Goal: Task Accomplishment & Management: Manage account settings

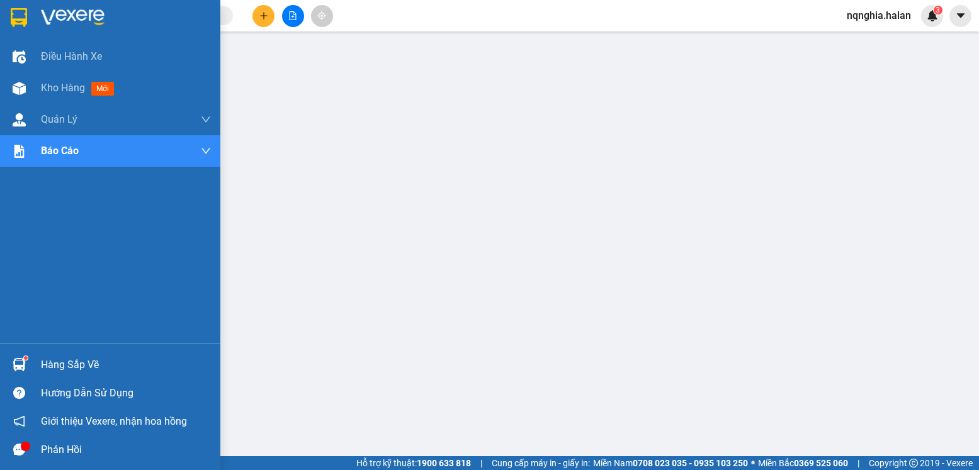
click at [11, 355] on div at bounding box center [19, 365] width 22 height 22
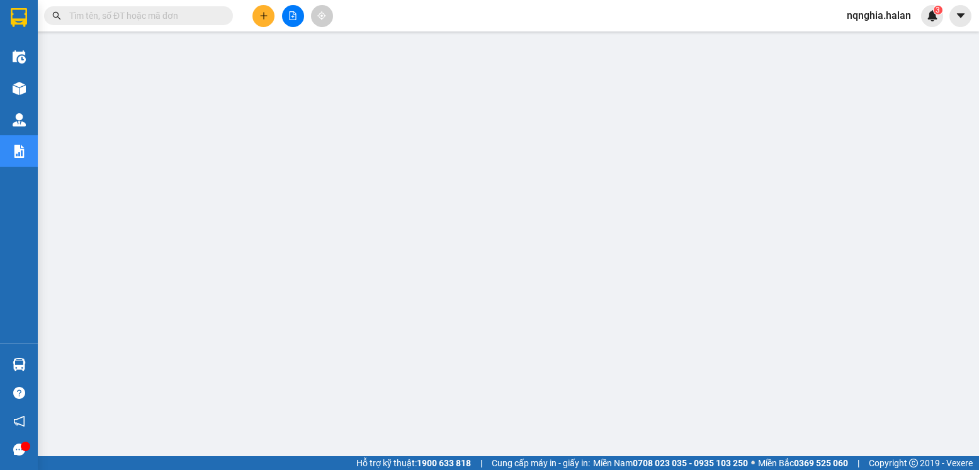
click at [118, 14] on input "text" at bounding box center [143, 16] width 149 height 14
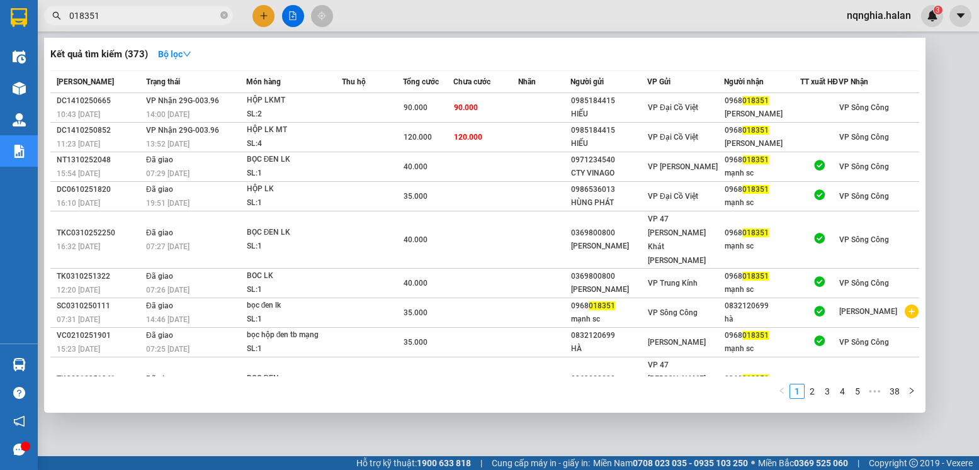
type input "018351"
click at [297, 426] on div at bounding box center [489, 235] width 979 height 470
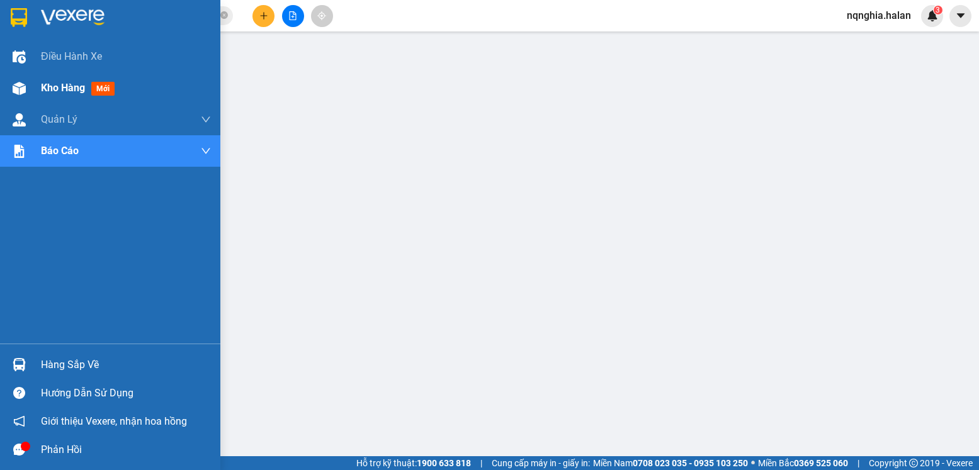
click at [20, 82] on img at bounding box center [19, 88] width 13 height 13
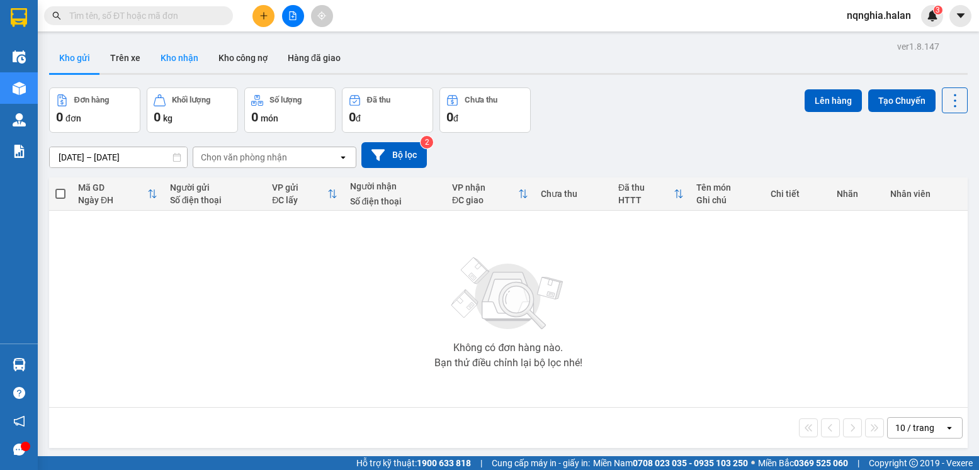
click at [179, 62] on button "Kho nhận" at bounding box center [180, 58] width 58 height 30
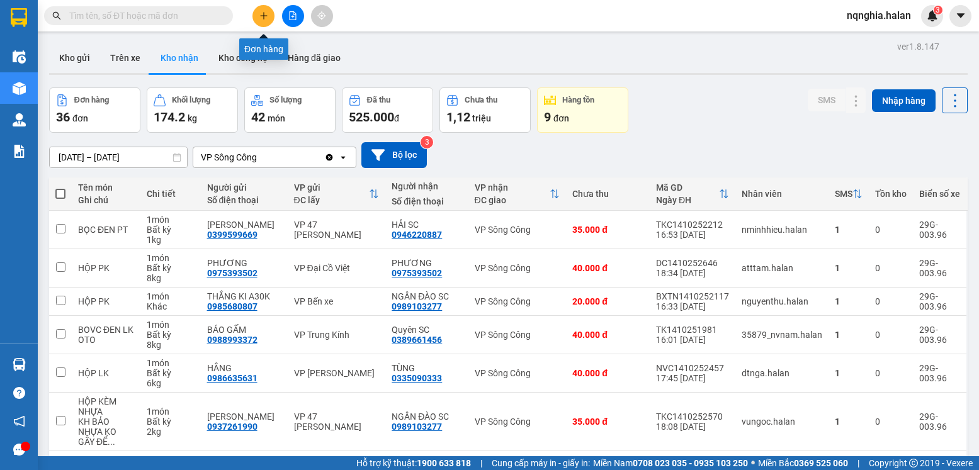
click at [258, 18] on button at bounding box center [264, 16] width 22 height 22
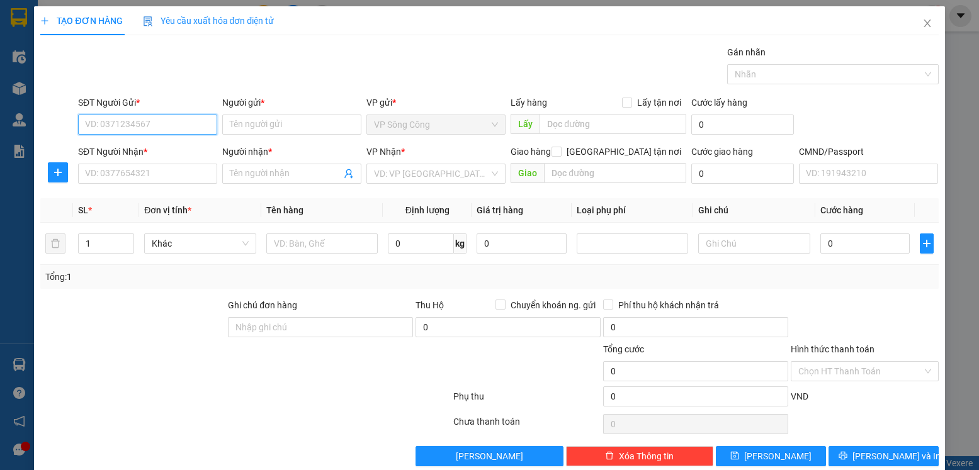
click at [157, 125] on input "SĐT Người Gửi *" at bounding box center [147, 125] width 139 height 20
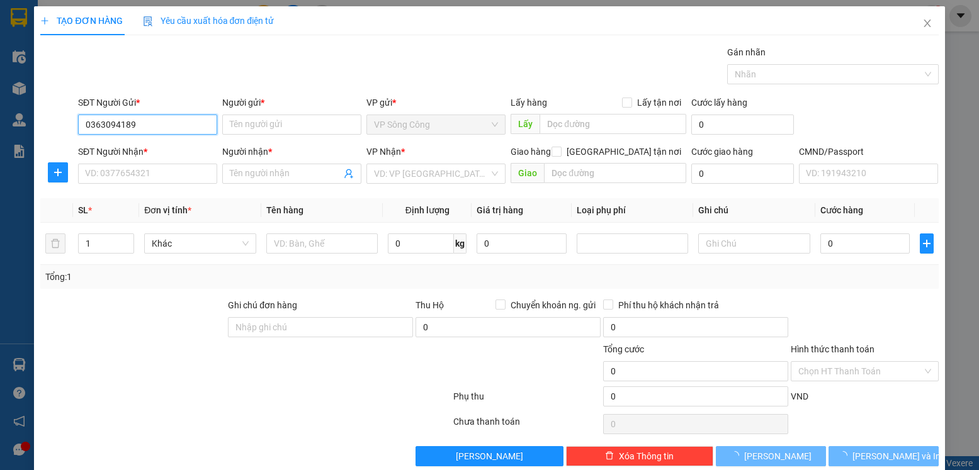
click at [157, 125] on input "0363094189" at bounding box center [147, 125] width 139 height 20
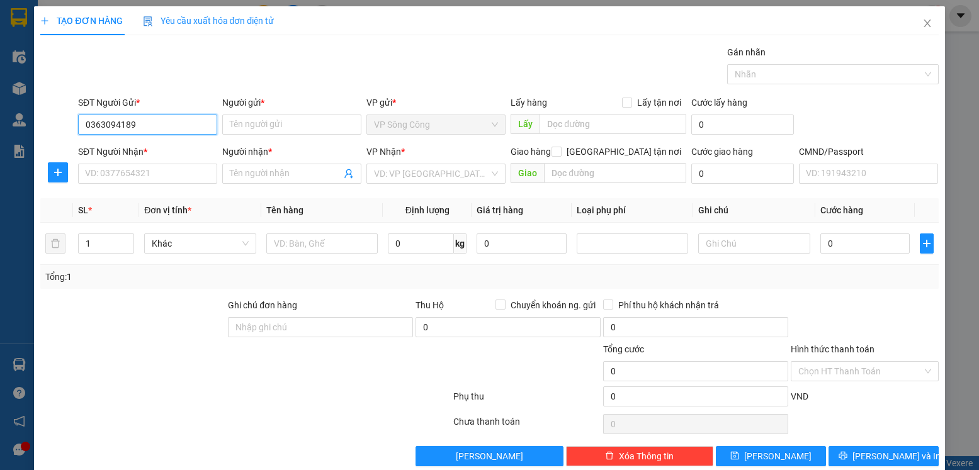
click at [106, 124] on input "0363094189" at bounding box center [147, 125] width 139 height 20
type input "0363094189"
click at [288, 125] on input "Người gửi *" at bounding box center [291, 125] width 139 height 20
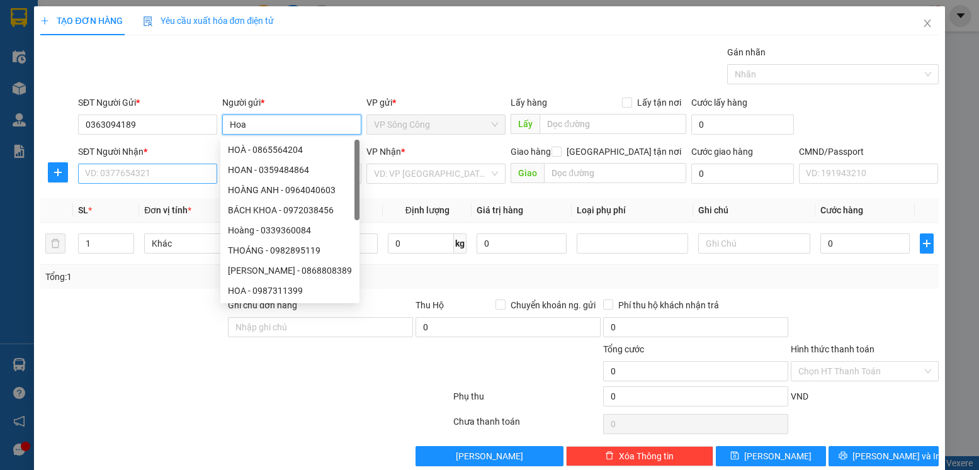
type input "Hoa"
click at [157, 171] on input "SĐT Người Nhận *" at bounding box center [147, 174] width 139 height 20
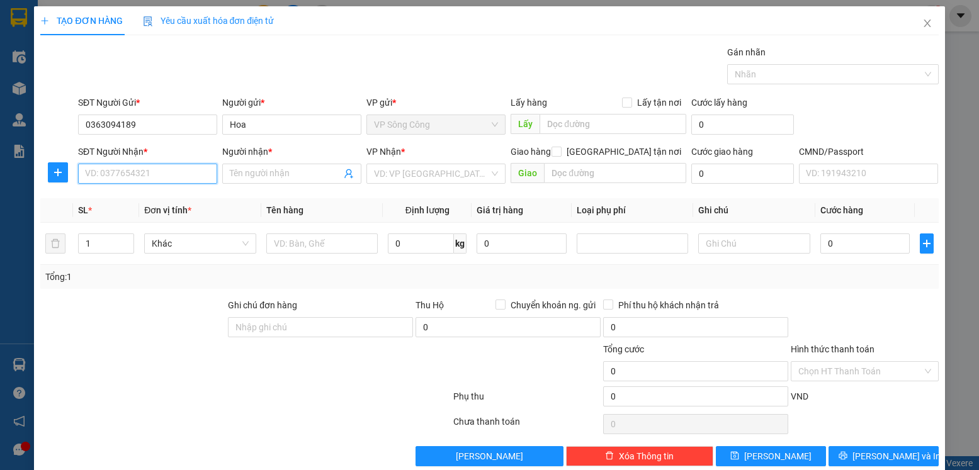
click at [157, 171] on input "SĐT Người Nhận *" at bounding box center [147, 174] width 139 height 20
type input "0335850027"
click at [146, 197] on div "0335850027 - ÁNH NGỌC" at bounding box center [147, 199] width 124 height 14
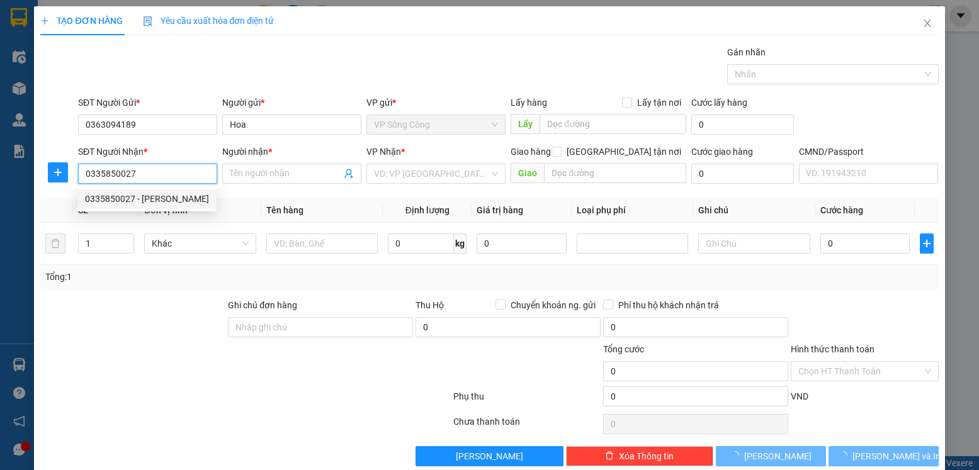
type input "ÁNH NGỌC"
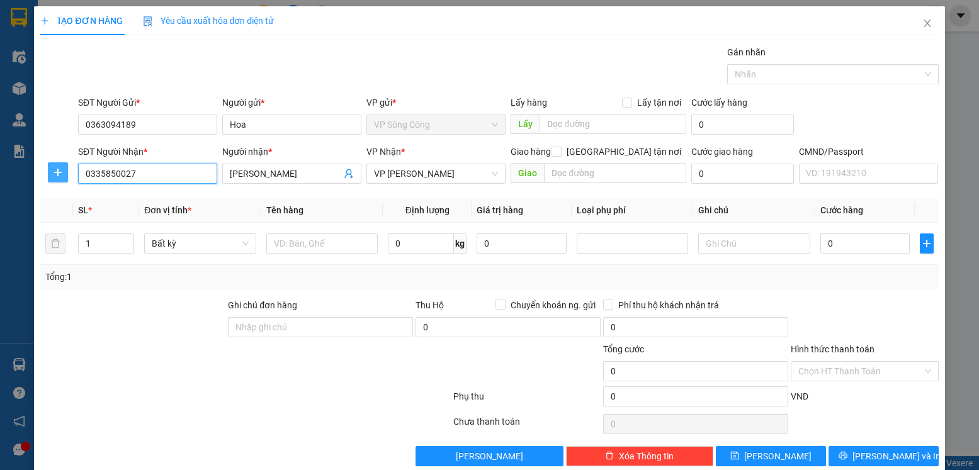
type input "0335850027"
click at [58, 171] on icon "plus" at bounding box center [58, 173] width 1 height 8
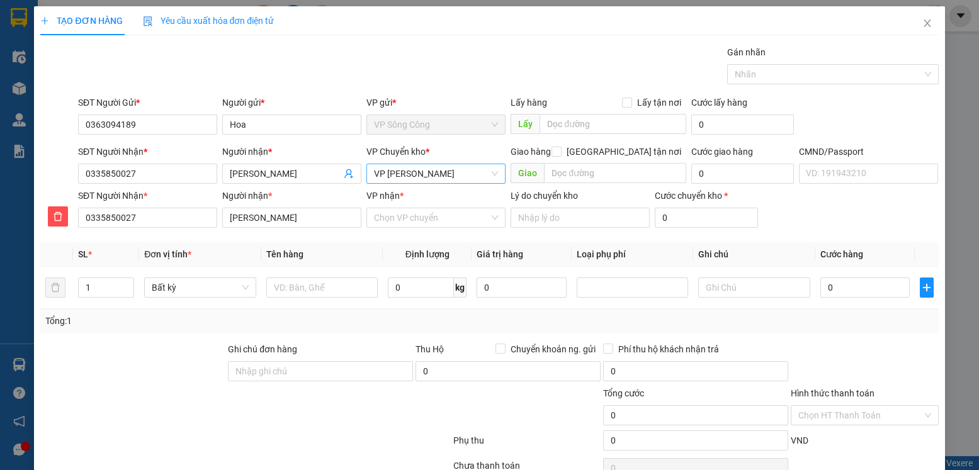
click at [450, 176] on span "VP [PERSON_NAME]" at bounding box center [436, 173] width 124 height 19
type input "y"
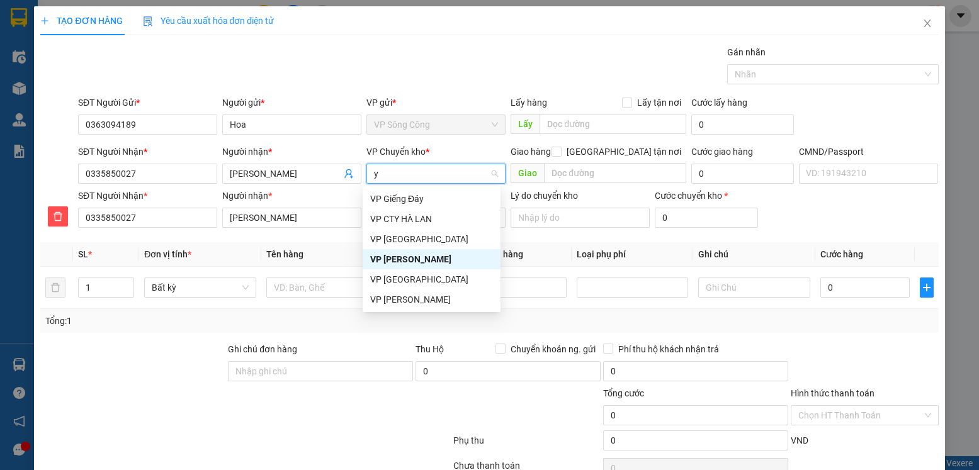
scroll to position [0, 0]
click at [413, 239] on div "VP [GEOGRAPHIC_DATA]" at bounding box center [431, 239] width 123 height 14
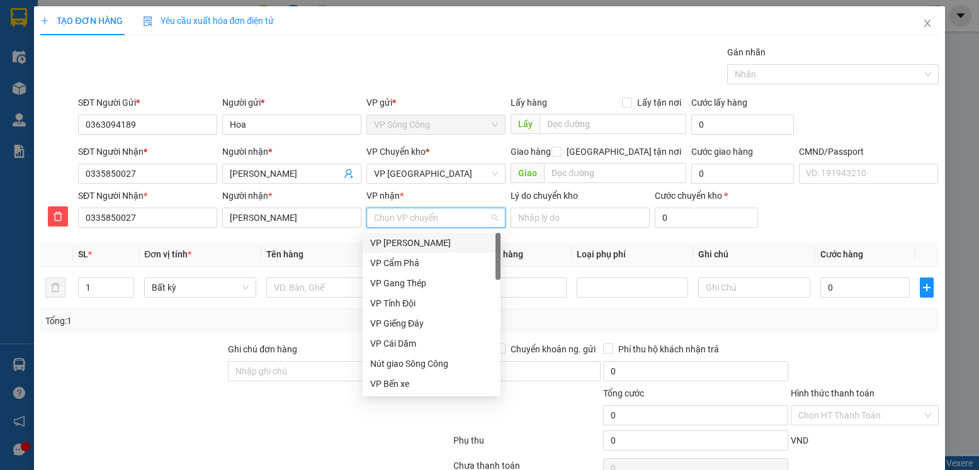
click at [409, 219] on input "VP nhận *" at bounding box center [431, 217] width 115 height 19
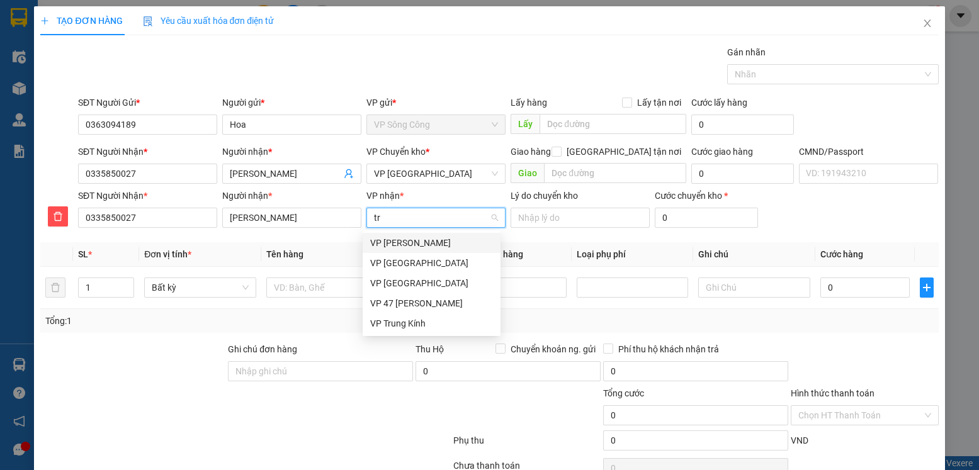
type input "trã"
click at [417, 235] on div "VP [PERSON_NAME]" at bounding box center [432, 243] width 138 height 20
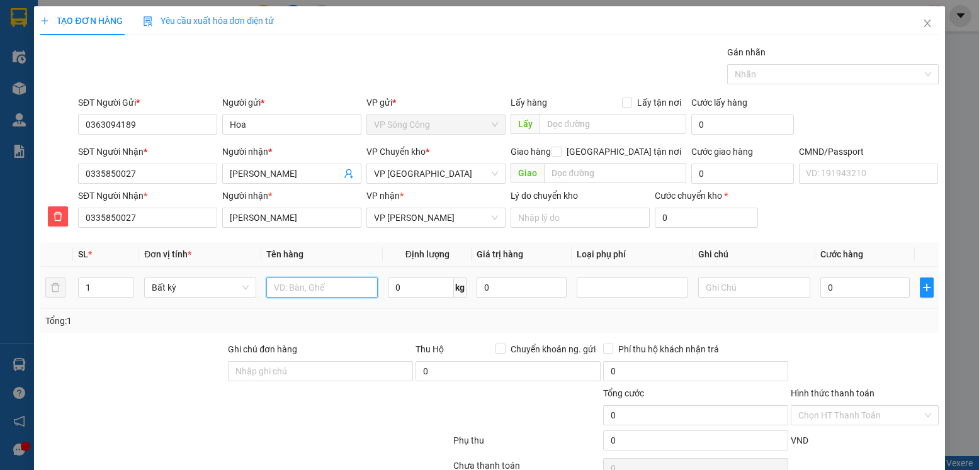
click at [318, 283] on input "text" at bounding box center [322, 288] width 112 height 20
type input "hộp mèo"
click at [405, 287] on input "0" at bounding box center [421, 288] width 66 height 20
type input "1"
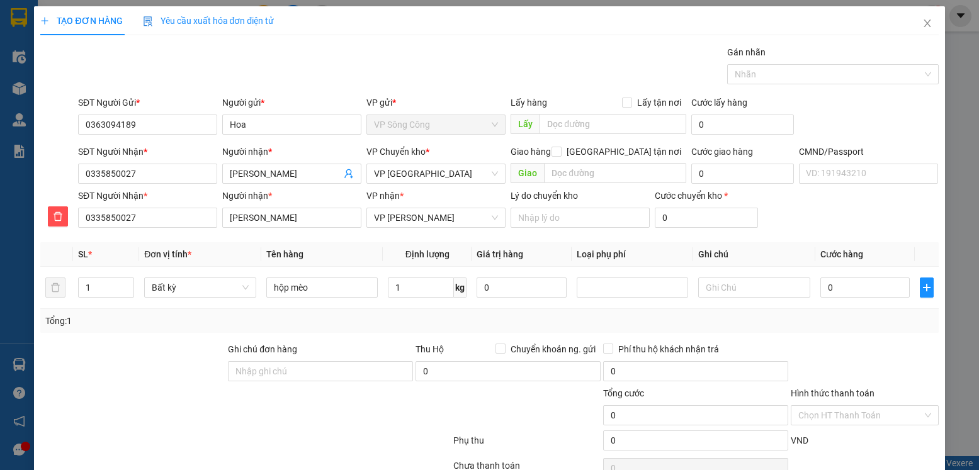
click at [895, 343] on div at bounding box center [865, 365] width 150 height 44
type input "35.000"
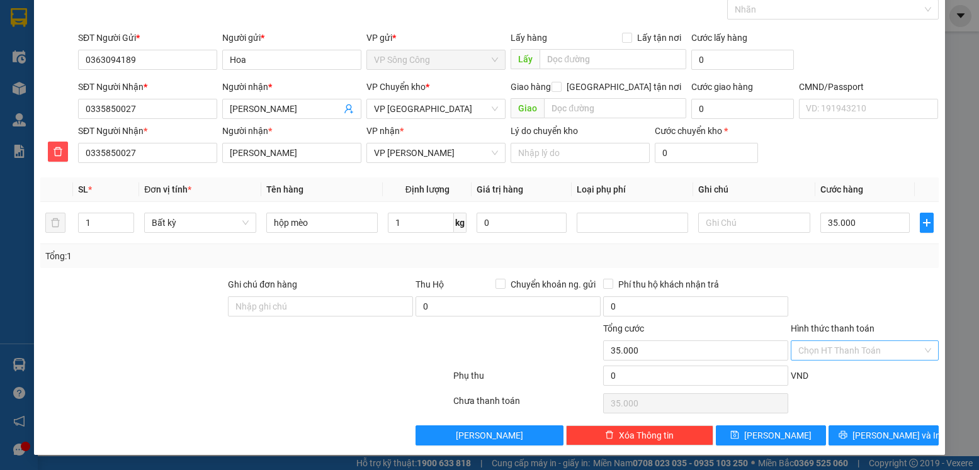
click at [846, 359] on input "Hình thức thanh toán" at bounding box center [859, 350] width 123 height 19
click at [863, 391] on div "Chọn HT Thanh Toán" at bounding box center [865, 403] width 150 height 25
click at [899, 440] on span "[PERSON_NAME] và In" at bounding box center [897, 436] width 88 height 14
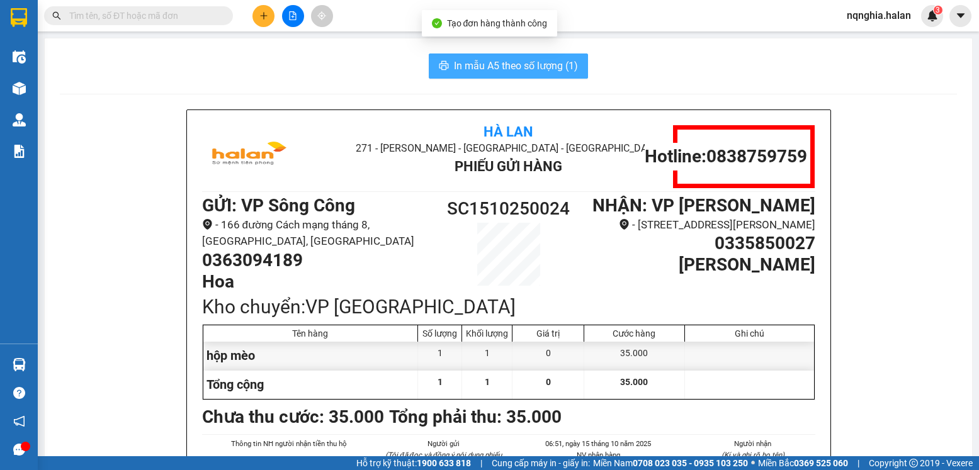
click at [494, 68] on span "In mẫu A5 theo số lượng (1)" at bounding box center [516, 66] width 124 height 16
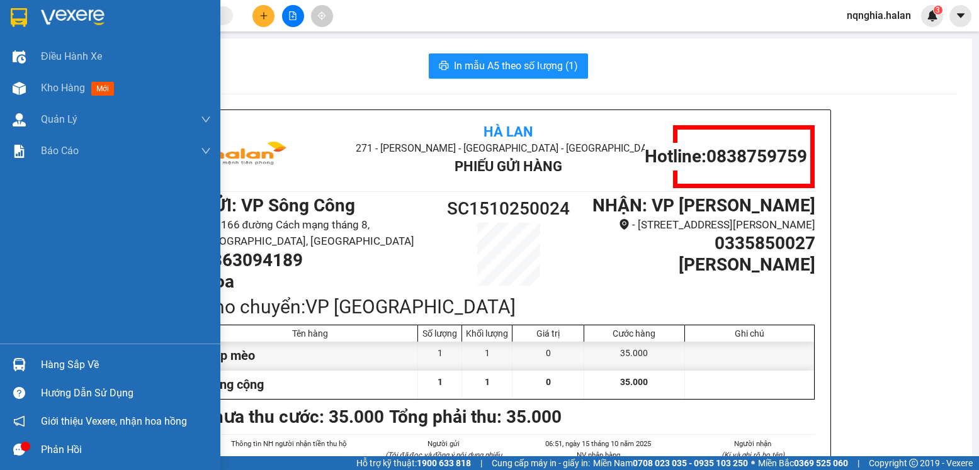
click at [26, 356] on div at bounding box center [19, 365] width 22 height 22
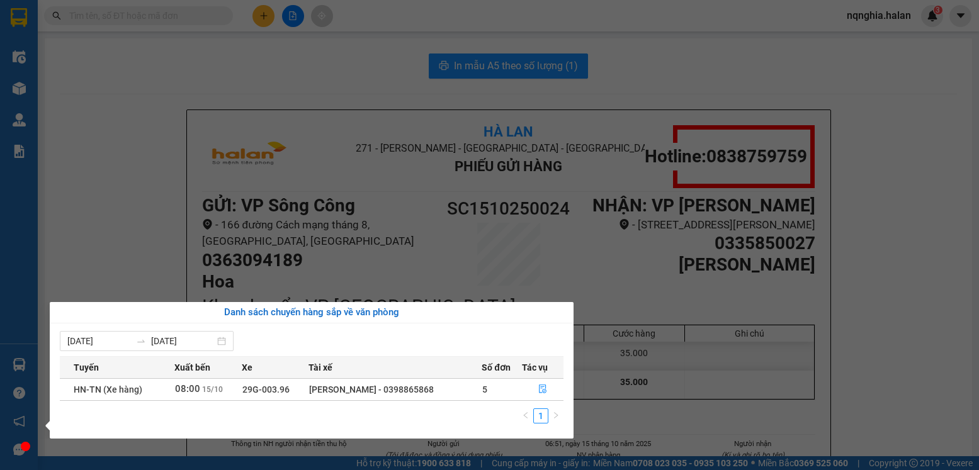
click at [144, 57] on section "Kết quả tìm kiếm ( 0 ) Bộ lọc No Data nqnghia.halan 3 Điều hành xe Kho hàng mới…" at bounding box center [489, 235] width 979 height 470
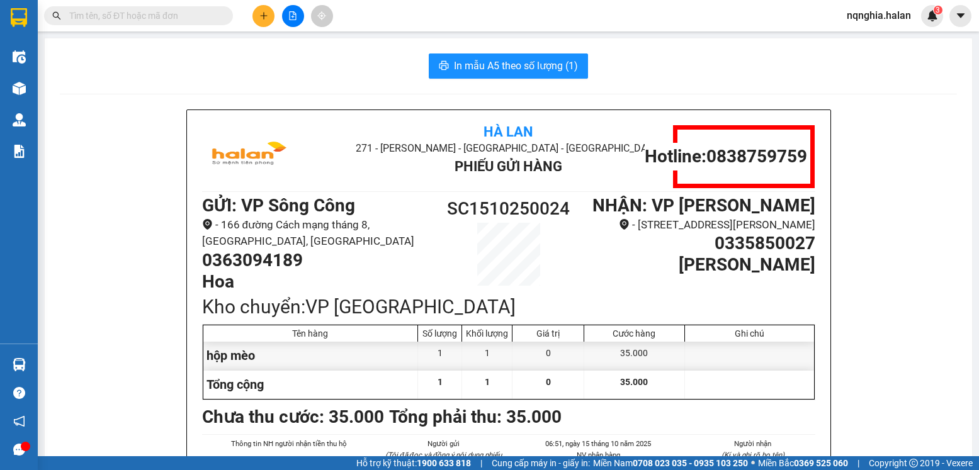
click at [123, 15] on input "text" at bounding box center [143, 16] width 149 height 14
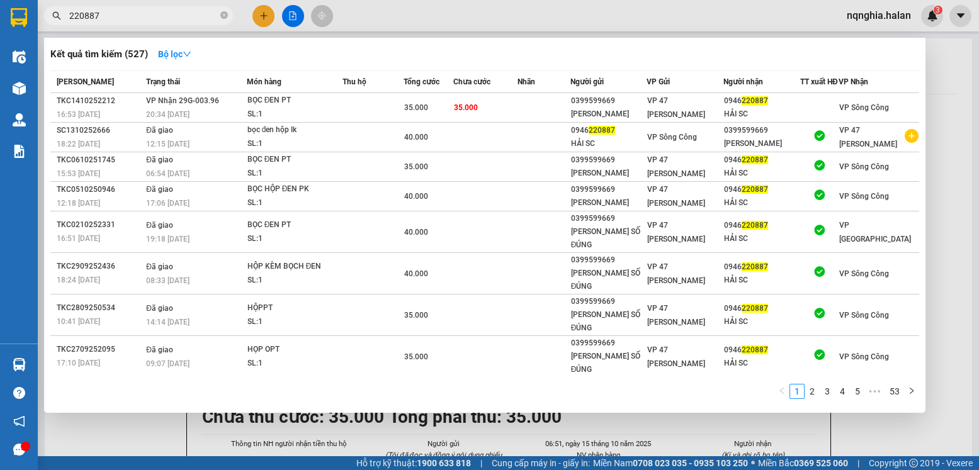
click at [101, 14] on input "220887" at bounding box center [143, 16] width 149 height 14
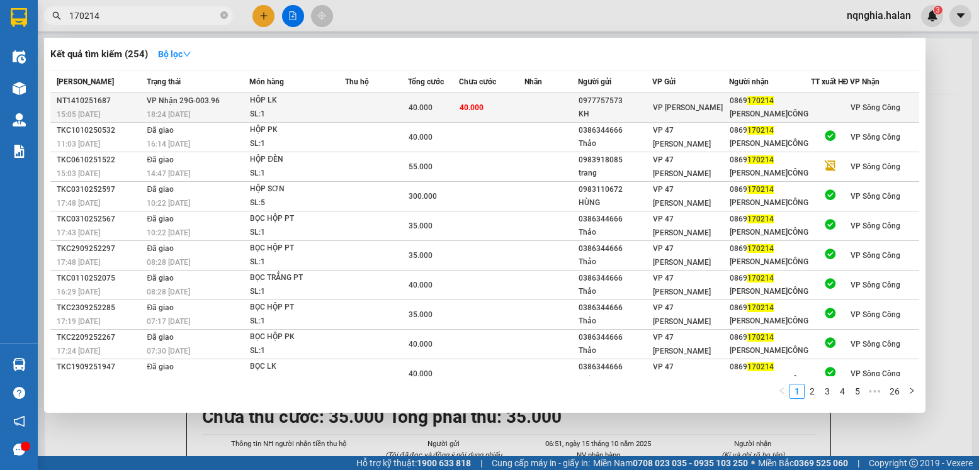
type input "170214"
click at [355, 121] on td at bounding box center [376, 108] width 63 height 30
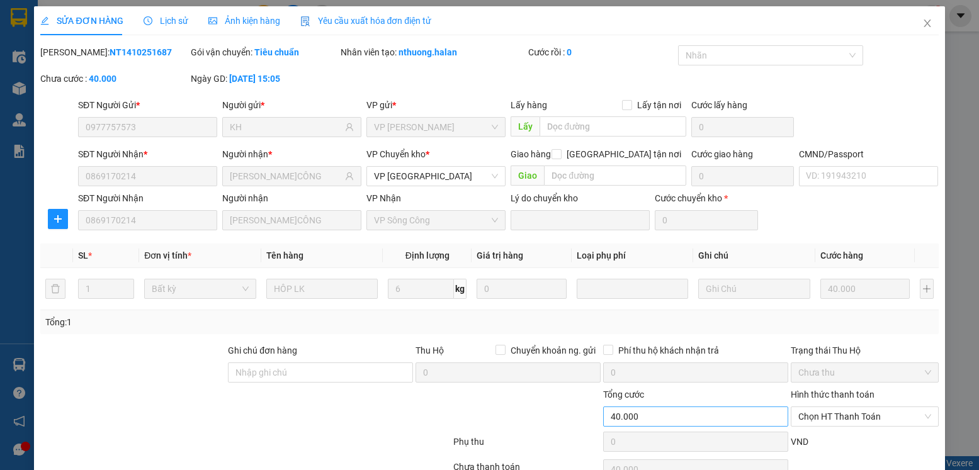
type input "0977757573"
type input "KH"
type input "0869170214"
type input "HẢI S.CÔNG"
type input "0"
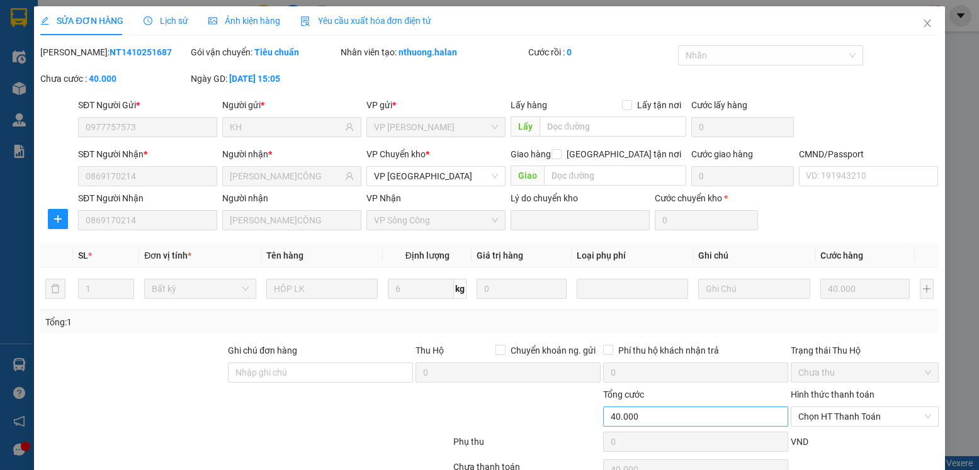
type input "40.000"
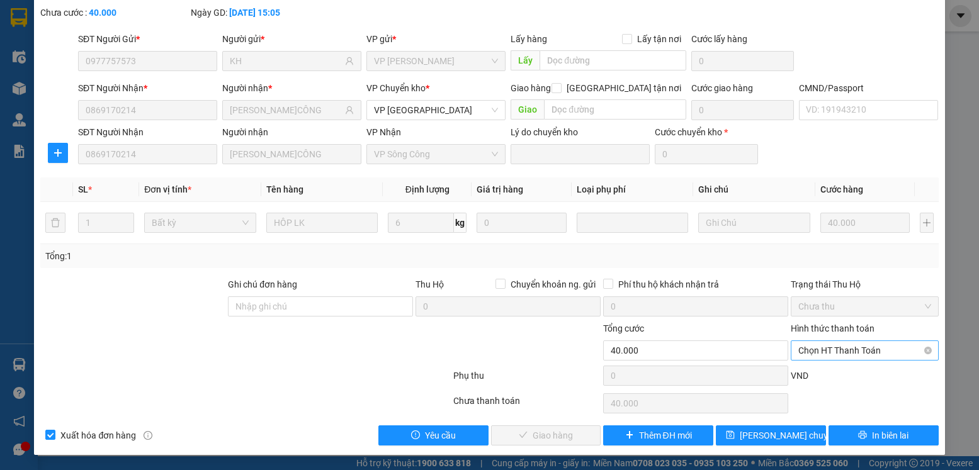
click at [810, 351] on span "Chọn HT Thanh Toán" at bounding box center [864, 350] width 132 height 19
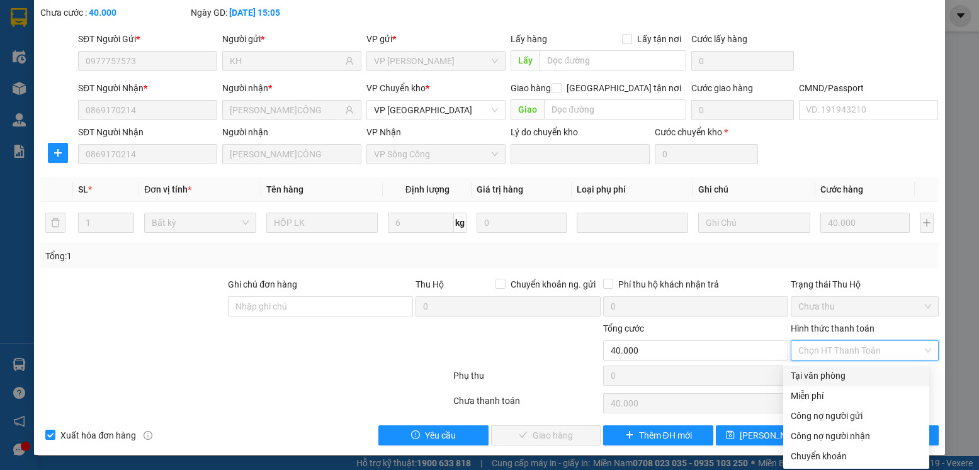
click at [812, 377] on div "Tại văn phòng" at bounding box center [856, 376] width 131 height 14
type input "0"
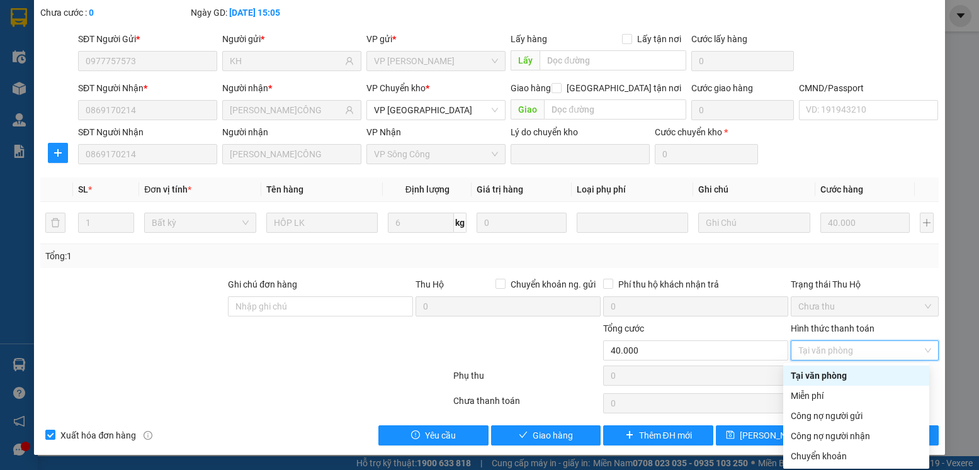
scroll to position [0, 0]
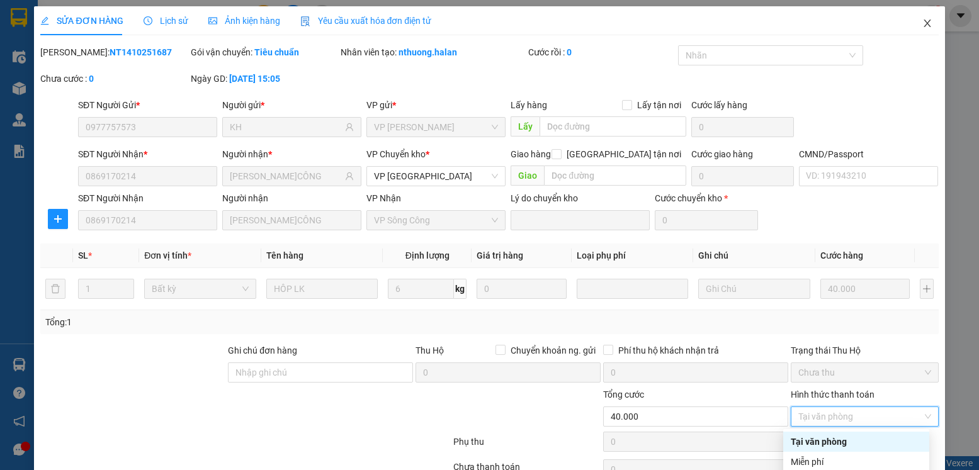
click at [923, 28] on icon "close" at bounding box center [928, 23] width 10 height 10
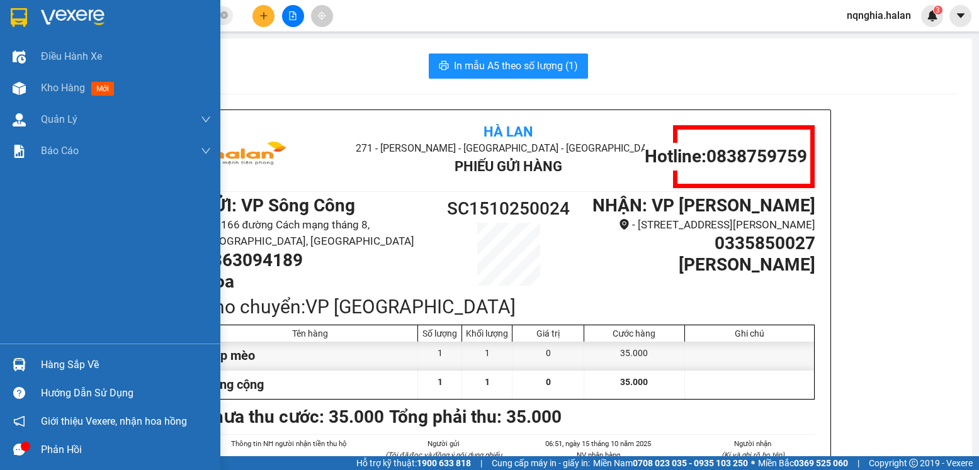
click at [13, 365] on img at bounding box center [19, 364] width 13 height 13
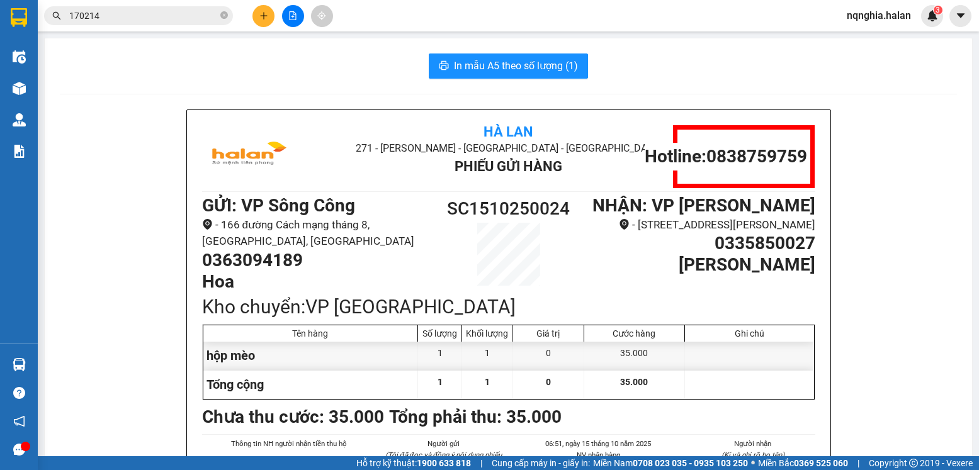
click at [130, 197] on section "Kết quả tìm kiếm ( 254 ) Bộ lọc Mã ĐH Trạng thái Món hàng Thu hộ Tổng cước Chưa…" at bounding box center [489, 235] width 979 height 470
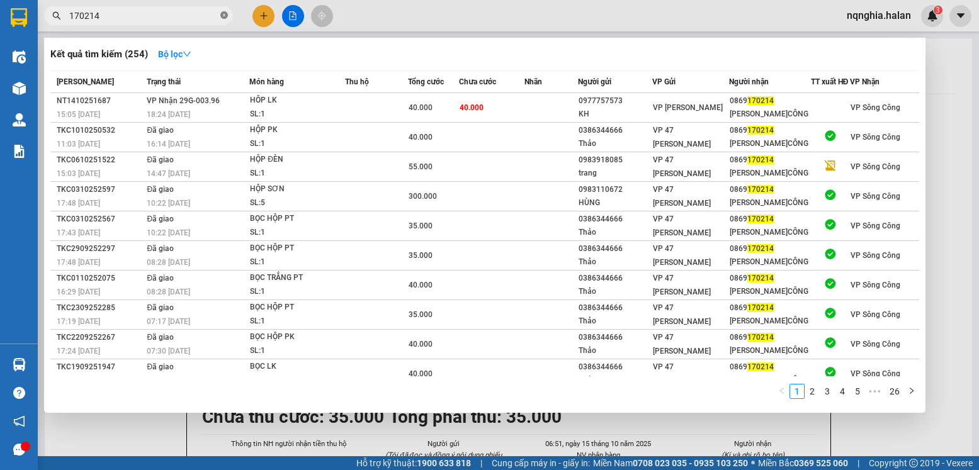
click at [225, 19] on icon "close-circle" at bounding box center [224, 15] width 8 height 8
click at [187, 15] on input "text" at bounding box center [143, 16] width 149 height 14
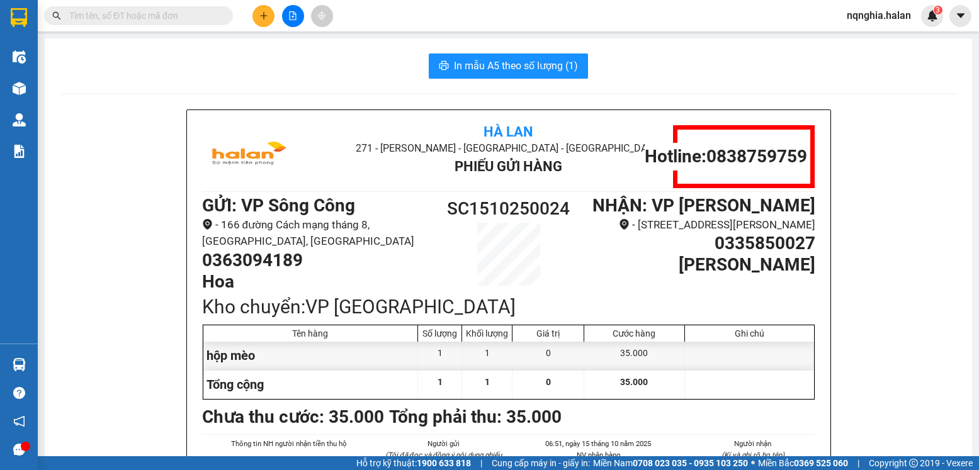
click at [187, 15] on input "text" at bounding box center [143, 16] width 149 height 14
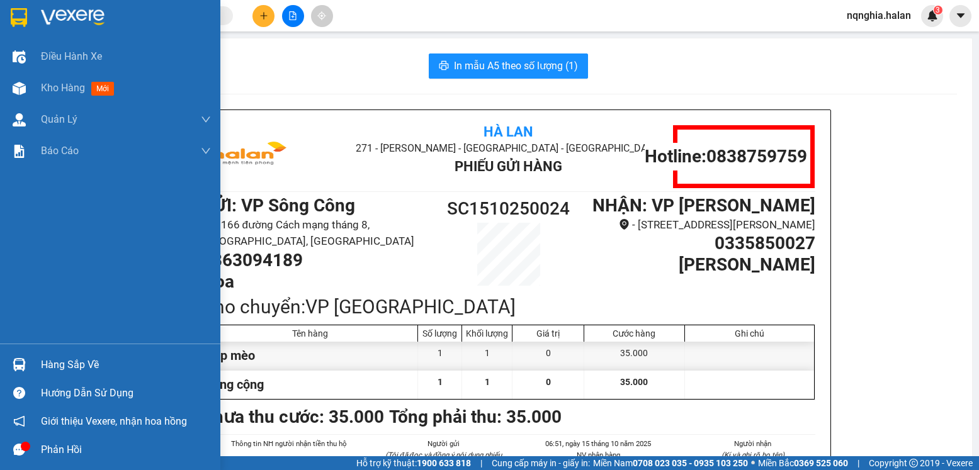
click at [18, 362] on img at bounding box center [19, 364] width 13 height 13
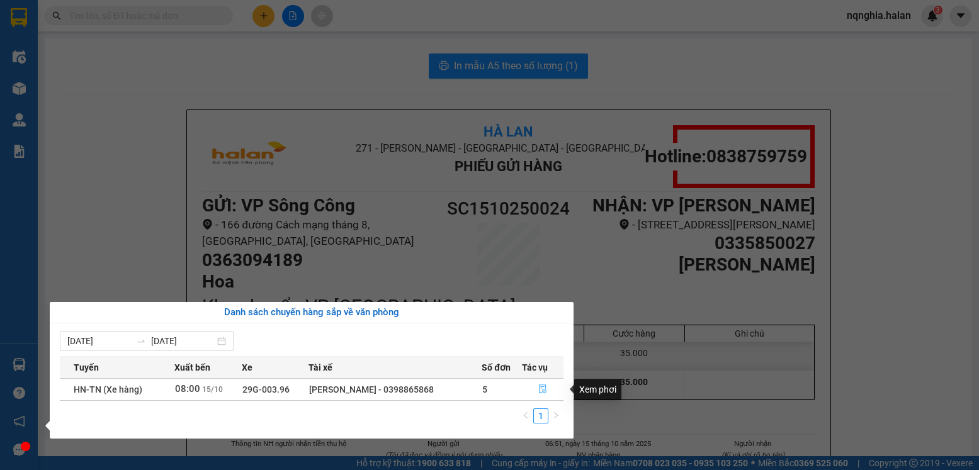
click at [539, 385] on icon "file-done" at bounding box center [543, 389] width 8 height 9
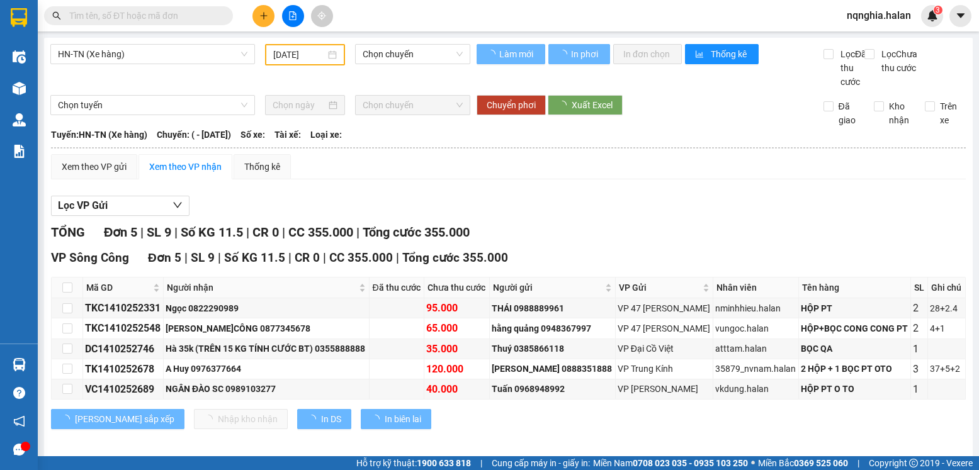
type input "[DATE]"
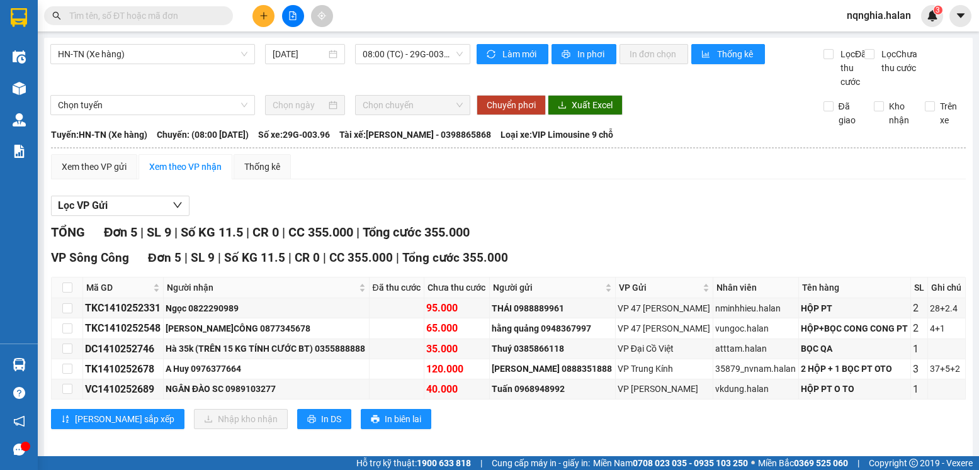
click at [137, 11] on input "text" at bounding box center [143, 16] width 149 height 14
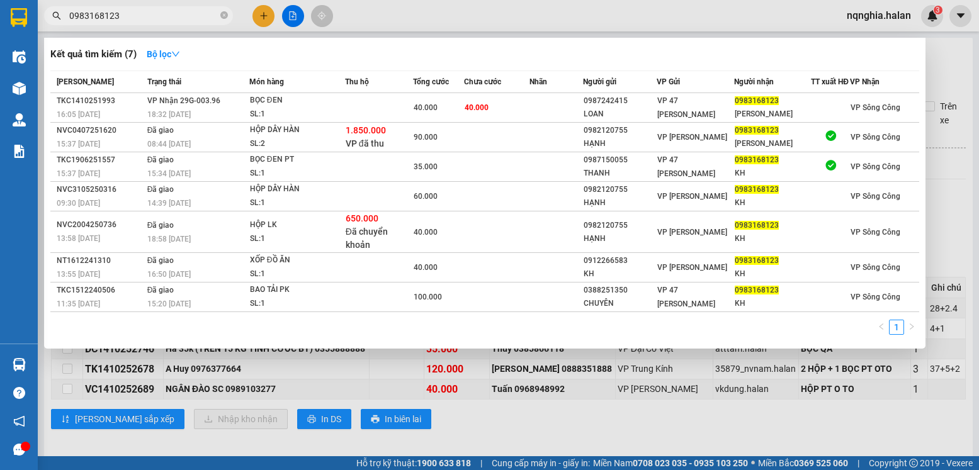
type input "0983168123"
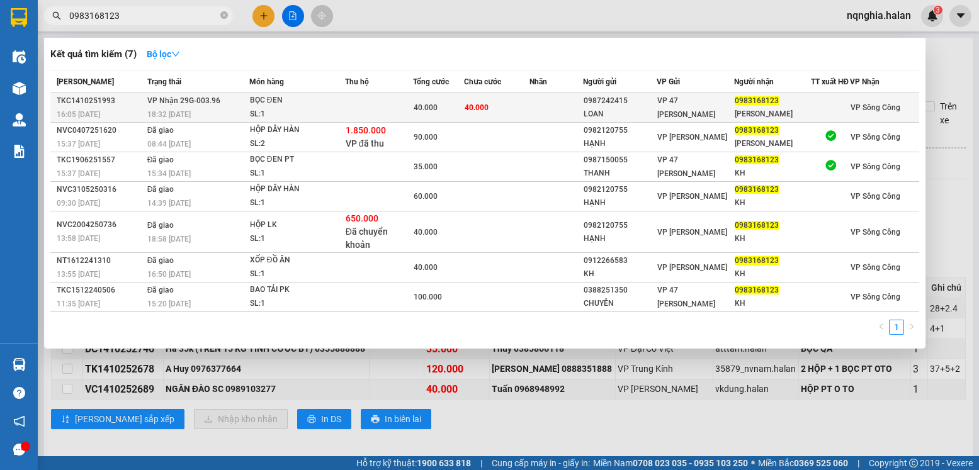
click at [334, 106] on div "BỌC ĐEN" at bounding box center [297, 101] width 94 height 14
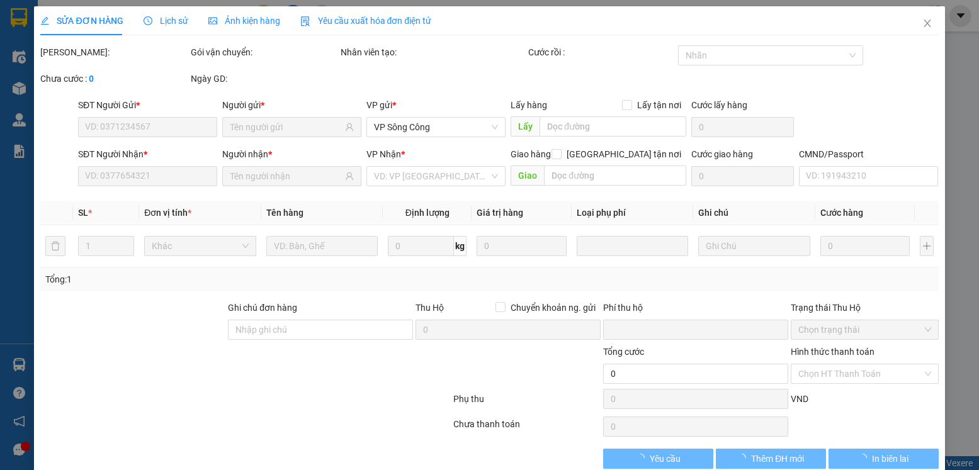
type input "0987242415"
type input "LOAN"
type input "0983168123"
type input "NAM HƯNG"
checkbox input "true"
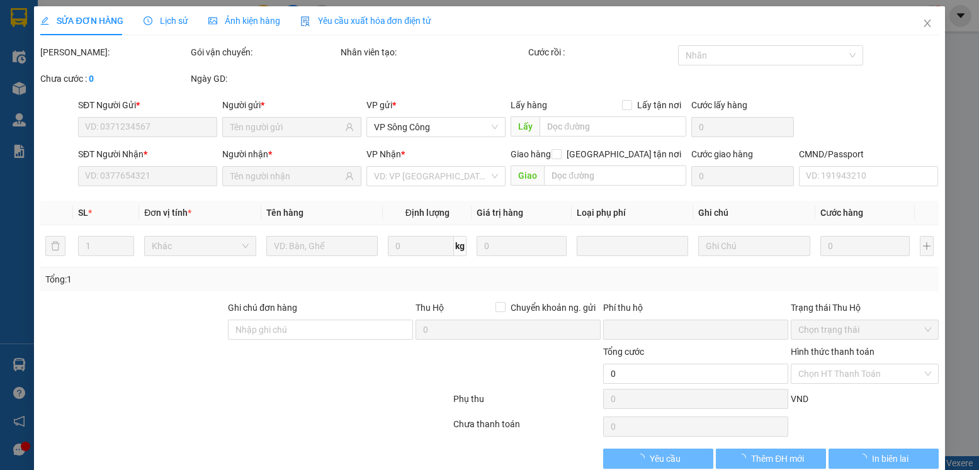
type input "0"
type input "40.000"
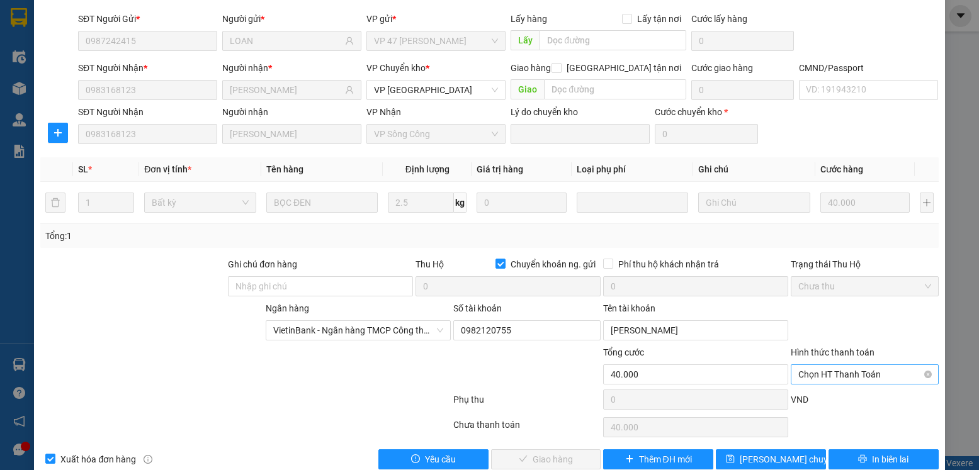
scroll to position [110, 0]
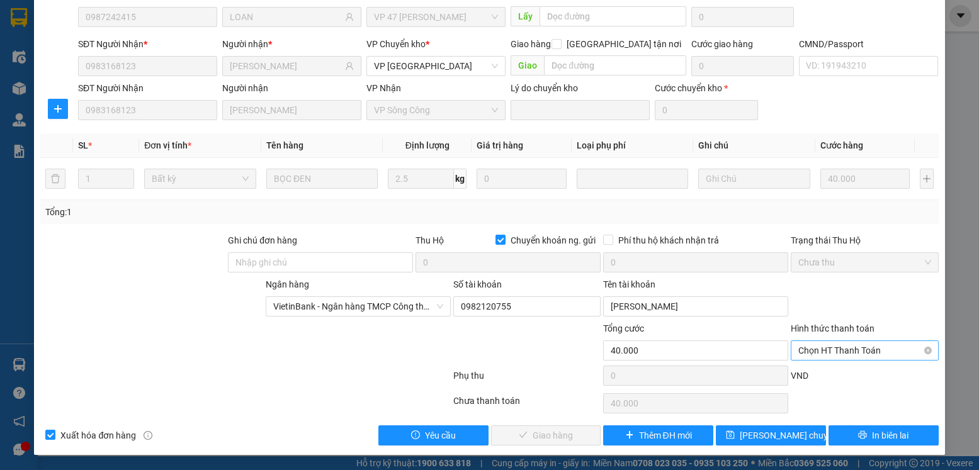
click at [814, 351] on span "Chọn HT Thanh Toán" at bounding box center [864, 350] width 132 height 19
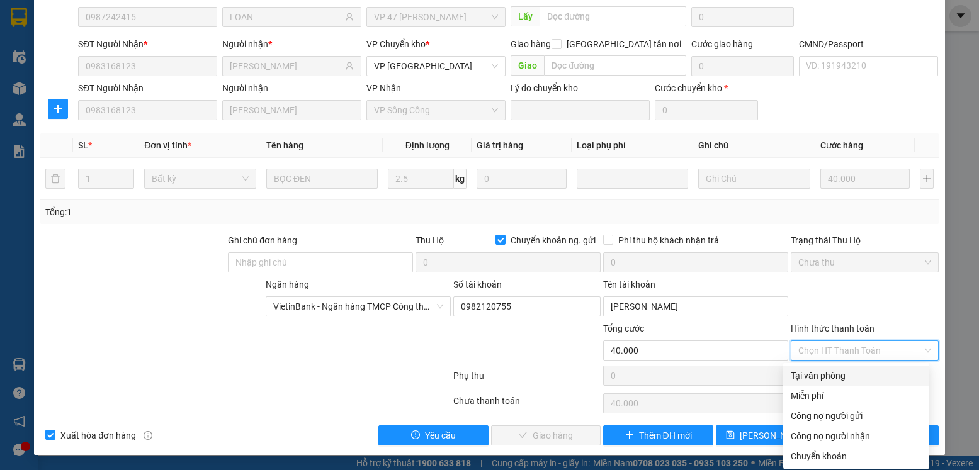
drag, startPoint x: 809, startPoint y: 377, endPoint x: 582, endPoint y: 348, distance: 228.5
click at [808, 377] on div "Tại văn phòng" at bounding box center [856, 376] width 131 height 14
type input "0"
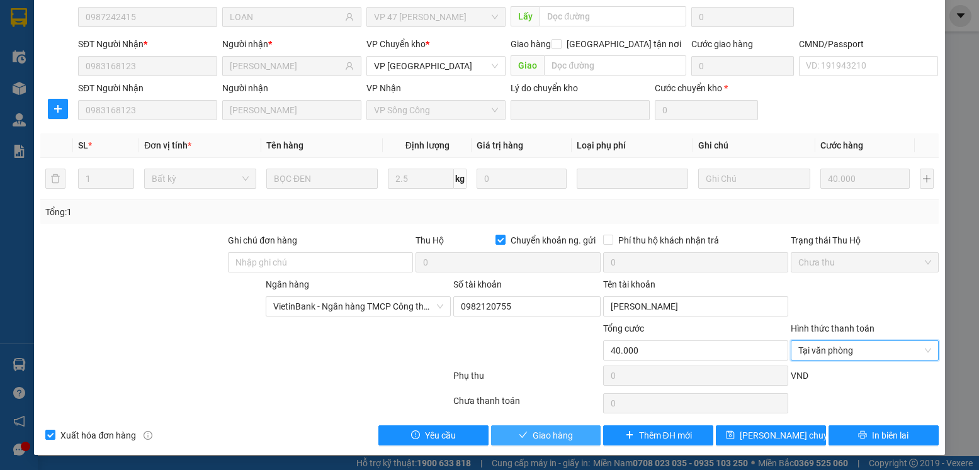
click at [551, 436] on span "Giao hàng" at bounding box center [553, 436] width 40 height 14
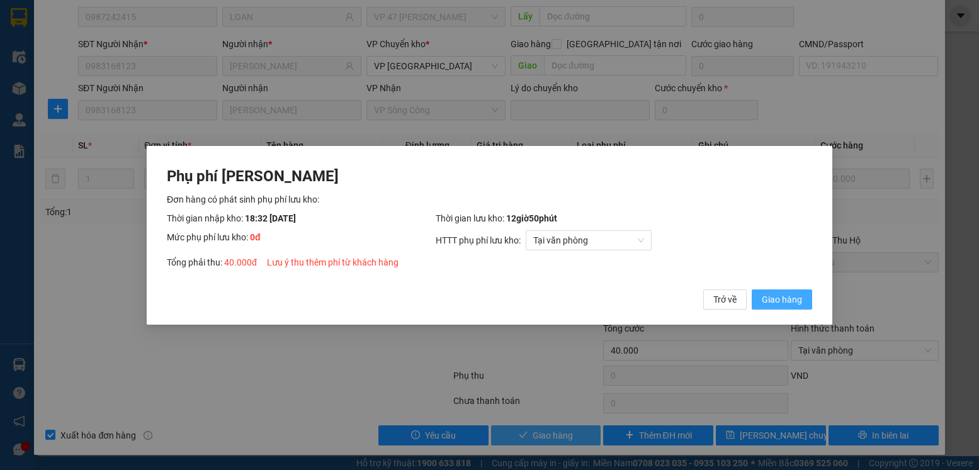
click at [752, 289] on button "Giao hàng" at bounding box center [782, 299] width 60 height 20
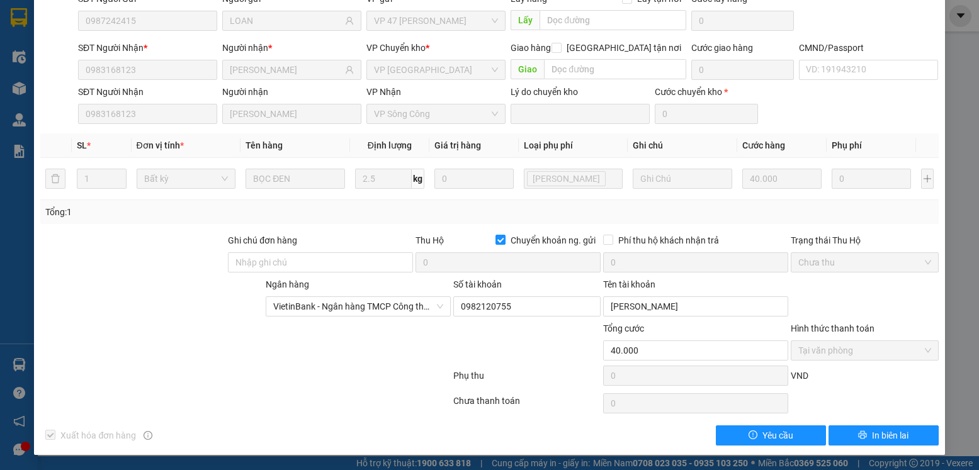
scroll to position [0, 0]
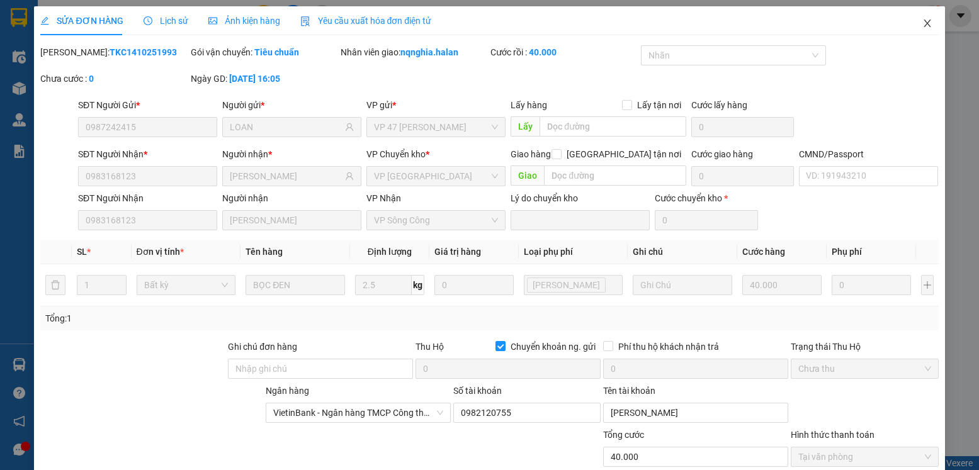
click at [915, 30] on span "Close" at bounding box center [927, 23] width 35 height 35
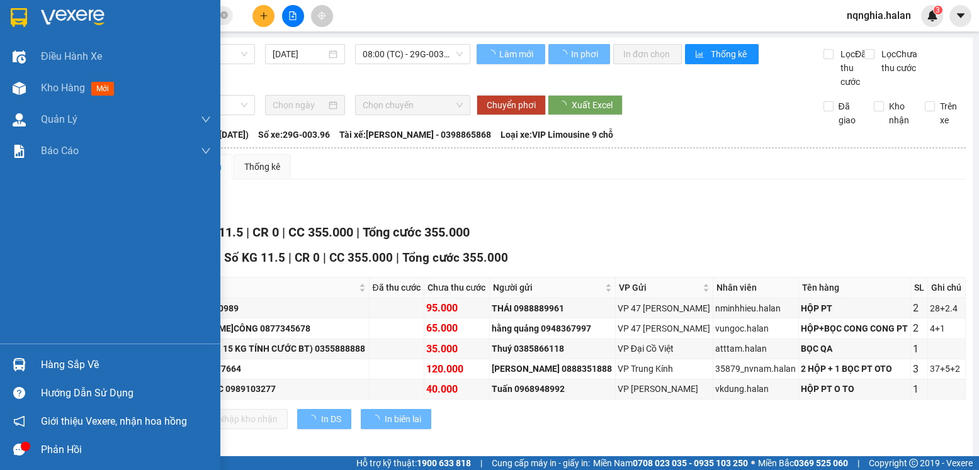
click at [11, 355] on div at bounding box center [19, 365] width 22 height 22
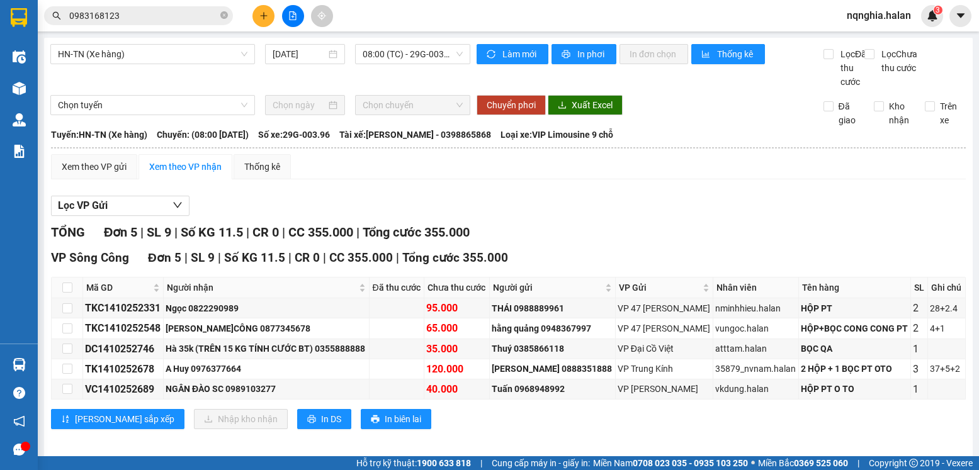
click at [574, 232] on section "Kết quả tìm kiếm ( 7 ) Bộ lọc Mã ĐH Trạng thái Món hàng Thu hộ Tổng cước Chưa c…" at bounding box center [489, 235] width 979 height 470
click at [261, 8] on button at bounding box center [264, 16] width 22 height 22
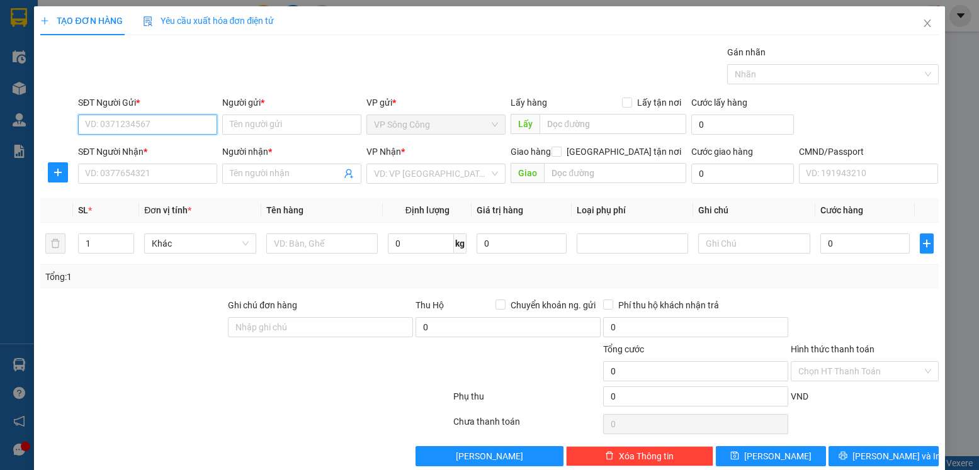
click at [152, 125] on input "SĐT Người Gửi *" at bounding box center [147, 125] width 139 height 20
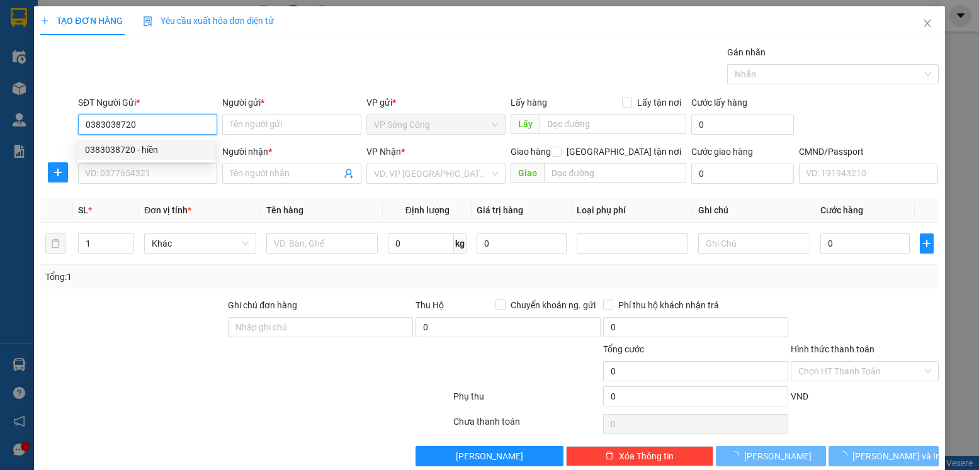
type input "0383038720"
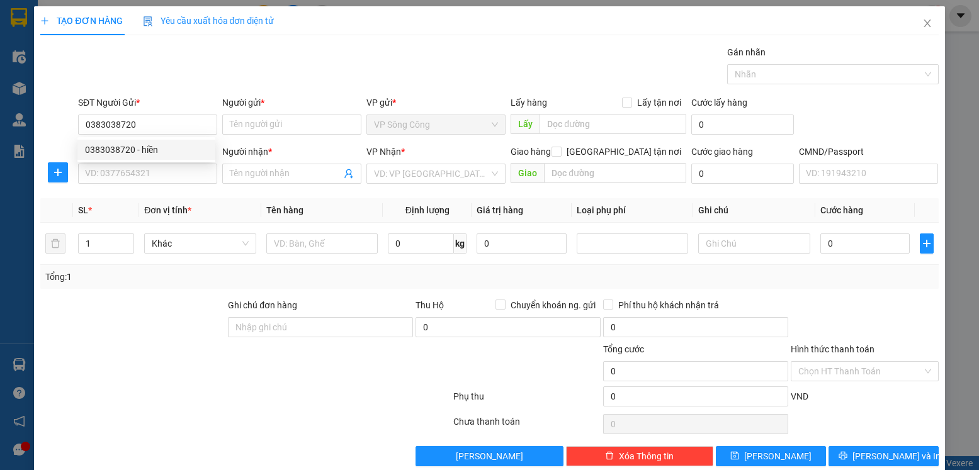
click at [179, 161] on div "0383038720 0383038720 - hiền" at bounding box center [146, 149] width 138 height 25
click at [169, 152] on div "SĐT Người Nhận *" at bounding box center [147, 152] width 139 height 14
click at [169, 164] on input "SĐT Người Nhận *" at bounding box center [147, 174] width 139 height 20
click at [166, 124] on input "0383038720" at bounding box center [147, 125] width 139 height 20
click at [171, 151] on div "0383038720 - hiền" at bounding box center [146, 150] width 123 height 14
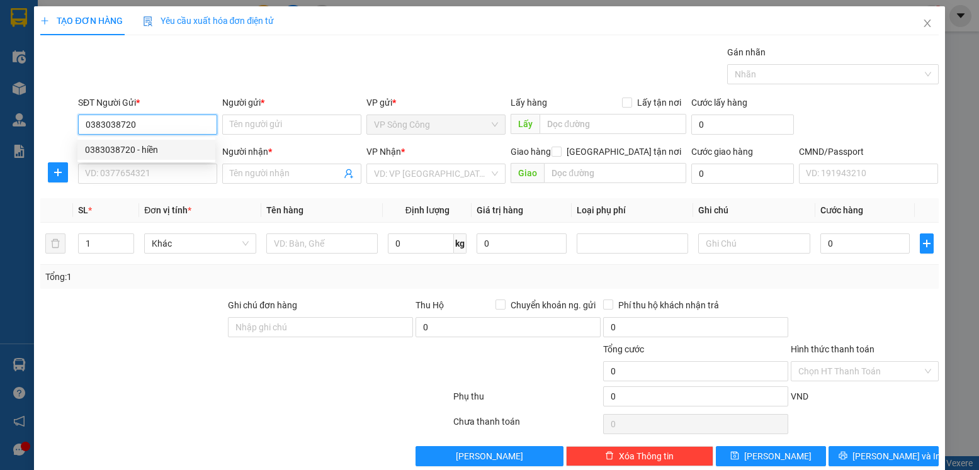
type input "hiền"
click at [162, 173] on input "SĐT Người Nhận *" at bounding box center [147, 174] width 139 height 20
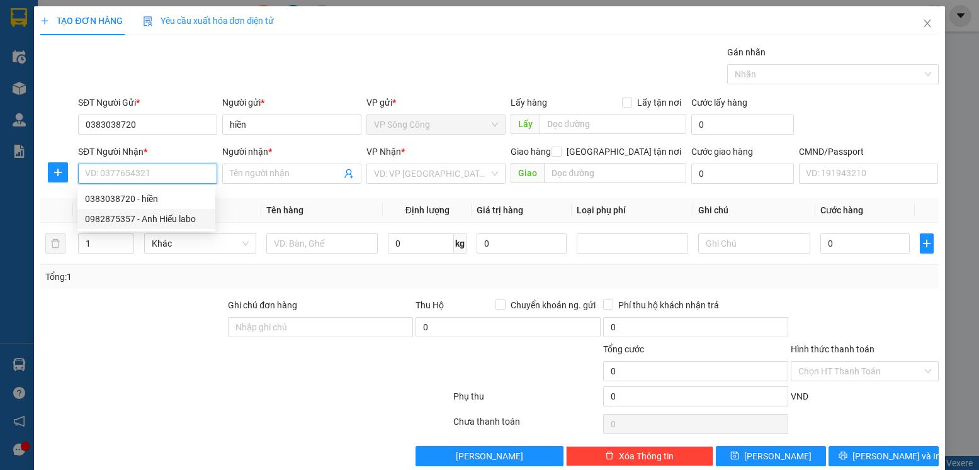
click at [169, 217] on div "0982875357 - Anh Hiếu labo" at bounding box center [146, 219] width 123 height 14
type input "0982875357"
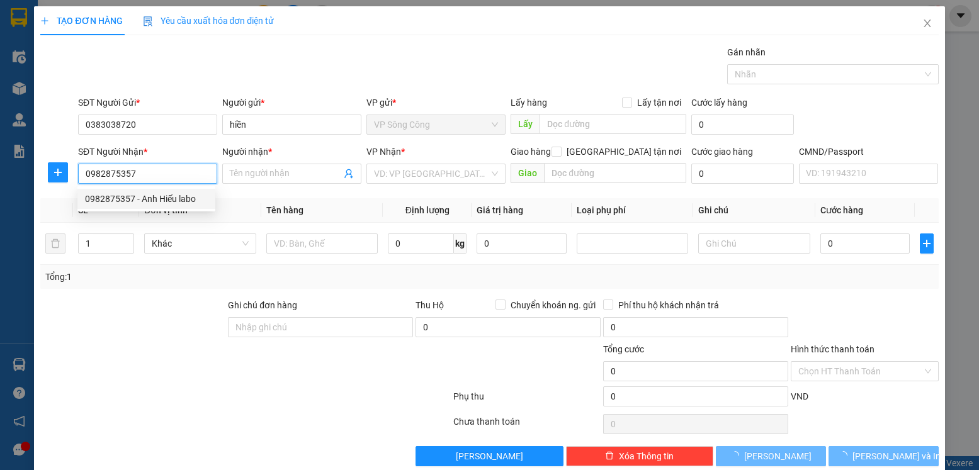
type input "Anh Hiếu labo"
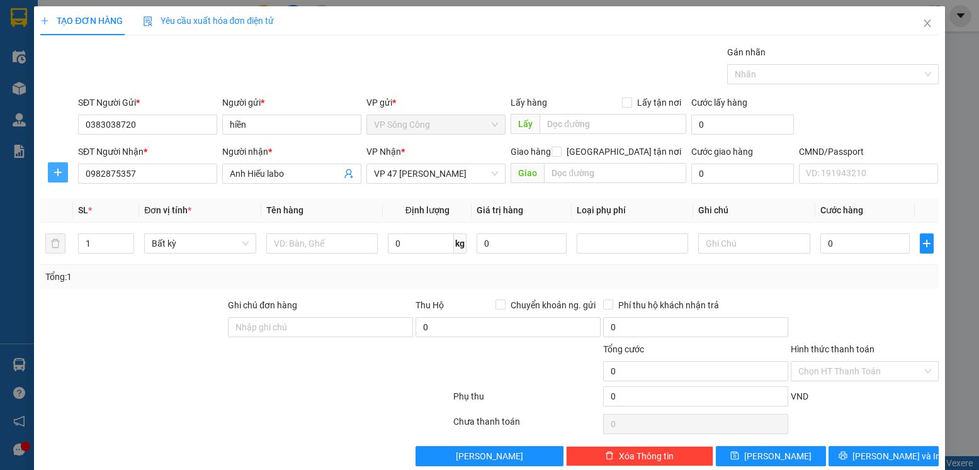
click at [51, 174] on span "plus" at bounding box center [57, 173] width 19 height 10
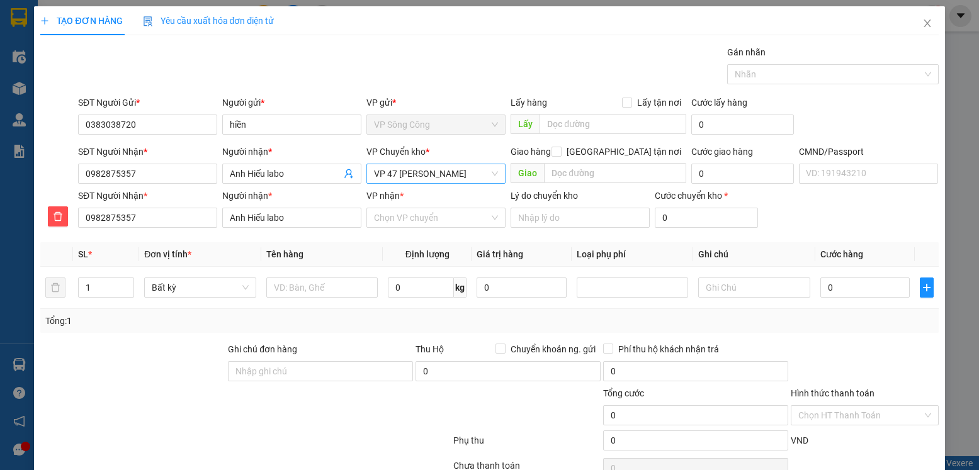
click at [429, 168] on span "VP 47 [PERSON_NAME]" at bounding box center [436, 173] width 124 height 19
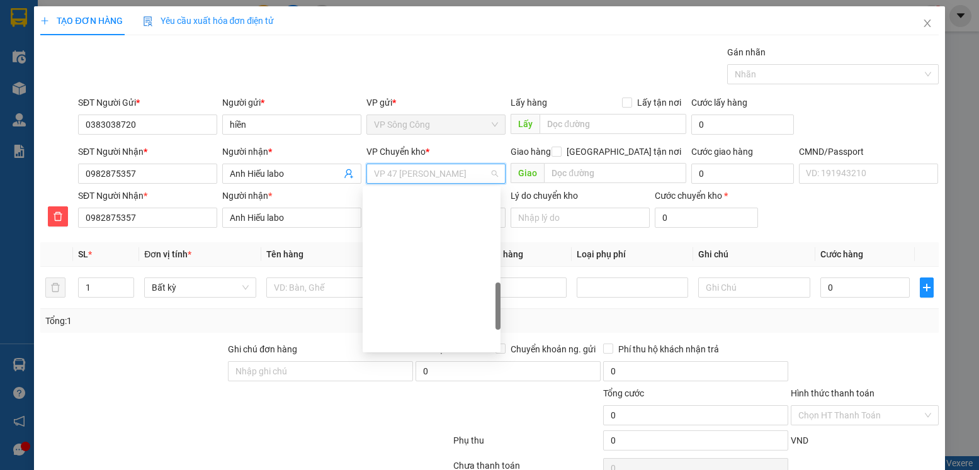
scroll to position [393, 0]
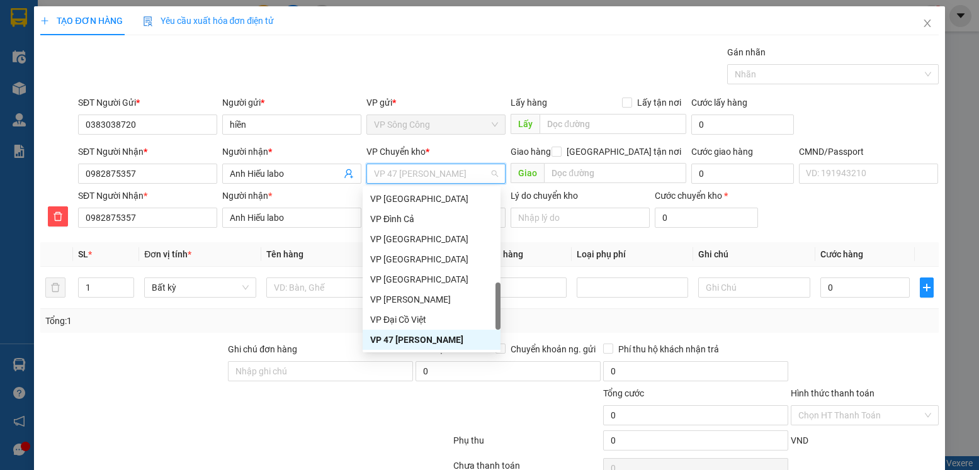
type input "y"
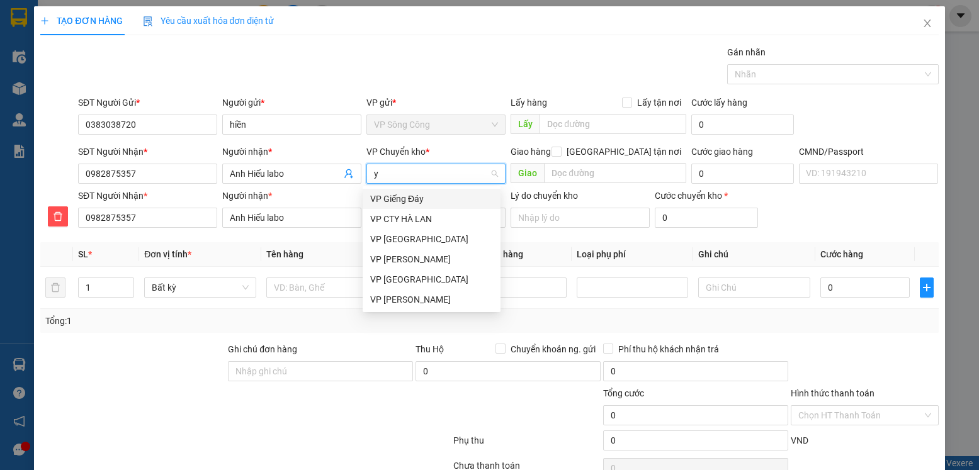
scroll to position [0, 0]
click at [392, 239] on div "VP [GEOGRAPHIC_DATA]" at bounding box center [431, 239] width 123 height 14
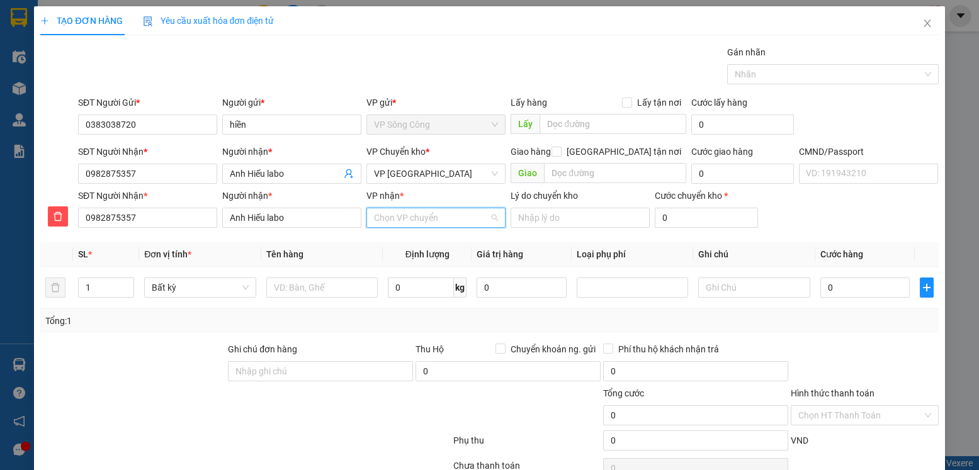
click at [387, 213] on input "VP nhận *" at bounding box center [431, 217] width 115 height 19
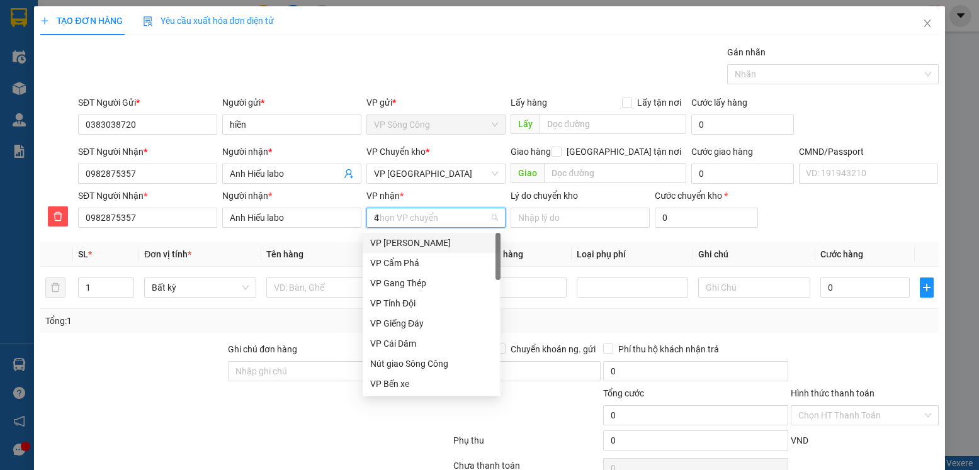
type input "47"
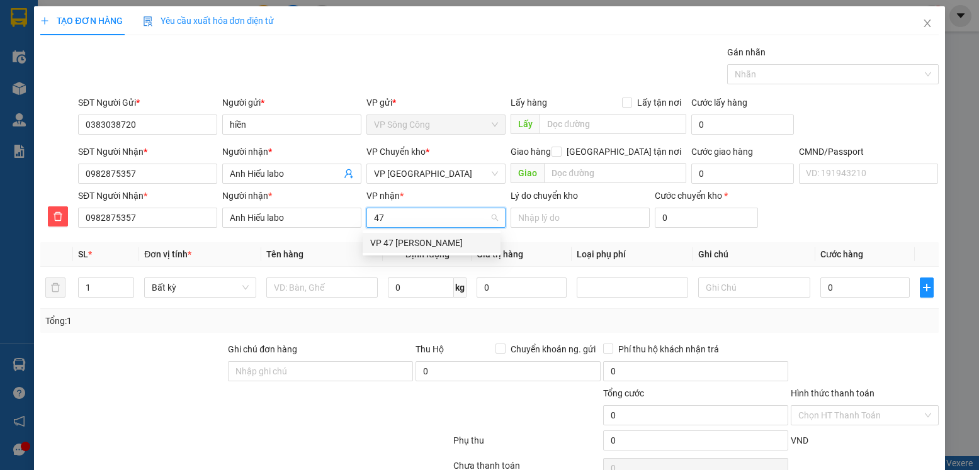
click at [417, 236] on div "VP 47 [PERSON_NAME]" at bounding box center [431, 243] width 123 height 14
click at [289, 275] on div at bounding box center [322, 287] width 112 height 25
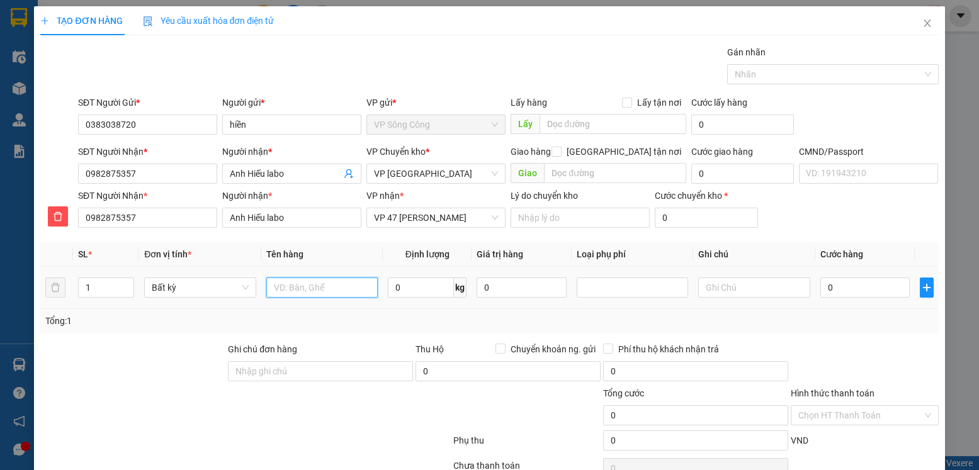
click at [288, 287] on input "text" at bounding box center [322, 288] width 112 height 20
type input "hộp răng"
click at [416, 292] on input "0" at bounding box center [421, 288] width 66 height 20
type input "1"
click at [908, 355] on div at bounding box center [865, 365] width 150 height 44
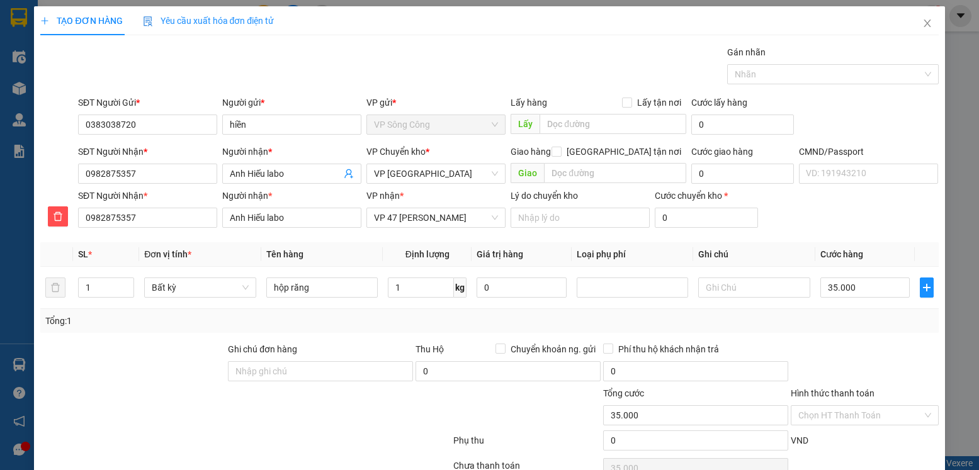
type input "35.000"
click at [852, 404] on div "Hình thức thanh toán" at bounding box center [864, 396] width 147 height 19
click at [821, 414] on input "Hình thức thanh toán" at bounding box center [859, 415] width 123 height 19
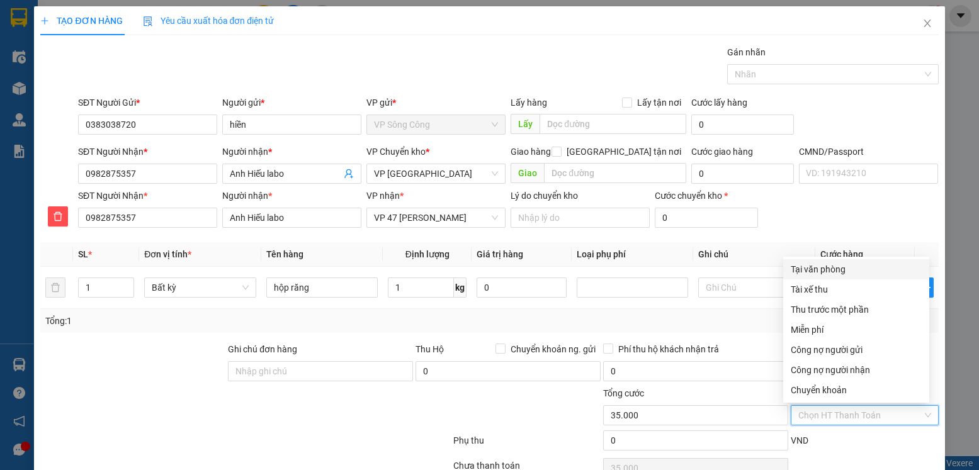
click at [832, 271] on div "Tại văn phòng" at bounding box center [856, 270] width 131 height 14
type input "0"
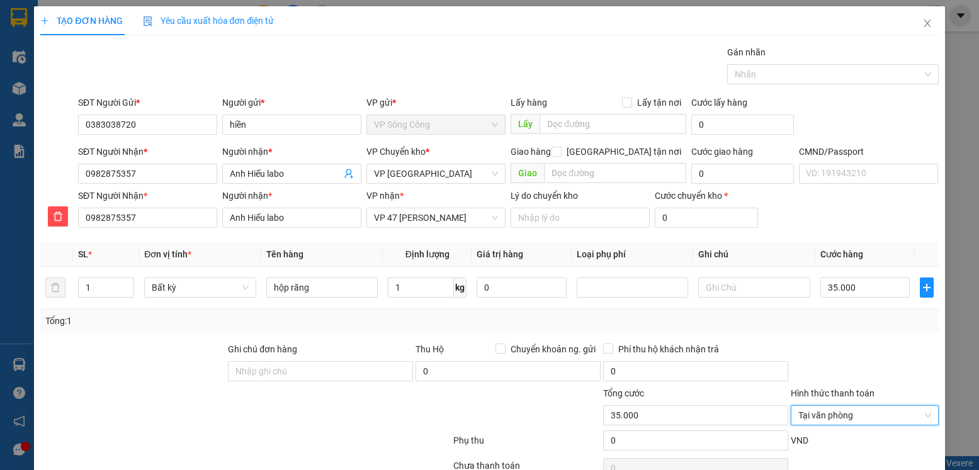
scroll to position [65, 0]
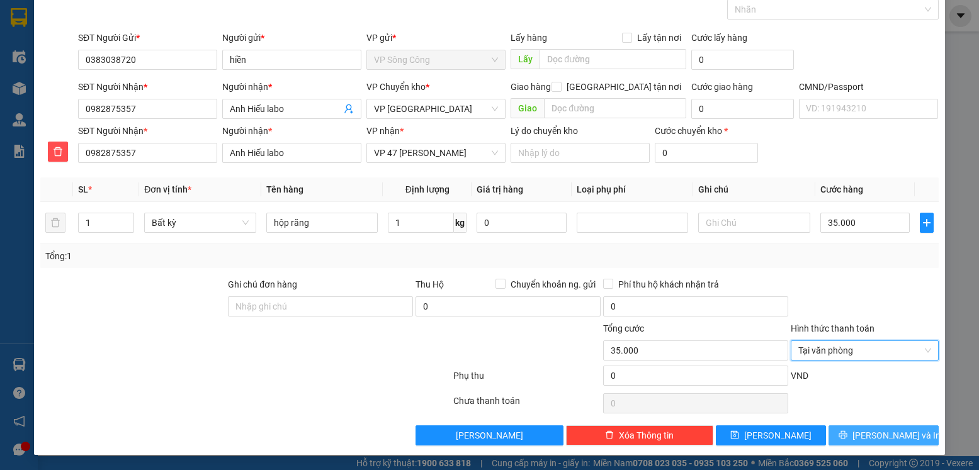
click at [865, 441] on span "[PERSON_NAME] và In" at bounding box center [897, 436] width 88 height 14
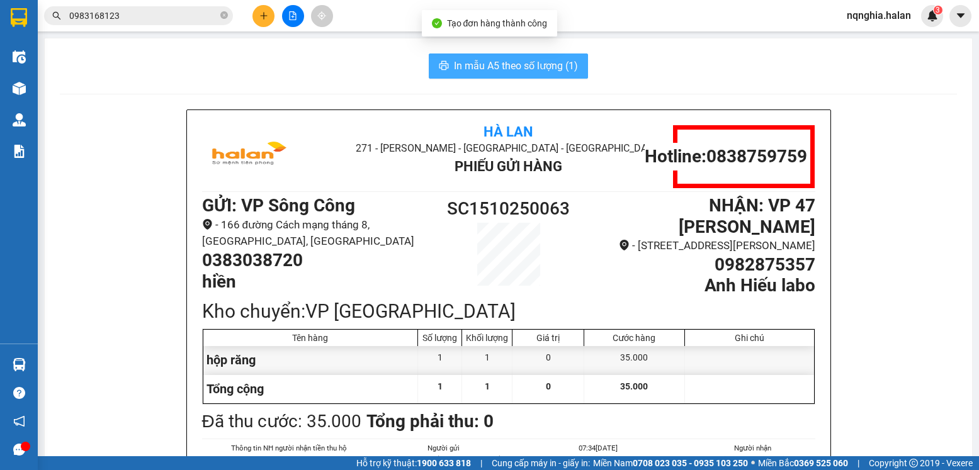
click at [497, 64] on span "In mẫu A5 theo số lượng (1)" at bounding box center [516, 66] width 124 height 16
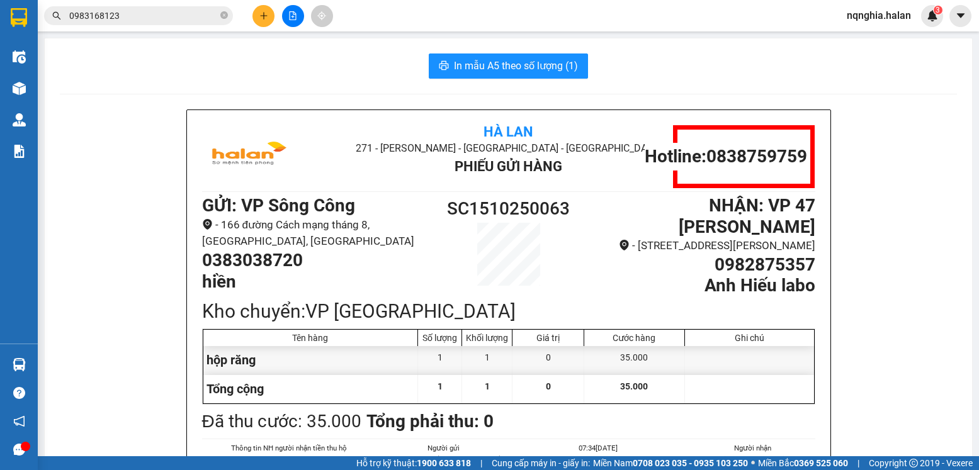
click at [264, 18] on icon "plus" at bounding box center [263, 15] width 9 height 9
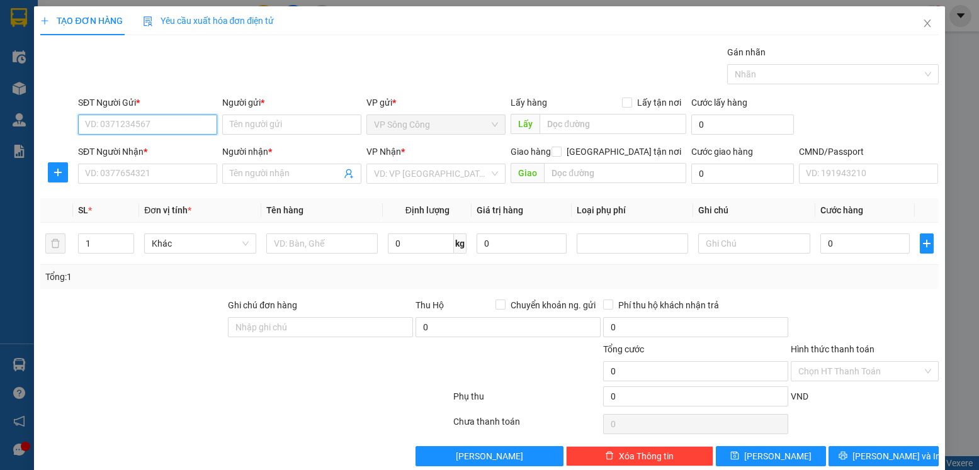
click at [139, 119] on input "SĐT Người Gửi *" at bounding box center [147, 125] width 139 height 20
click at [134, 146] on div "0385938973 - LUYỆN" at bounding box center [146, 150] width 123 height 14
type input "0385938973"
type input "LUYỆN"
type input "0385938973"
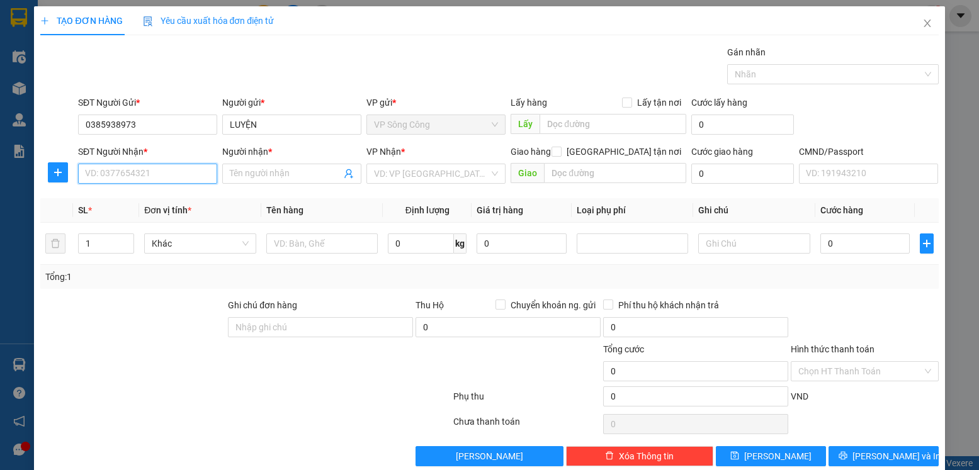
click at [134, 169] on input "SĐT Người Nhận *" at bounding box center [147, 174] width 139 height 20
click at [142, 196] on div "0924452705 - HƯNG" at bounding box center [146, 199] width 123 height 14
type input "0924452705"
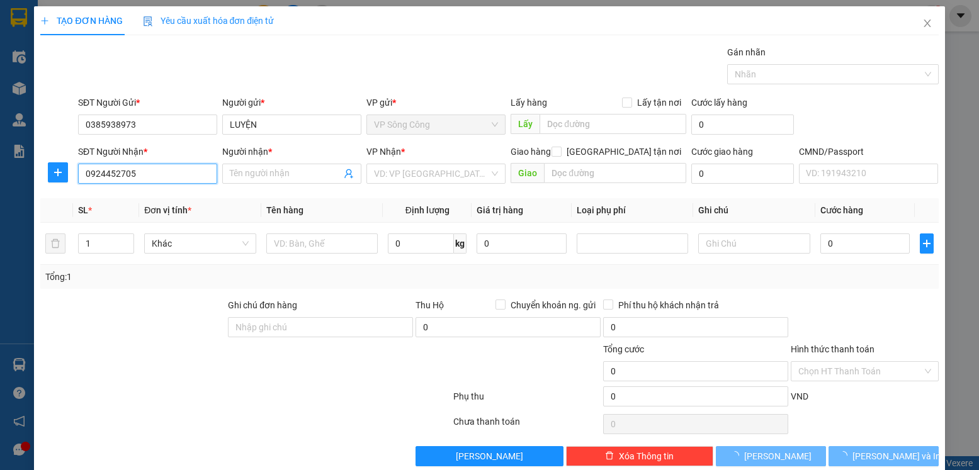
type input "HƯNG"
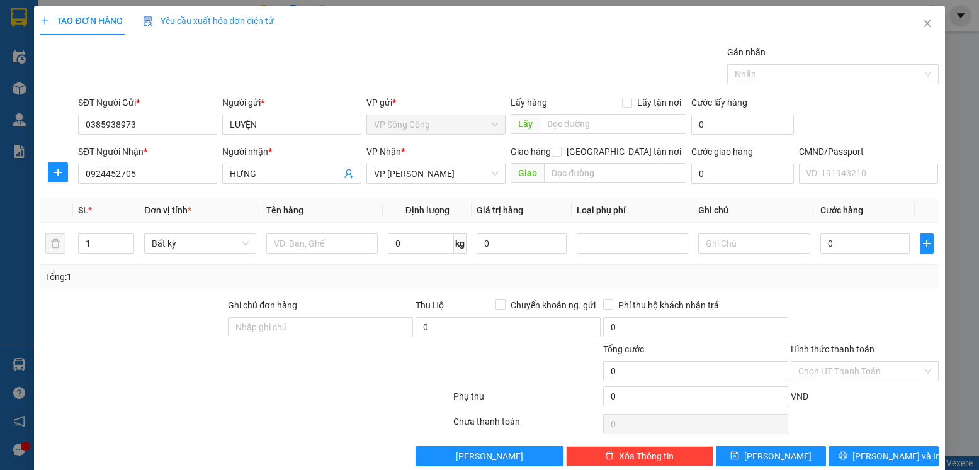
click at [72, 170] on div at bounding box center [57, 172] width 35 height 20
click at [58, 173] on icon "plus" at bounding box center [58, 172] width 8 height 1
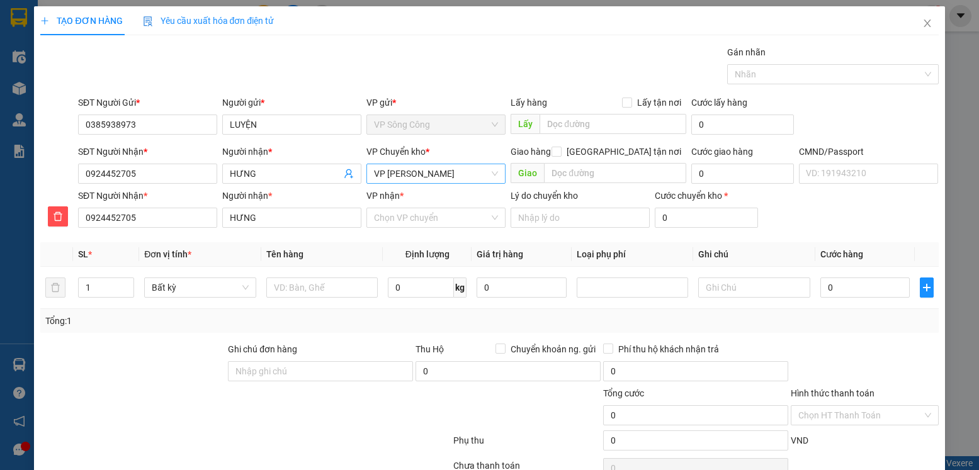
click at [453, 176] on span "VP [PERSON_NAME]" at bounding box center [436, 173] width 124 height 19
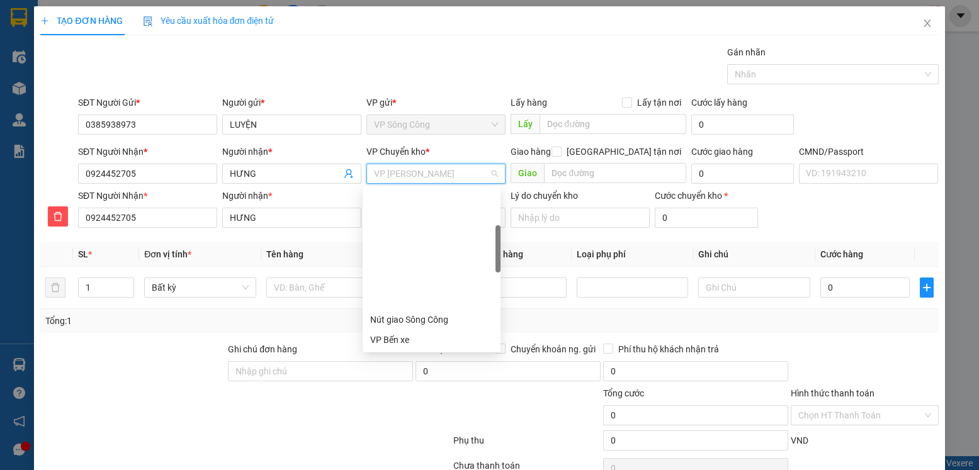
scroll to position [141, 0]
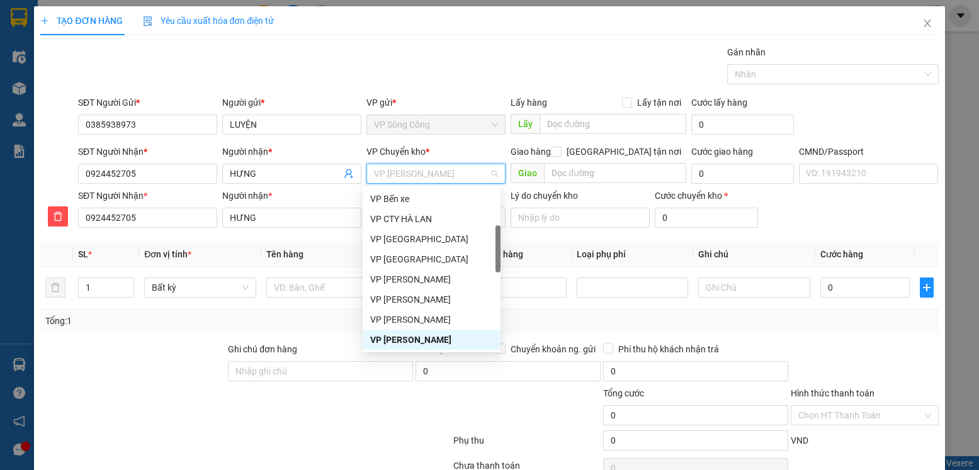
type input "y"
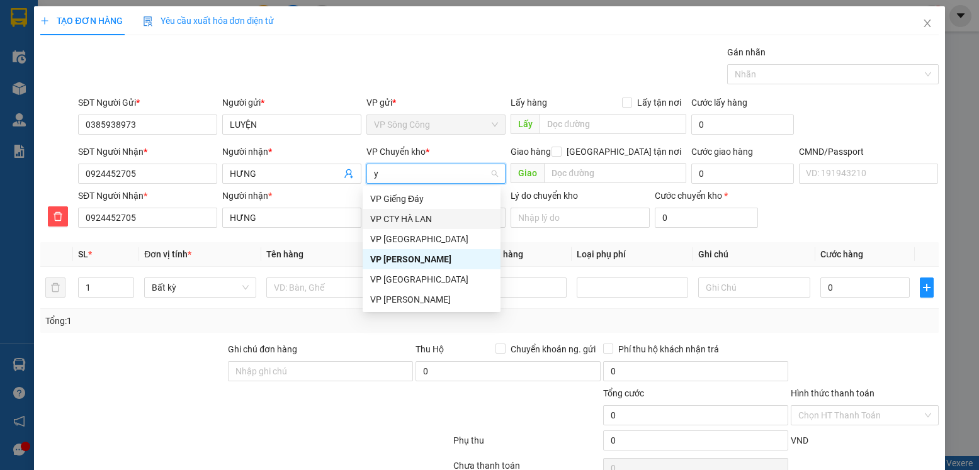
scroll to position [0, 0]
click at [414, 243] on div "VP [GEOGRAPHIC_DATA]" at bounding box center [431, 239] width 123 height 14
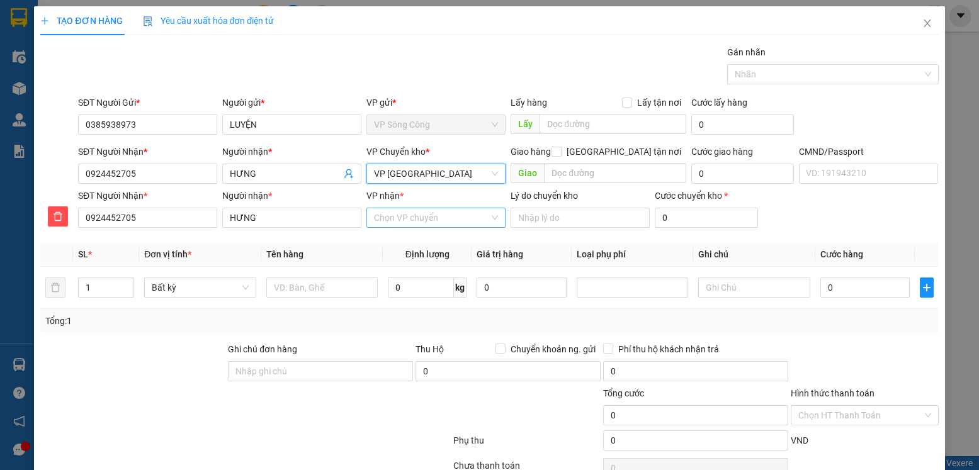
click at [414, 227] on div "Chọn VP chuyển" at bounding box center [435, 218] width 139 height 20
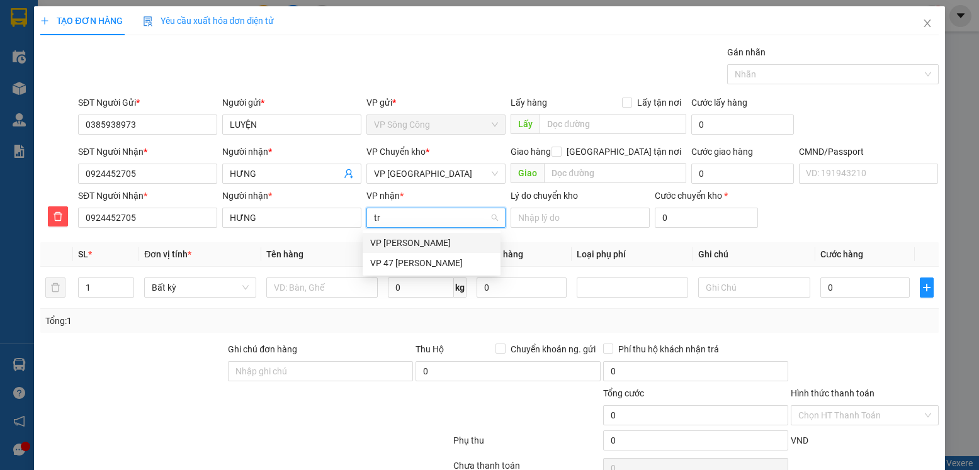
type input "trã"
click at [428, 246] on div "VP [PERSON_NAME]" at bounding box center [431, 243] width 123 height 14
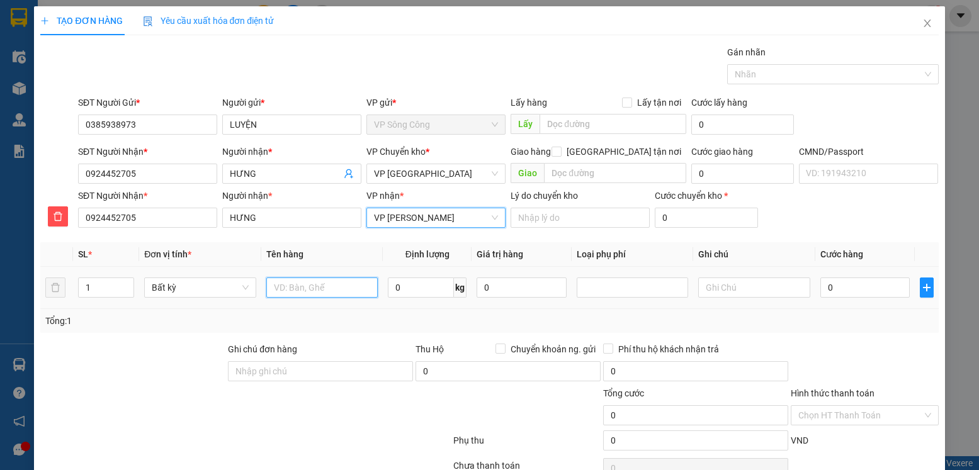
click at [285, 290] on input "text" at bounding box center [322, 288] width 112 height 20
type input "hộp đồ ăn"
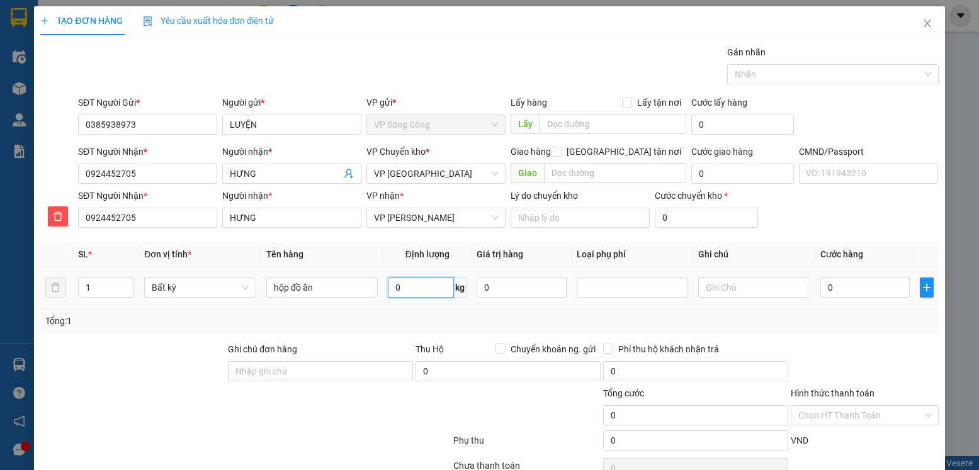
click at [396, 285] on input "0" at bounding box center [421, 288] width 66 height 20
type input "12"
click at [868, 319] on div "Tổng: 1" at bounding box center [489, 321] width 888 height 14
type input "50.000"
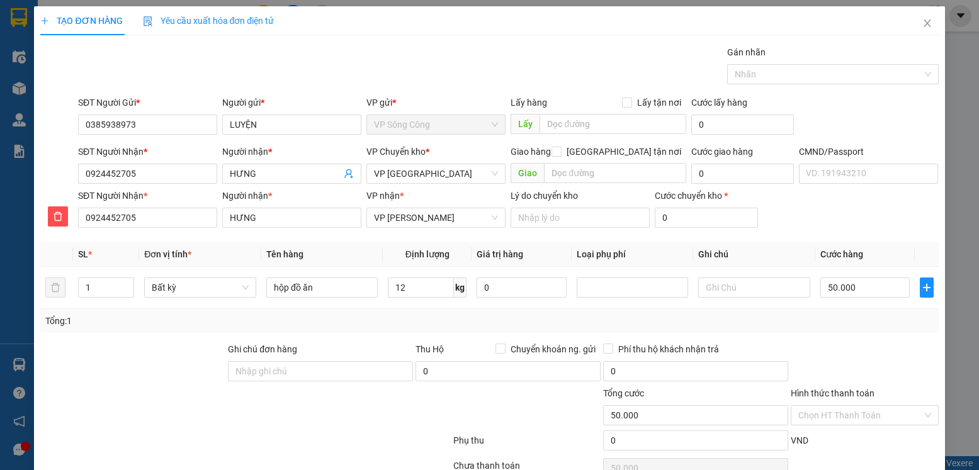
scroll to position [65, 0]
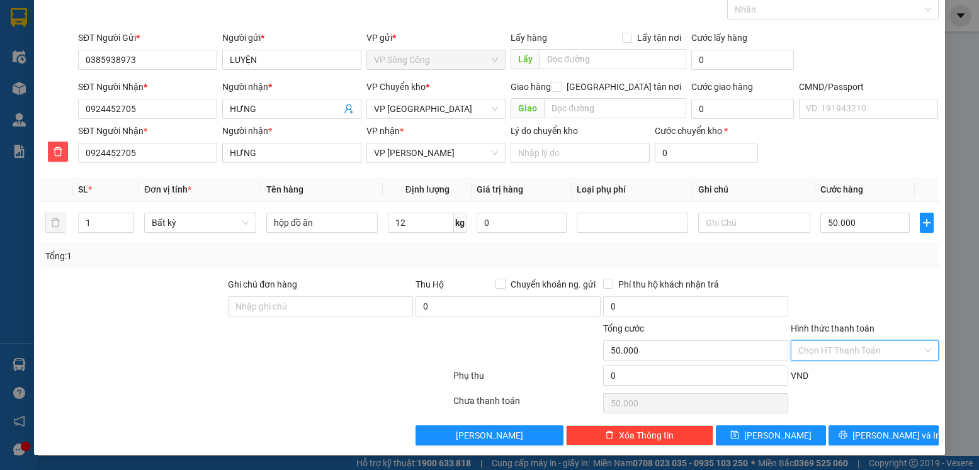
click at [849, 354] on input "Hình thức thanh toán" at bounding box center [859, 350] width 123 height 19
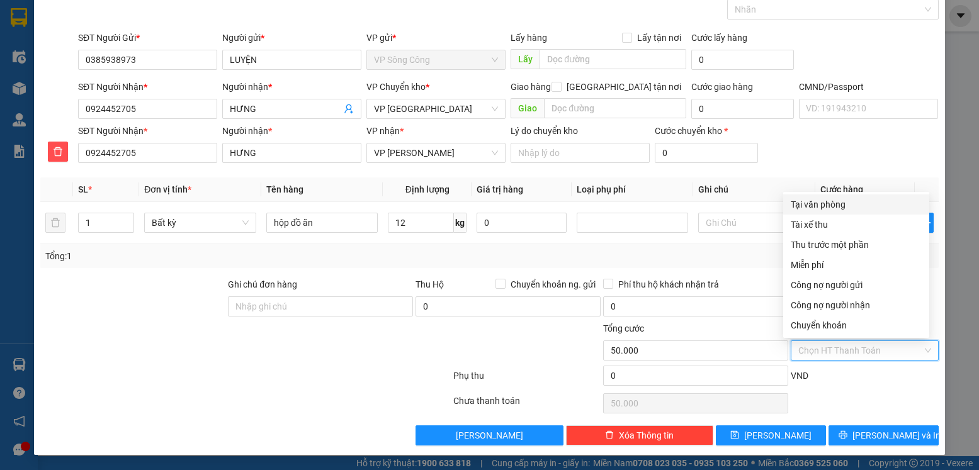
click at [828, 208] on div "Tại văn phòng" at bounding box center [856, 205] width 131 height 14
type input "0"
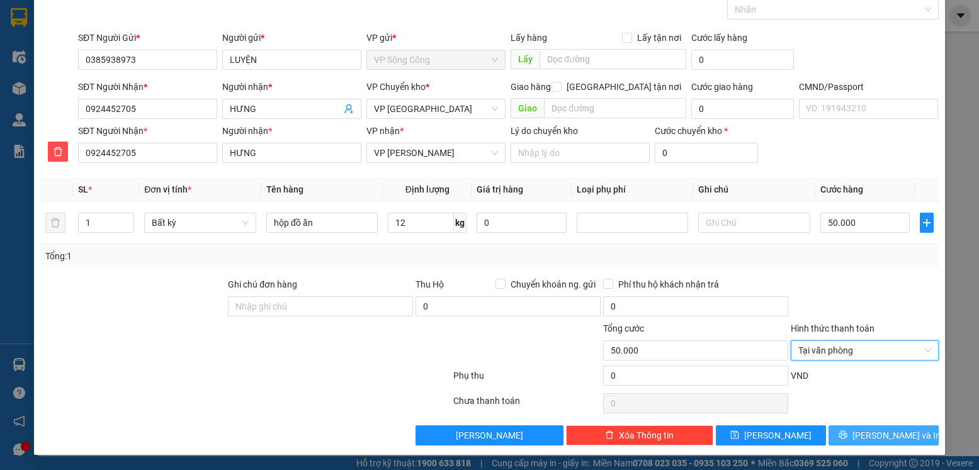
click at [890, 434] on span "[PERSON_NAME] và In" at bounding box center [897, 436] width 88 height 14
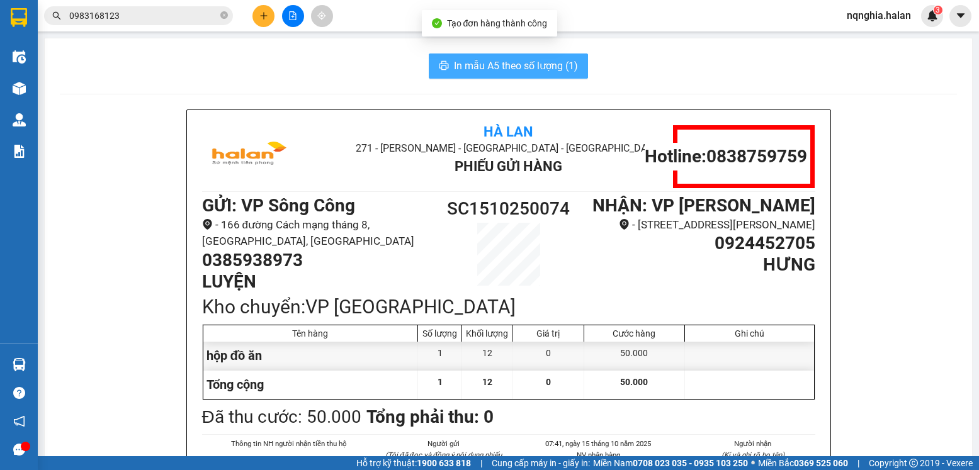
click at [482, 77] on button "In mẫu A5 theo số lượng (1)" at bounding box center [508, 66] width 159 height 25
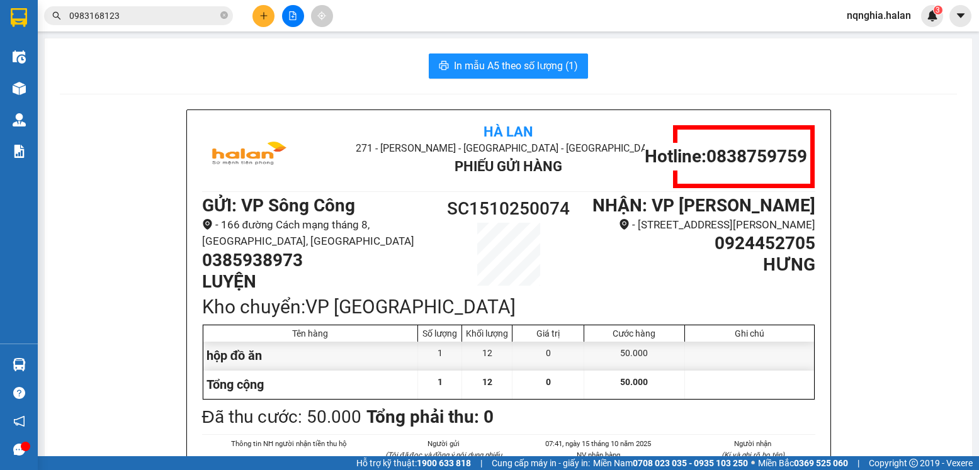
click at [161, 15] on input "0983168123" at bounding box center [143, 16] width 149 height 14
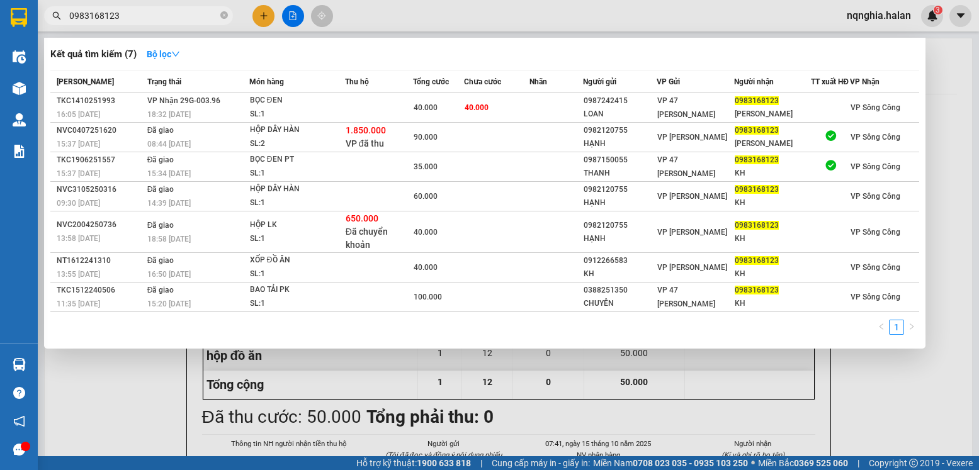
click at [161, 15] on input "0983168123" at bounding box center [143, 16] width 149 height 14
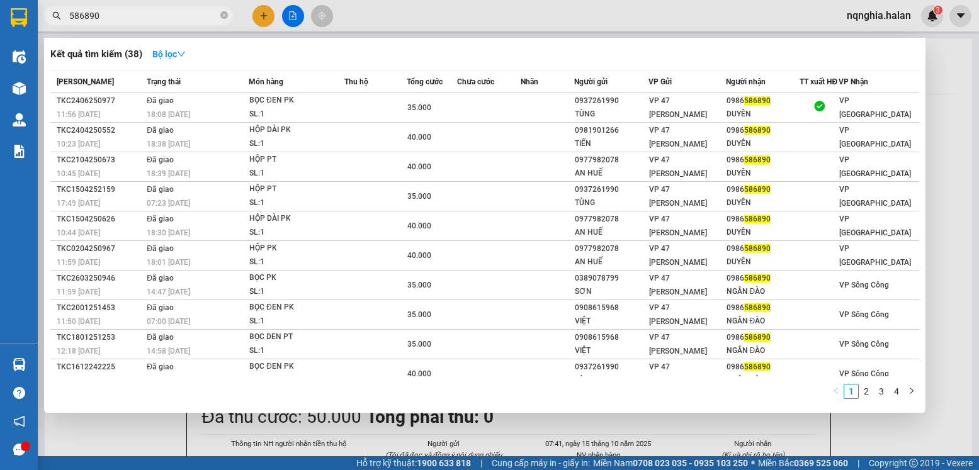
click at [161, 15] on input "586890" at bounding box center [143, 16] width 149 height 14
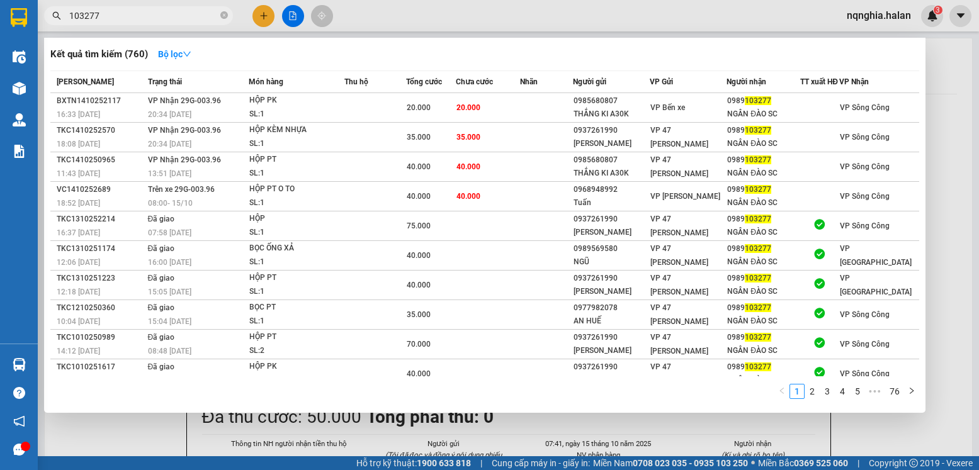
click at [188, 20] on input "103277" at bounding box center [143, 16] width 149 height 14
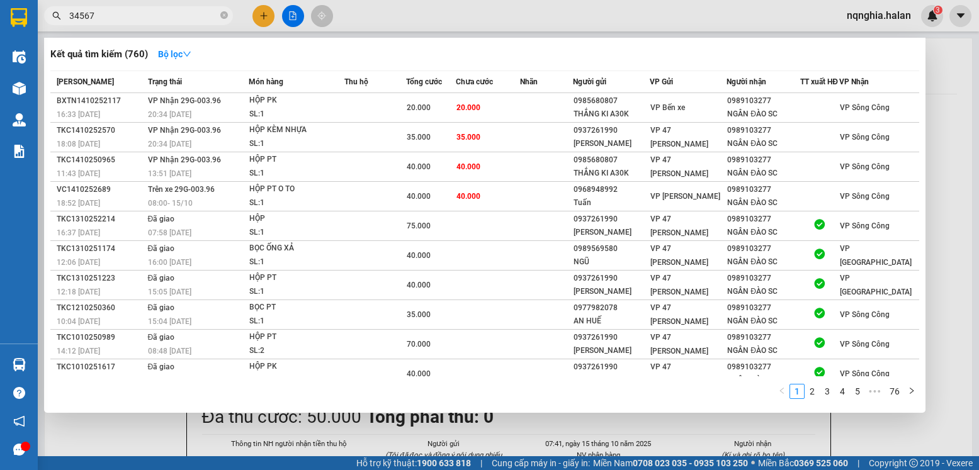
type input "345678"
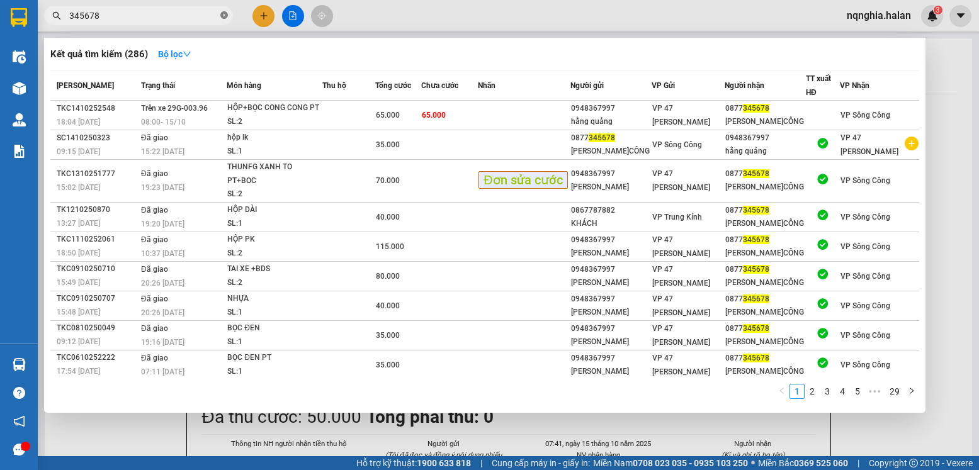
click at [222, 16] on icon "close-circle" at bounding box center [224, 15] width 8 height 8
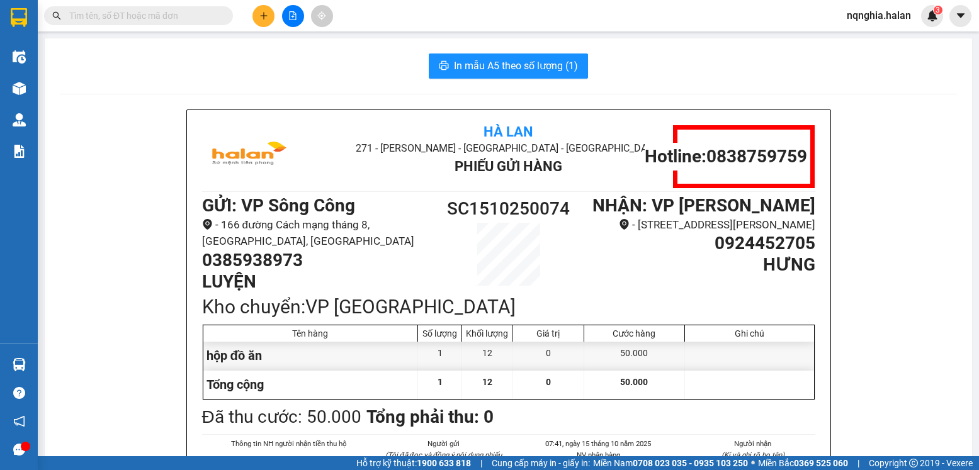
click at [210, 16] on input "text" at bounding box center [143, 16] width 149 height 14
click at [268, 16] on icon "plus" at bounding box center [263, 15] width 9 height 9
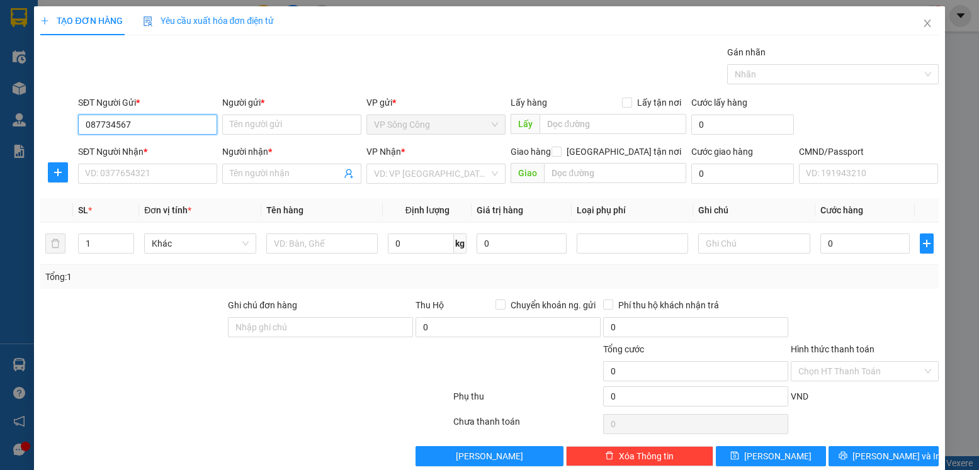
type input "0877345678"
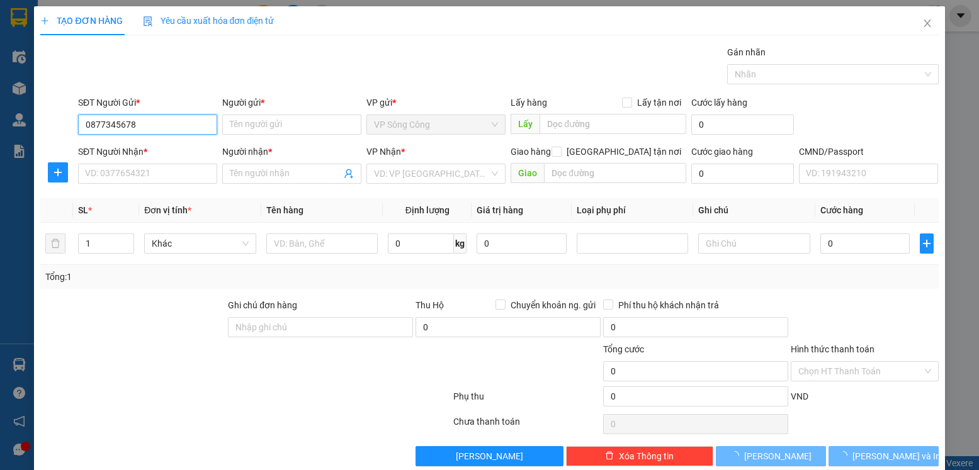
click at [149, 122] on input "0877345678" at bounding box center [147, 125] width 139 height 20
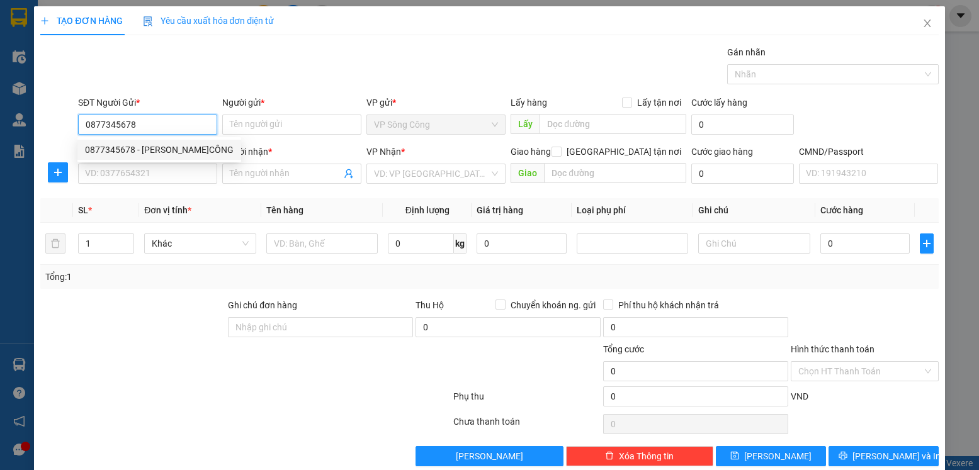
click at [162, 145] on div "0877345678 - SƠN S.CÔNG" at bounding box center [159, 150] width 149 height 14
type input "[PERSON_NAME]CÔNG"
type input "0877345678"
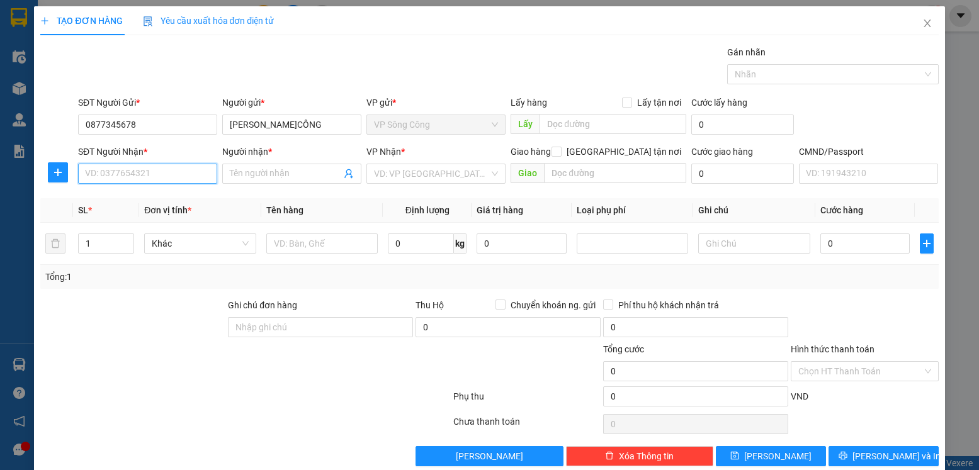
click at [155, 169] on input "SĐT Người Nhận *" at bounding box center [147, 174] width 139 height 20
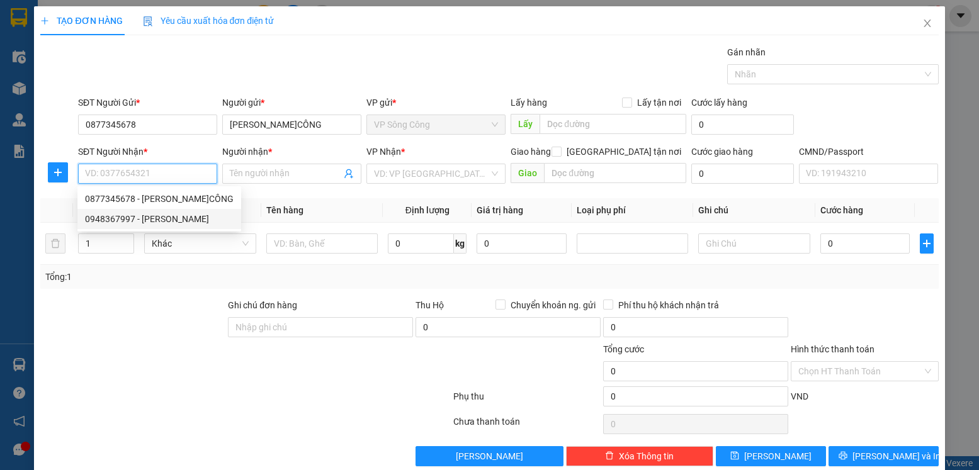
click at [146, 217] on div "0948367997 - hằng quảng" at bounding box center [159, 219] width 149 height 14
type input "0948367997"
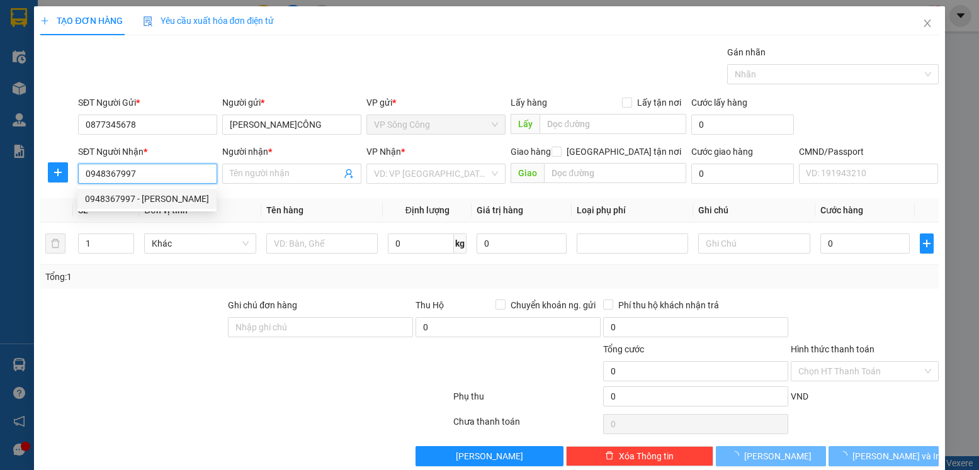
type input "hằng quảng"
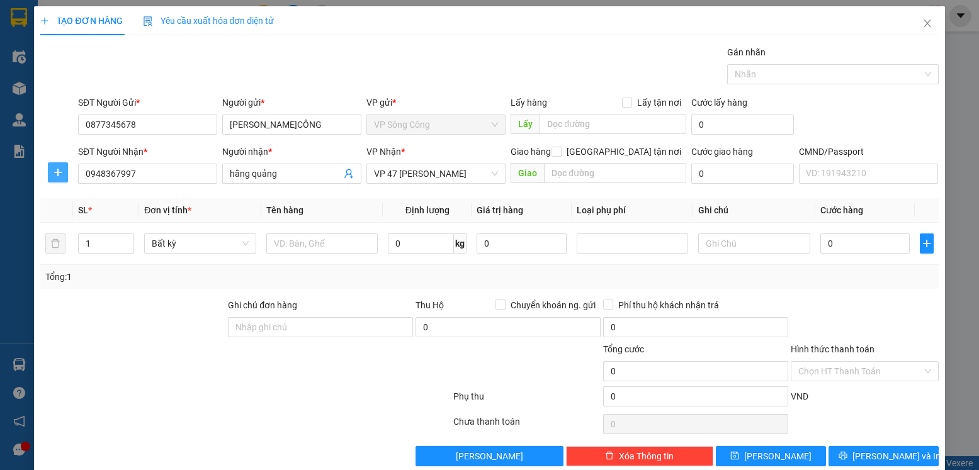
click at [55, 169] on icon "plus" at bounding box center [58, 173] width 10 height 10
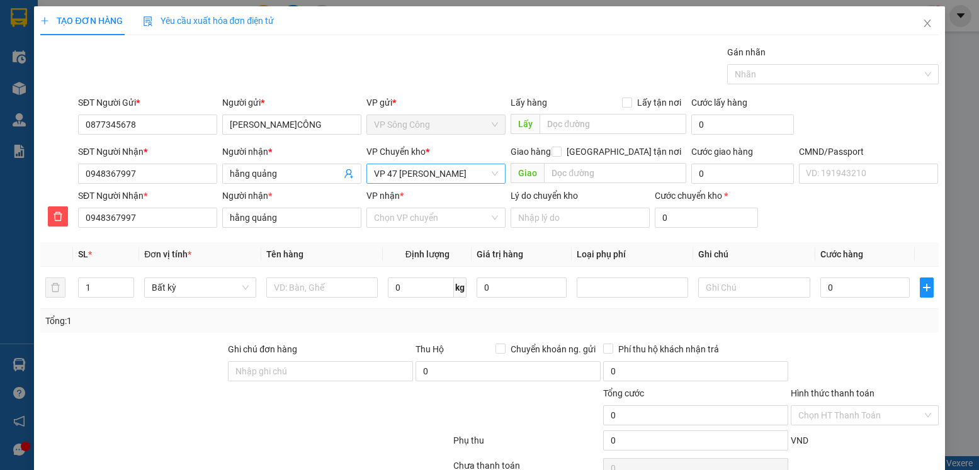
click at [469, 176] on span "VP 47 [PERSON_NAME]" at bounding box center [436, 173] width 124 height 19
type input "y"
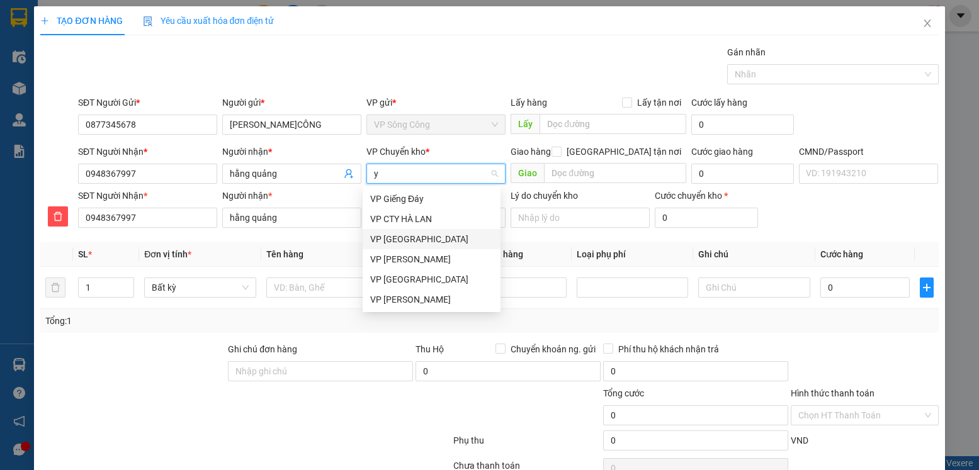
click at [437, 235] on div "VP [GEOGRAPHIC_DATA]" at bounding box center [431, 239] width 123 height 14
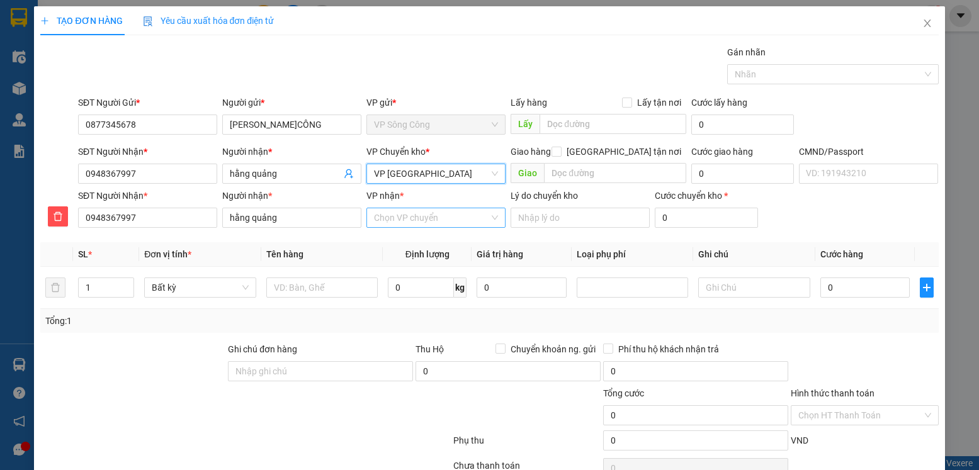
click at [410, 217] on input "VP nhận *" at bounding box center [431, 217] width 115 height 19
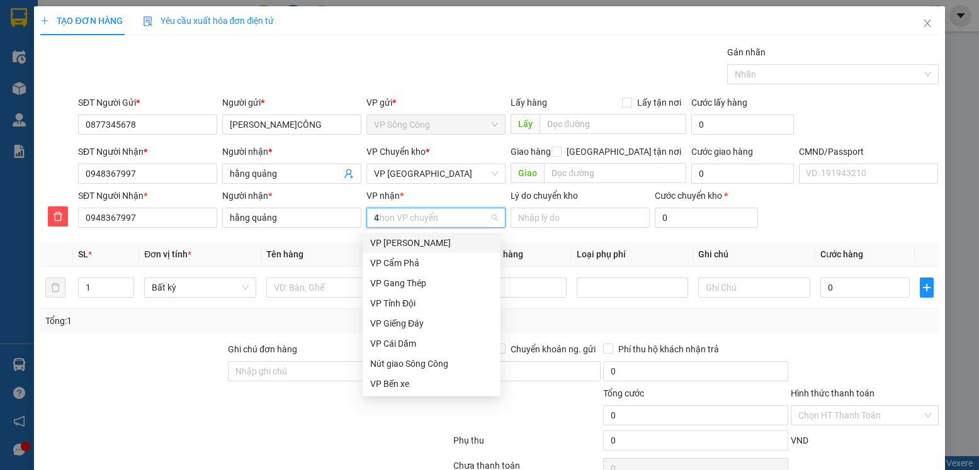
type input "47"
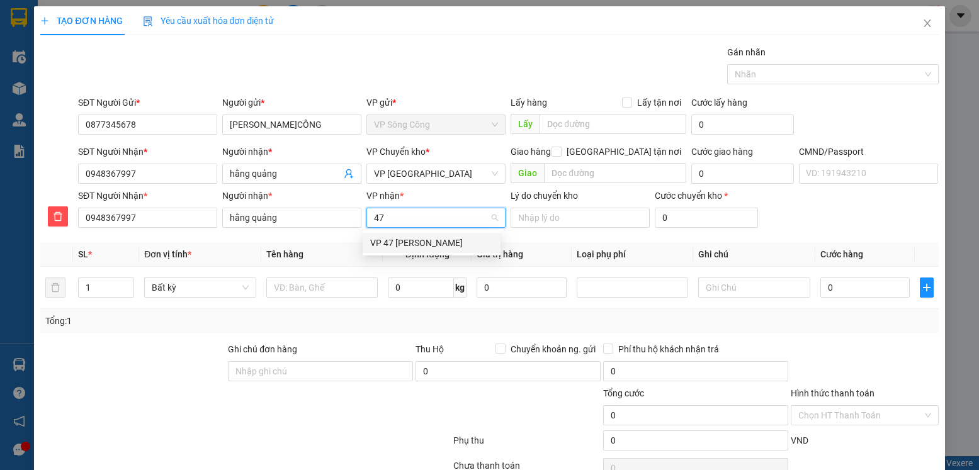
click at [410, 237] on div "VP 47 [PERSON_NAME]" at bounding box center [431, 243] width 123 height 14
click at [334, 282] on input "text" at bounding box center [322, 288] width 112 height 20
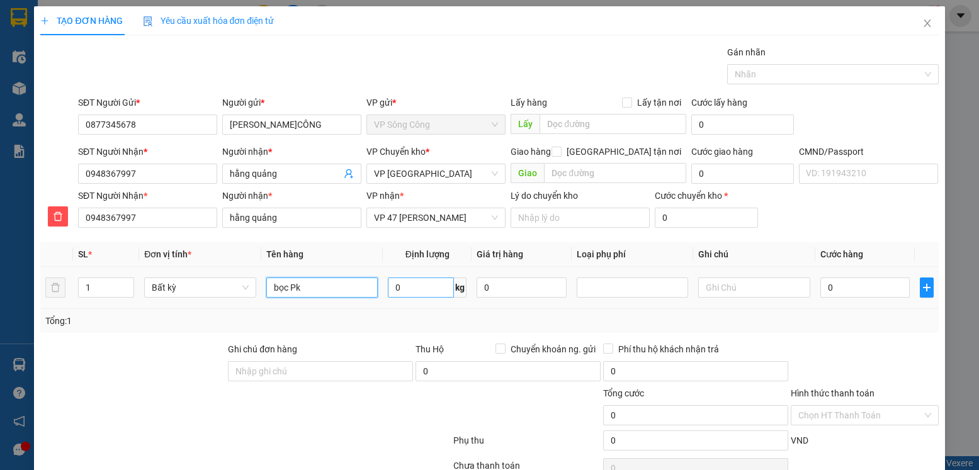
type input "bọc Pk"
click at [406, 284] on input "0" at bounding box center [421, 288] width 66 height 20
type input "1"
click at [849, 348] on div at bounding box center [865, 365] width 150 height 44
type input "35.000"
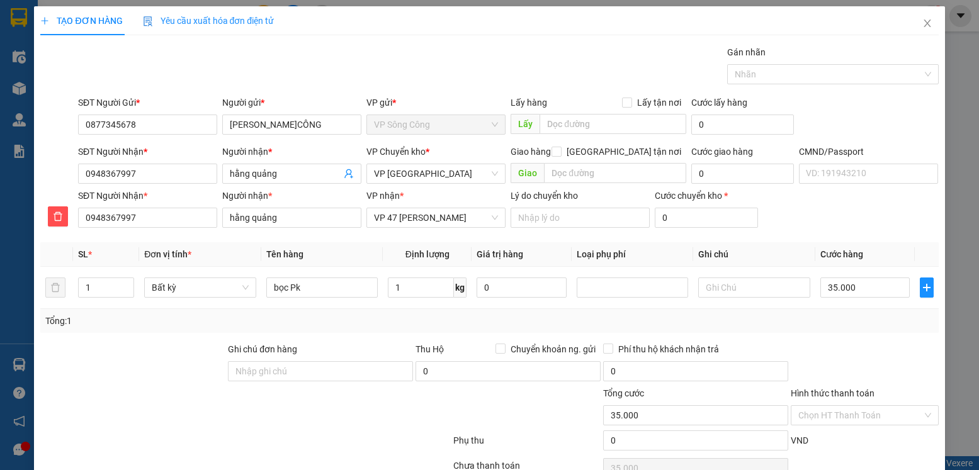
type input "35.000"
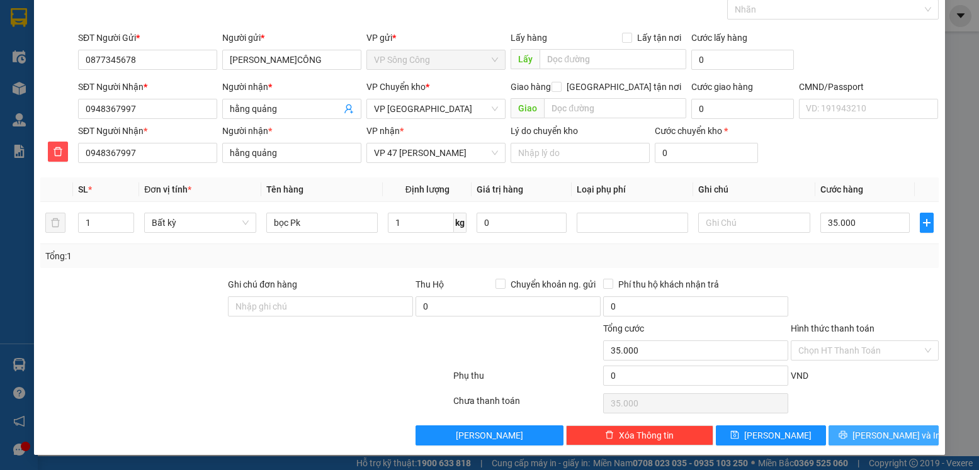
click at [868, 431] on span "[PERSON_NAME] và In" at bounding box center [897, 436] width 88 height 14
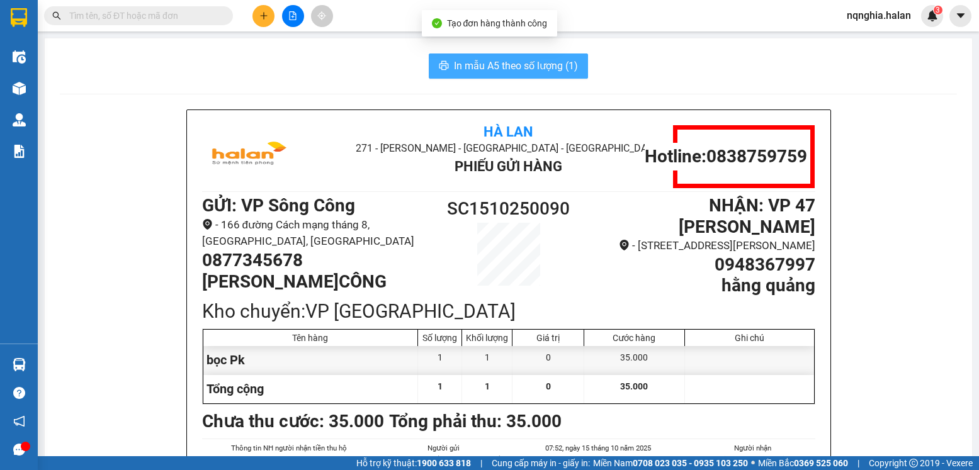
click at [509, 67] on span "In mẫu A5 theo số lượng (1)" at bounding box center [516, 66] width 124 height 16
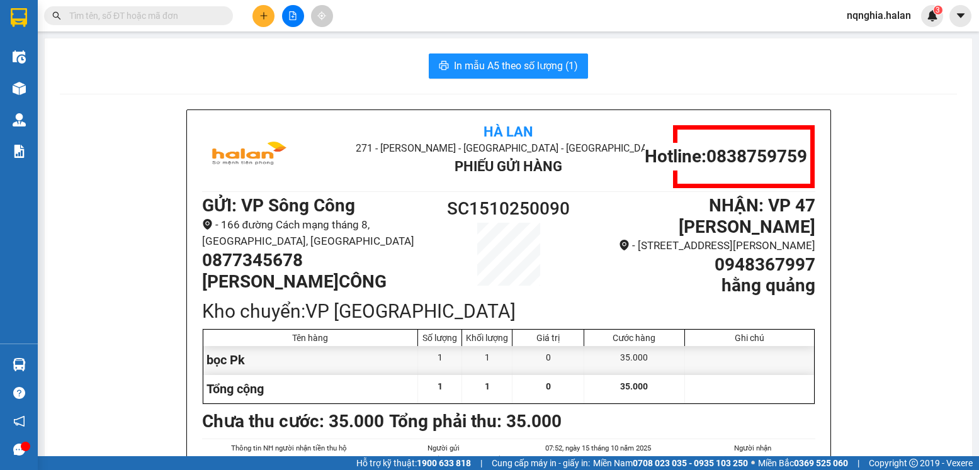
click at [102, 20] on input "text" at bounding box center [143, 16] width 149 height 14
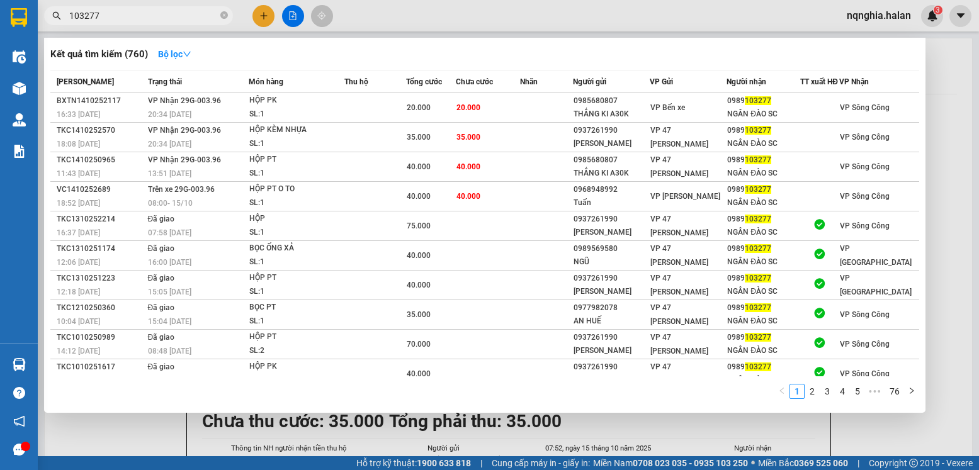
click at [162, 18] on input "103277" at bounding box center [143, 16] width 149 height 14
type input "103277"
click at [940, 147] on div at bounding box center [489, 235] width 979 height 470
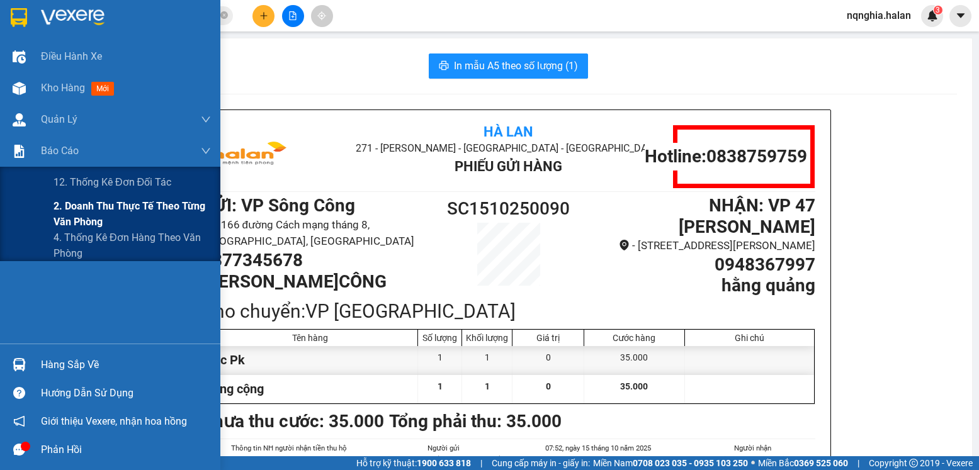
click at [43, 201] on div "2. Doanh thu thực tế theo từng văn phòng" at bounding box center [110, 213] width 220 height 31
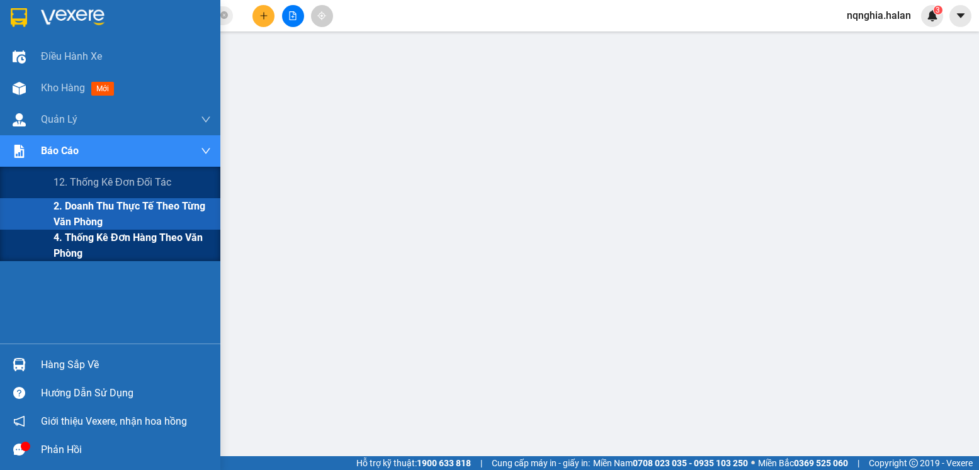
click at [76, 234] on span "4. Thống kê đơn hàng theo văn phòng" at bounding box center [132, 245] width 157 height 31
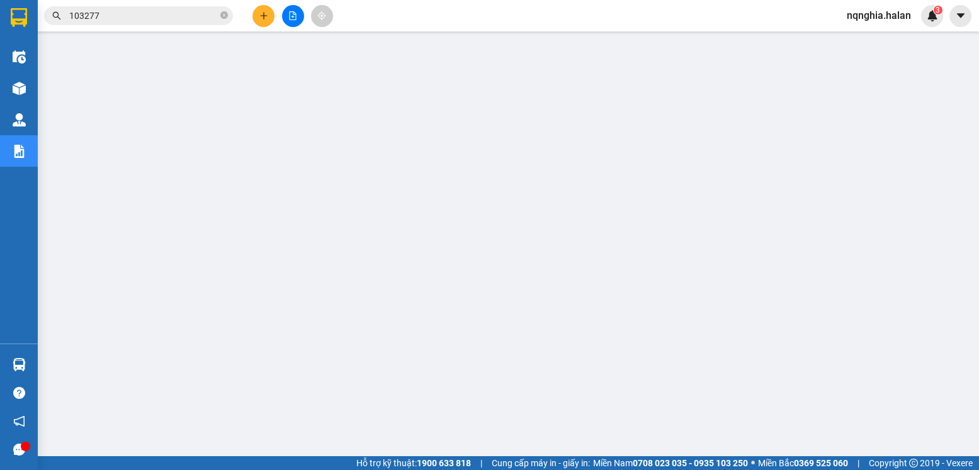
click at [162, 23] on span "103277" at bounding box center [138, 15] width 189 height 19
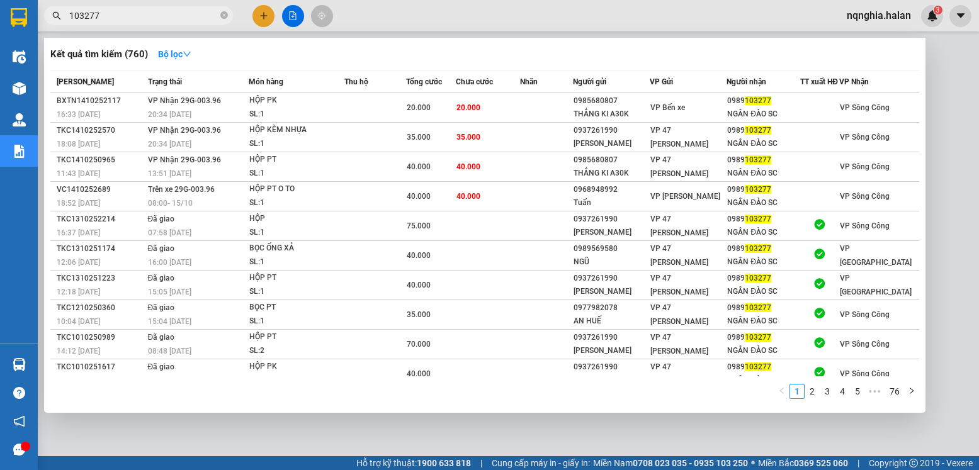
click at [262, 14] on div at bounding box center [489, 235] width 979 height 470
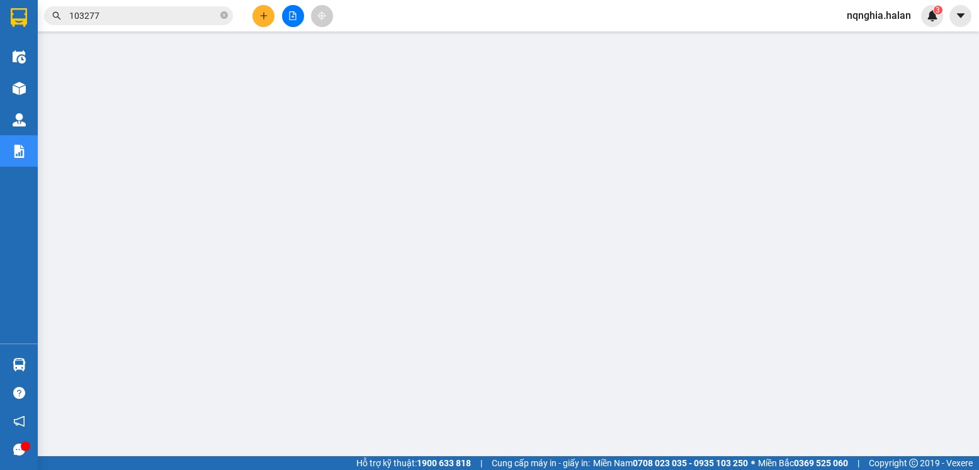
click at [262, 16] on icon "plus" at bounding box center [263, 15] width 7 height 1
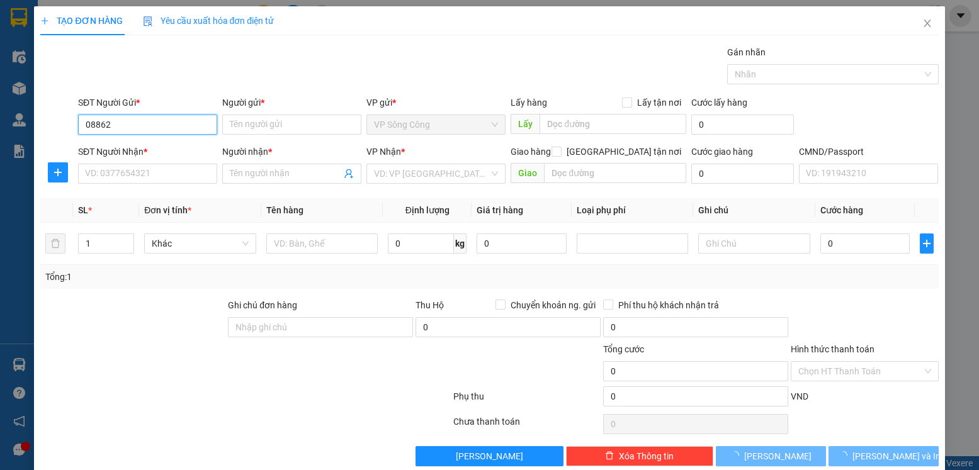
click at [136, 123] on input "08862" at bounding box center [147, 125] width 139 height 20
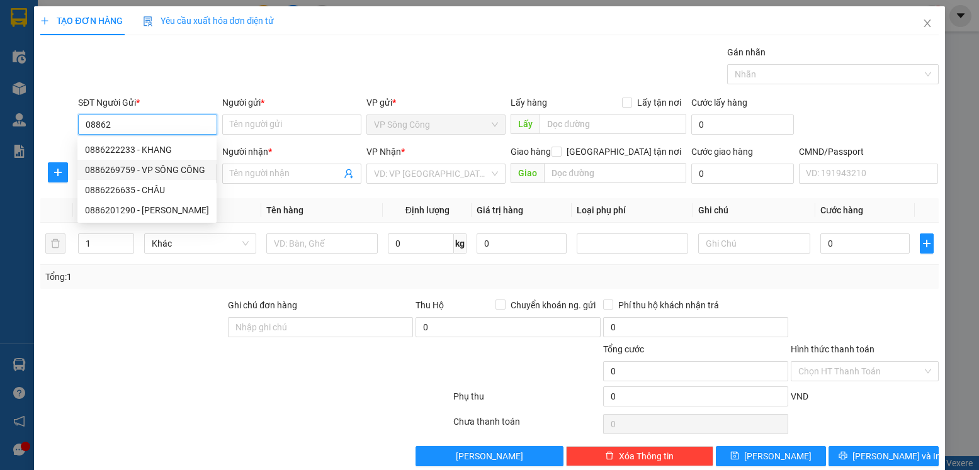
click at [160, 174] on div "0886269759 - VP SÔNG CÔNG" at bounding box center [147, 170] width 124 height 14
type input "0886269759"
type input "VP SÔNG CÔNG"
type input "0886269759"
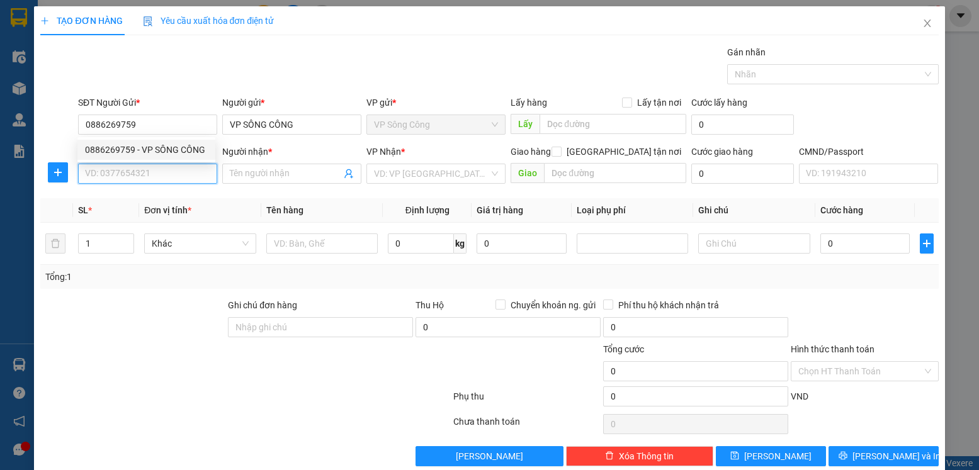
click at [160, 174] on input "SĐT Người Nhận *" at bounding box center [147, 174] width 139 height 20
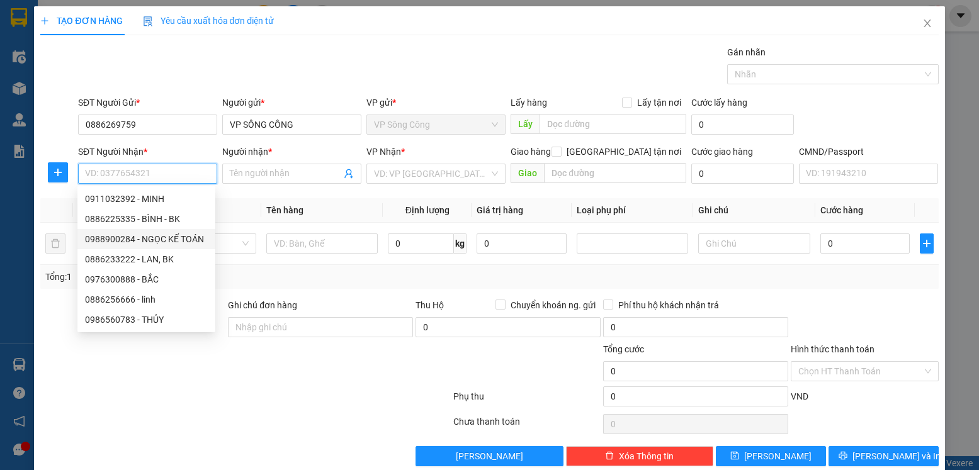
click at [201, 237] on div "0988900284 - NGỌC KẾ TOÁN" at bounding box center [146, 239] width 123 height 14
type input "0988900284"
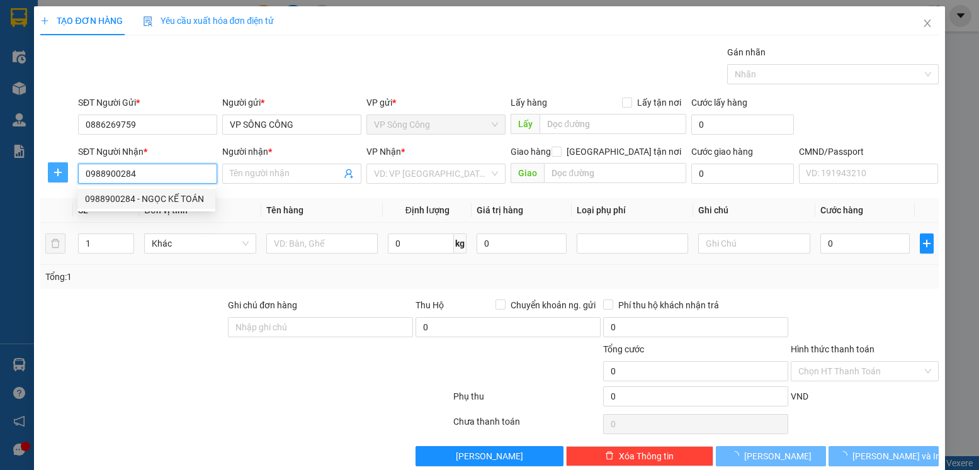
type input "NGỌC KẾ TOÁN"
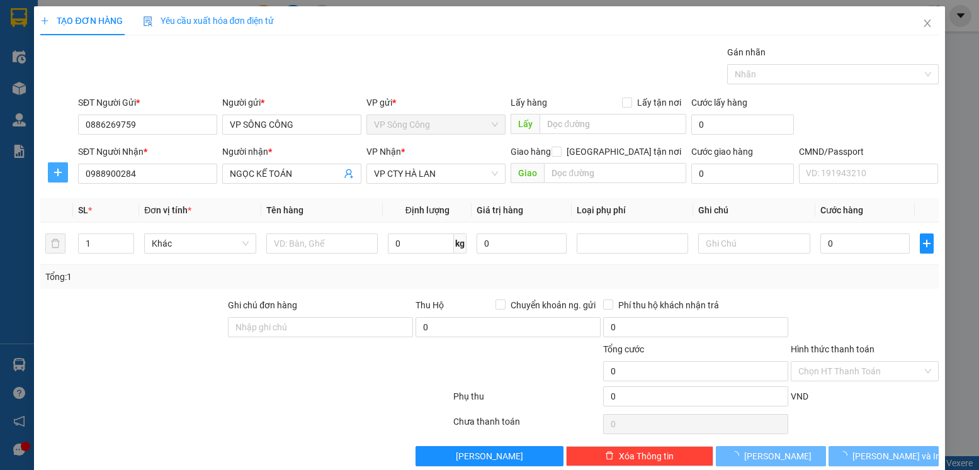
click at [56, 176] on icon "plus" at bounding box center [58, 173] width 10 height 10
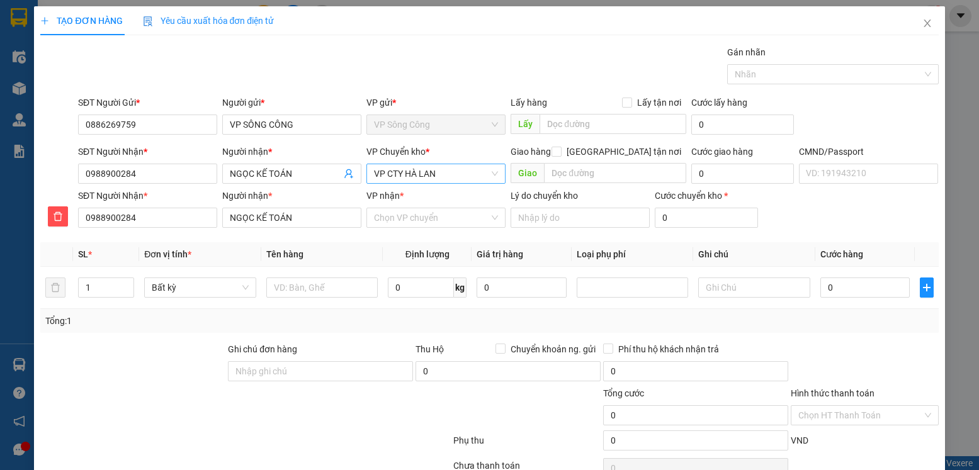
click at [438, 174] on span "VP CTY HÀ LAN" at bounding box center [436, 173] width 124 height 19
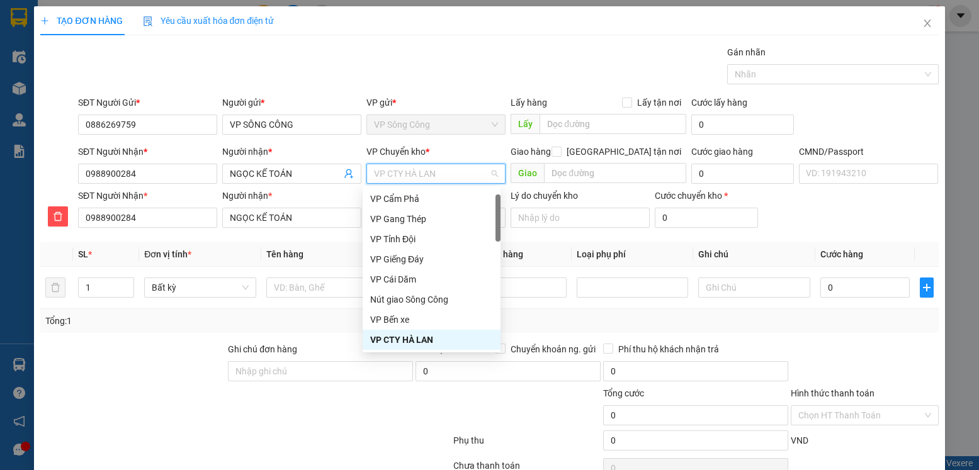
type input "y"
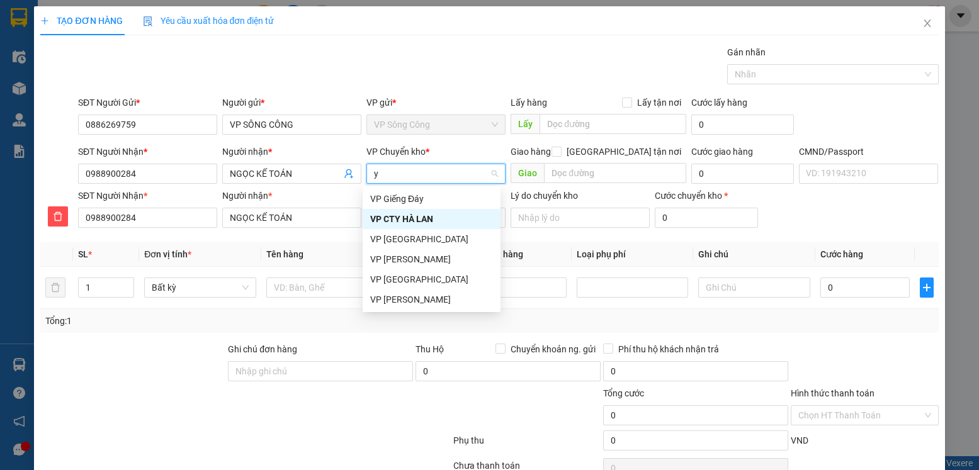
scroll to position [0, 0]
click at [415, 233] on div "VP [GEOGRAPHIC_DATA]" at bounding box center [431, 239] width 123 height 14
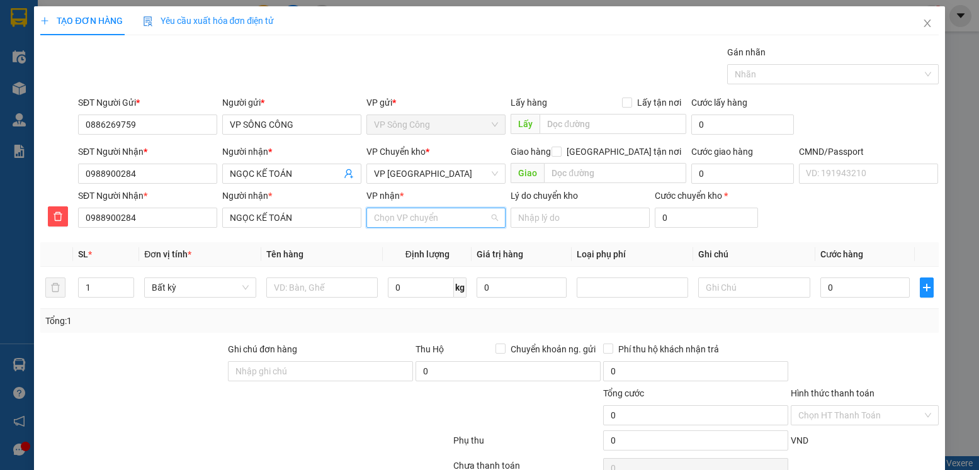
click at [414, 213] on input "VP nhận *" at bounding box center [431, 217] width 115 height 19
type input "cty"
click at [375, 238] on div "VP CTY HÀ LAN" at bounding box center [431, 243] width 123 height 14
click at [331, 281] on input "text" at bounding box center [322, 288] width 112 height 20
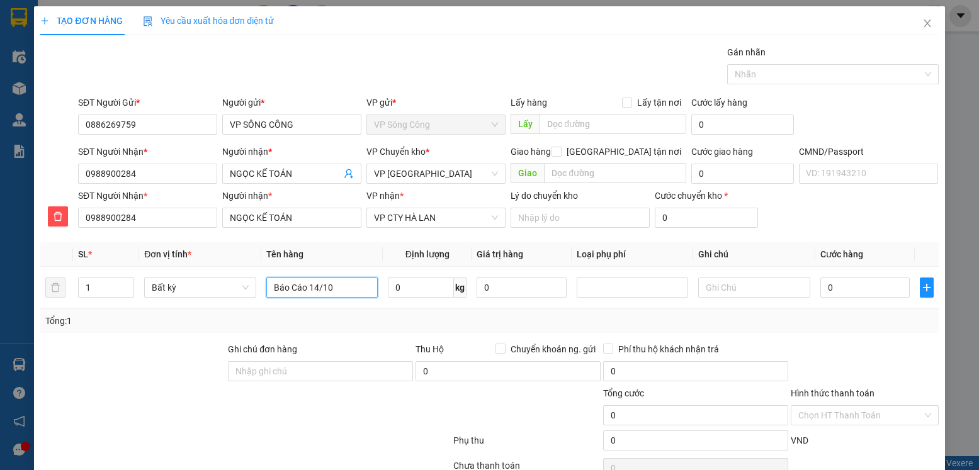
type input "Báo Cáo 14/10"
click at [824, 361] on div at bounding box center [865, 365] width 150 height 44
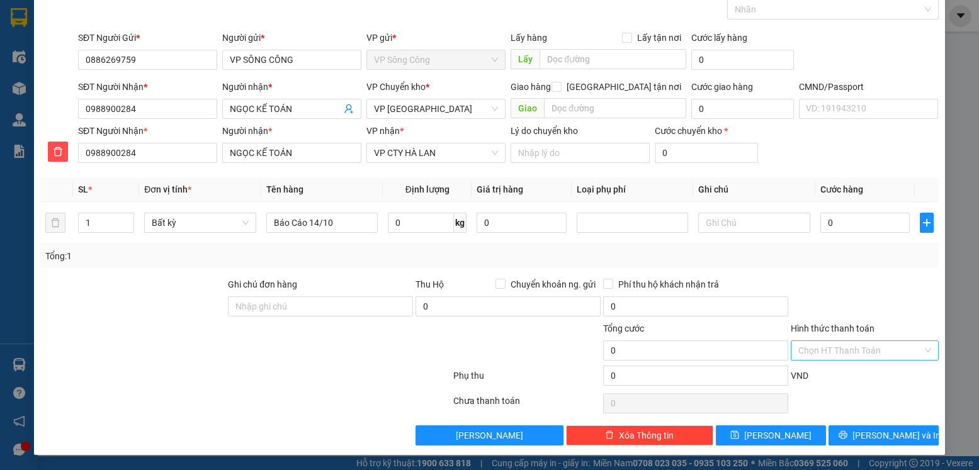
click at [849, 344] on input "Hình thức thanh toán" at bounding box center [859, 350] width 123 height 19
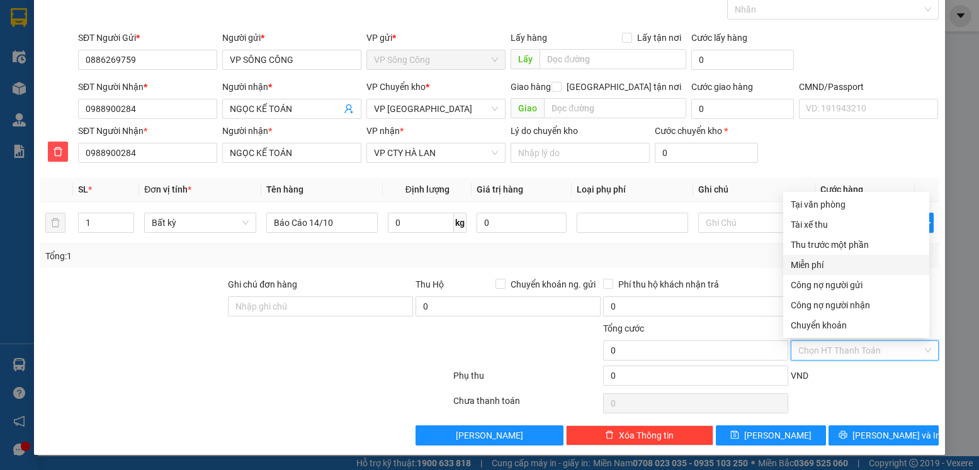
click at [824, 261] on div "Miễn phí" at bounding box center [856, 265] width 131 height 14
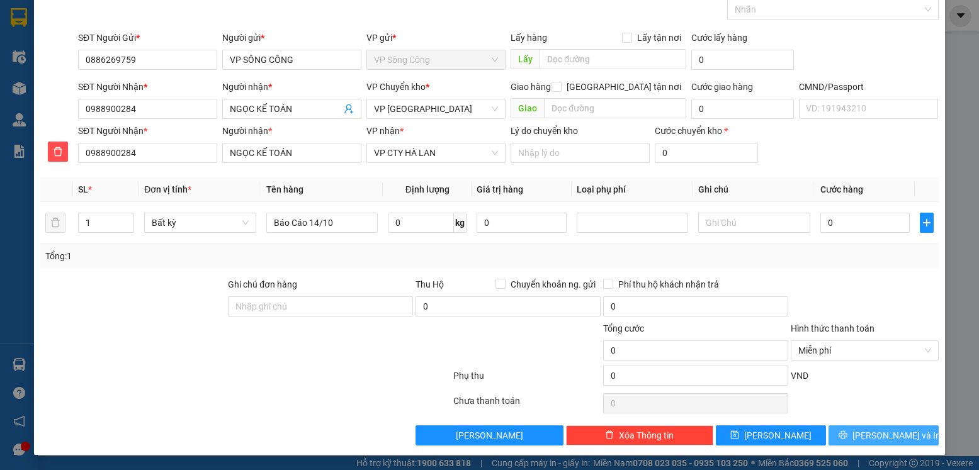
click at [884, 435] on span "[PERSON_NAME] và In" at bounding box center [897, 436] width 88 height 14
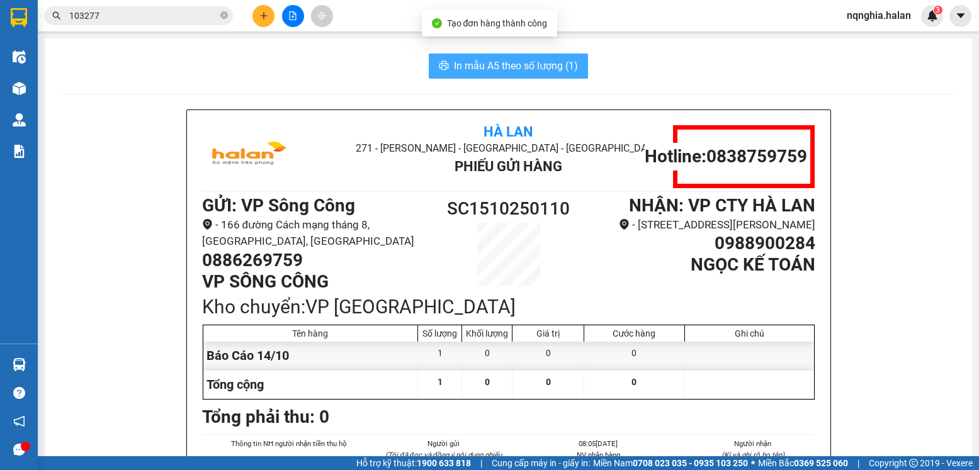
click at [470, 71] on span "In mẫu A5 theo số lượng (1)" at bounding box center [516, 66] width 124 height 16
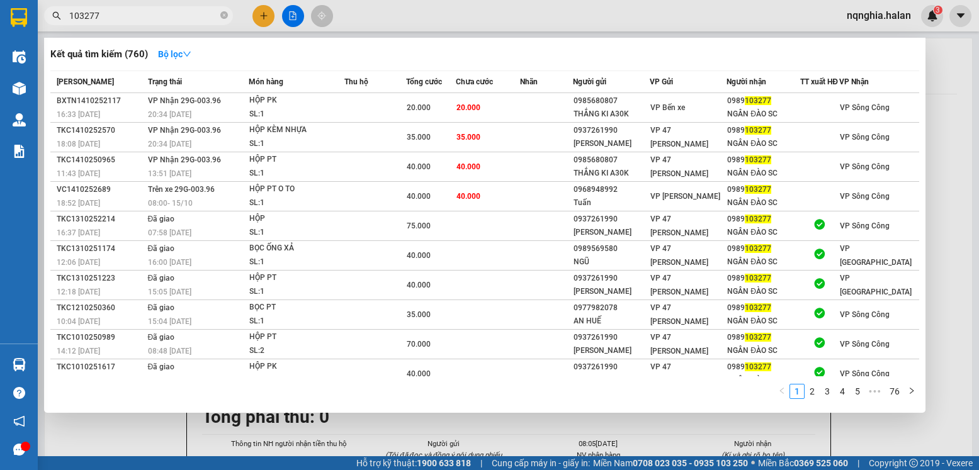
click at [159, 10] on input "103277" at bounding box center [143, 16] width 149 height 14
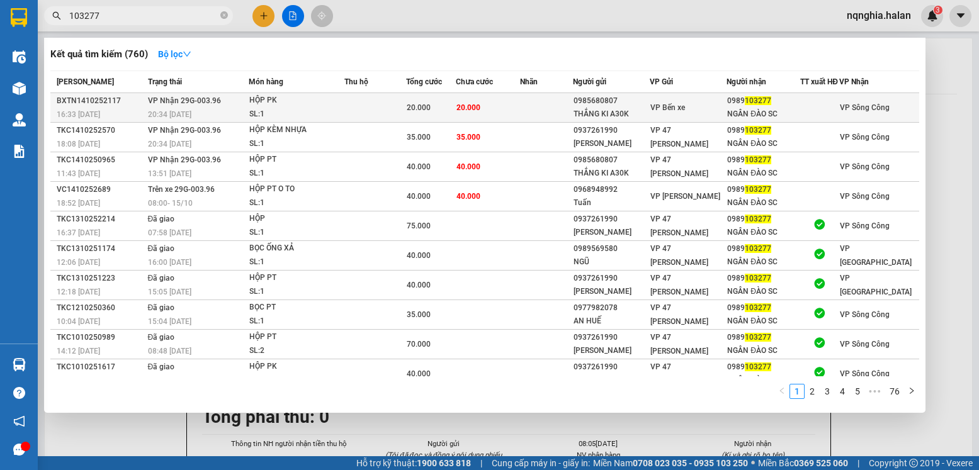
click at [416, 112] on span "20.000" at bounding box center [419, 107] width 24 height 9
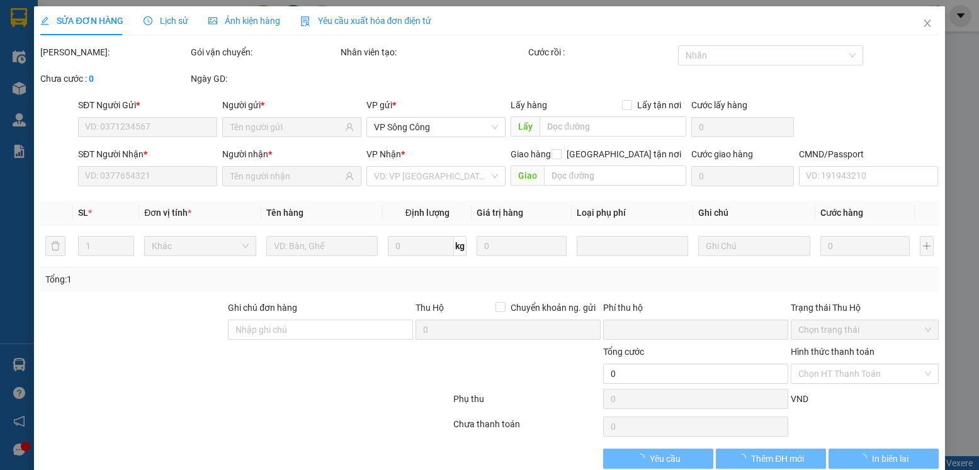
type input "0985680807"
type input "THẮNG KI A30K"
type input "0989103277"
type input "NGÂN ĐÀO SC"
type input "0"
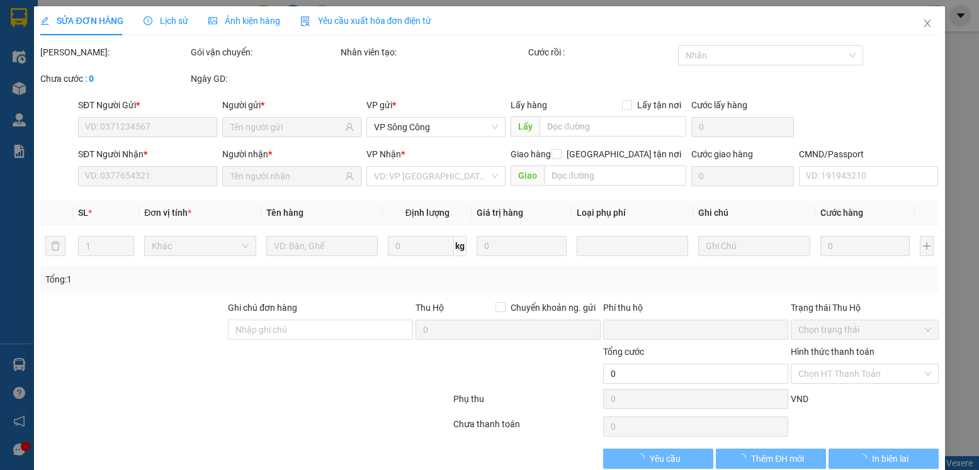
type input "20.000"
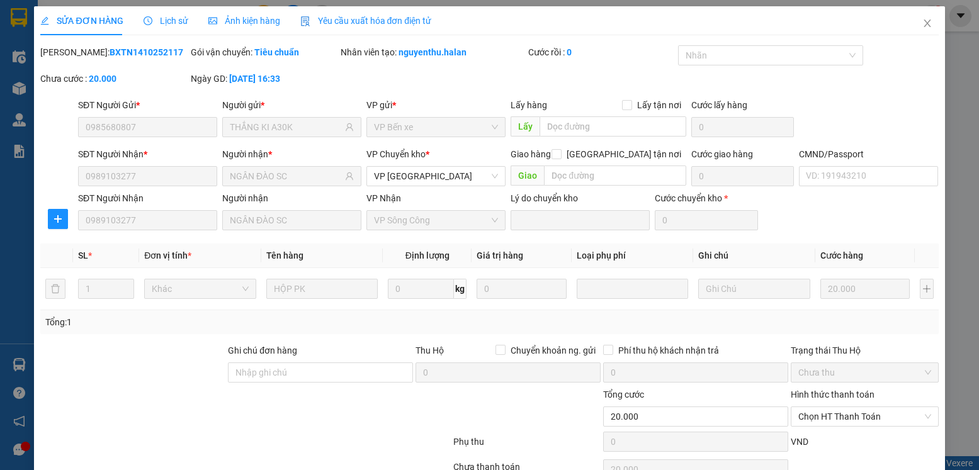
scroll to position [66, 0]
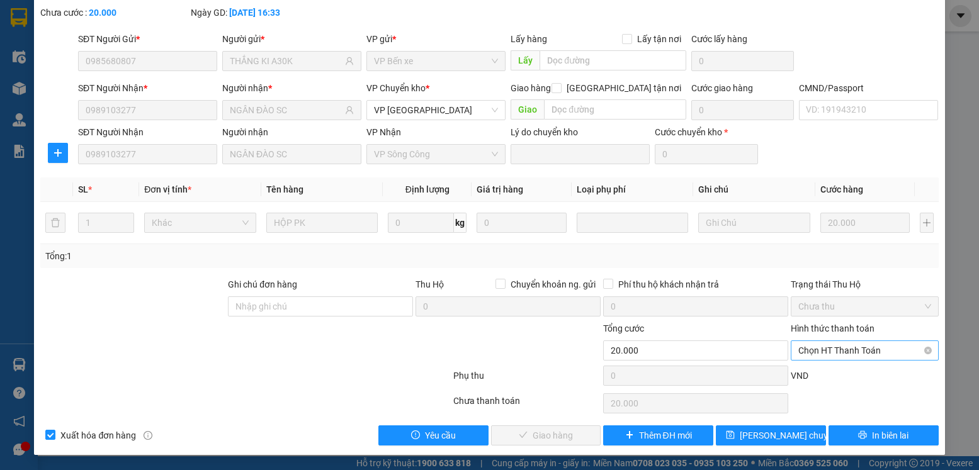
click at [824, 346] on span "Chọn HT Thanh Toán" at bounding box center [864, 350] width 132 height 19
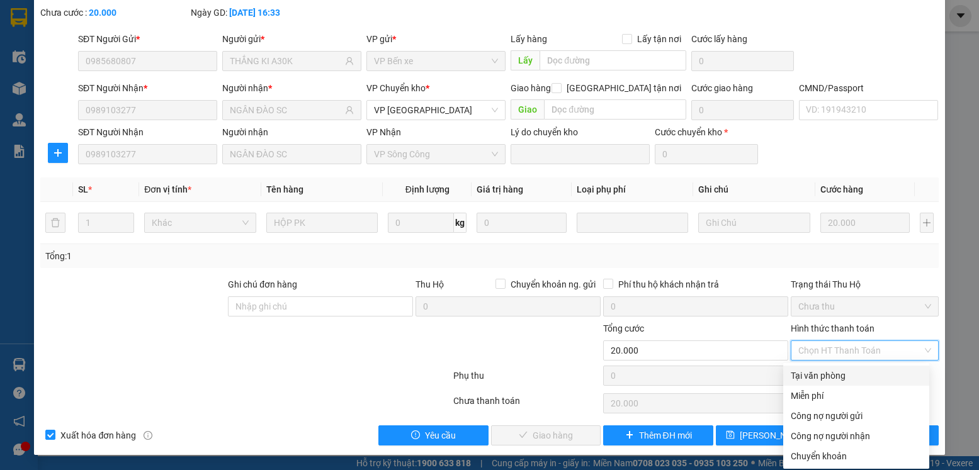
click at [814, 371] on div "Tại văn phòng" at bounding box center [856, 376] width 131 height 14
type input "0"
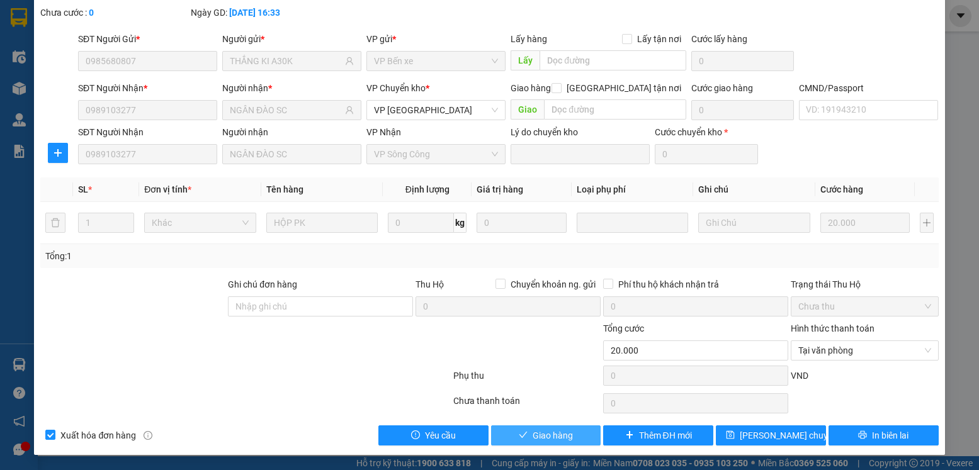
click at [543, 437] on span "Giao hàng" at bounding box center [553, 436] width 40 height 14
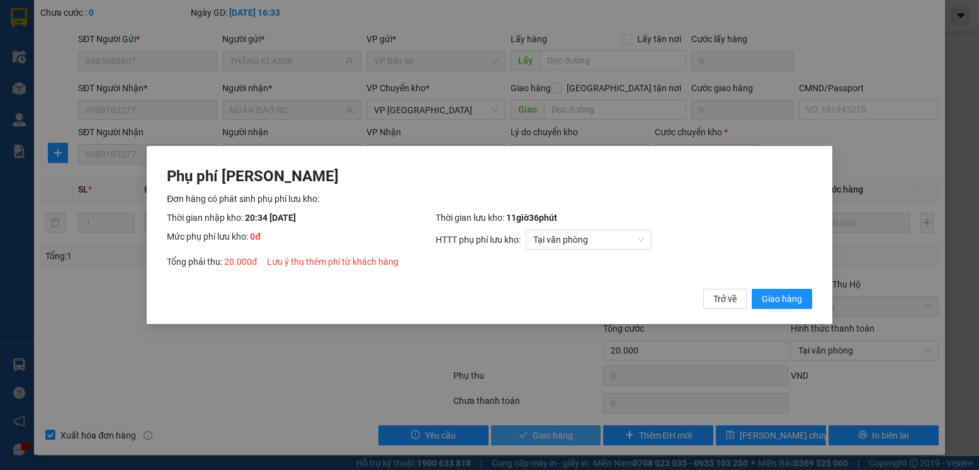
click at [752, 289] on button "Giao hàng" at bounding box center [782, 299] width 60 height 20
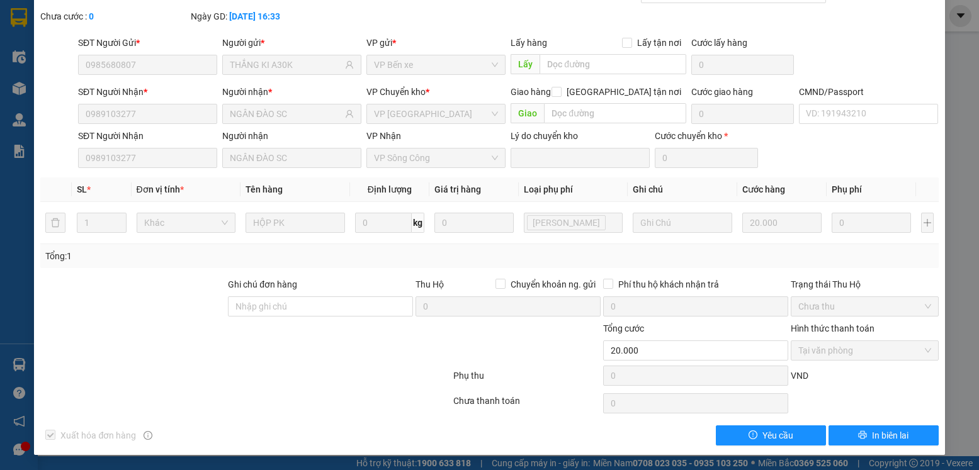
scroll to position [0, 0]
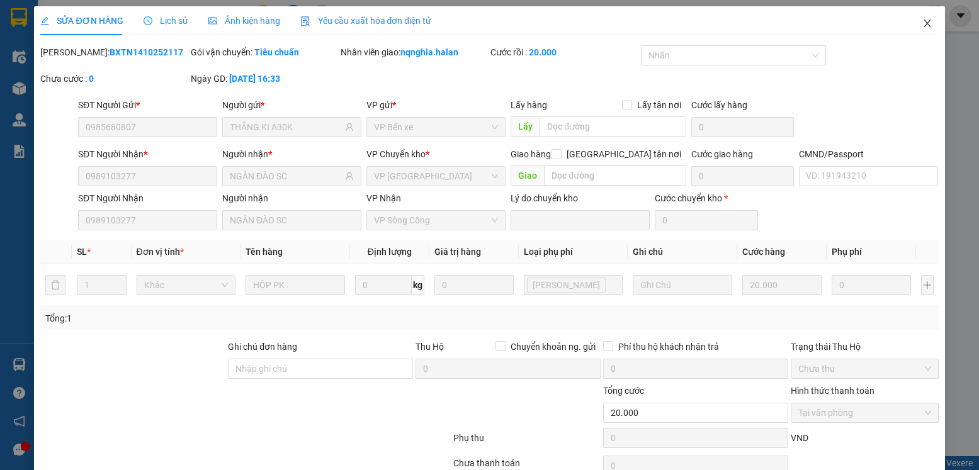
click at [919, 29] on span "Close" at bounding box center [927, 23] width 35 height 35
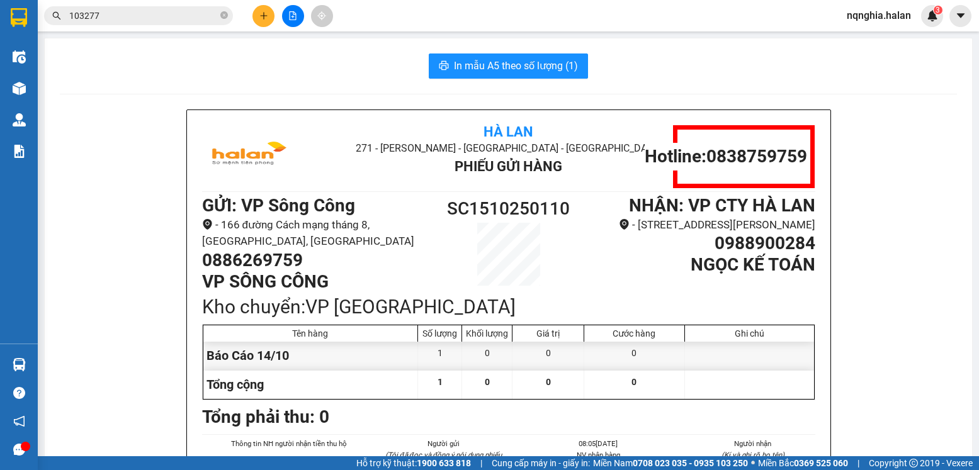
click at [154, 5] on div "Kết quả tìm kiếm ( 760 ) Bộ lọc Mã ĐH Trạng thái Món hàng Thu hộ Tổng cước Chưa…" at bounding box center [123, 16] width 246 height 22
click at [144, 19] on input "103277" at bounding box center [143, 16] width 149 height 14
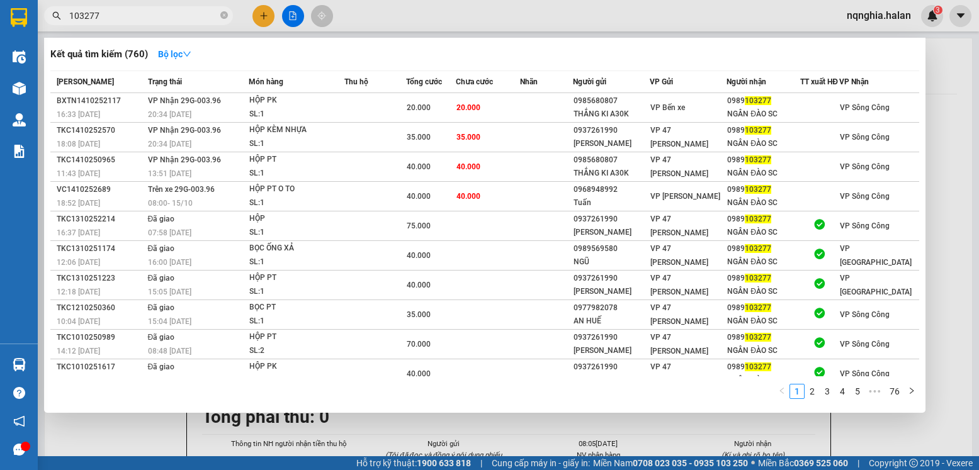
click at [144, 19] on input "103277" at bounding box center [143, 16] width 149 height 14
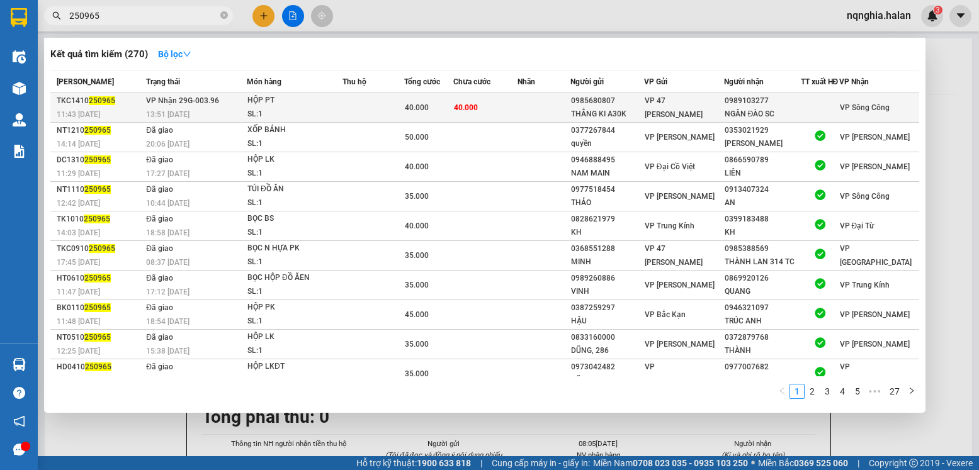
type input "250965"
click at [330, 108] on div "HỘP PT" at bounding box center [294, 101] width 94 height 14
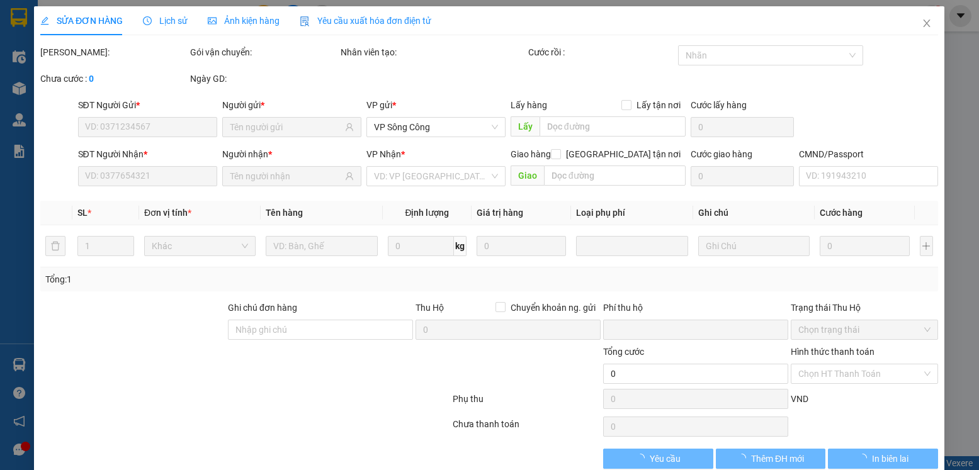
type input "0985680807"
type input "THẮNG KI A30K"
type input "0989103277"
type input "NGÂN ĐÀO SC"
type input "0"
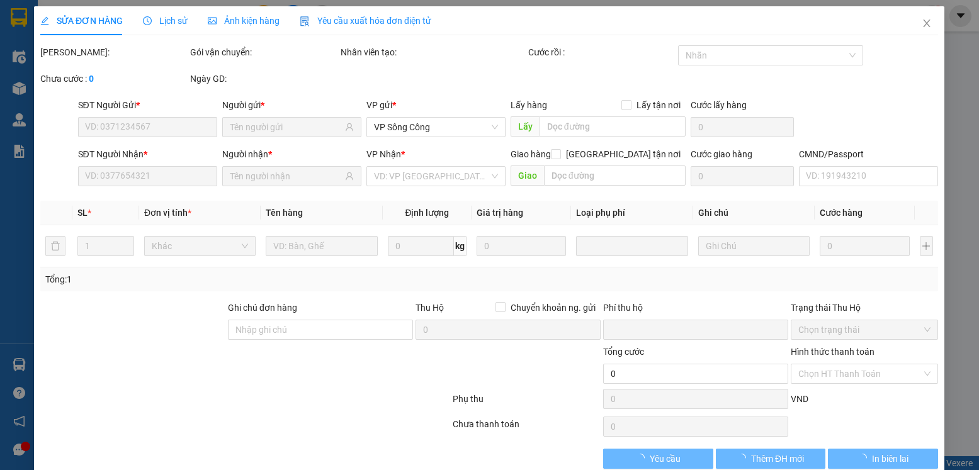
type input "40.000"
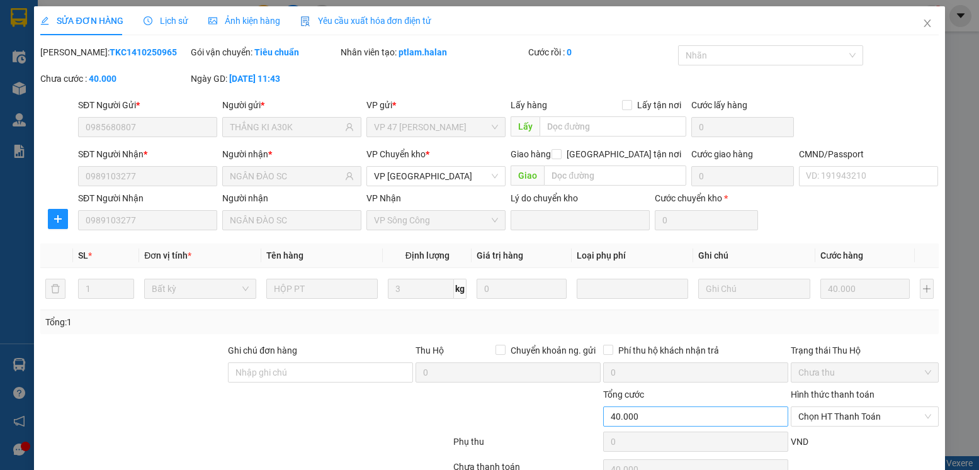
scroll to position [66, 0]
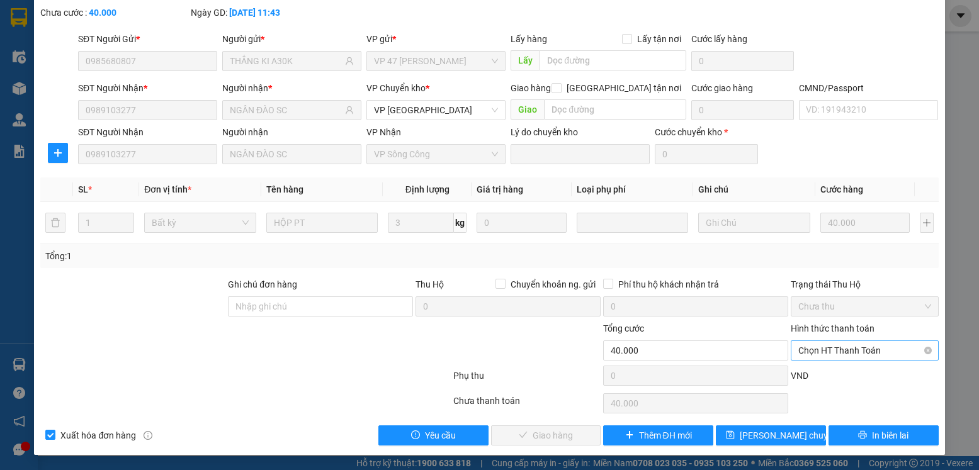
click at [838, 349] on span "Chọn HT Thanh Toán" at bounding box center [864, 350] width 132 height 19
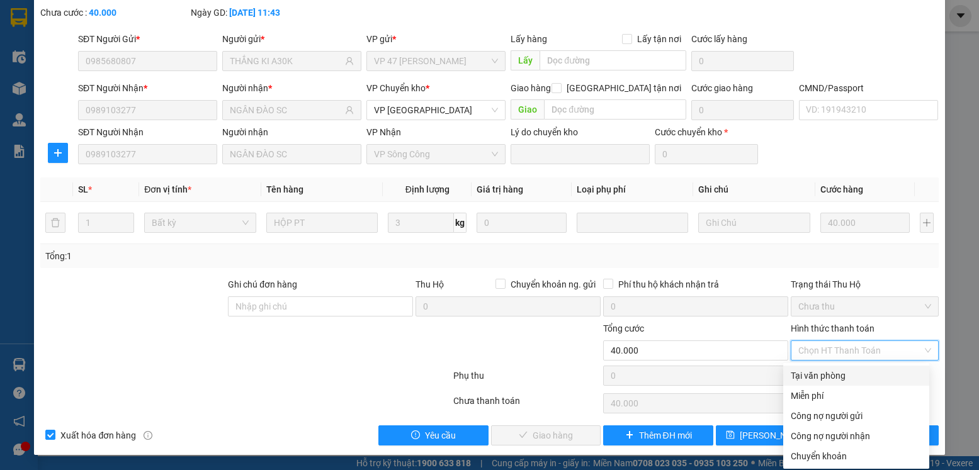
click at [819, 377] on div "Tại văn phòng" at bounding box center [856, 376] width 131 height 14
type input "0"
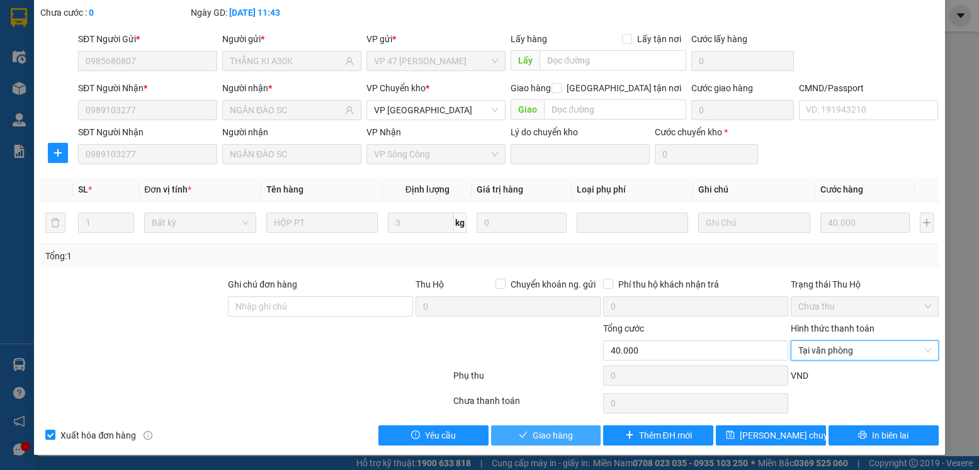
click at [533, 440] on span "Giao hàng" at bounding box center [553, 436] width 40 height 14
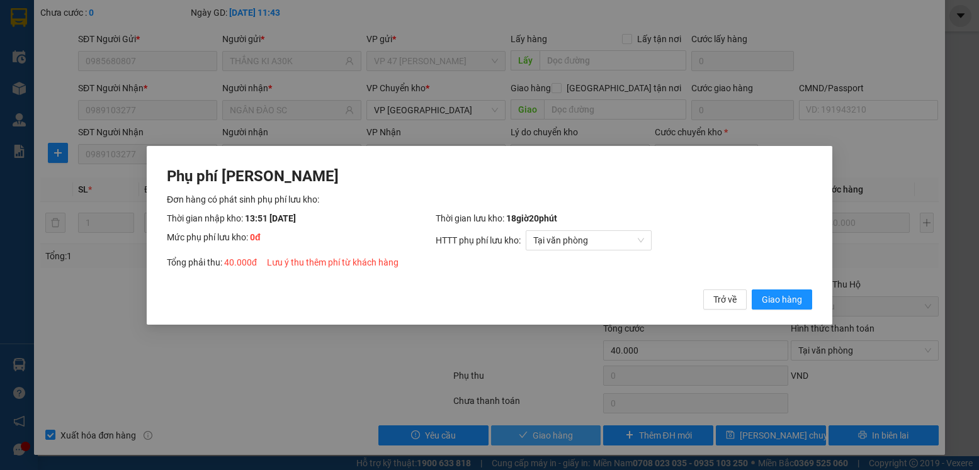
click at [752, 289] on button "Giao hàng" at bounding box center [782, 299] width 60 height 20
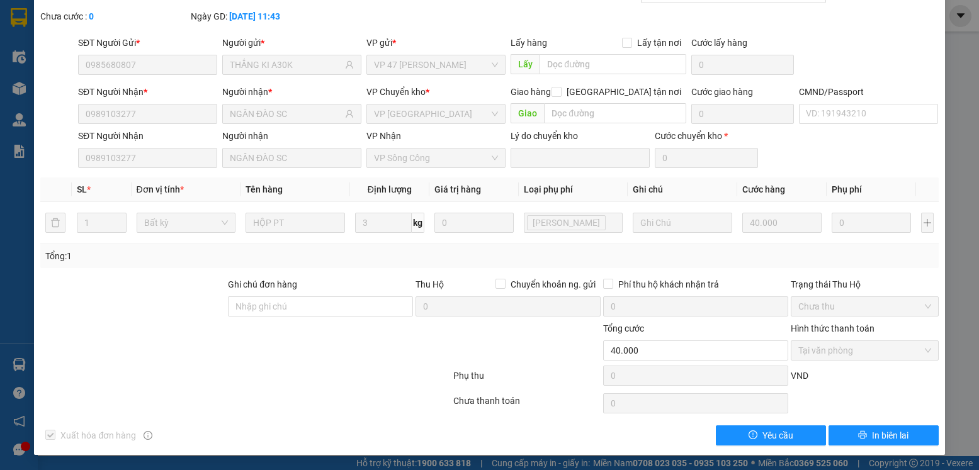
scroll to position [0, 0]
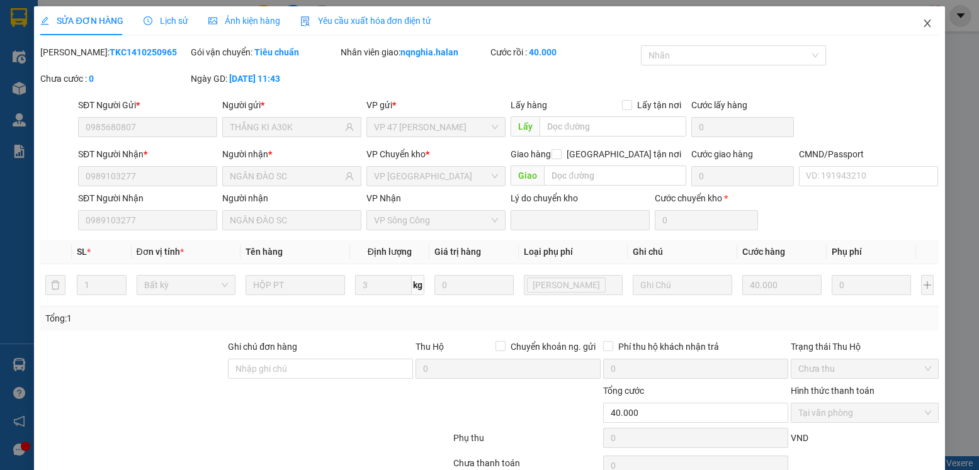
click at [911, 18] on span "Close" at bounding box center [927, 23] width 35 height 35
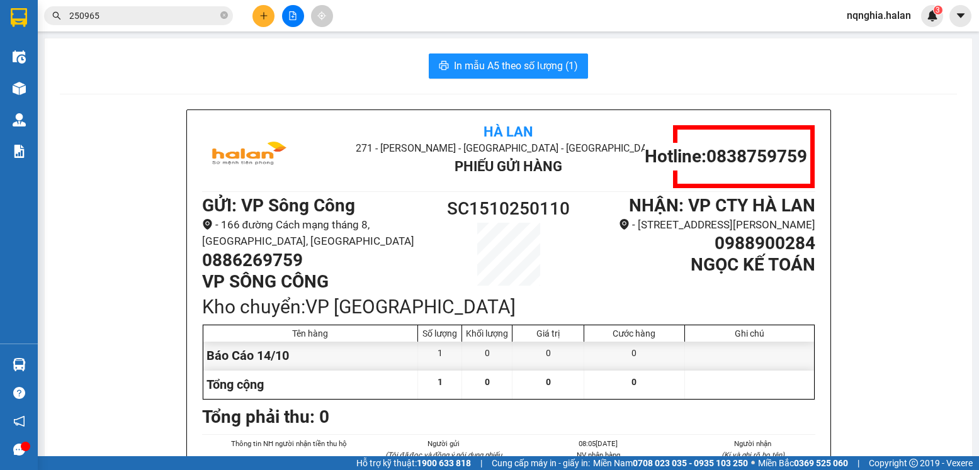
click at [163, 13] on input "250965" at bounding box center [143, 16] width 149 height 14
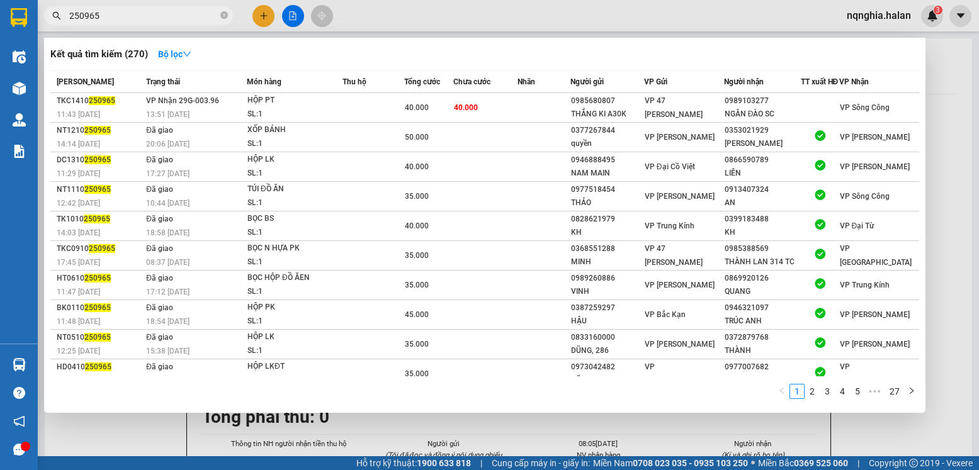
click at [163, 13] on input "250965" at bounding box center [143, 16] width 149 height 14
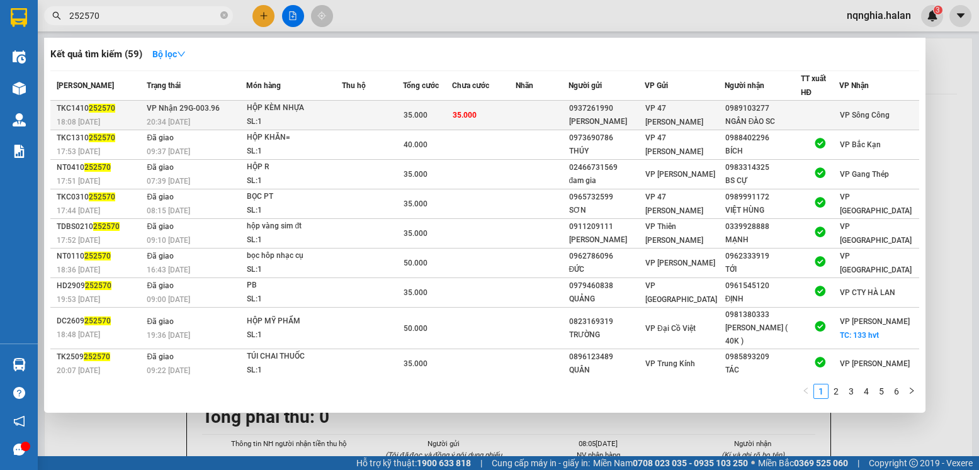
type input "252570"
click at [392, 122] on td at bounding box center [372, 116] width 61 height 30
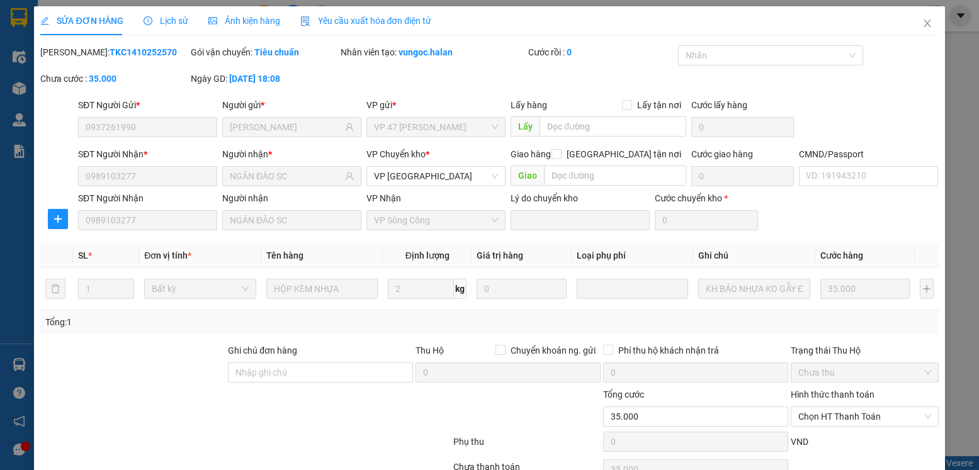
type input "0937261990"
type input "Tùng Anh"
type input "0989103277"
type input "NGÂN ĐÀO SC"
type input "0"
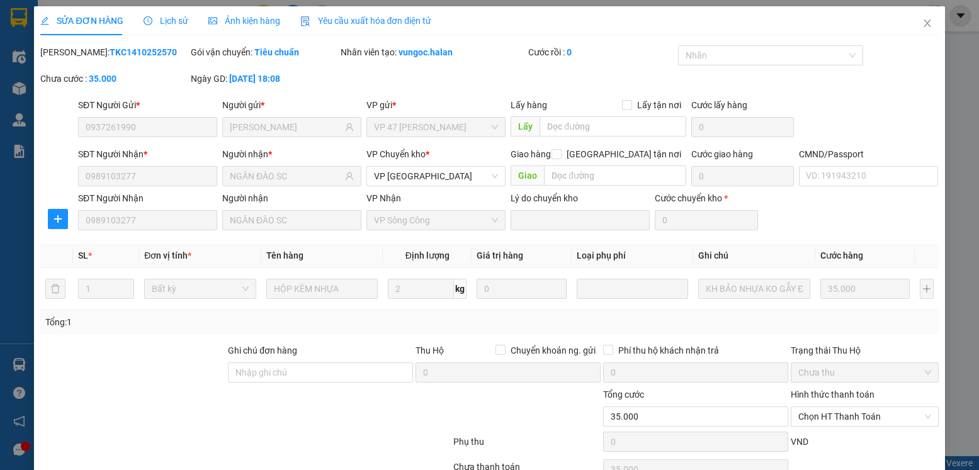
type input "35.000"
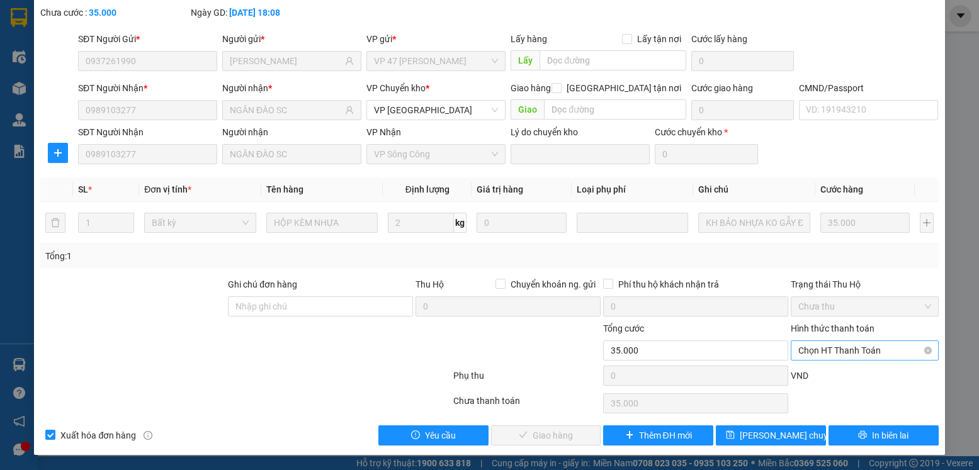
click at [813, 351] on span "Chọn HT Thanh Toán" at bounding box center [864, 350] width 132 height 19
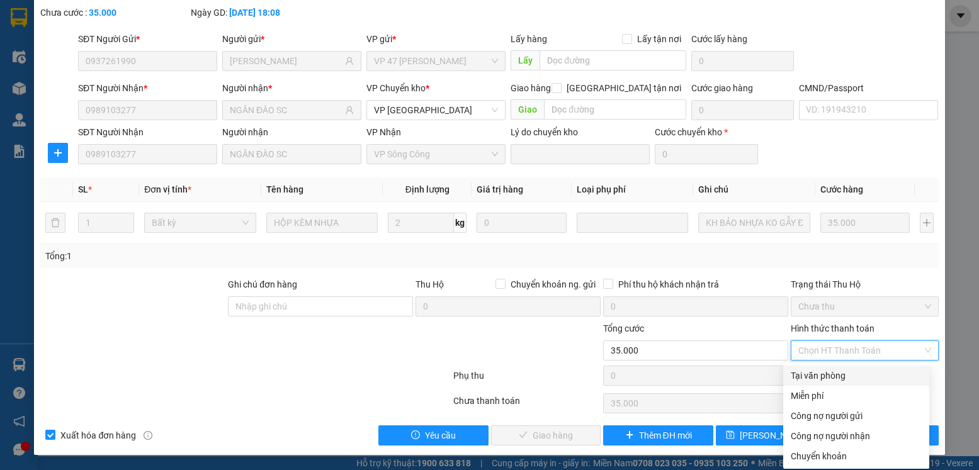
click at [804, 372] on div "Tại văn phòng" at bounding box center [856, 376] width 131 height 14
type input "0"
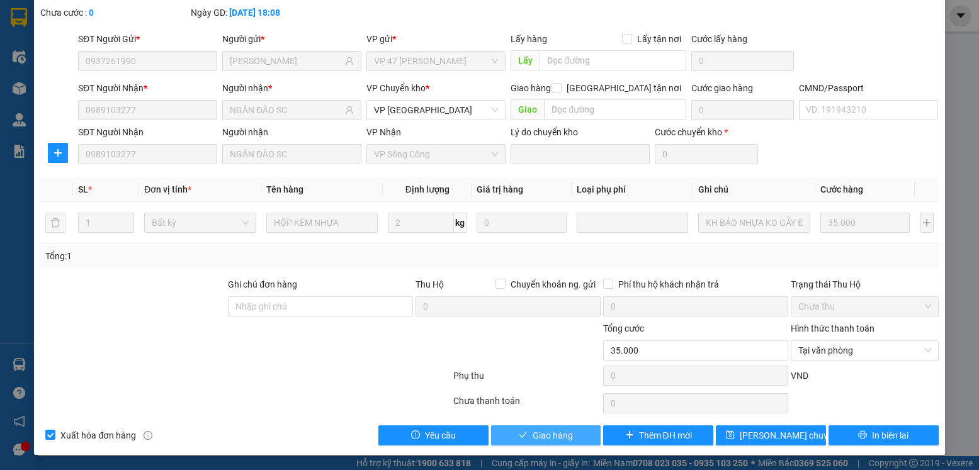
click at [544, 436] on span "Giao hàng" at bounding box center [553, 436] width 40 height 14
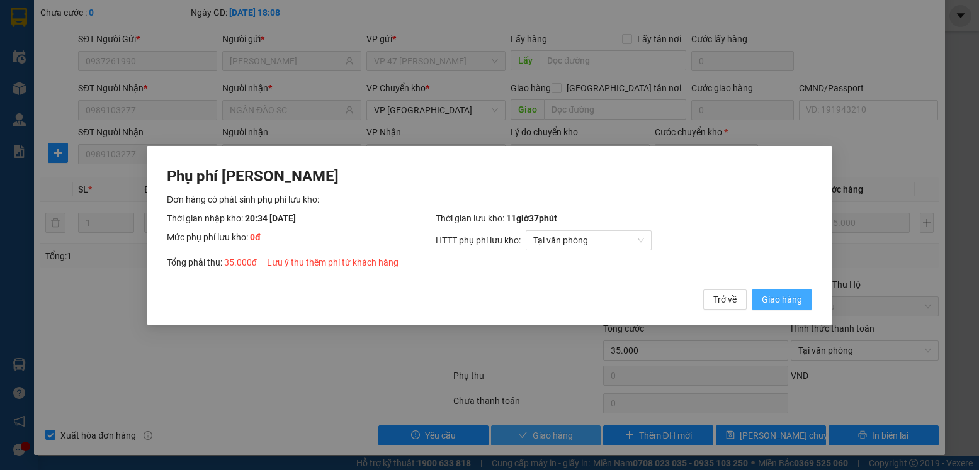
click at [752, 289] on button "Giao hàng" at bounding box center [782, 299] width 60 height 20
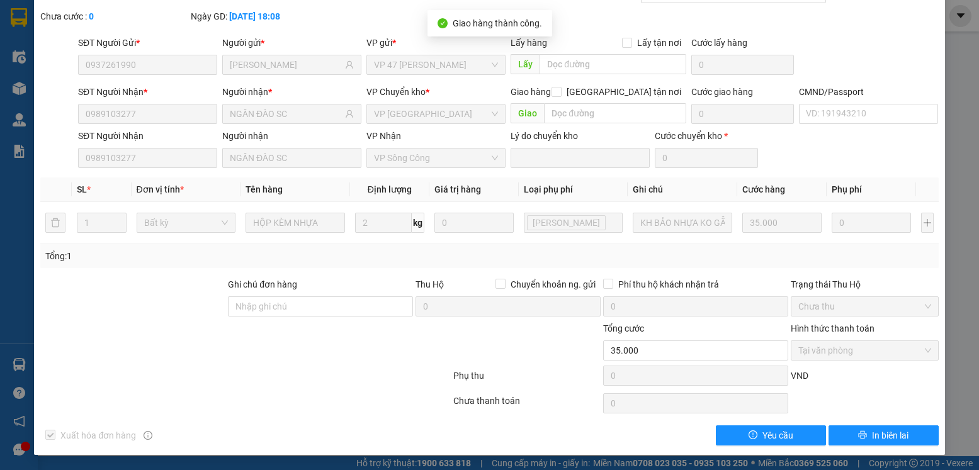
scroll to position [0, 0]
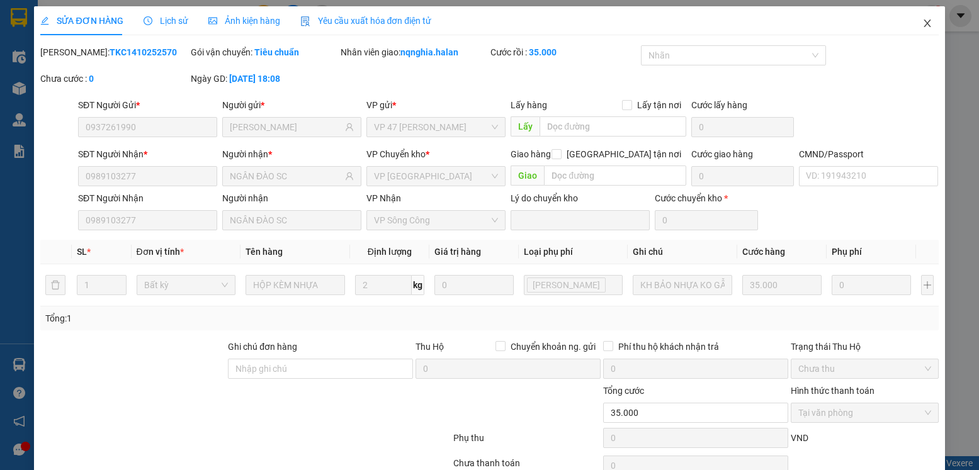
click at [924, 18] on span "Close" at bounding box center [927, 23] width 35 height 35
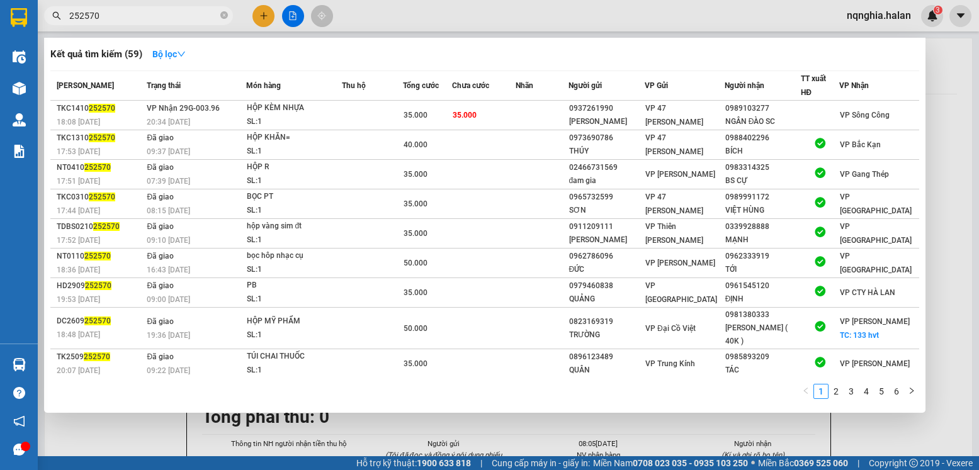
click at [177, 16] on input "252570" at bounding box center [143, 16] width 149 height 14
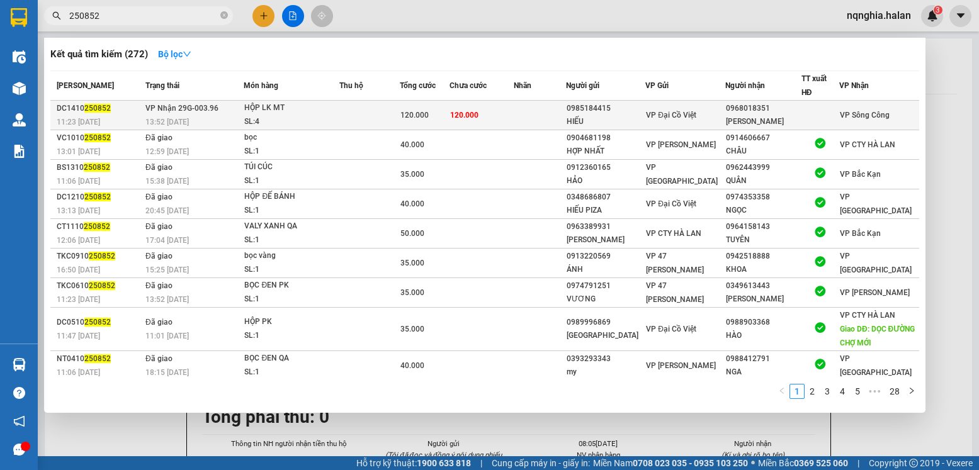
type input "250852"
click at [216, 112] on span "VP Nhận 29G-003.96" at bounding box center [181, 108] width 73 height 9
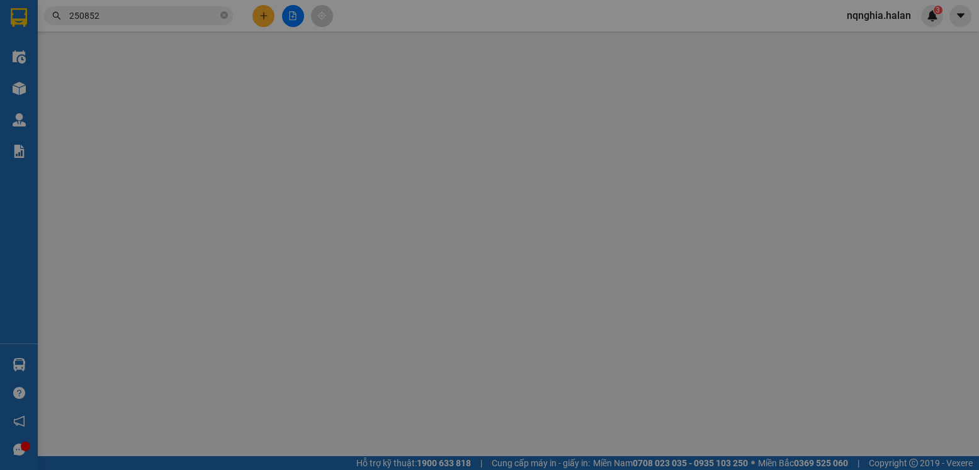
type input "0985184415"
type input "HIẾU"
type input "0968018351"
type input "MINH THÀNH"
type input "0"
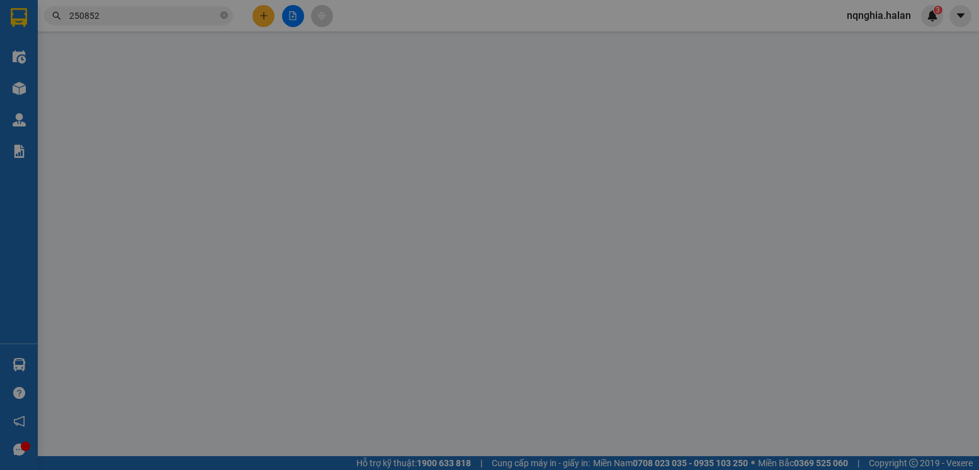
type input "120.000"
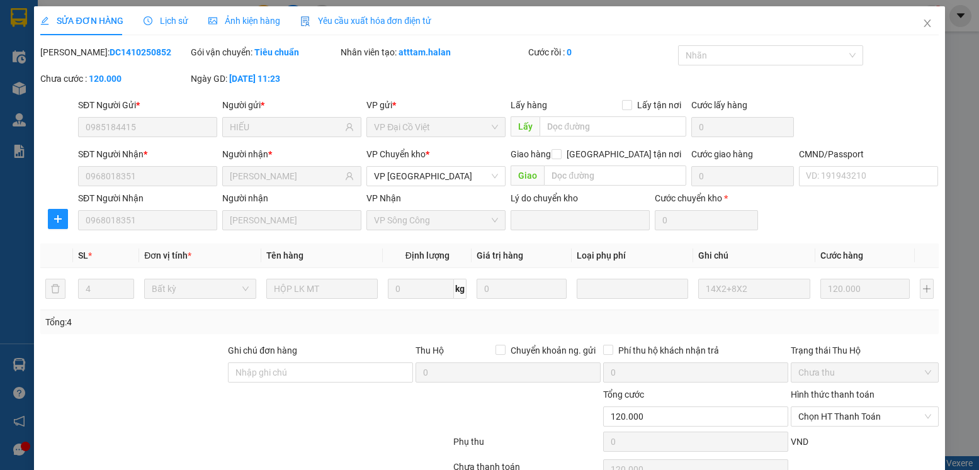
scroll to position [66, 0]
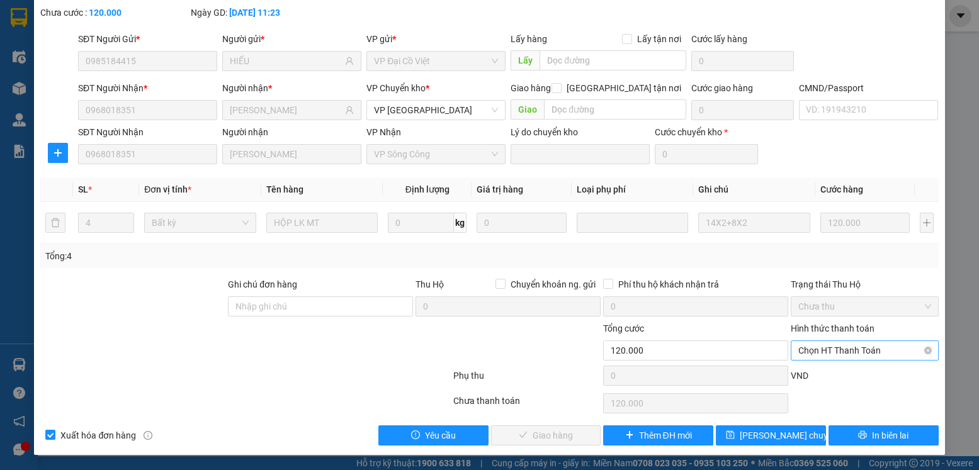
click at [822, 358] on span "Chọn HT Thanh Toán" at bounding box center [864, 350] width 132 height 19
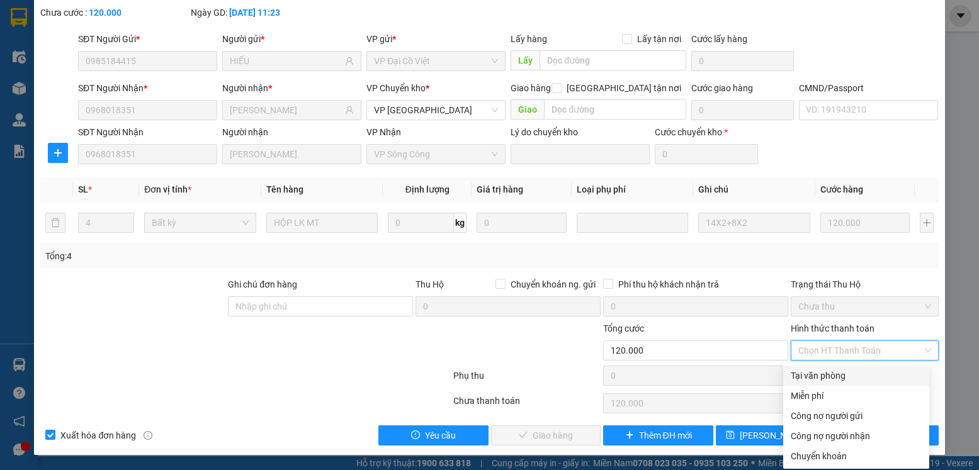
click at [818, 373] on div "Tại văn phòng" at bounding box center [856, 376] width 131 height 14
type input "0"
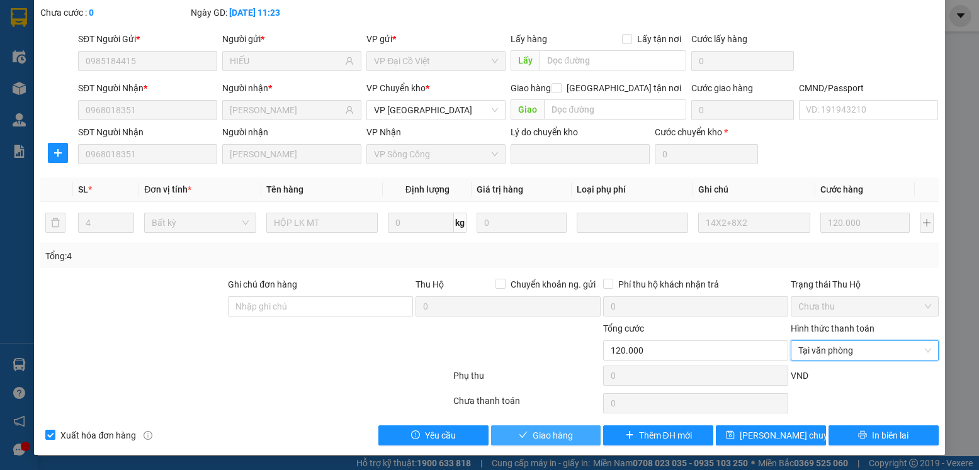
click at [568, 433] on button "Giao hàng" at bounding box center [546, 436] width 110 height 20
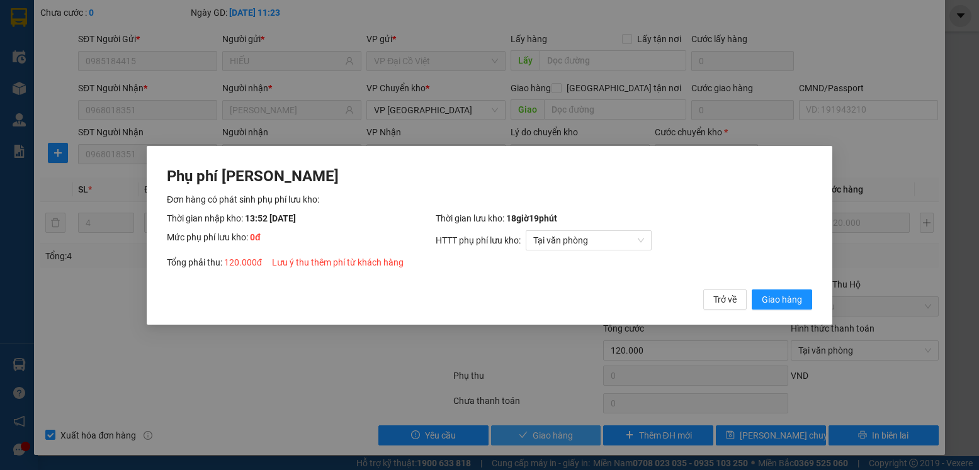
click at [752, 289] on button "Giao hàng" at bounding box center [782, 299] width 60 height 20
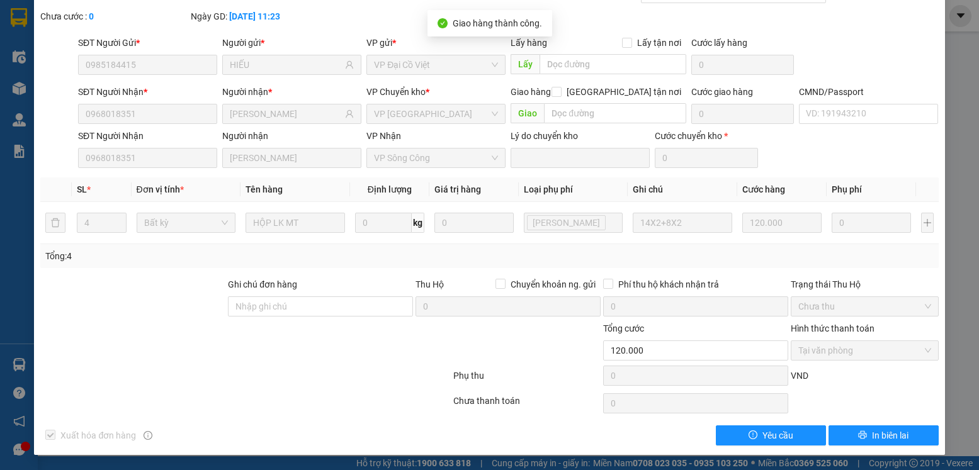
scroll to position [0, 0]
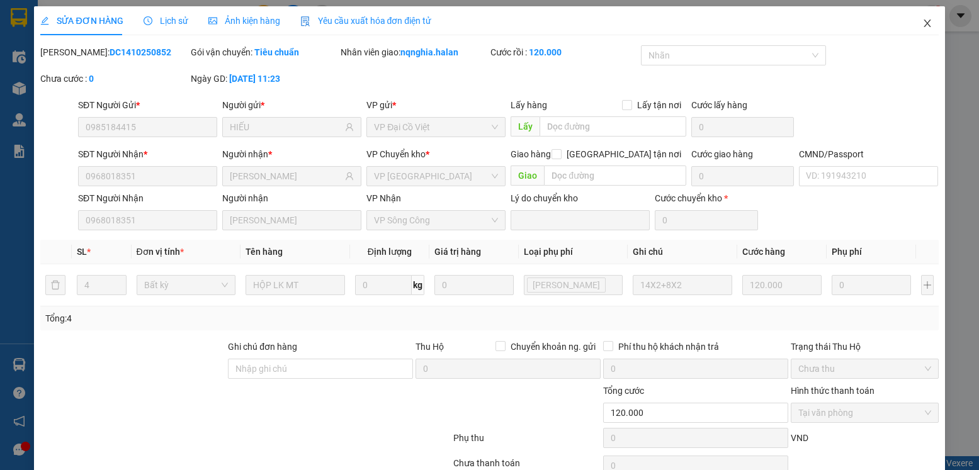
click at [911, 23] on span "Close" at bounding box center [927, 23] width 35 height 35
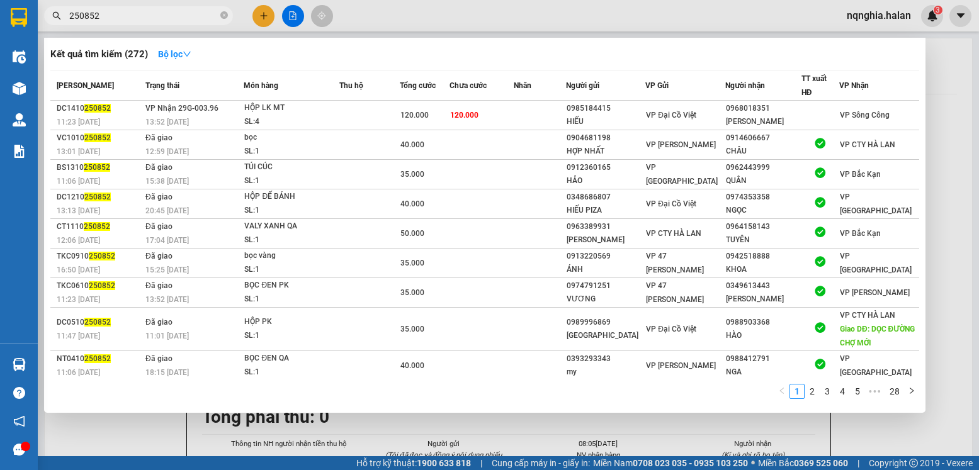
click at [90, 12] on input "250852" at bounding box center [143, 16] width 149 height 14
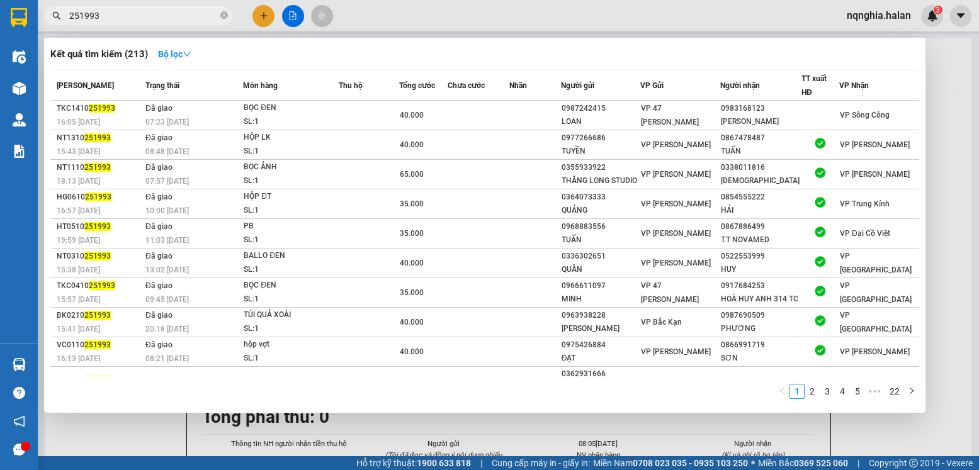
click at [157, 16] on input "251993" at bounding box center [143, 16] width 149 height 14
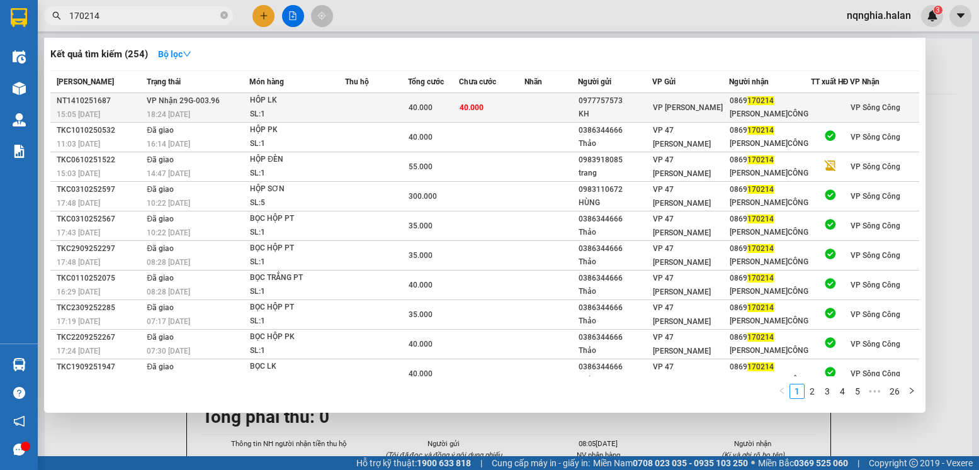
type input "170214"
click at [324, 119] on div "SL: 1" at bounding box center [297, 115] width 94 height 14
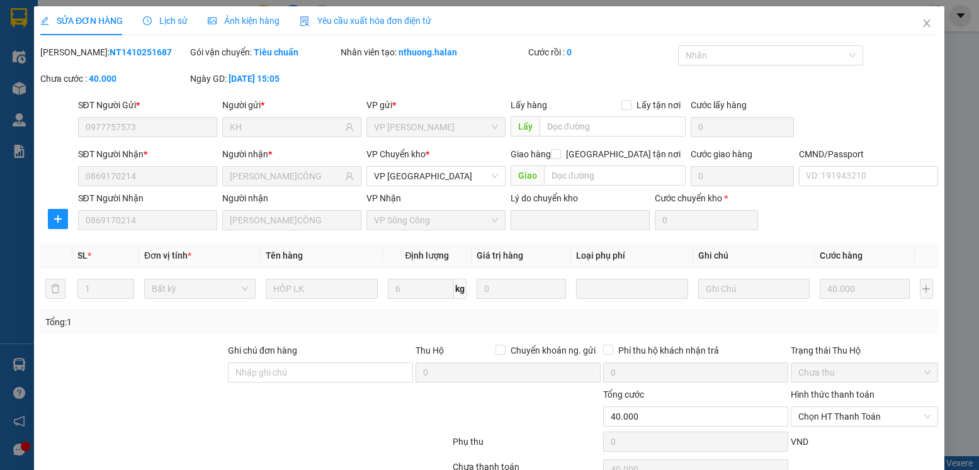
type input "0977757573"
type input "KH"
type input "0869170214"
type input "HẢI S.CÔNG"
type input "0"
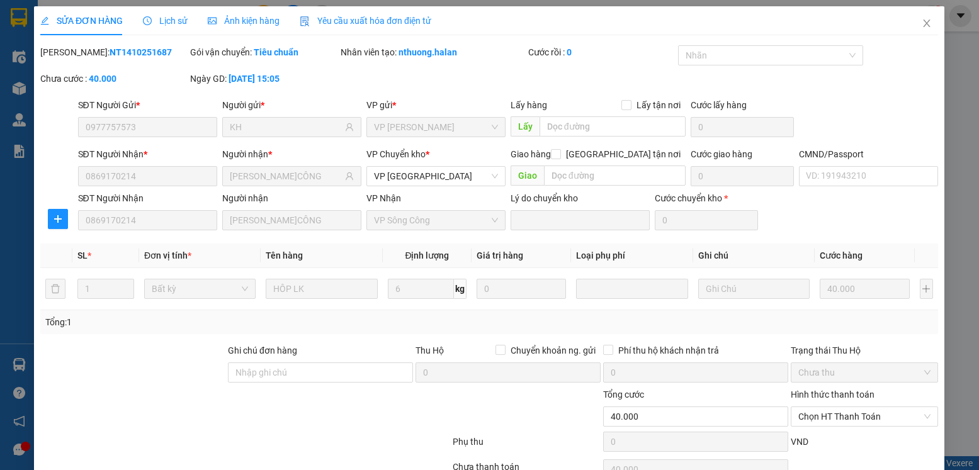
type input "40.000"
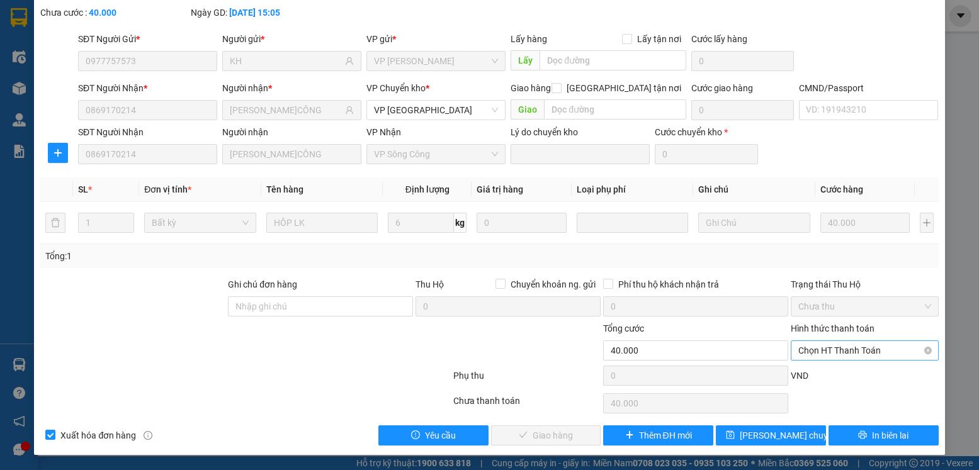
click at [831, 359] on span "Chọn HT Thanh Toán" at bounding box center [864, 350] width 132 height 19
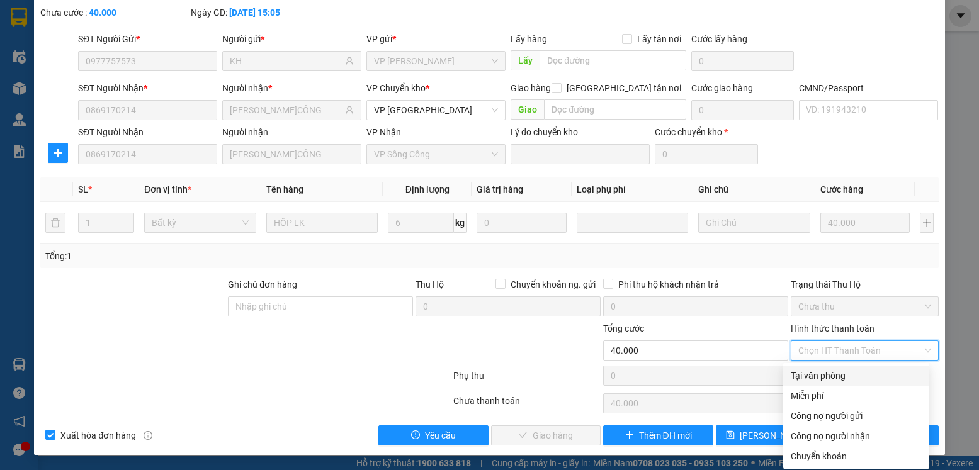
click at [824, 371] on div "Tại văn phòng" at bounding box center [856, 376] width 131 height 14
type input "0"
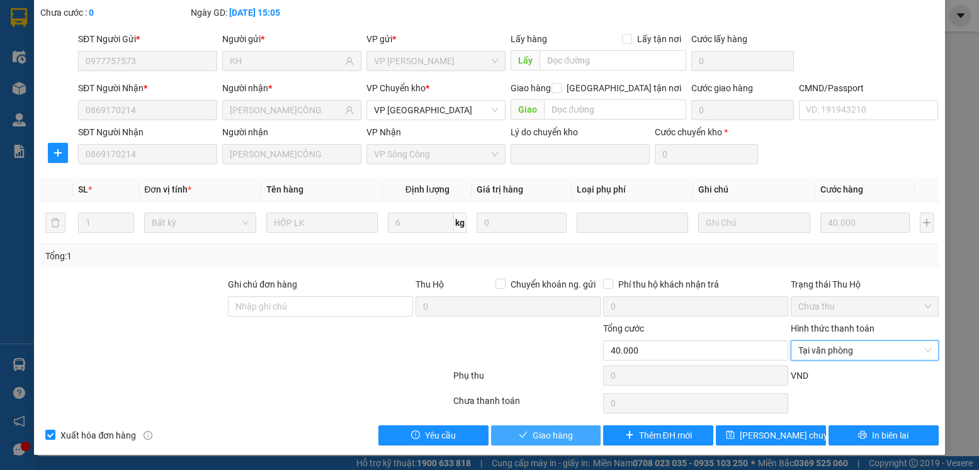
click at [574, 440] on button "Giao hàng" at bounding box center [546, 436] width 110 height 20
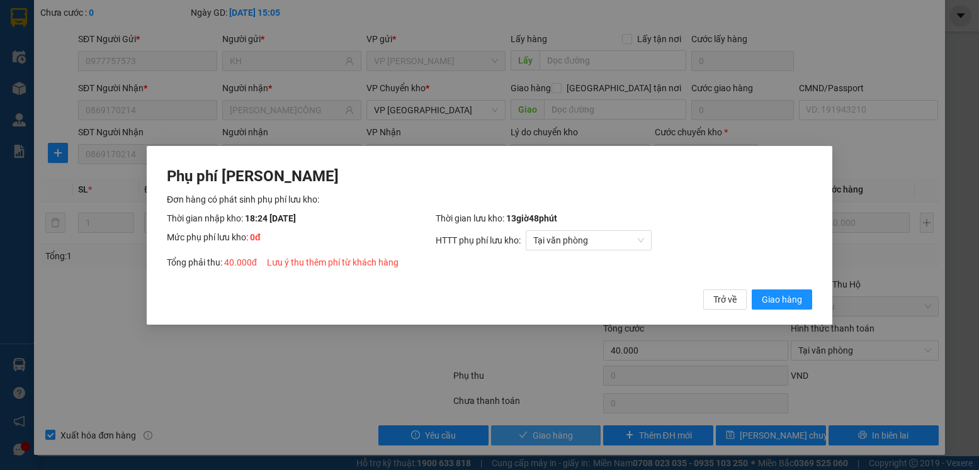
click at [752, 289] on button "Giao hàng" at bounding box center [782, 299] width 60 height 20
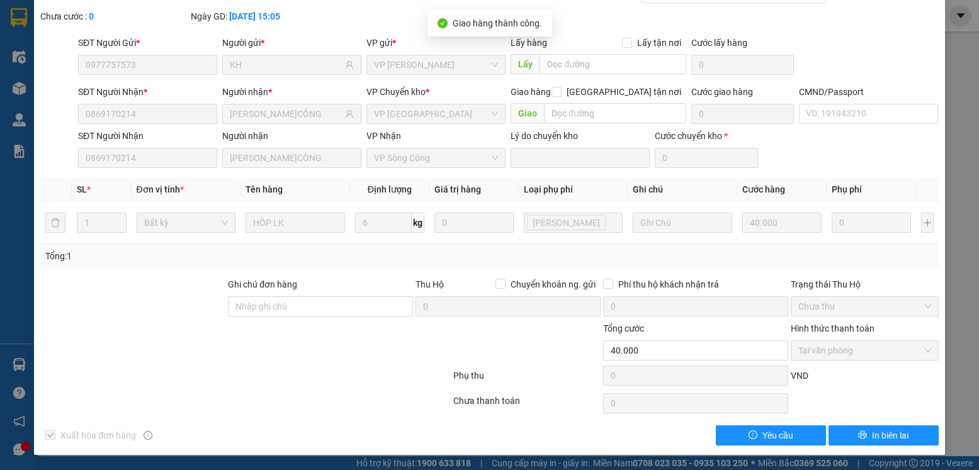
scroll to position [0, 0]
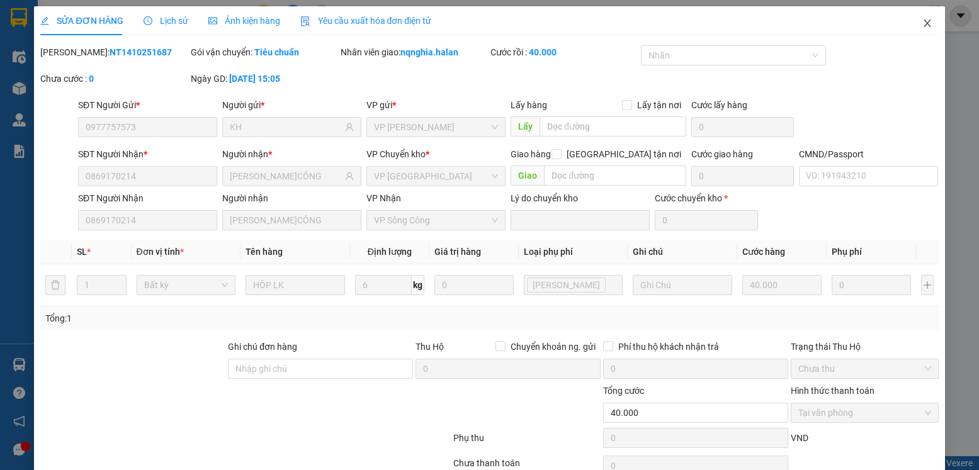
click at [925, 22] on span "Close" at bounding box center [927, 23] width 35 height 35
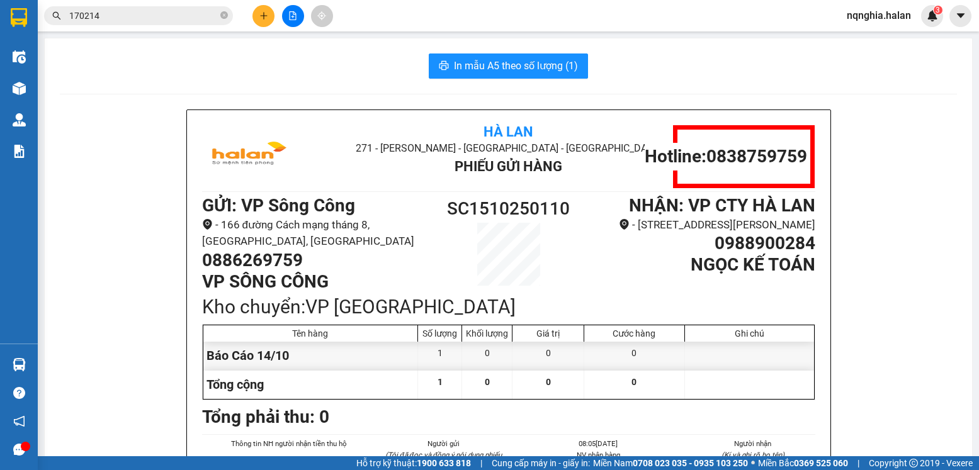
click at [106, 17] on input "170214" at bounding box center [143, 16] width 149 height 14
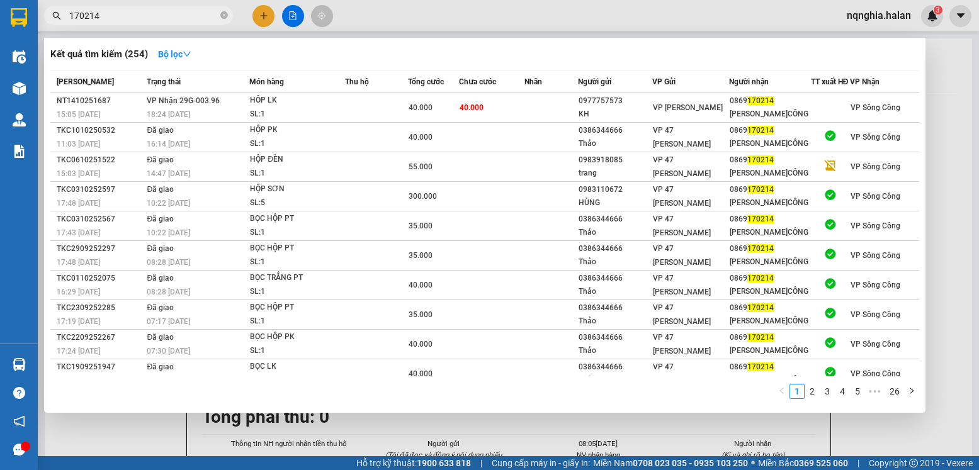
click at [106, 17] on input "170214" at bounding box center [143, 16] width 149 height 14
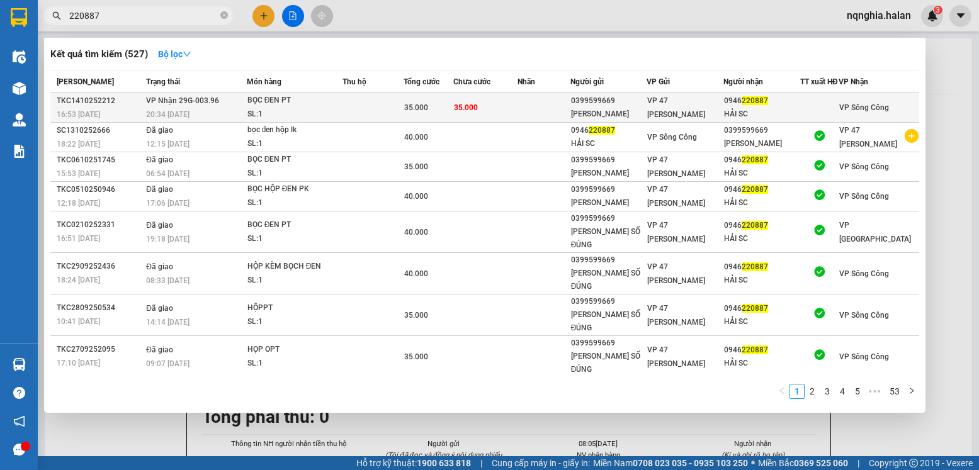
type input "220887"
click at [310, 115] on div "SL: 1" at bounding box center [294, 115] width 94 height 14
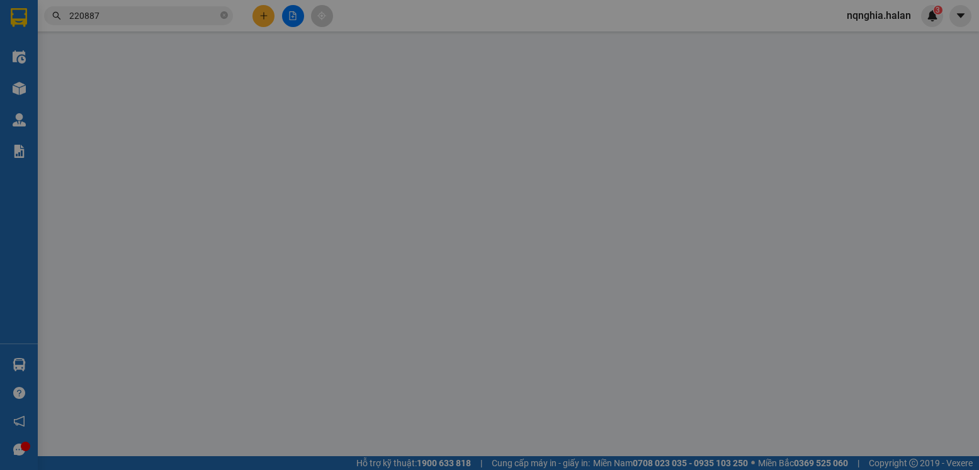
type input "0399599669"
type input "DƯƠNG ĐỨC"
type input "0946220887"
type input "HẢI SC"
type input "0"
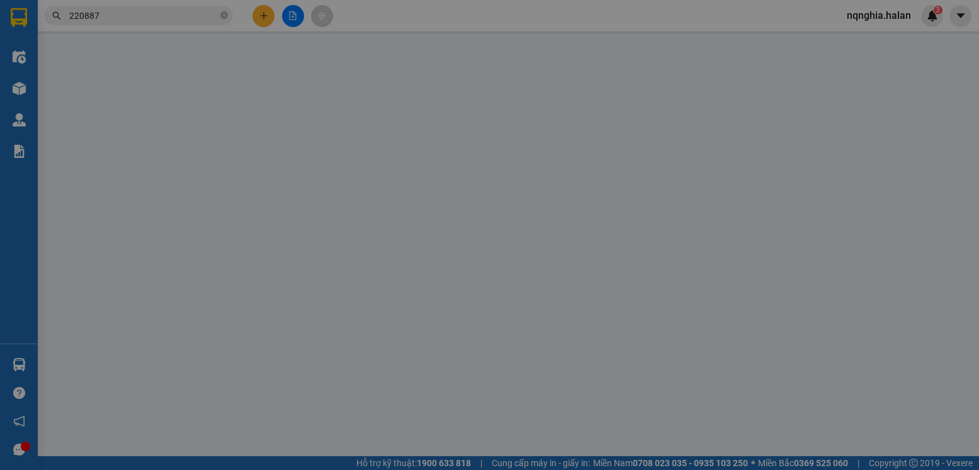
type input "35.000"
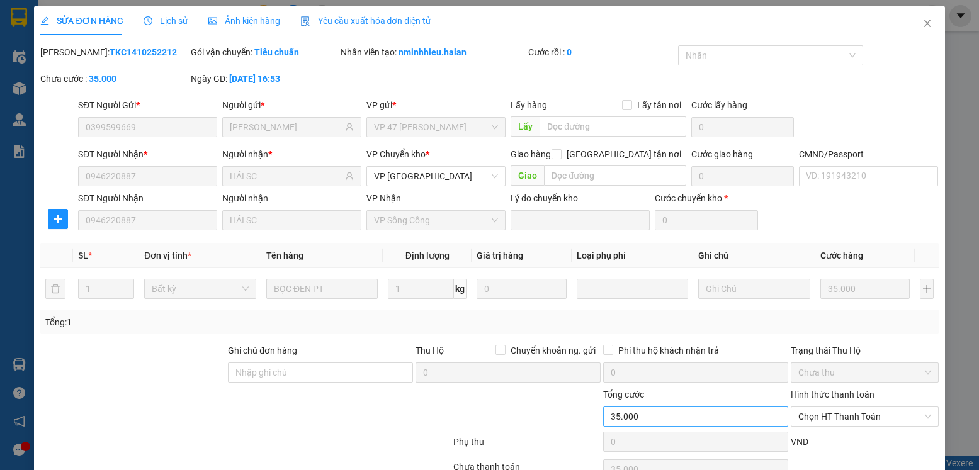
scroll to position [66, 0]
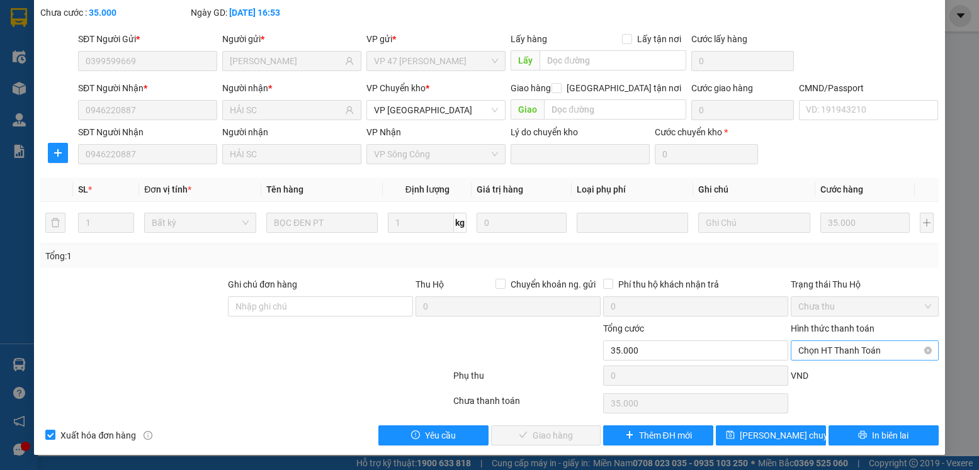
click at [807, 342] on span "Chọn HT Thanh Toán" at bounding box center [864, 350] width 132 height 19
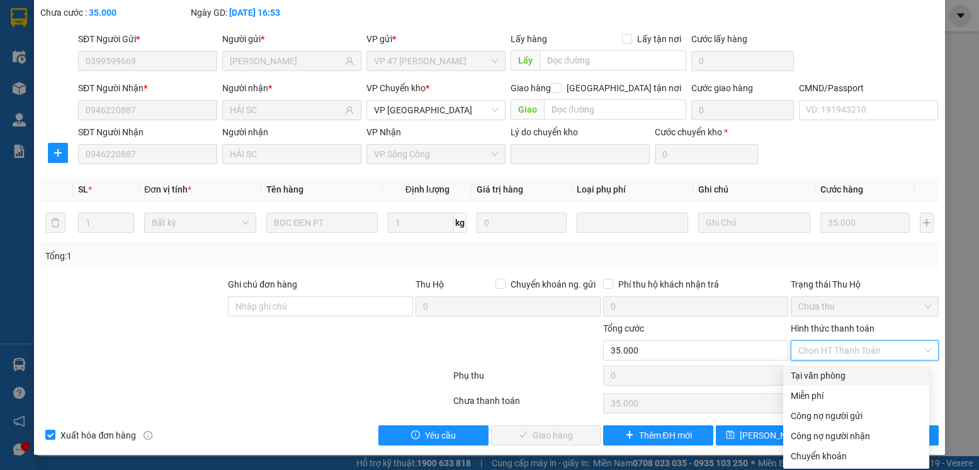
click at [814, 368] on div "Tại văn phòng" at bounding box center [856, 376] width 146 height 20
type input "0"
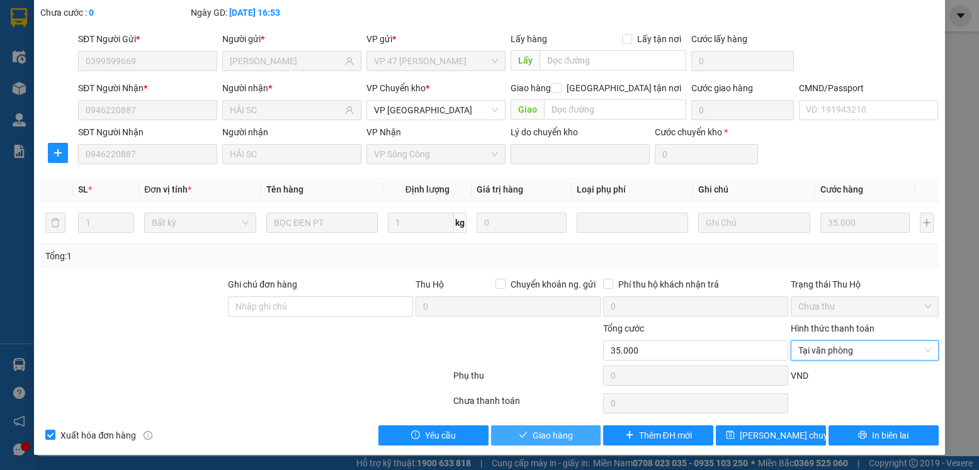
click at [557, 436] on span "Giao hàng" at bounding box center [553, 436] width 40 height 14
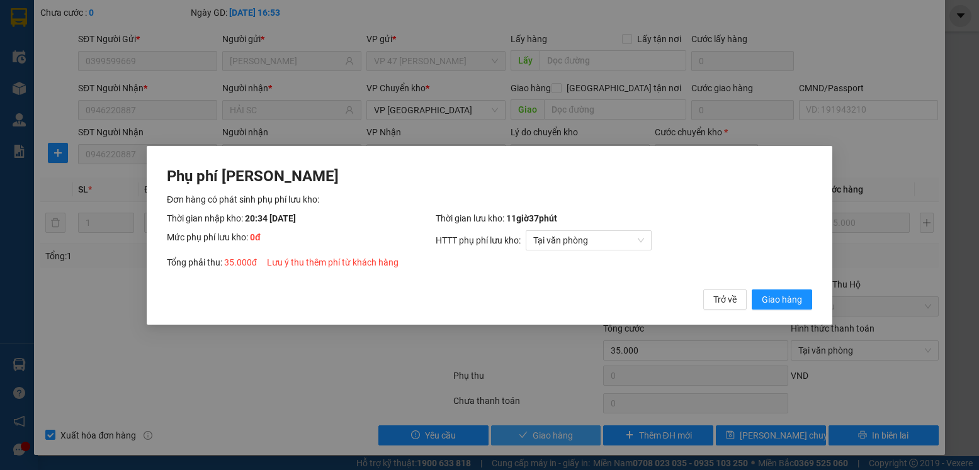
click at [752, 289] on button "Giao hàng" at bounding box center [782, 299] width 60 height 20
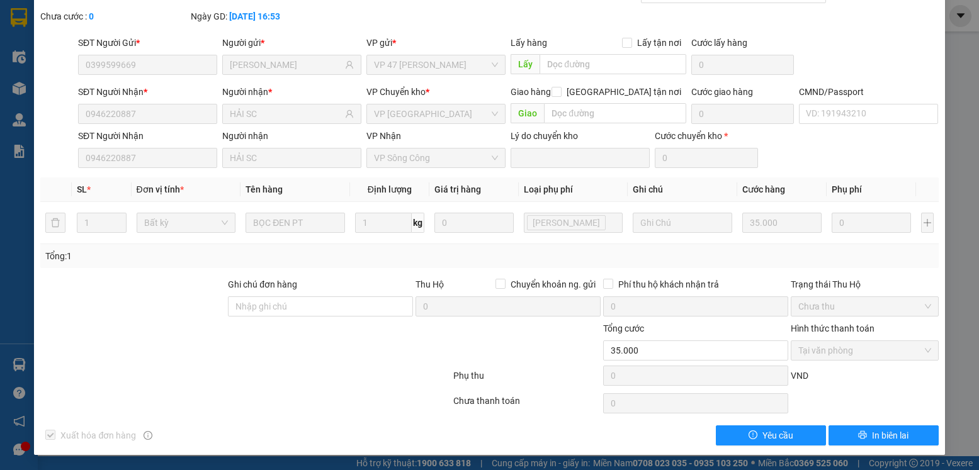
scroll to position [0, 0]
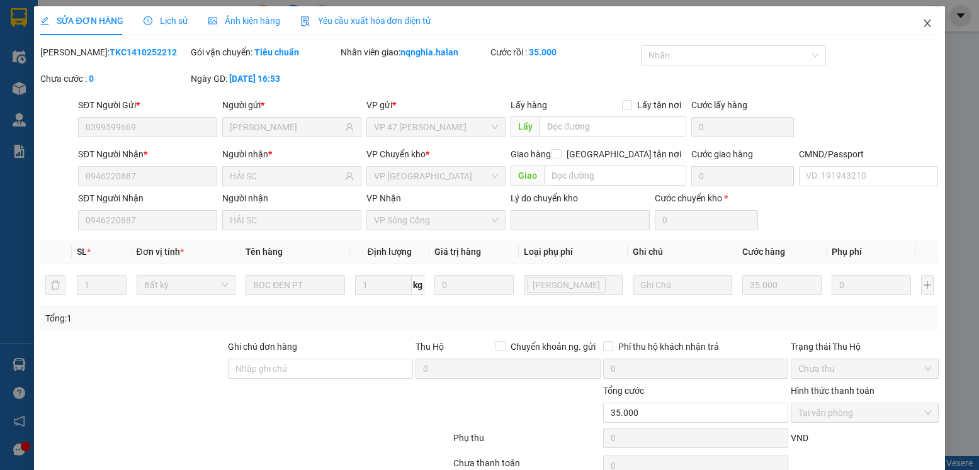
click at [910, 21] on span "Close" at bounding box center [927, 23] width 35 height 35
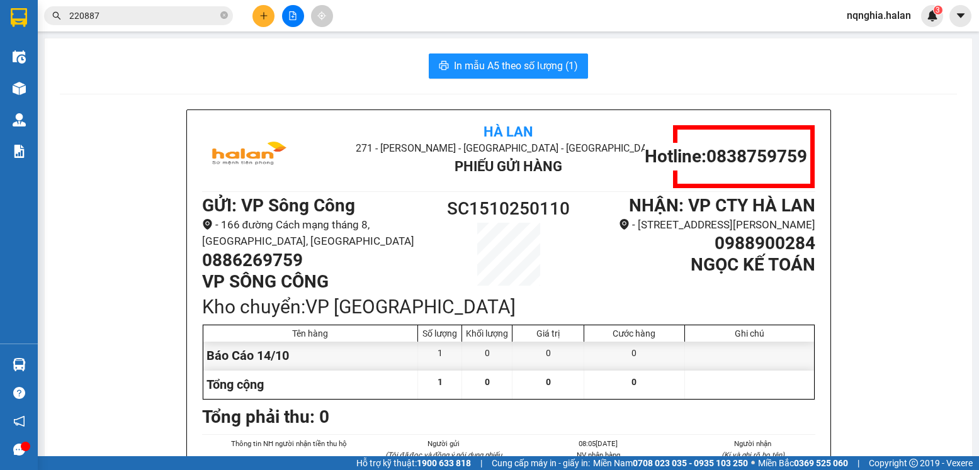
click at [171, 15] on input "220887" at bounding box center [143, 16] width 149 height 14
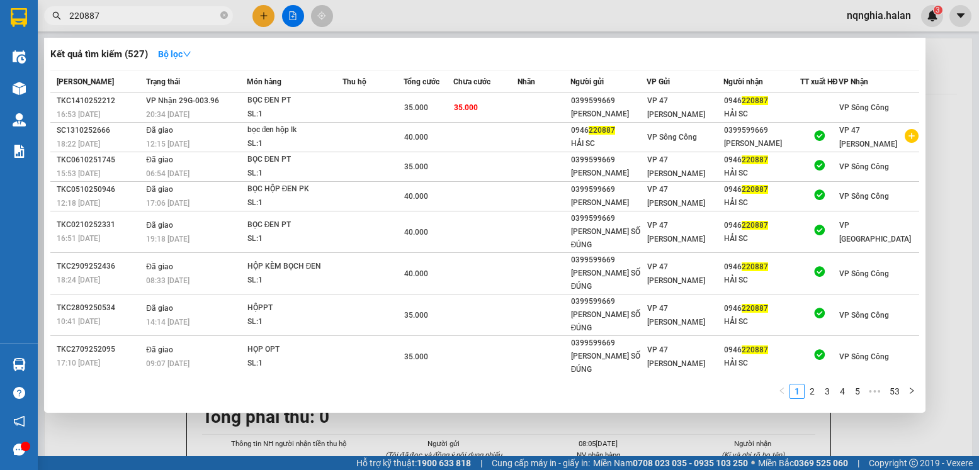
click at [171, 15] on input "220887" at bounding box center [143, 16] width 149 height 14
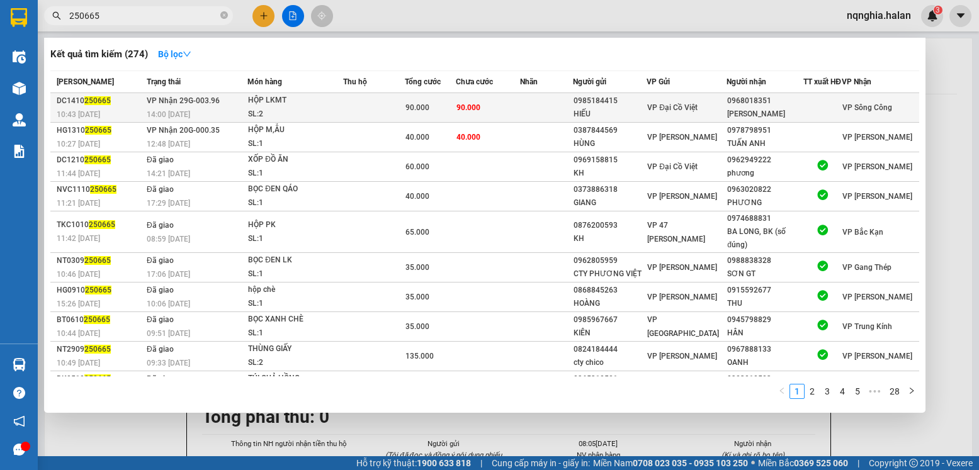
type input "250665"
click at [390, 114] on td at bounding box center [374, 108] width 62 height 30
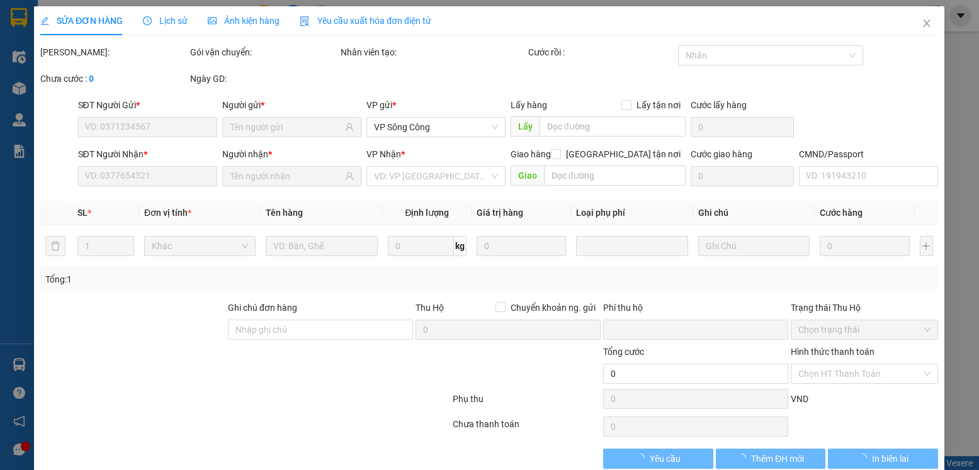
type input "0985184415"
type input "HIẾU"
type input "0968018351"
type input "MINH THÀNH"
type input "0"
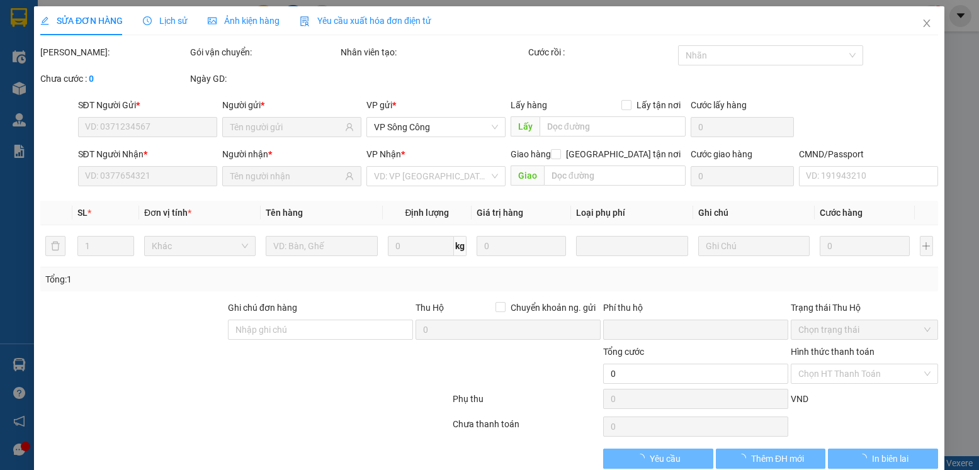
type input "90.000"
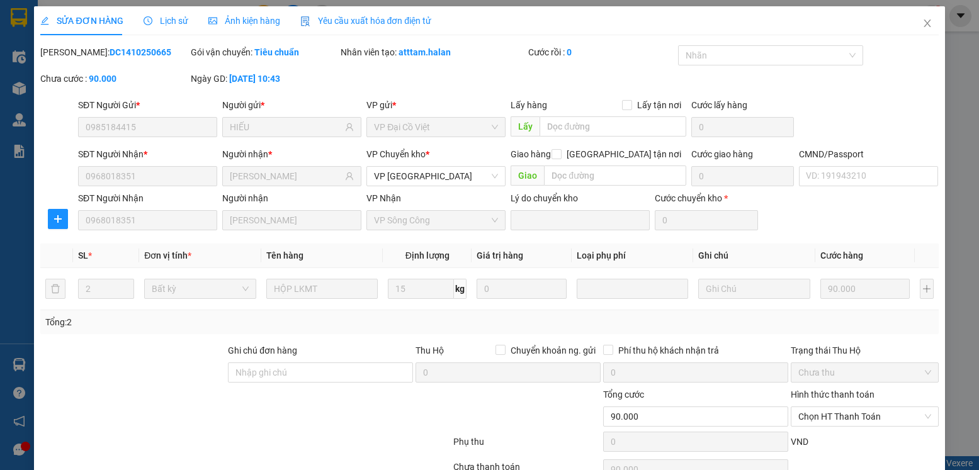
scroll to position [66, 0]
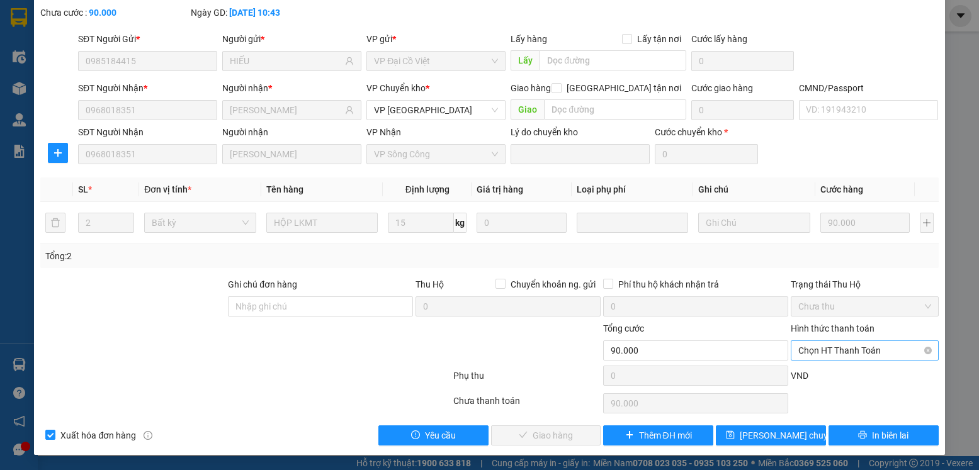
click at [832, 356] on span "Chọn HT Thanh Toán" at bounding box center [864, 350] width 132 height 19
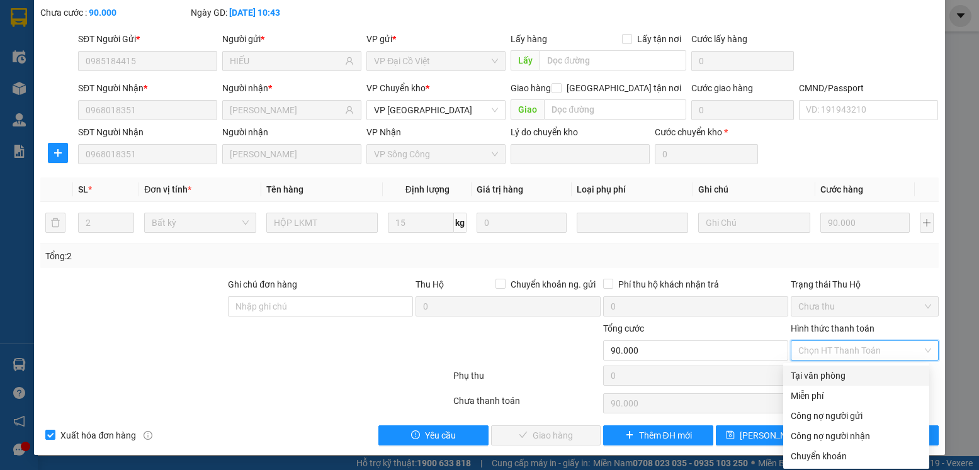
click at [819, 373] on div "Tại văn phòng" at bounding box center [856, 376] width 131 height 14
type input "0"
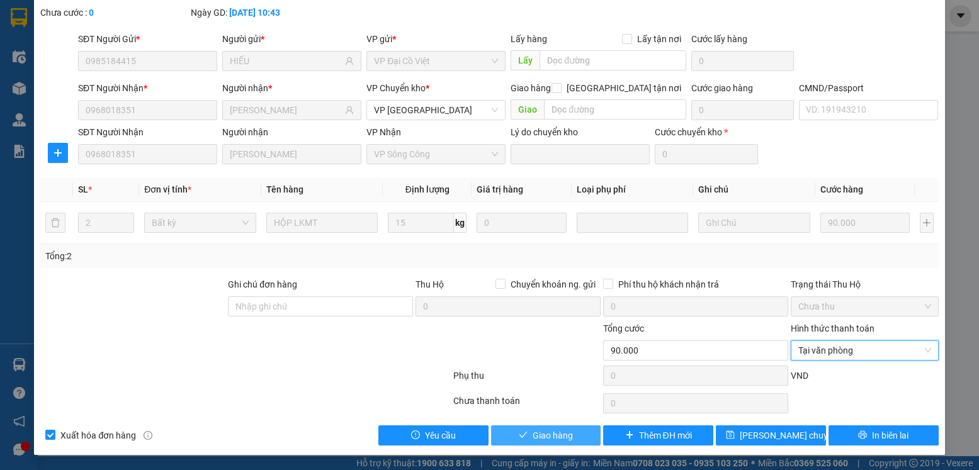
click at [560, 443] on button "Giao hàng" at bounding box center [546, 436] width 110 height 20
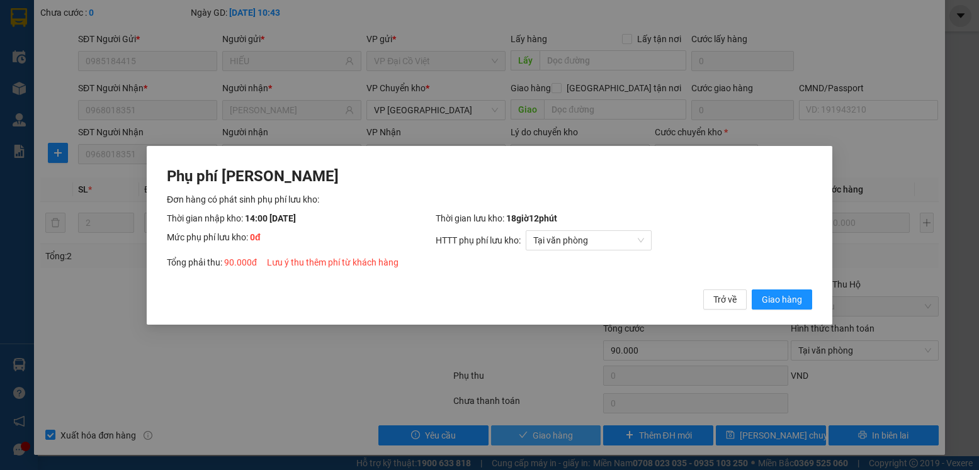
click at [752, 289] on button "Giao hàng" at bounding box center [782, 299] width 60 height 20
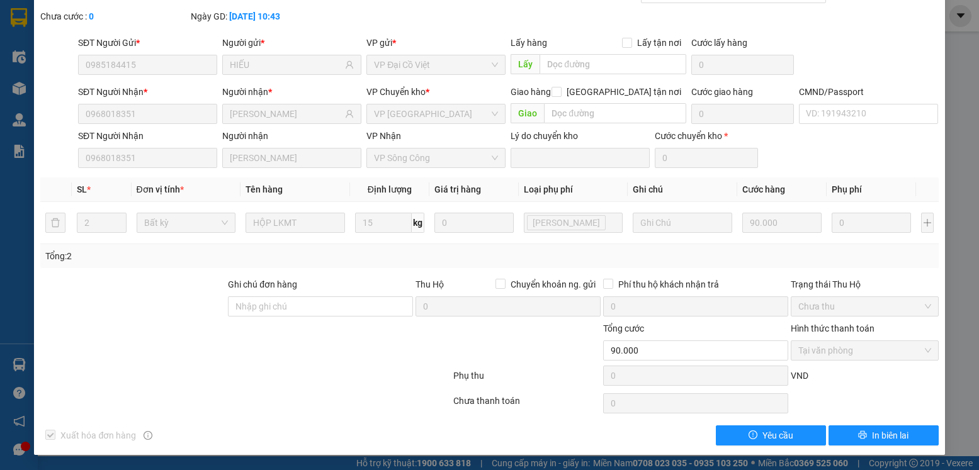
scroll to position [0, 0]
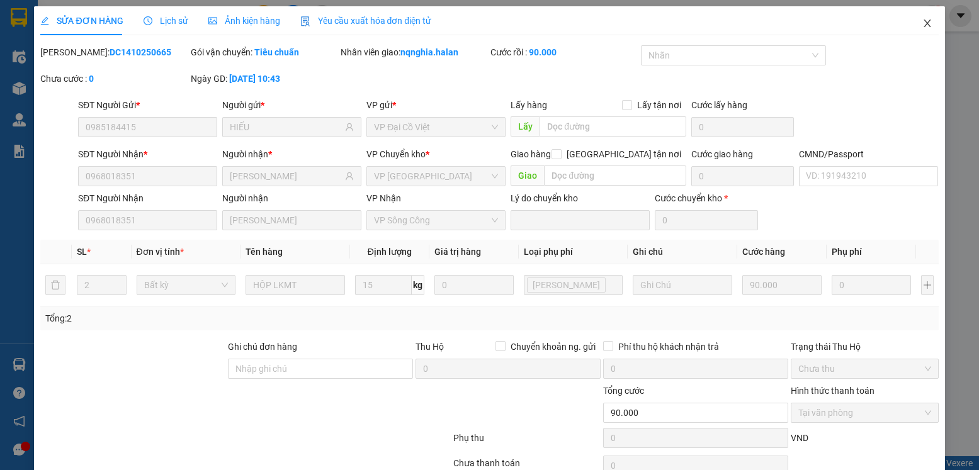
click at [924, 26] on icon "close" at bounding box center [927, 24] width 7 height 8
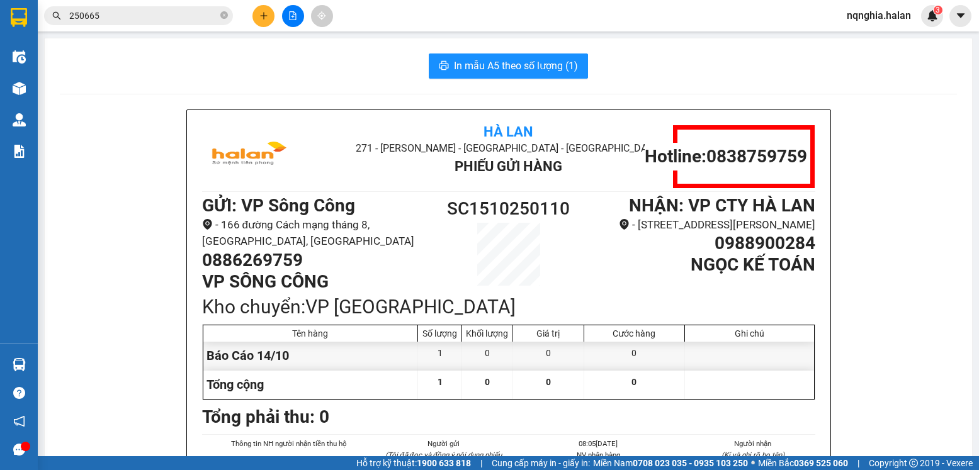
click at [265, 19] on icon "plus" at bounding box center [263, 15] width 9 height 9
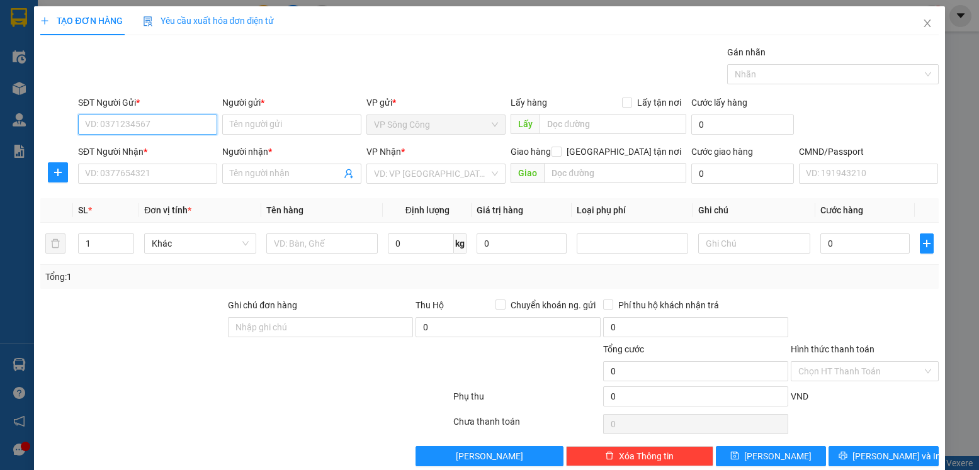
click at [141, 122] on input "SĐT Người Gửi *" at bounding box center [147, 125] width 139 height 20
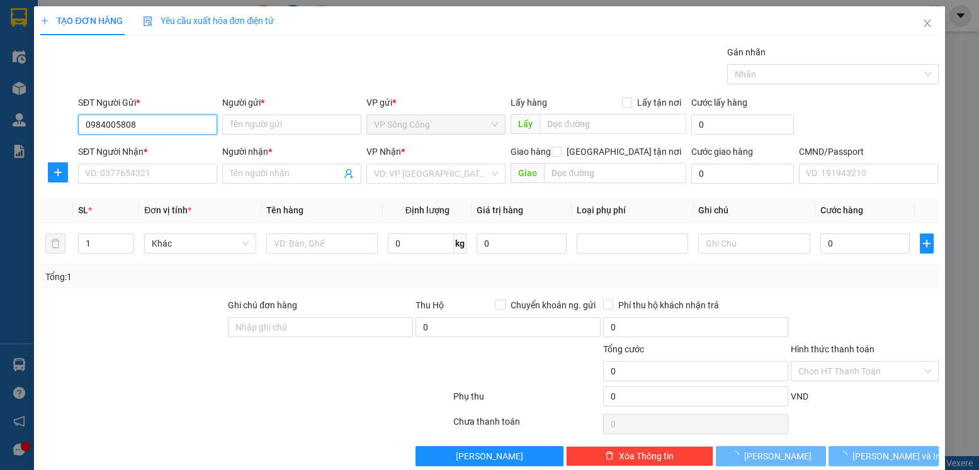
click at [141, 122] on input "0984005808" at bounding box center [147, 125] width 139 height 20
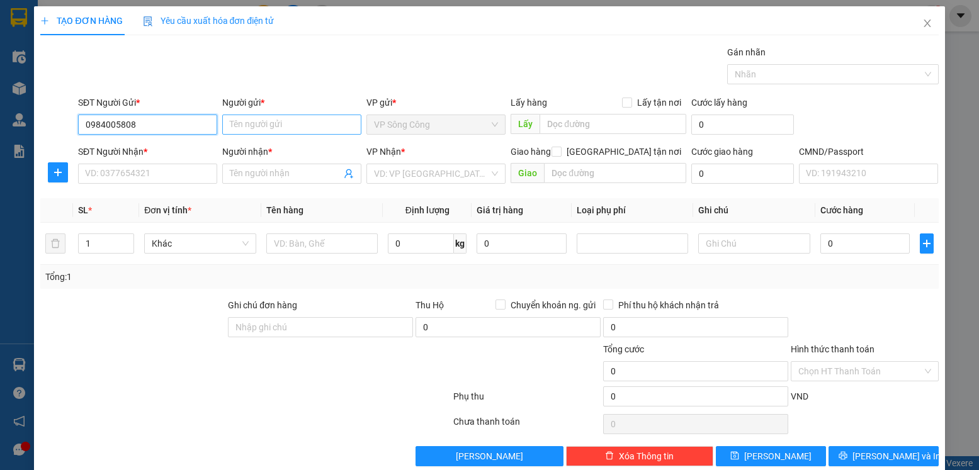
type input "0984005808"
click at [292, 128] on input "Người gửi *" at bounding box center [291, 125] width 139 height 20
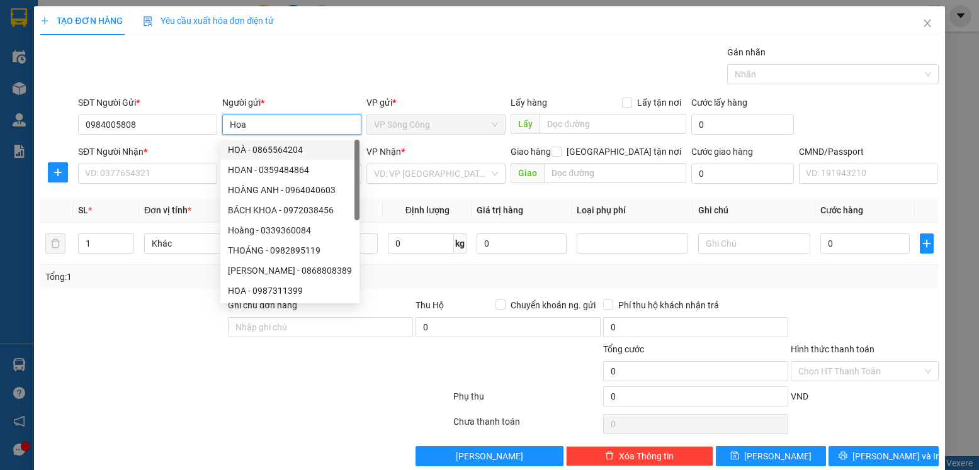
type input "Hoa"
click at [178, 188] on div "SĐT Người Nhận * VD: 0377654321" at bounding box center [147, 167] width 139 height 44
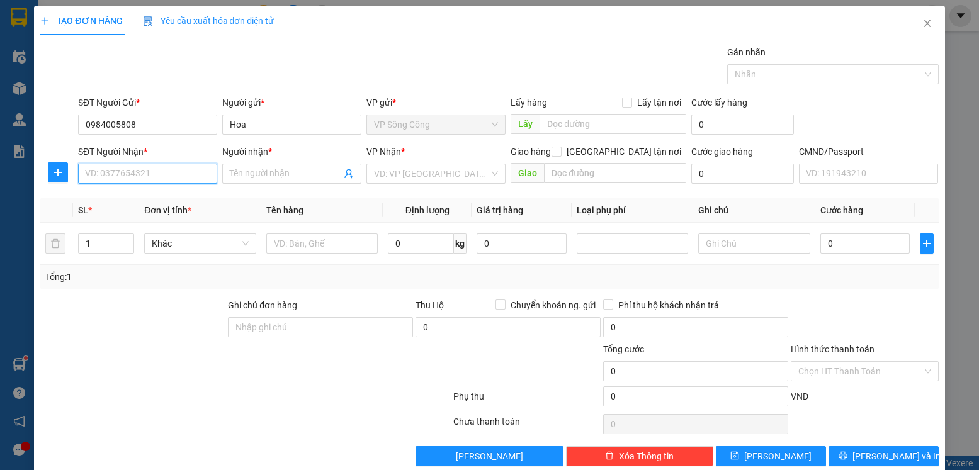
click at [177, 181] on input "SĐT Người Nhận *" at bounding box center [147, 174] width 139 height 20
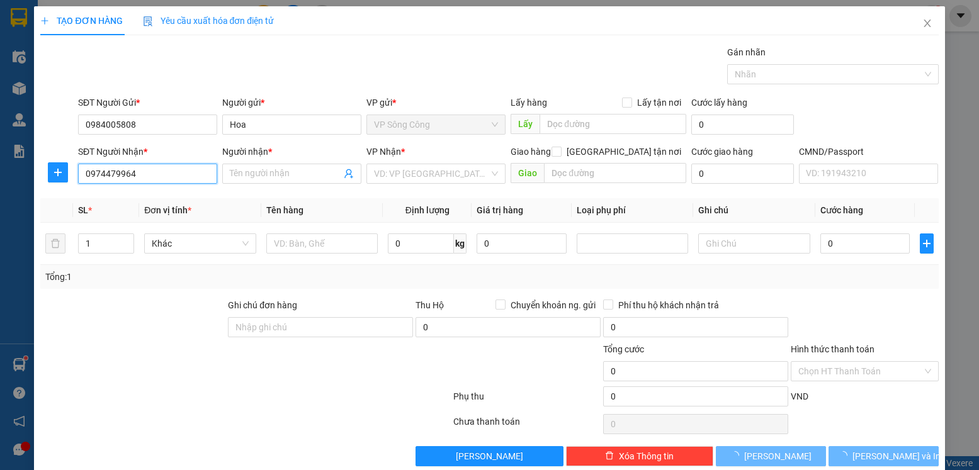
click at [177, 181] on input "0974479964" at bounding box center [147, 174] width 139 height 20
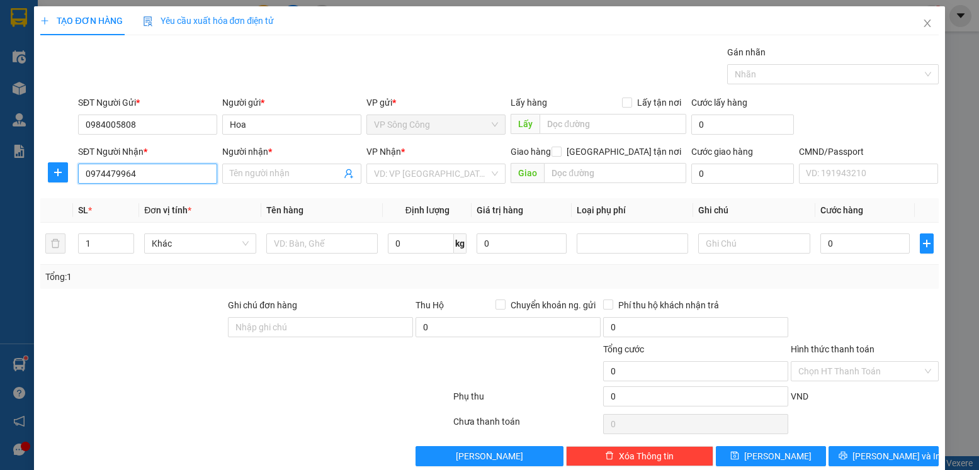
click at [132, 173] on input "0974479964" at bounding box center [147, 174] width 139 height 20
type input "0974479964"
click at [304, 169] on input "Người nhận *" at bounding box center [285, 174] width 111 height 14
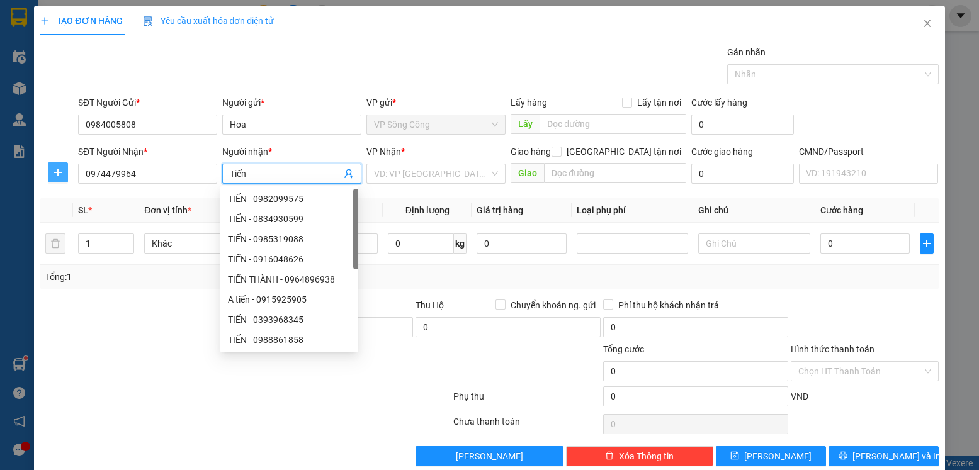
type input "Tiến"
click at [48, 171] on button "button" at bounding box center [58, 172] width 20 height 20
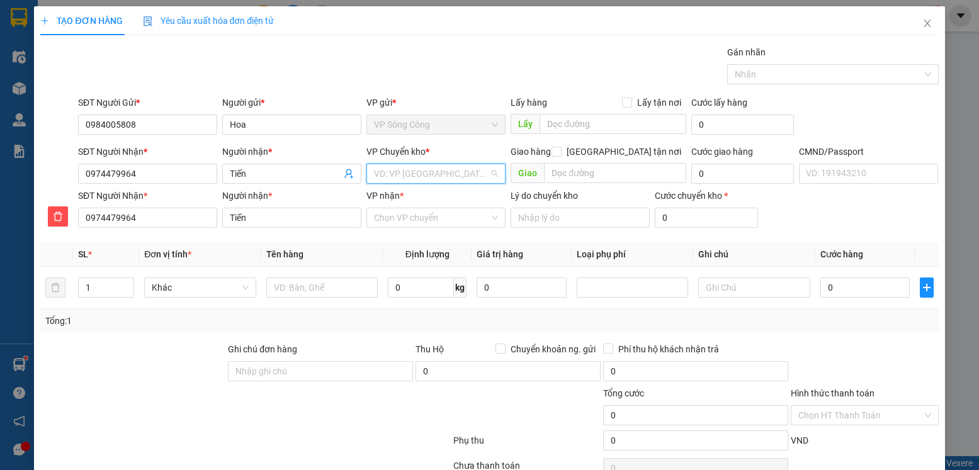
click at [436, 179] on input "search" at bounding box center [431, 173] width 115 height 19
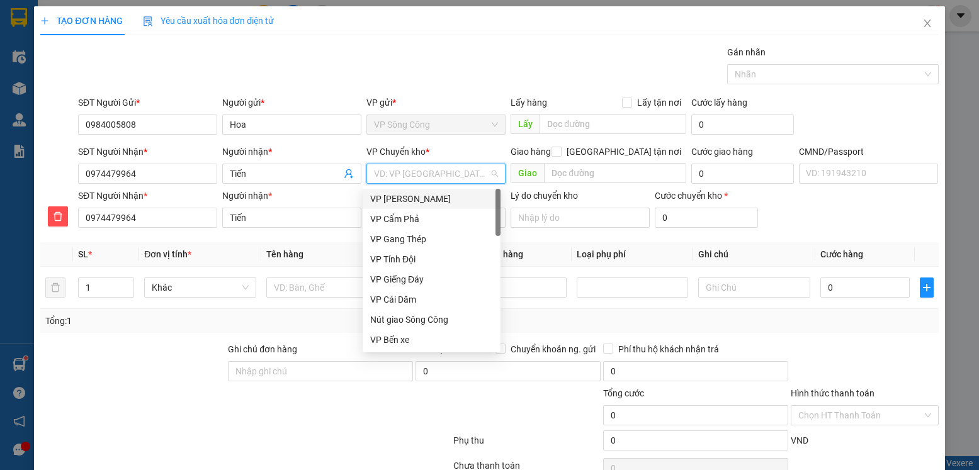
type input "y"
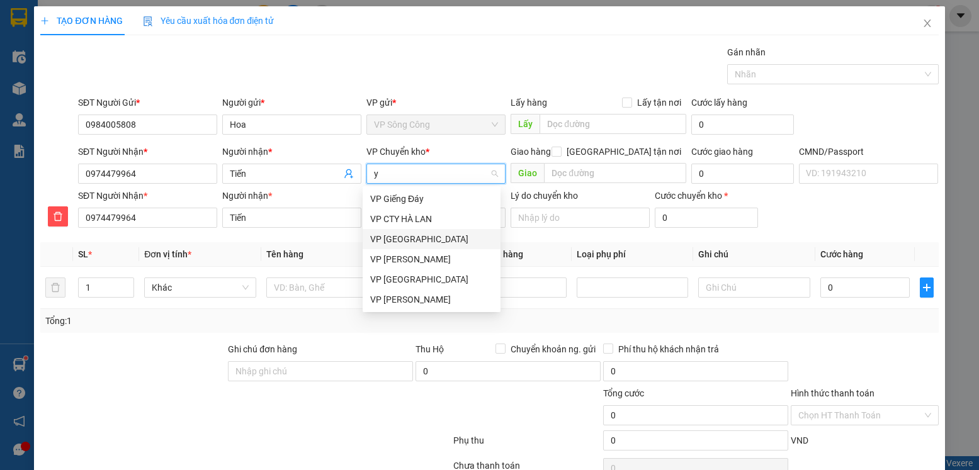
click at [435, 237] on div "VP [GEOGRAPHIC_DATA]" at bounding box center [431, 239] width 123 height 14
click at [421, 207] on div "VP nhận *" at bounding box center [435, 198] width 139 height 19
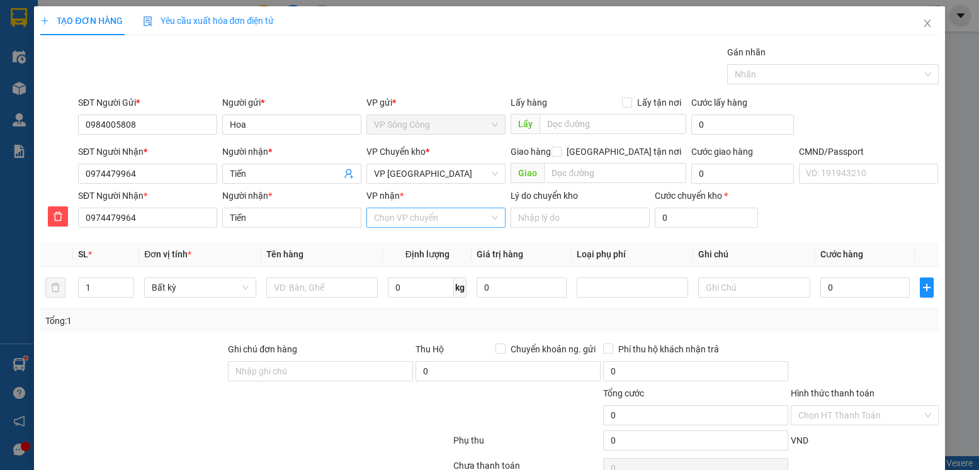
click at [418, 217] on input "VP nhận *" at bounding box center [431, 217] width 115 height 19
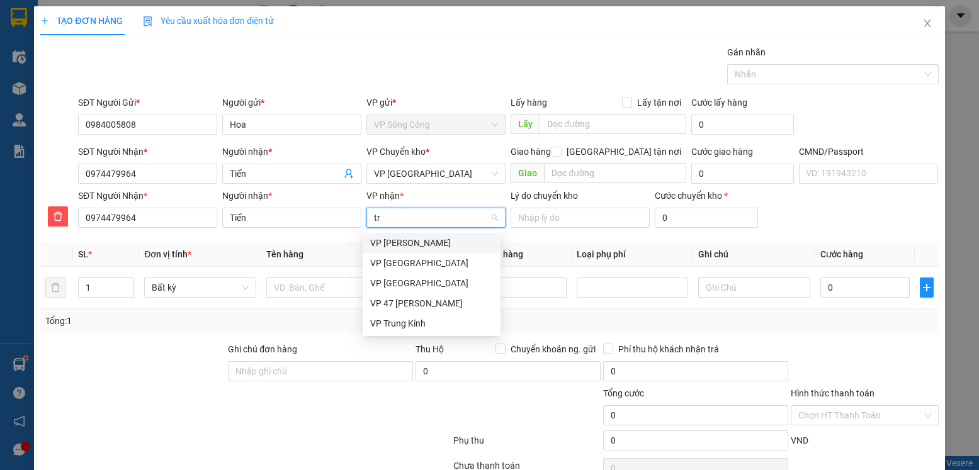
type input "tr"
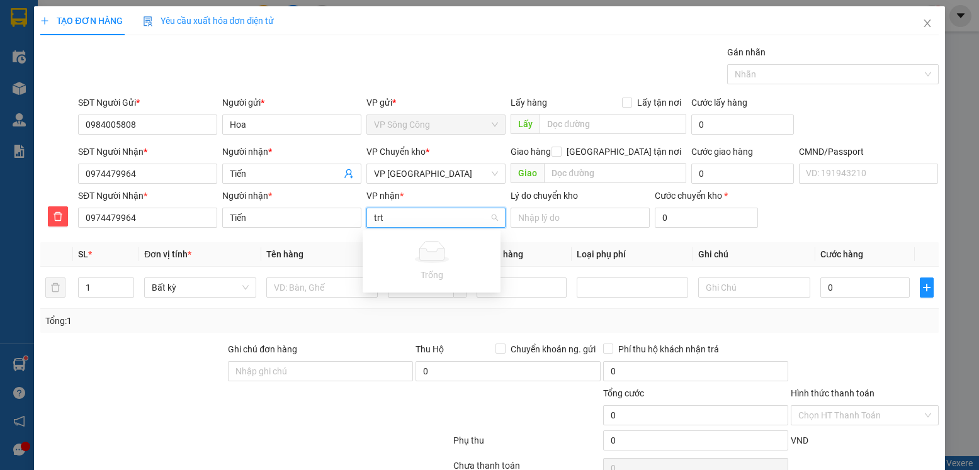
click at [429, 218] on input "trt" at bounding box center [431, 217] width 115 height 19
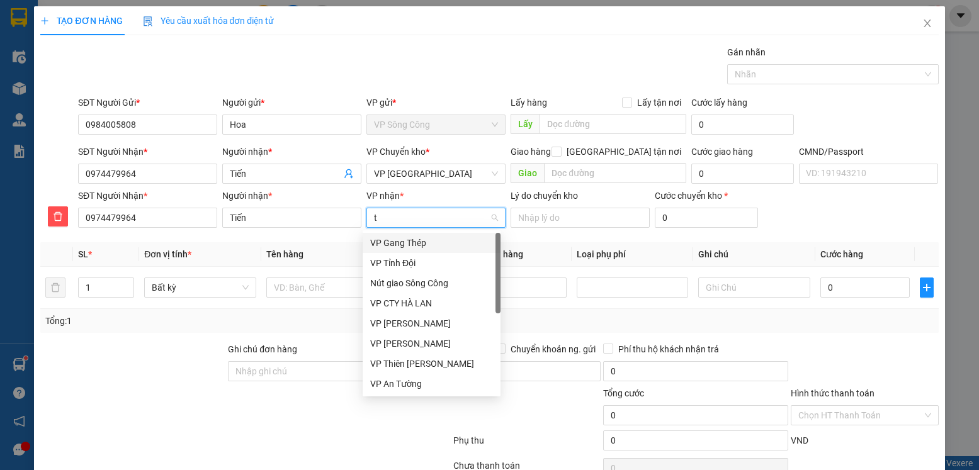
type input "tr"
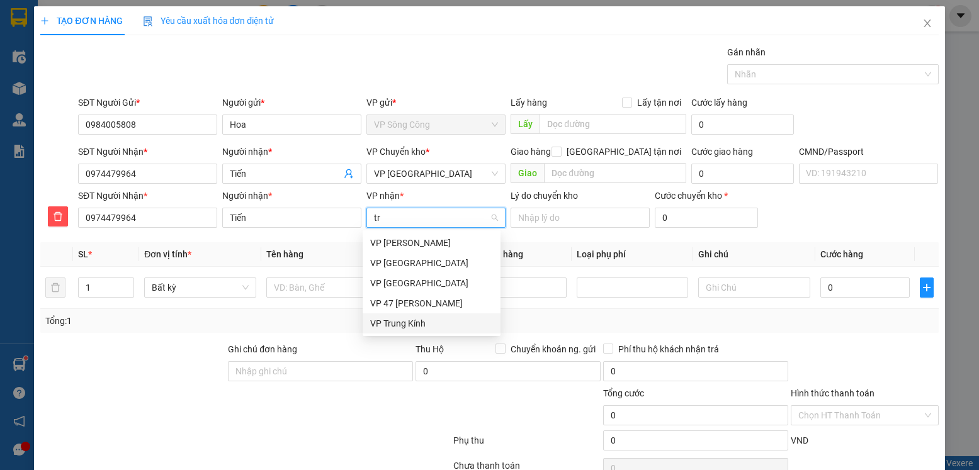
click at [408, 323] on div "VP Trung Kính" at bounding box center [431, 324] width 123 height 14
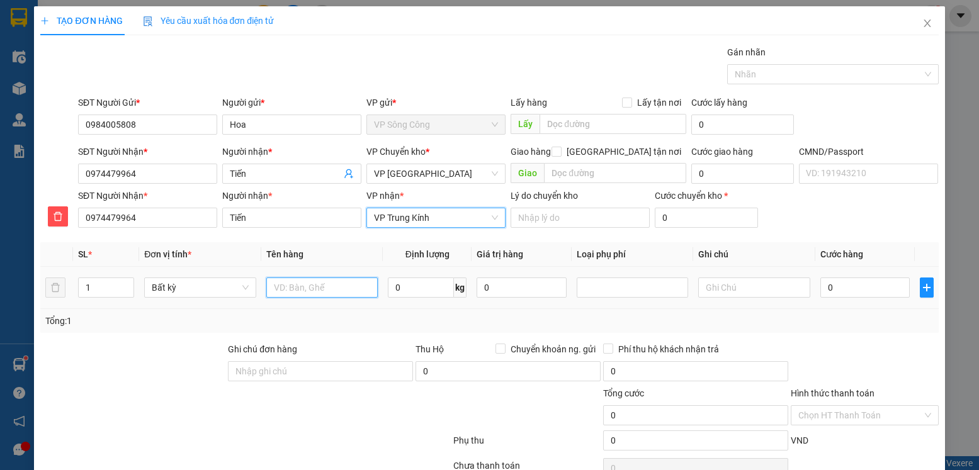
click at [334, 293] on input "text" at bounding box center [322, 288] width 112 height 20
type input "Pb"
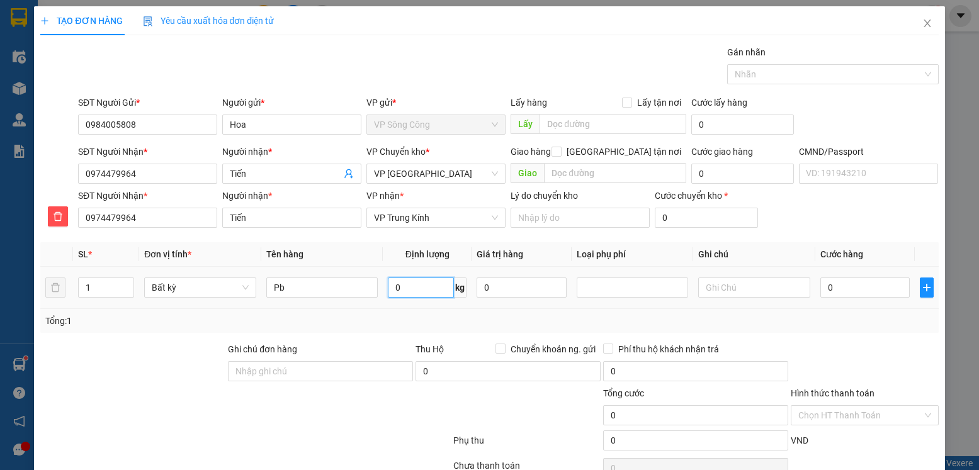
click at [414, 282] on input "0" at bounding box center [421, 288] width 66 height 20
type input "1"
click at [868, 344] on div at bounding box center [865, 365] width 150 height 44
type input "35.000"
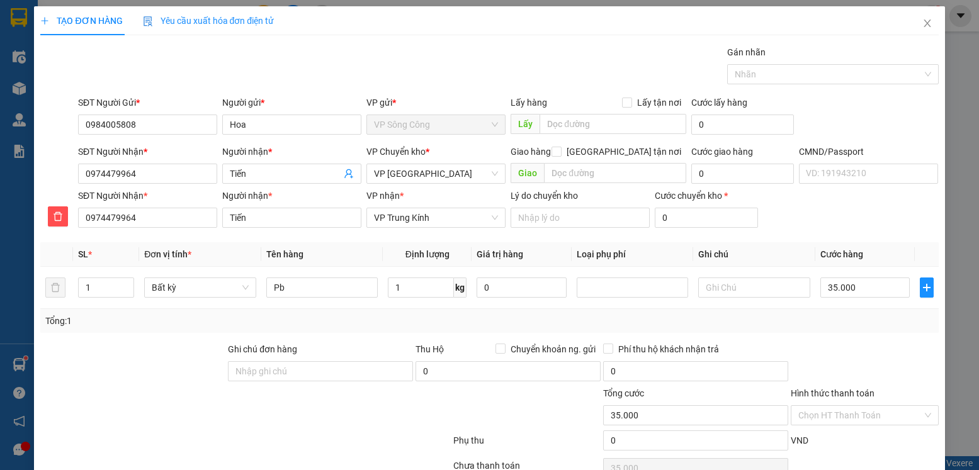
scroll to position [65, 0]
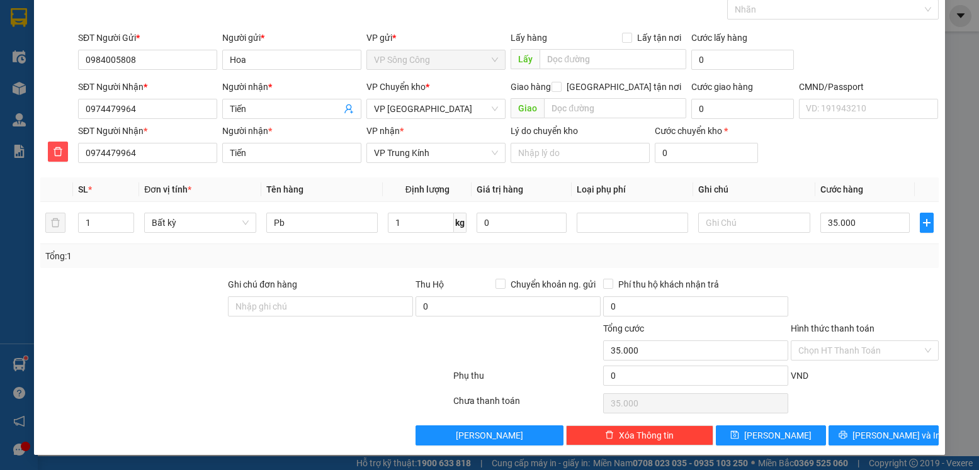
click at [865, 361] on div "Hình thức thanh toán Chọn HT Thanh Toán" at bounding box center [864, 344] width 147 height 44
click at [863, 356] on input "Hình thức thanh toán" at bounding box center [859, 350] width 123 height 19
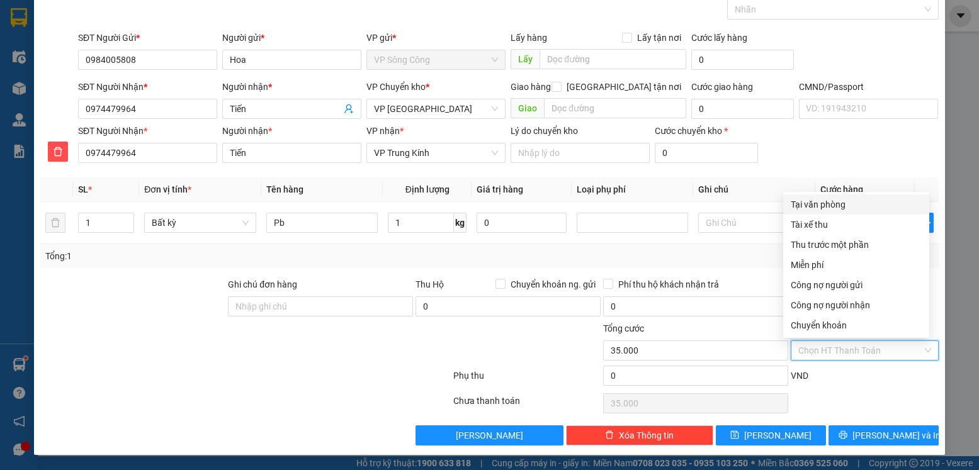
click at [819, 203] on div "Tại văn phòng" at bounding box center [856, 205] width 131 height 14
type input "0"
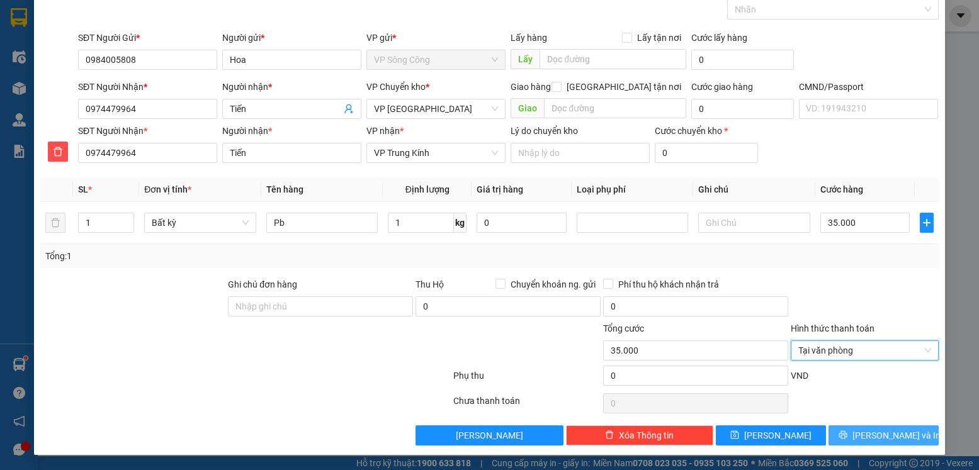
click at [885, 436] on span "[PERSON_NAME] và In" at bounding box center [897, 436] width 88 height 14
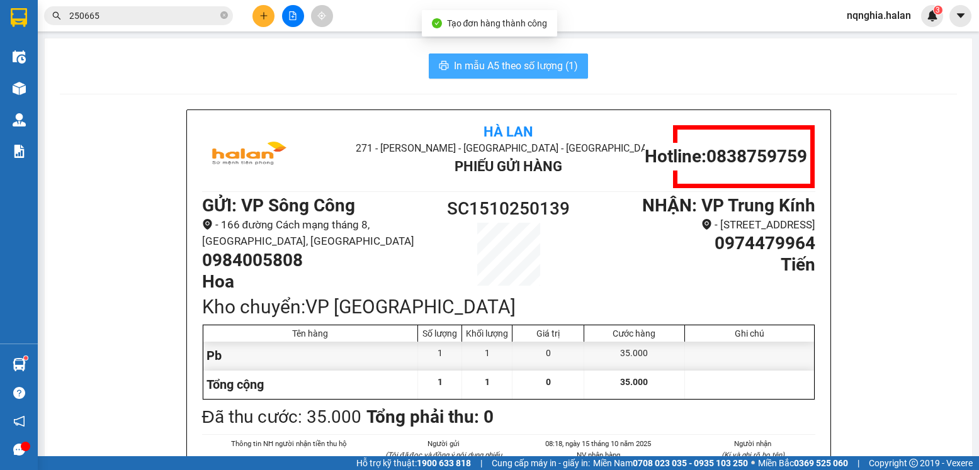
click at [479, 64] on span "In mẫu A5 theo số lượng (1)" at bounding box center [516, 66] width 124 height 16
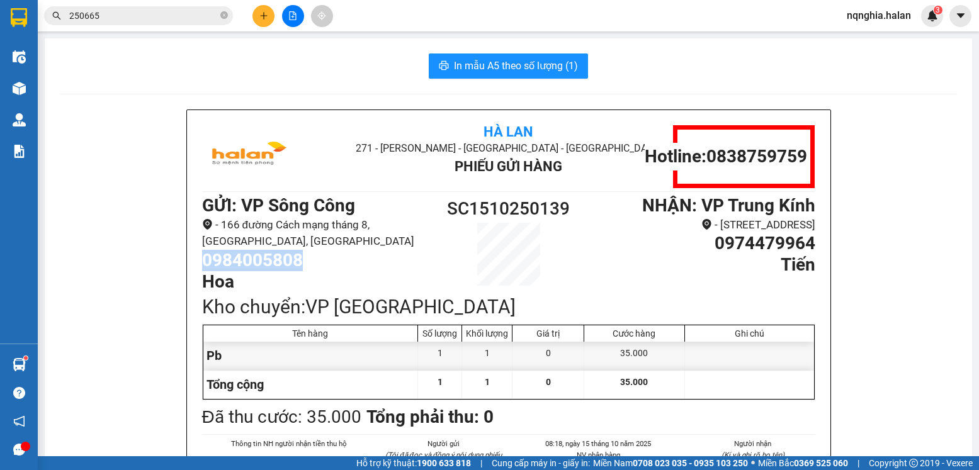
drag, startPoint x: 298, startPoint y: 260, endPoint x: 196, endPoint y: 259, distance: 102.0
click at [196, 259] on div "Hà Lan 271 - Dương Tự Minh - Phường Tân Long - Thái Nguyên Phiếu Gửi Hàng Hotli…" at bounding box center [509, 338] width 644 height 457
copy h1 "0984005808"
click at [262, 19] on icon "plus" at bounding box center [263, 15] width 9 height 9
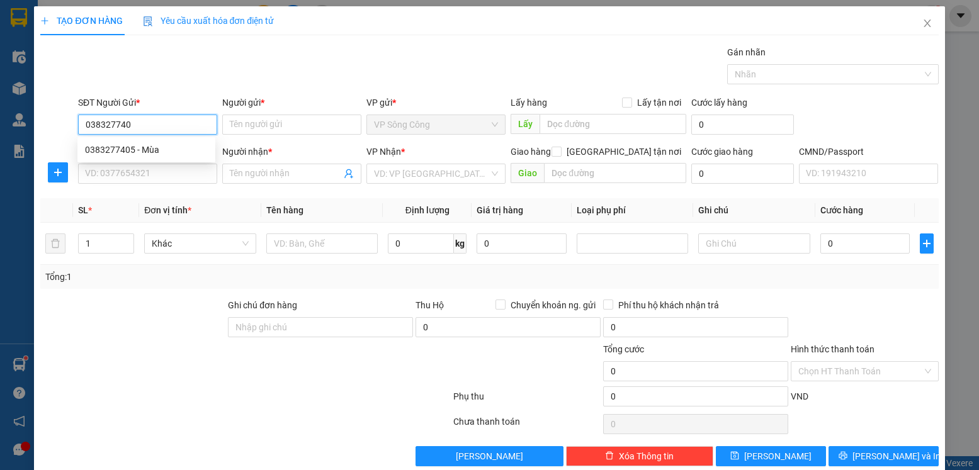
type input "0383277405"
click at [129, 155] on div "0383277405 - Mùa" at bounding box center [146, 150] width 123 height 14
type input "Mùa"
type input "0383277405"
click at [144, 173] on input "SĐT Người Nhận *" at bounding box center [147, 174] width 139 height 20
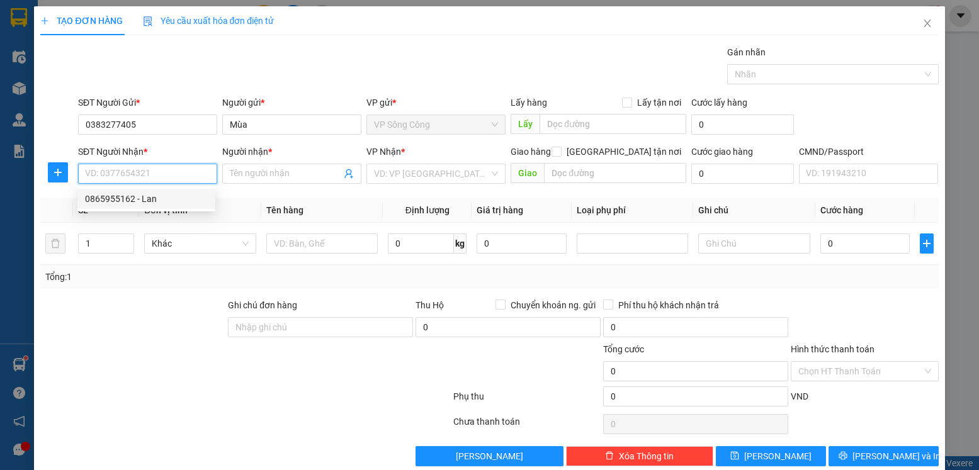
click at [146, 196] on div "0865955162 - Lan" at bounding box center [146, 199] width 123 height 14
type input "0865955162"
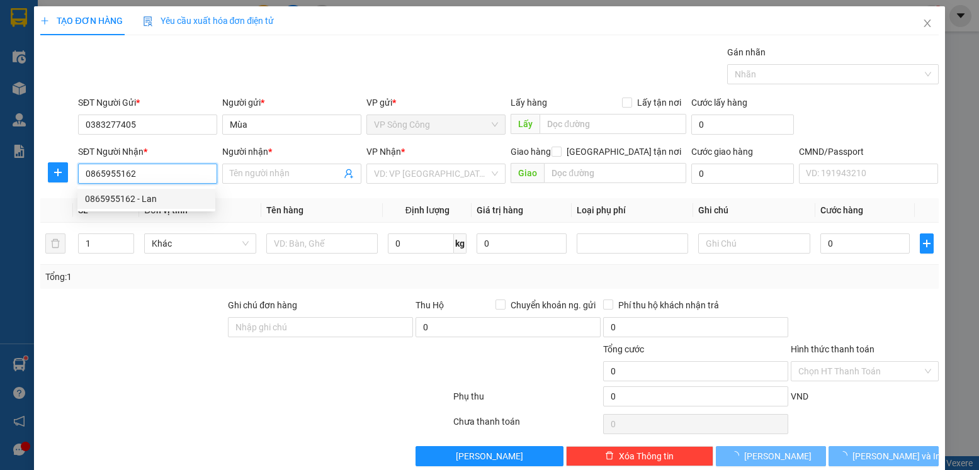
type input "Lan"
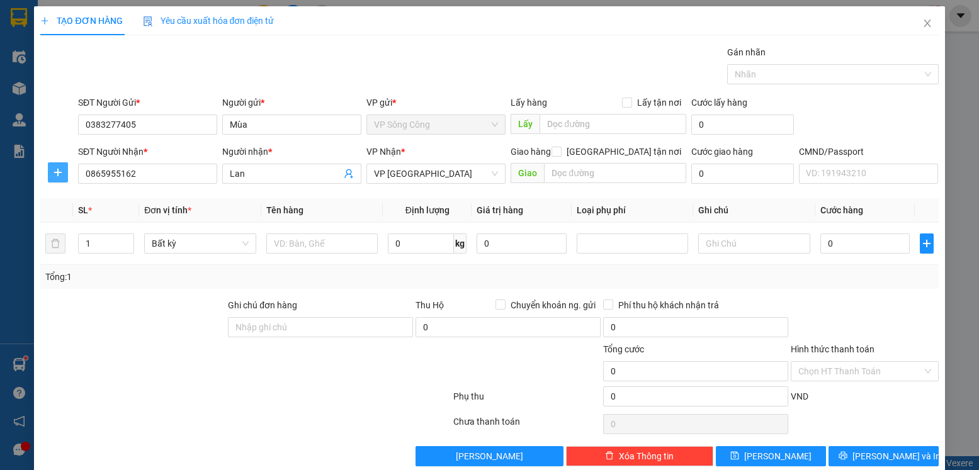
click at [60, 168] on icon "plus" at bounding box center [58, 173] width 10 height 10
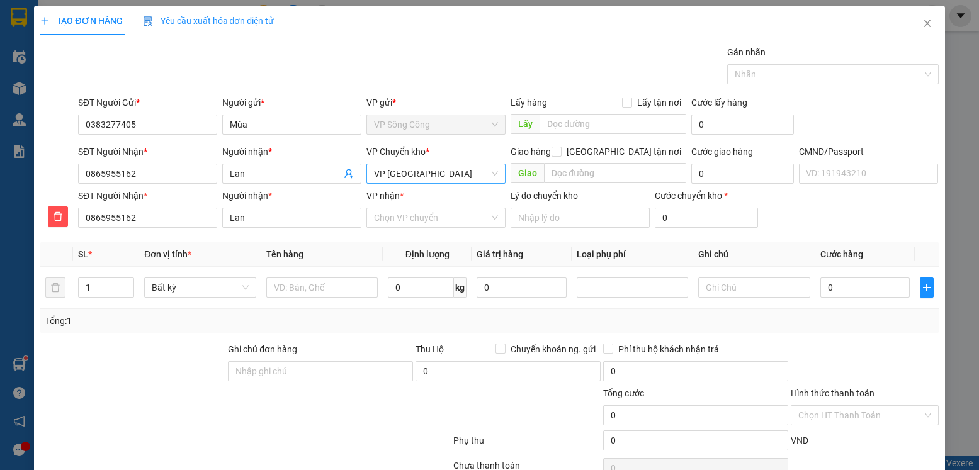
click at [481, 177] on span "VP [GEOGRAPHIC_DATA]" at bounding box center [436, 173] width 124 height 19
type input "y"
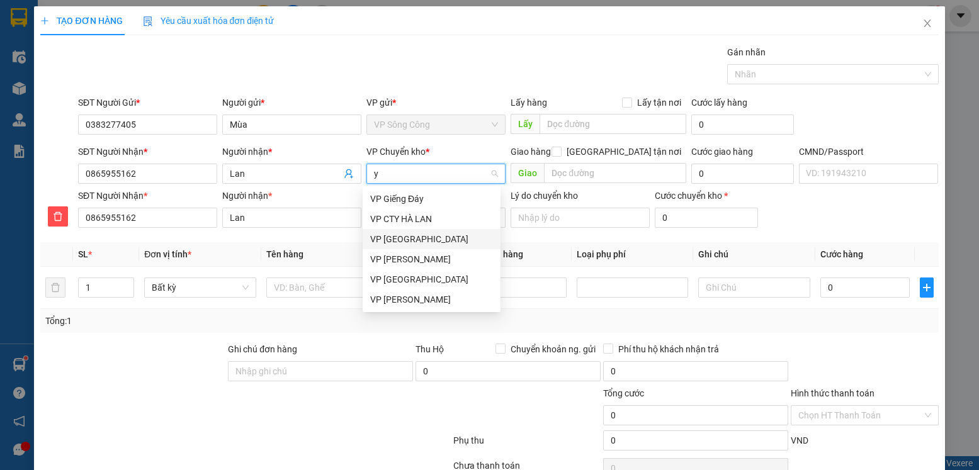
click at [423, 232] on div "VP [GEOGRAPHIC_DATA]" at bounding box center [431, 239] width 123 height 14
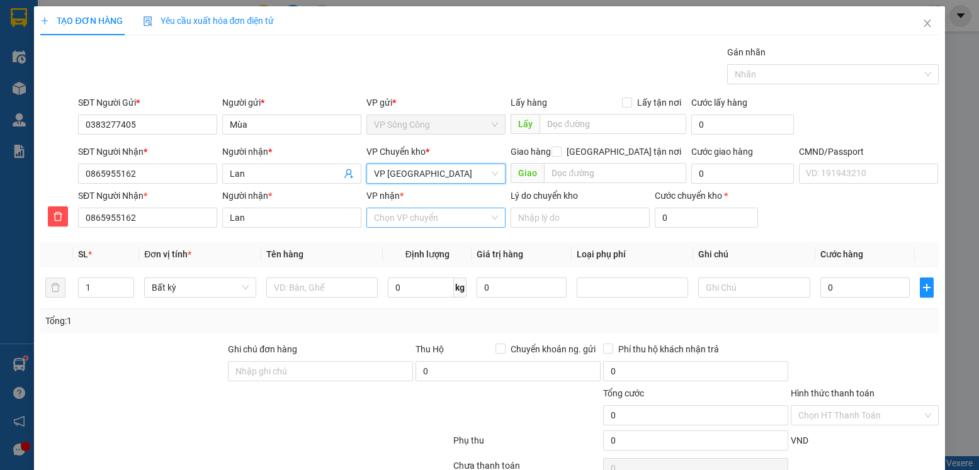
click at [391, 215] on input "VP nhận *" at bounding box center [431, 217] width 115 height 19
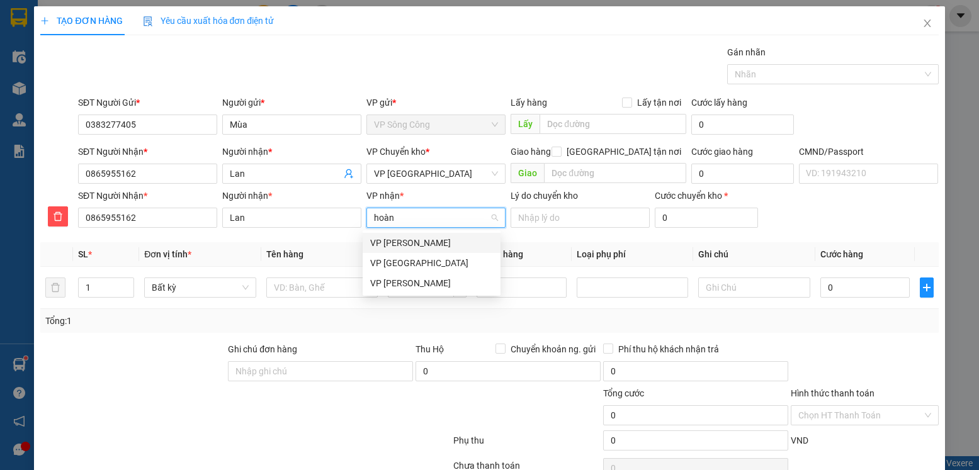
type input "hoàng"
click at [401, 261] on div "VP [PERSON_NAME]" at bounding box center [431, 263] width 123 height 14
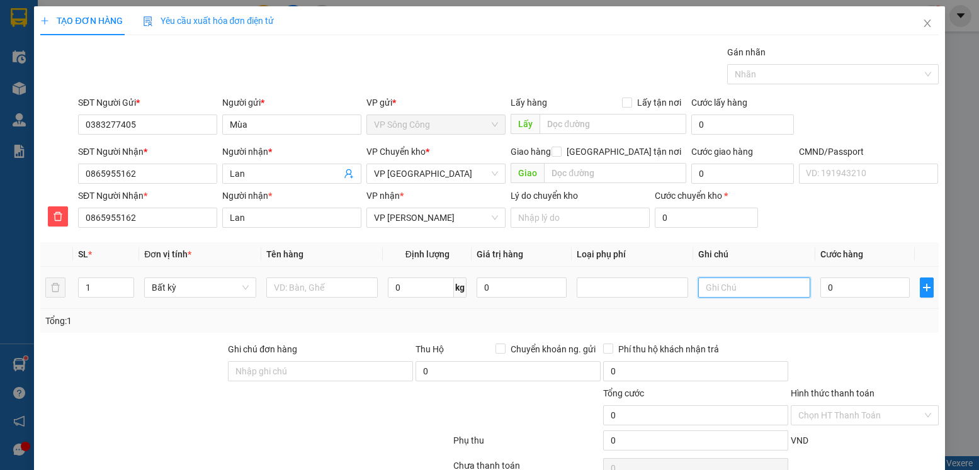
click at [741, 287] on input "text" at bounding box center [754, 288] width 112 height 20
type input "hoàng gia > [PERSON_NAME]"
click at [301, 290] on input "text" at bounding box center [322, 288] width 112 height 20
type input "hộp đồ ăn"
click at [418, 276] on span "0 kg" at bounding box center [427, 286] width 79 height 23
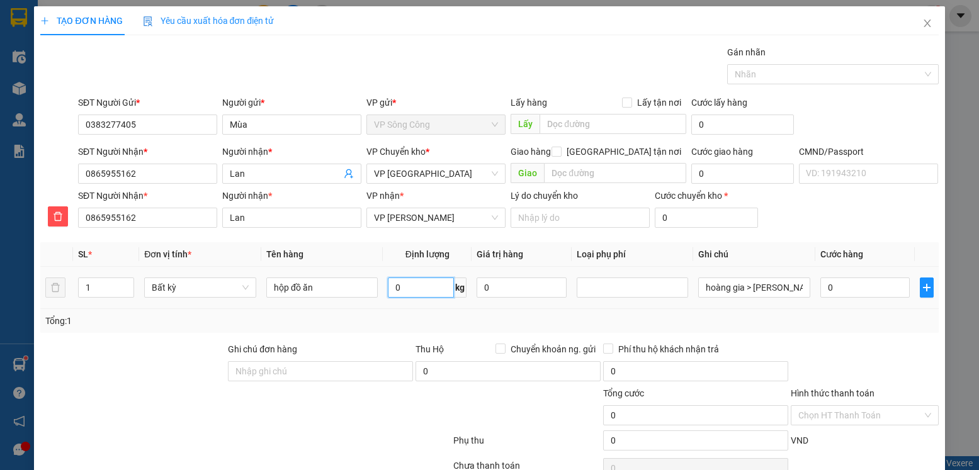
click at [416, 284] on input "0" at bounding box center [421, 288] width 66 height 20
type input "10"
click at [736, 318] on div "Tổng: 1" at bounding box center [489, 321] width 888 height 14
type input "40.000"
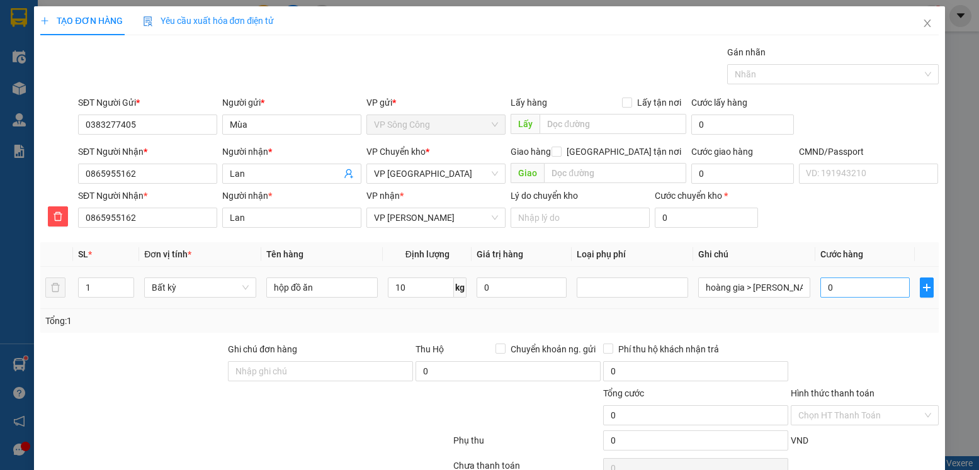
type input "40.000"
click at [831, 285] on input "40.000" at bounding box center [865, 288] width 89 height 20
type input "2"
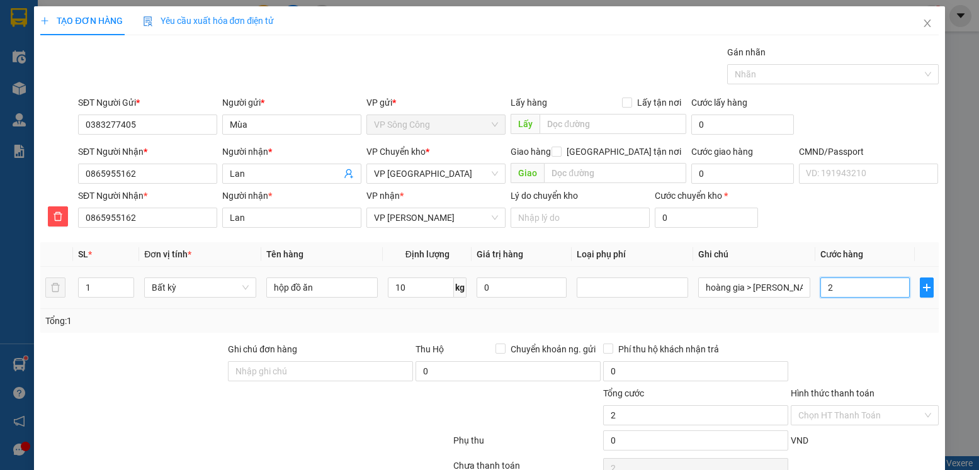
type input "20"
type input "20.000"
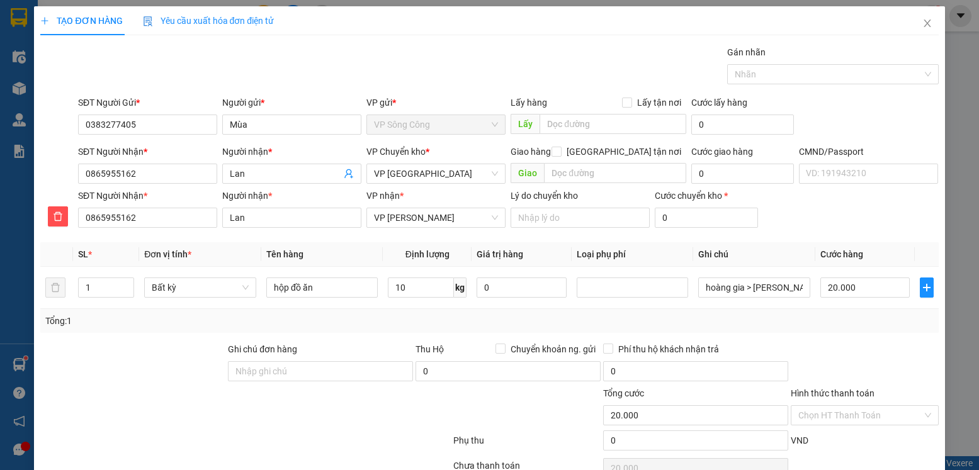
click at [841, 343] on div at bounding box center [865, 365] width 150 height 44
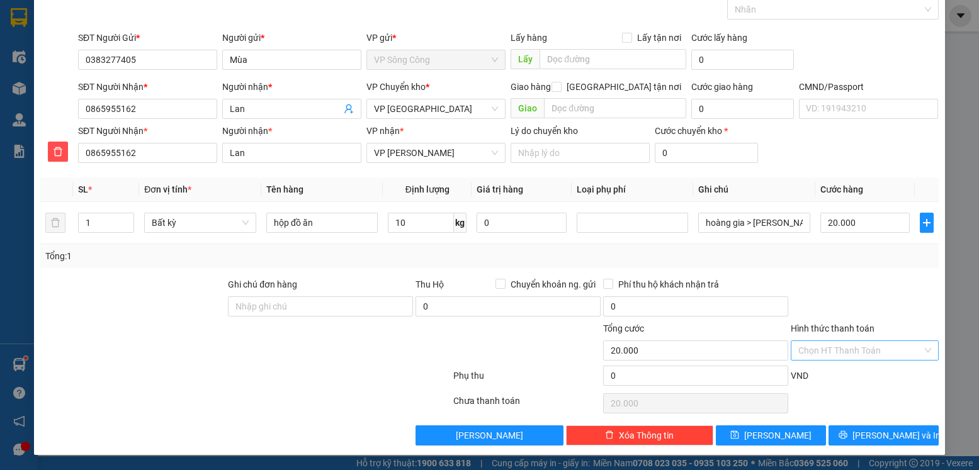
click at [846, 343] on input "Hình thức thanh toán" at bounding box center [859, 350] width 123 height 19
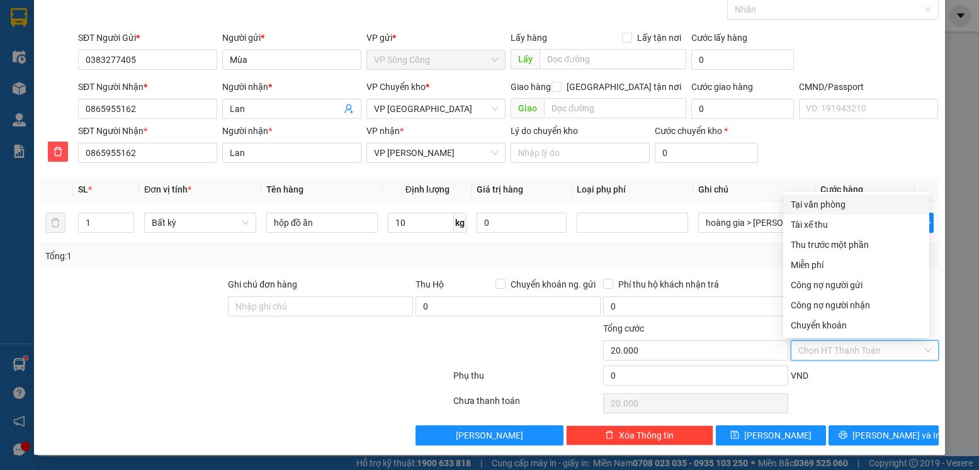
click at [841, 206] on div "Tại văn phòng" at bounding box center [856, 205] width 131 height 14
type input "0"
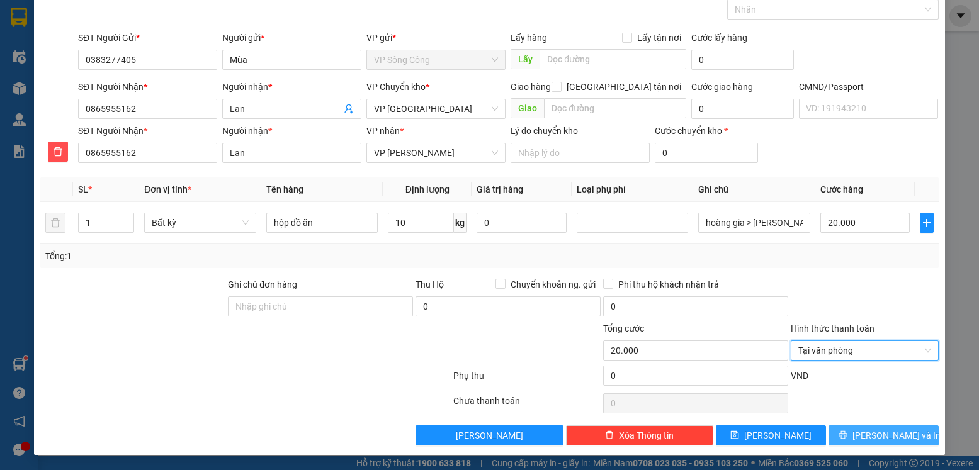
click at [873, 437] on span "[PERSON_NAME] và In" at bounding box center [897, 436] width 88 height 14
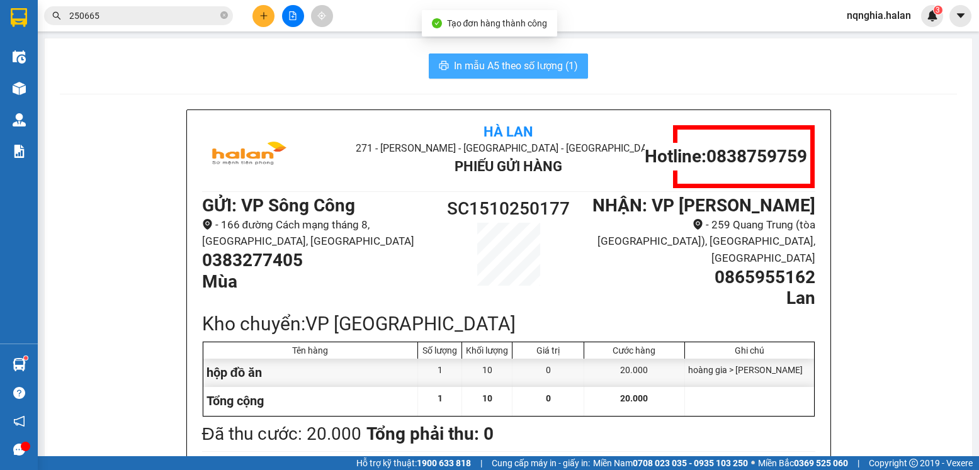
click at [499, 71] on span "In mẫu A5 theo số lượng (1)" at bounding box center [516, 66] width 124 height 16
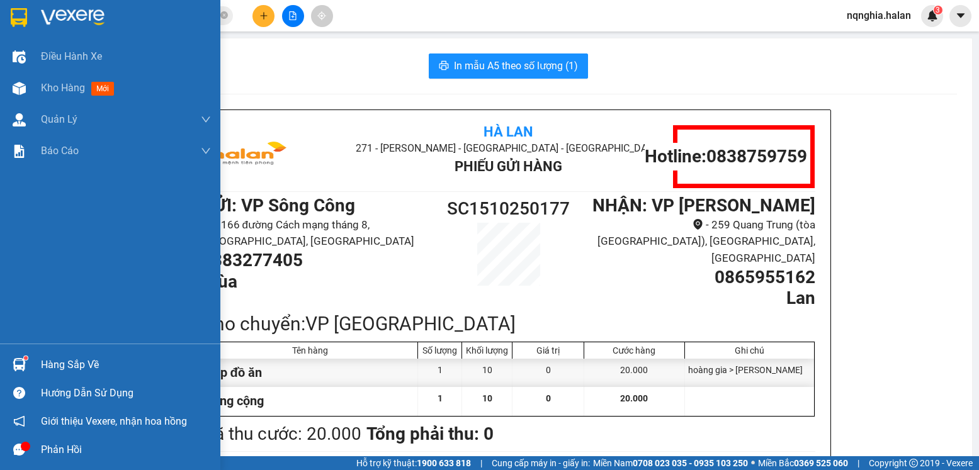
click at [15, 354] on div at bounding box center [19, 365] width 22 height 22
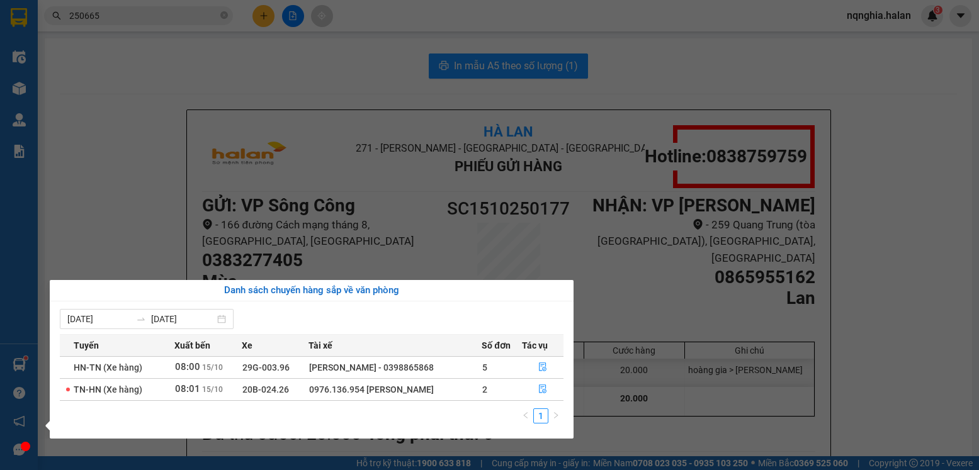
click at [116, 230] on section "Kết quả tìm kiếm ( 274 ) Bộ lọc Mã ĐH Trạng thái Món hàng Thu hộ Tổng cước Chưa…" at bounding box center [489, 235] width 979 height 470
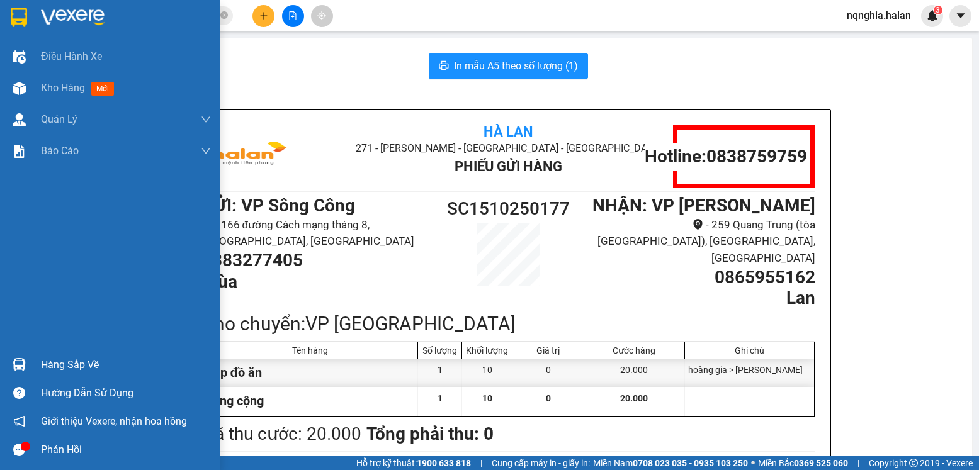
click at [20, 361] on img at bounding box center [19, 364] width 13 height 13
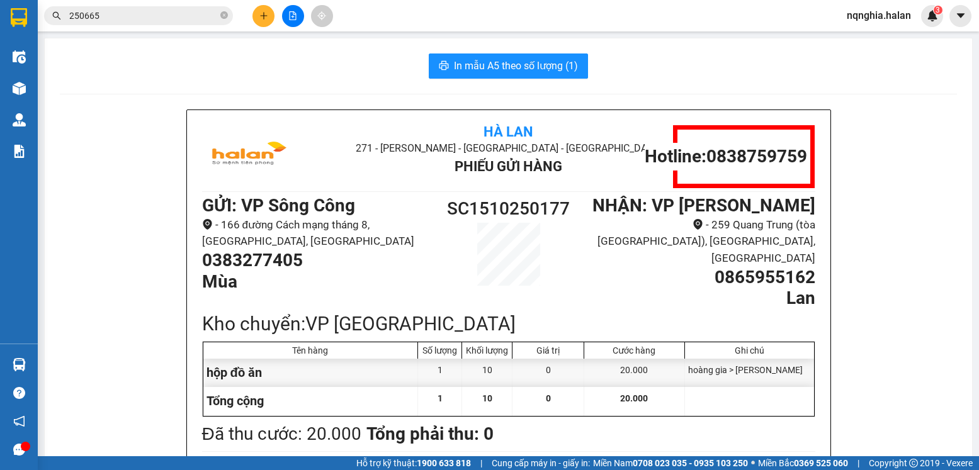
click at [87, 16] on section "Kết quả tìm kiếm ( 274 ) Bộ lọc Mã ĐH Trạng thái Món hàng Thu hộ Tổng cước Chưa…" at bounding box center [489, 235] width 979 height 470
click at [87, 16] on input "250665" at bounding box center [143, 16] width 149 height 14
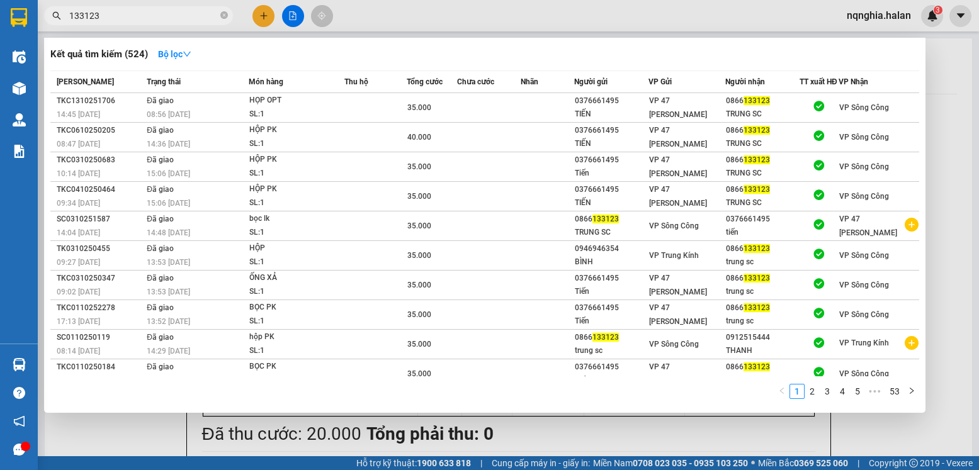
click at [124, 18] on input "133123" at bounding box center [143, 16] width 149 height 14
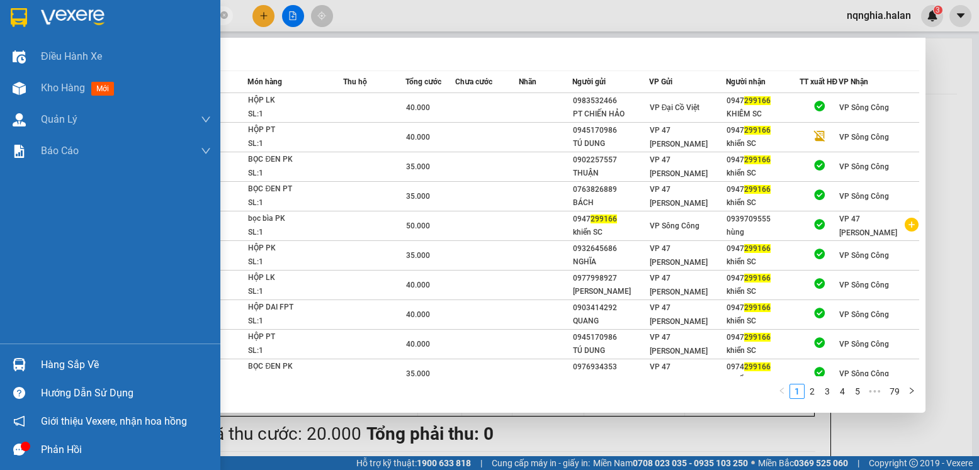
click at [14, 359] on img at bounding box center [19, 364] width 13 height 13
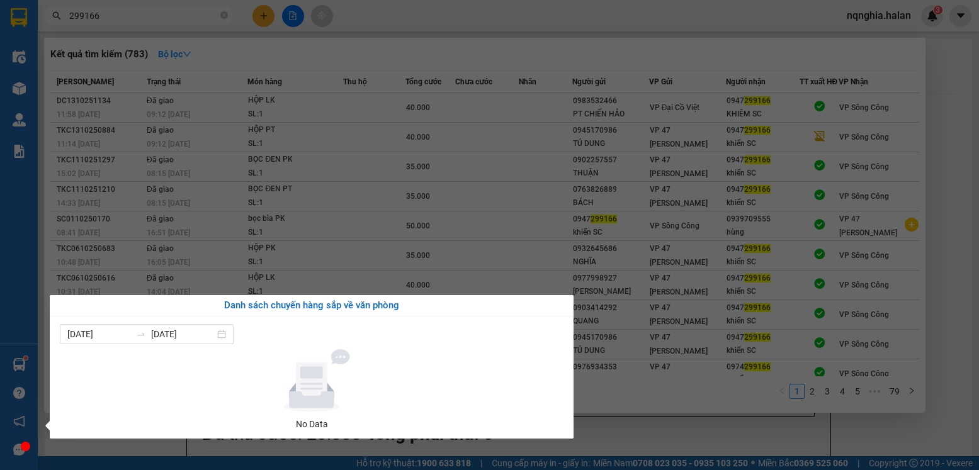
click at [688, 443] on section "Kết quả tìm kiếm ( 783 ) Bộ lọc Mã ĐH Trạng thái Món hàng Thu hộ Tổng cước Chưa…" at bounding box center [489, 235] width 979 height 470
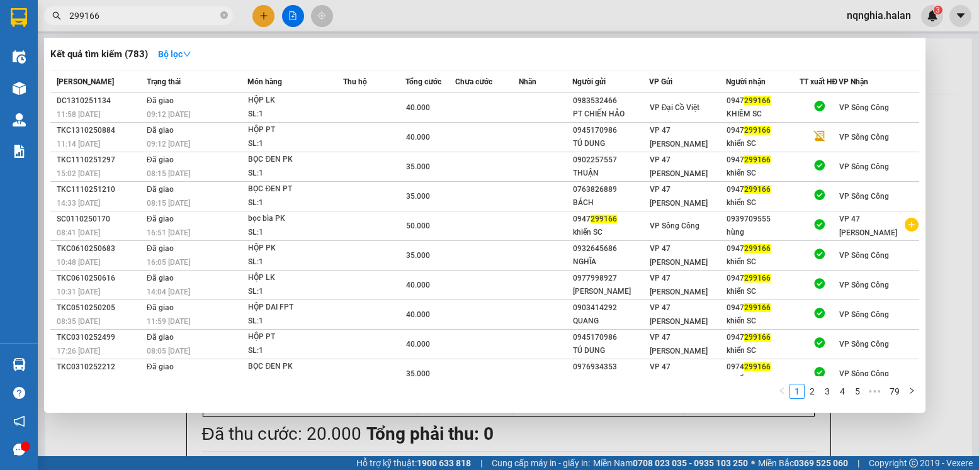
click at [130, 443] on div at bounding box center [489, 235] width 979 height 470
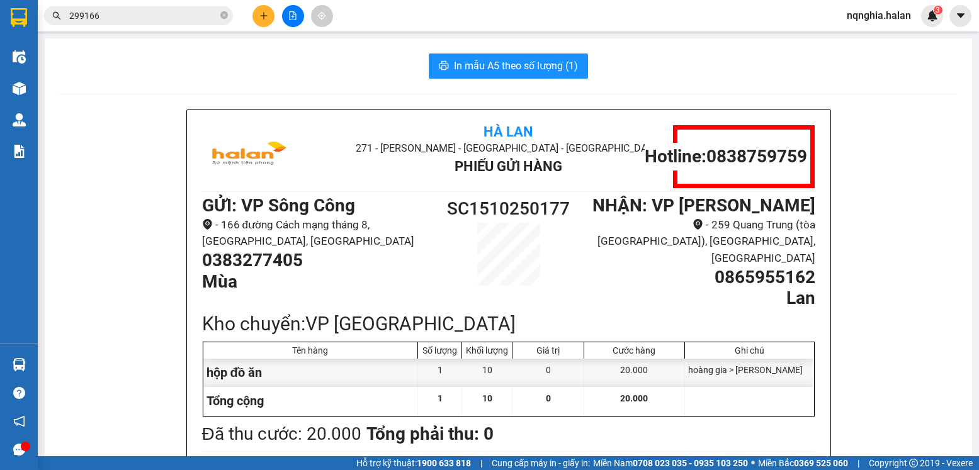
click at [126, 13] on input "299166" at bounding box center [143, 16] width 149 height 14
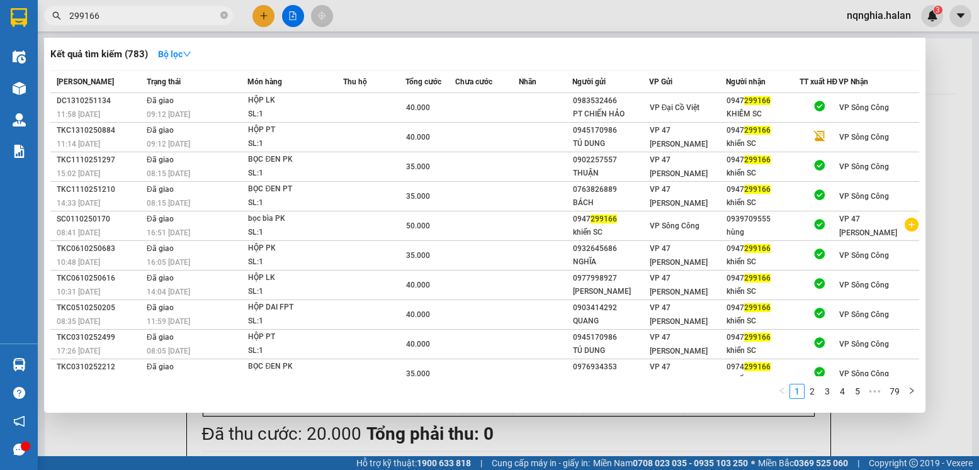
click at [173, 18] on input "299166" at bounding box center [143, 16] width 149 height 14
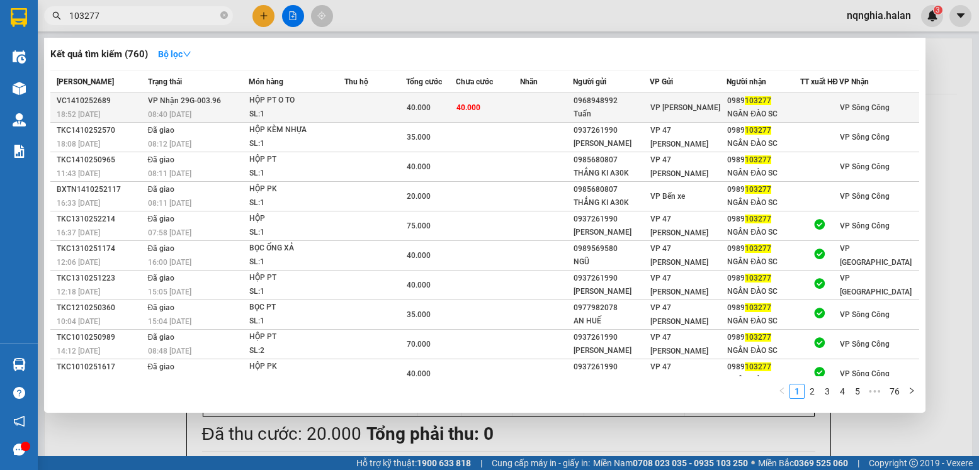
type input "103277"
click at [339, 108] on div "HỘP PT O TO" at bounding box center [296, 101] width 94 height 14
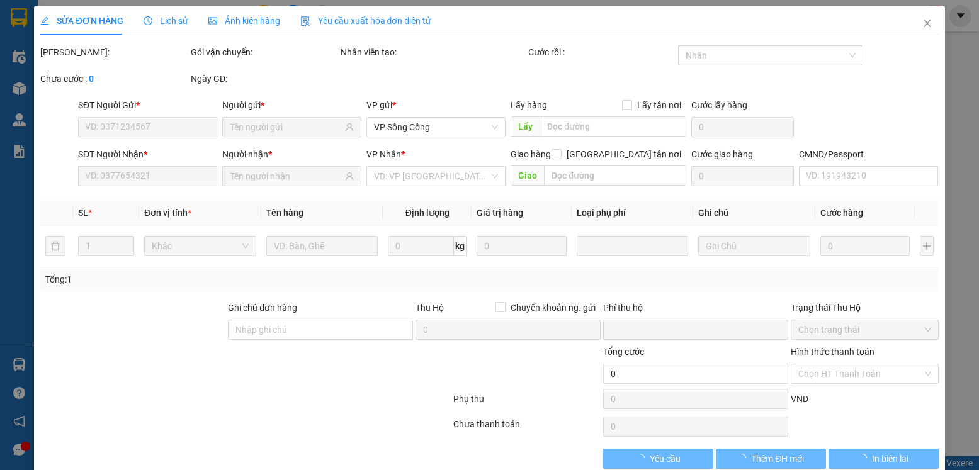
type input "0968948992"
type input "Tuấn"
type input "0989103277"
type input "NGÂN ĐÀO SC"
type input "0"
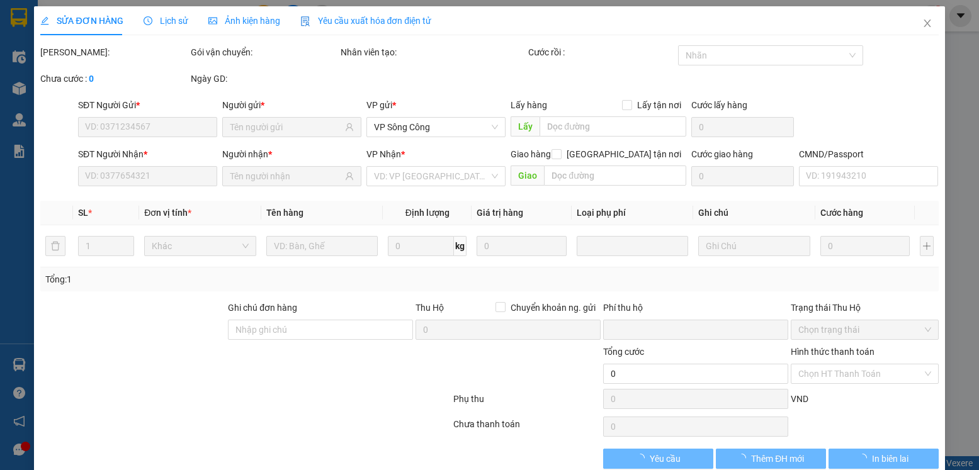
type input "40.000"
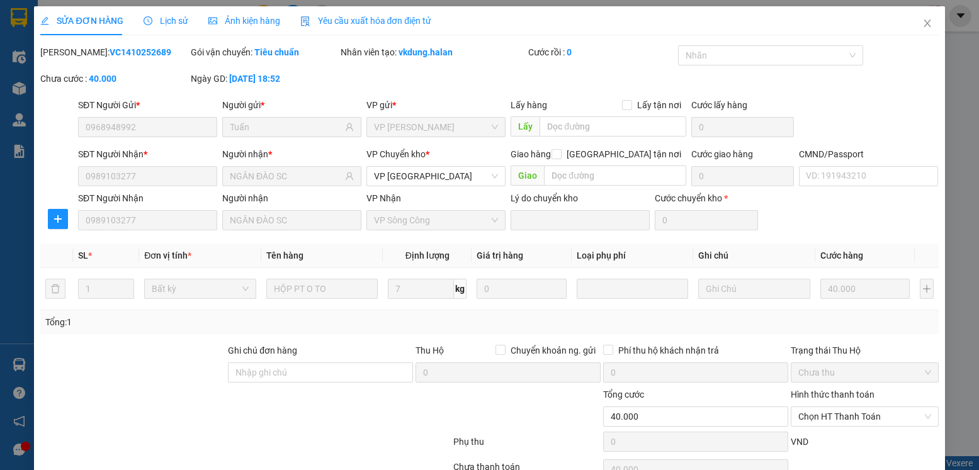
scroll to position [66, 0]
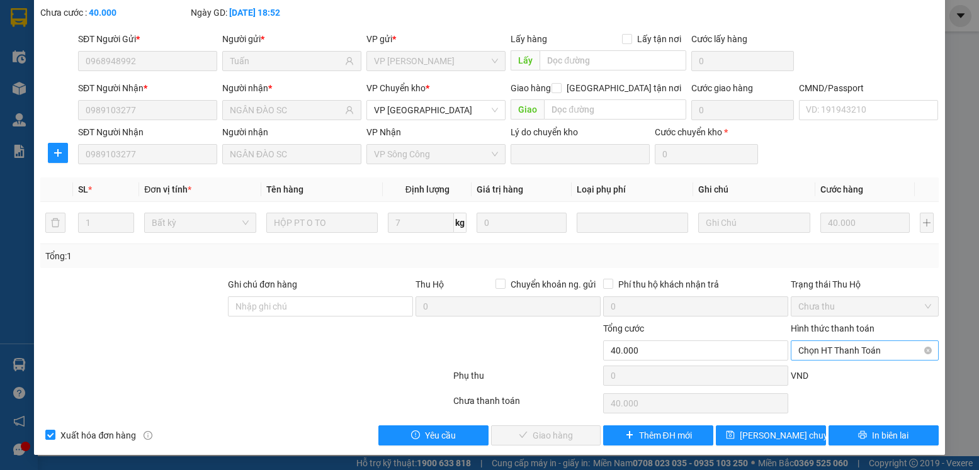
click at [836, 357] on span "Chọn HT Thanh Toán" at bounding box center [864, 350] width 132 height 19
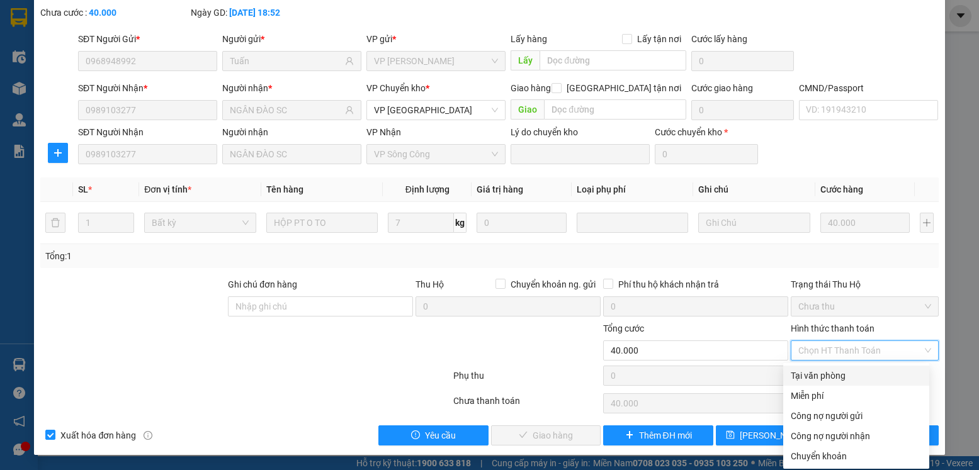
click at [822, 372] on div "Tại văn phòng" at bounding box center [856, 376] width 131 height 14
type input "0"
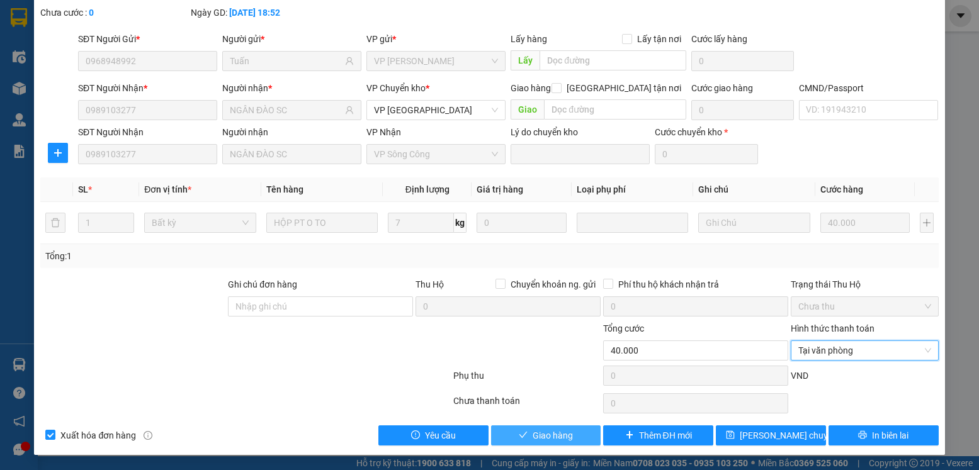
click at [533, 429] on span "Giao hàng" at bounding box center [553, 436] width 40 height 14
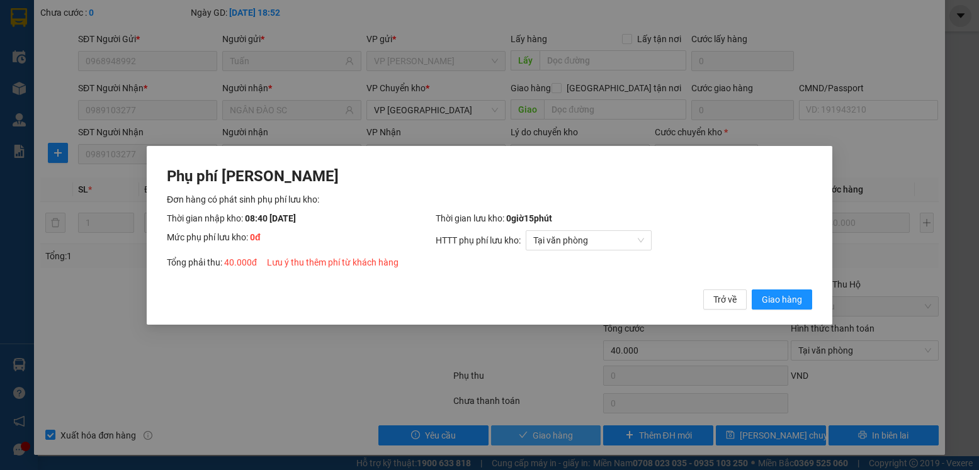
click at [752, 289] on button "Giao hàng" at bounding box center [782, 299] width 60 height 20
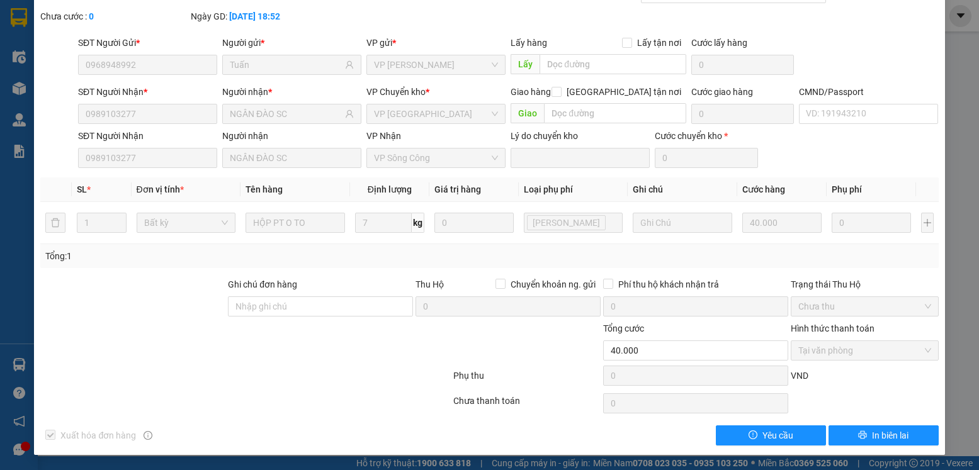
scroll to position [0, 0]
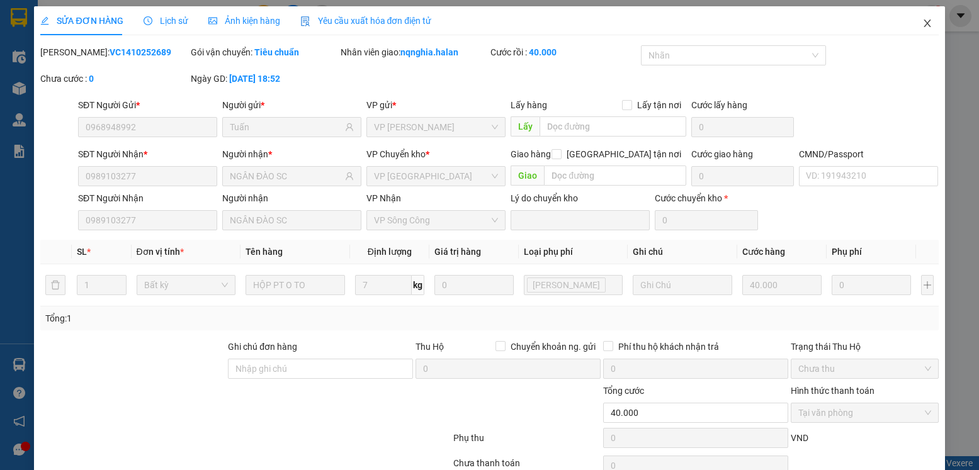
click at [926, 26] on span "Close" at bounding box center [927, 23] width 35 height 35
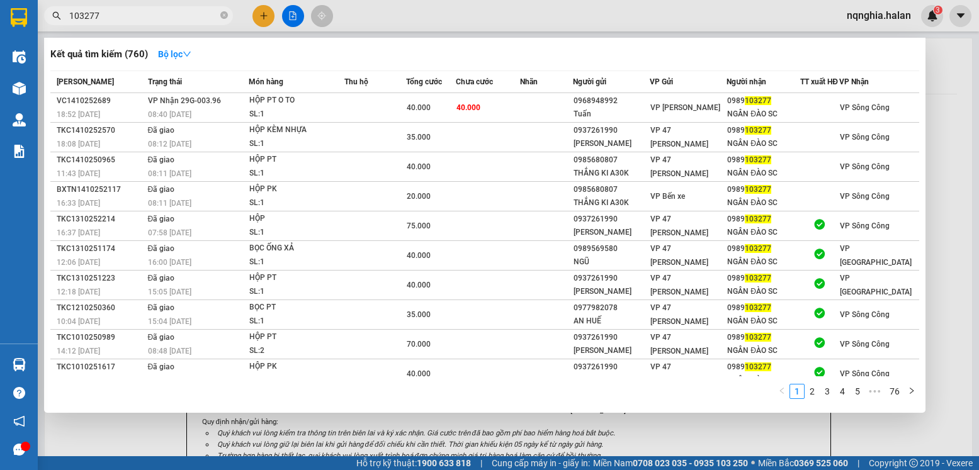
click at [130, 9] on input "103277" at bounding box center [143, 16] width 149 height 14
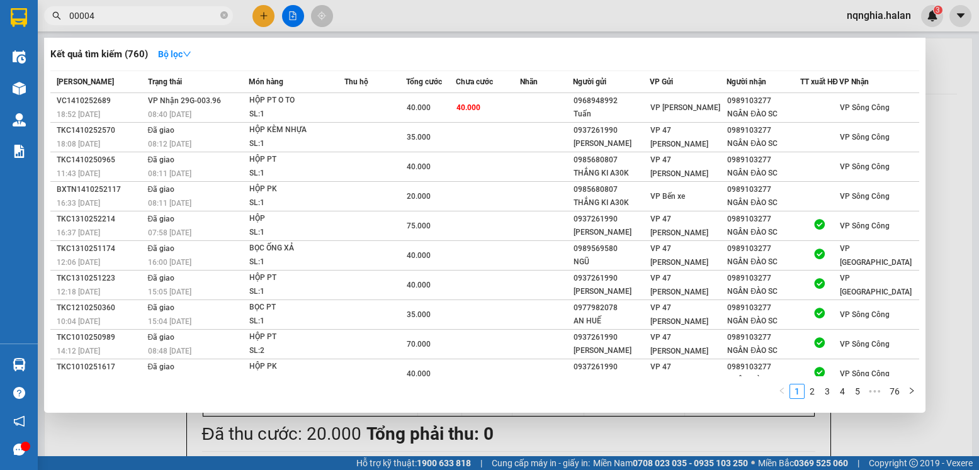
type input "000048"
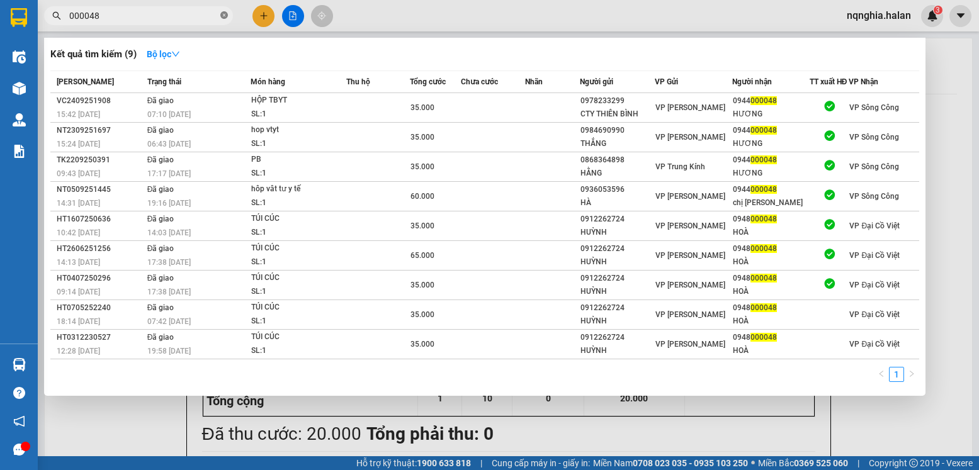
click at [220, 16] on icon "close-circle" at bounding box center [224, 15] width 8 height 8
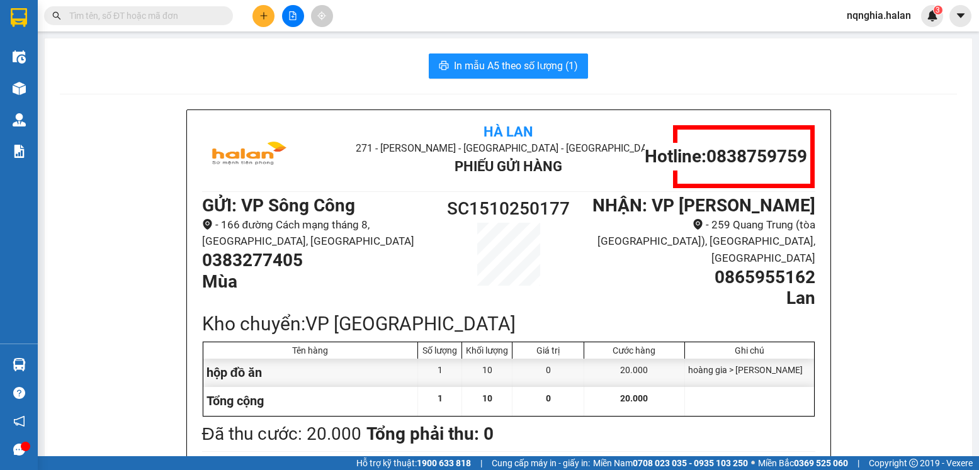
click at [208, 11] on input "text" at bounding box center [143, 16] width 149 height 14
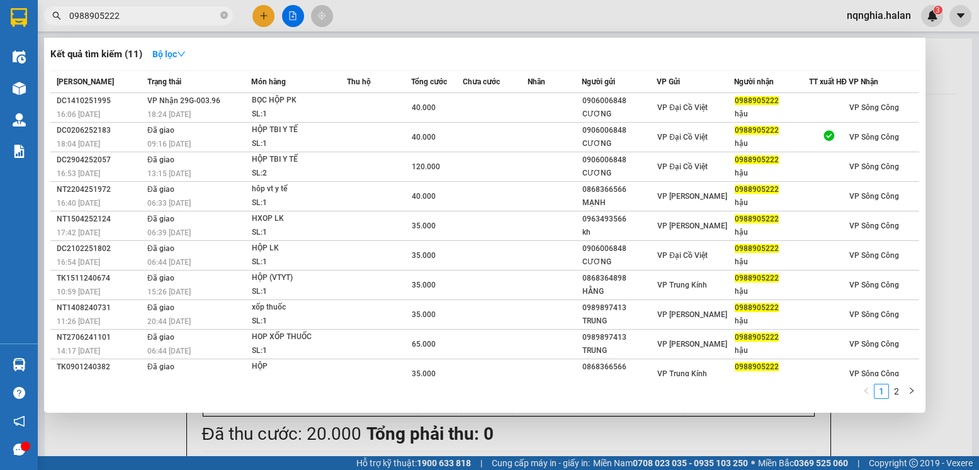
type input "0988905222"
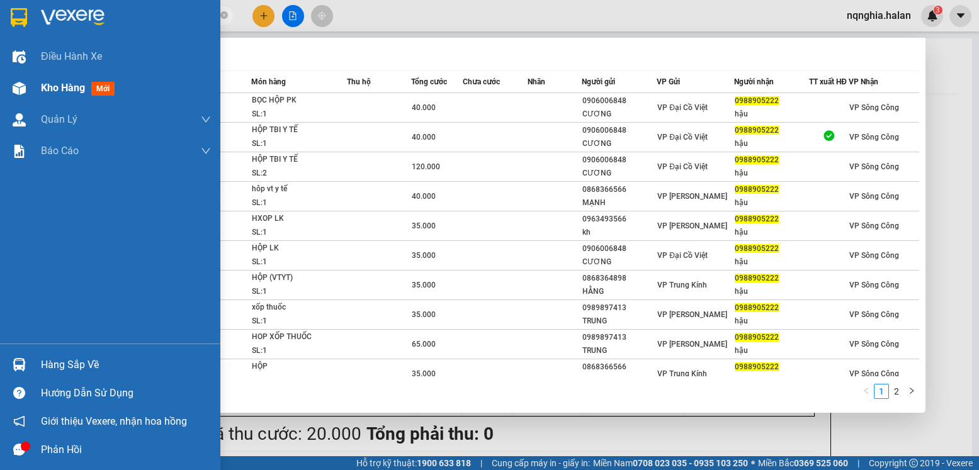
click at [20, 88] on img at bounding box center [19, 88] width 13 height 13
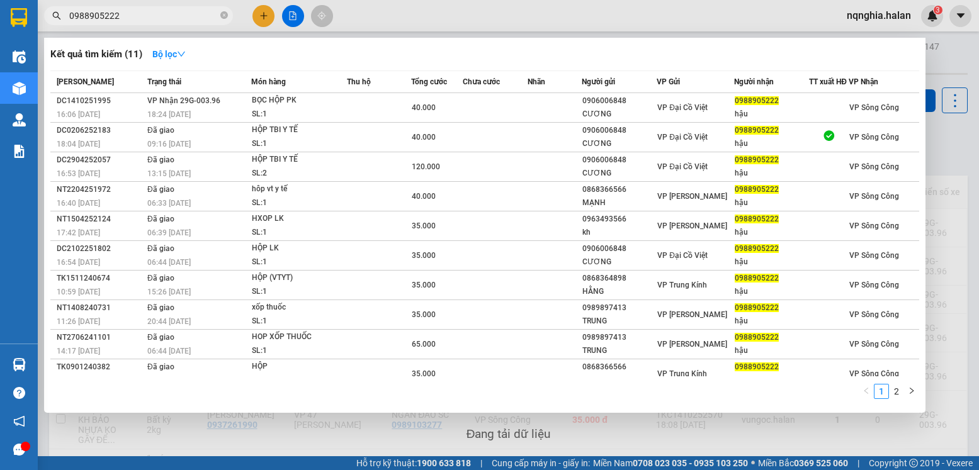
click at [943, 117] on div at bounding box center [489, 235] width 979 height 470
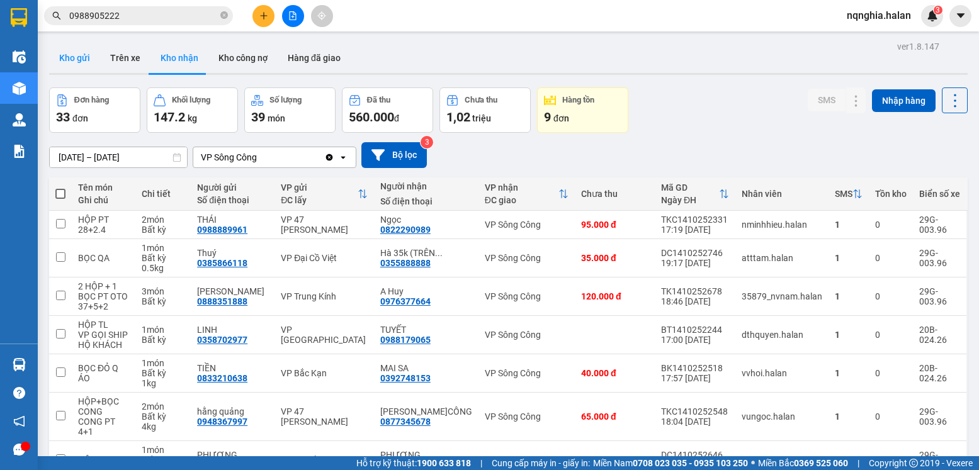
click at [70, 62] on button "Kho gửi" at bounding box center [74, 58] width 51 height 30
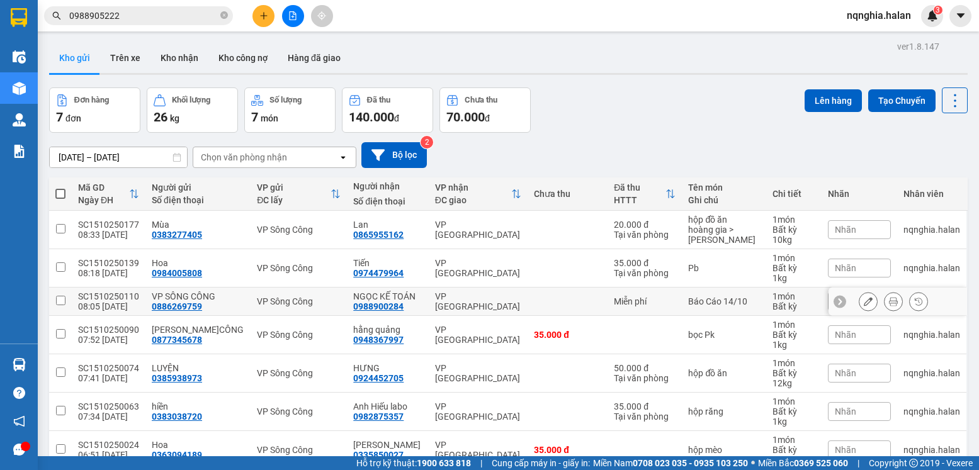
scroll to position [63, 0]
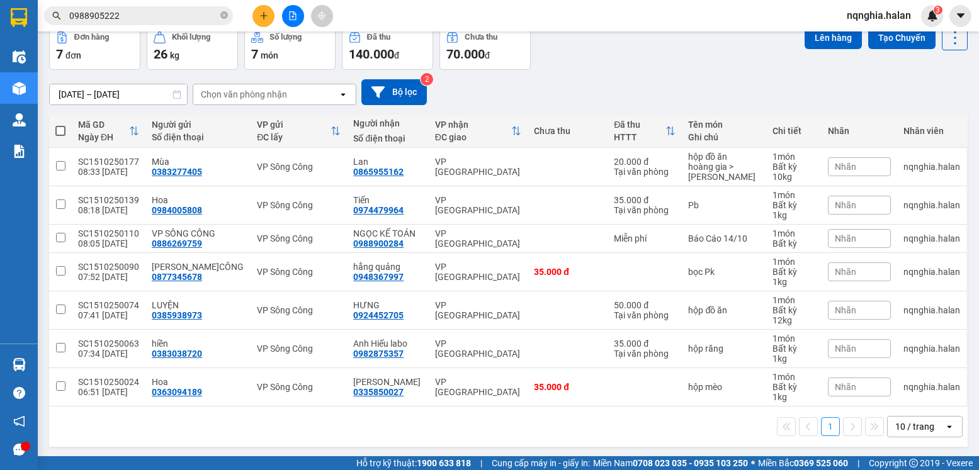
click at [62, 132] on span at bounding box center [60, 131] width 10 height 10
click at [60, 125] on input "checkbox" at bounding box center [60, 125] width 0 height 0
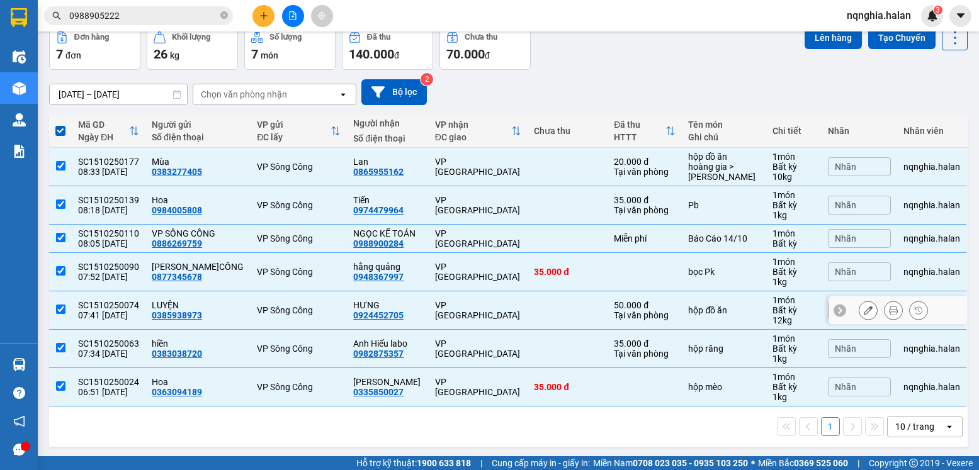
click at [60, 313] on input "checkbox" at bounding box center [60, 309] width 9 height 9
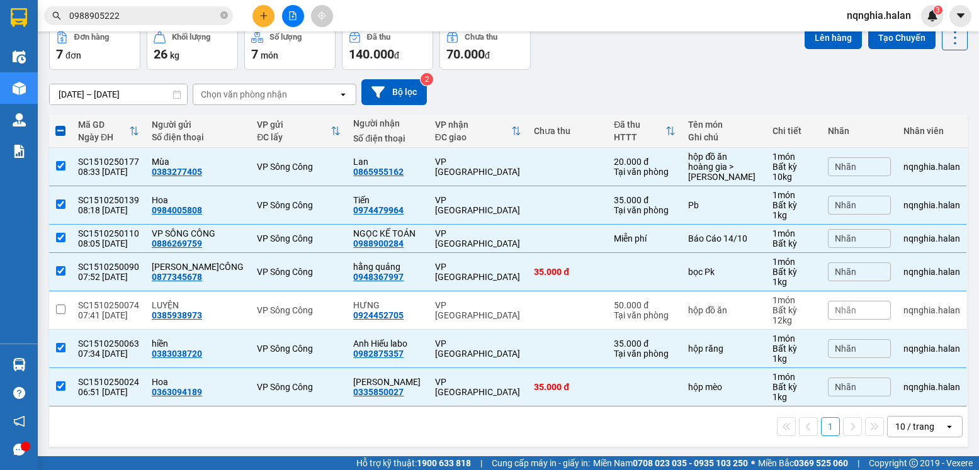
scroll to position [0, 0]
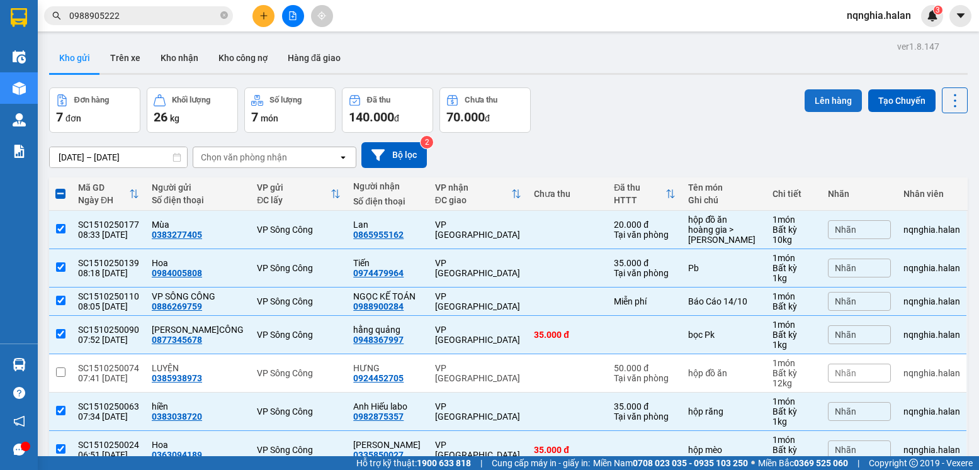
click at [822, 95] on button "Lên hàng" at bounding box center [833, 100] width 57 height 23
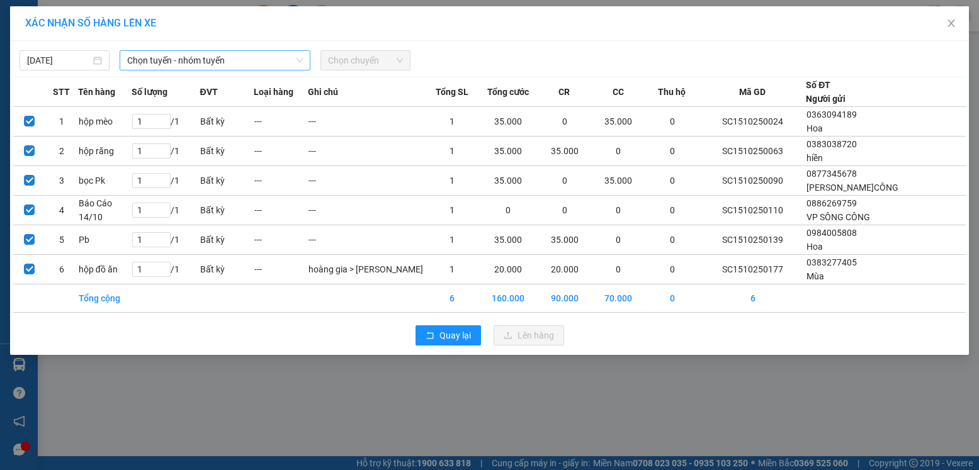
click at [154, 59] on span "Chọn tuyến - nhóm tuyến" at bounding box center [215, 60] width 176 height 19
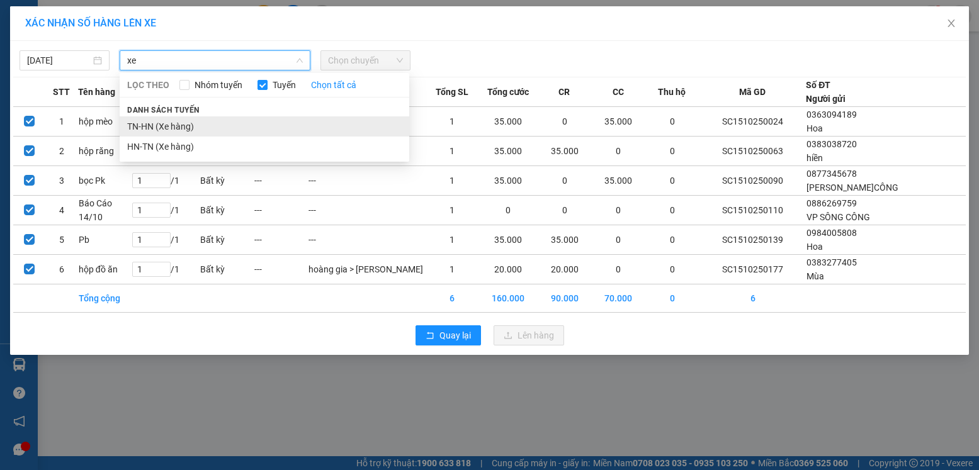
click at [158, 126] on li "TN-HN (Xe hàng)" at bounding box center [265, 126] width 290 height 20
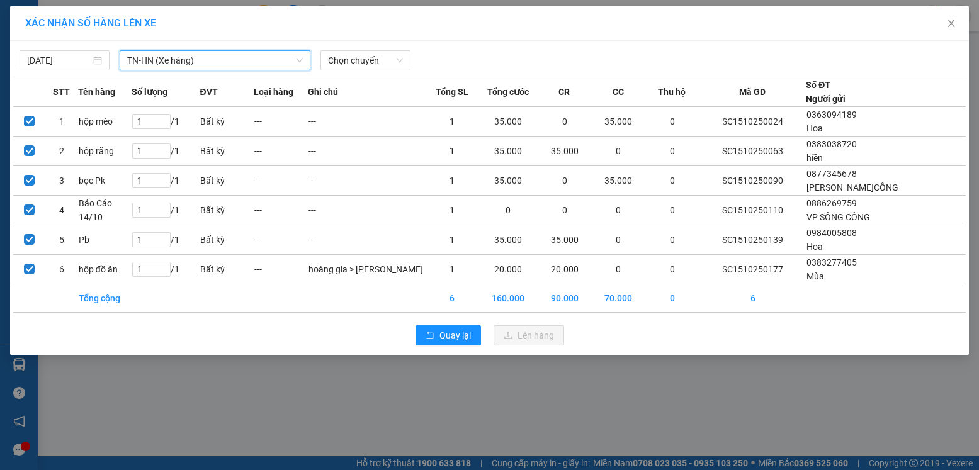
click at [379, 74] on div "15/10/2025 TN-HN (Xe hàng) TN-HN (Xe hàng) LỌC THEO Nhóm tuyến Tuyến Chọn tất c…" at bounding box center [489, 198] width 959 height 314
click at [375, 65] on span "Chọn chuyến" at bounding box center [365, 60] width 75 height 19
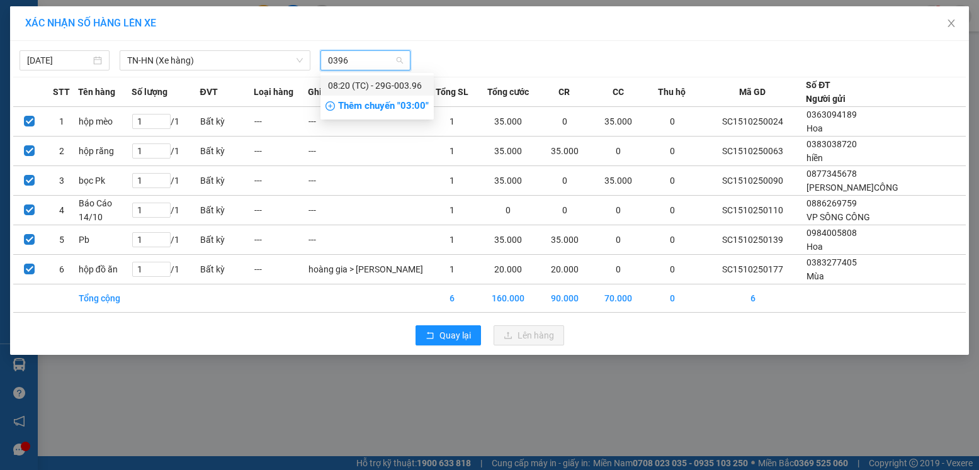
click at [383, 88] on div "08:20 (TC) - 29G-003.96" at bounding box center [377, 86] width 98 height 14
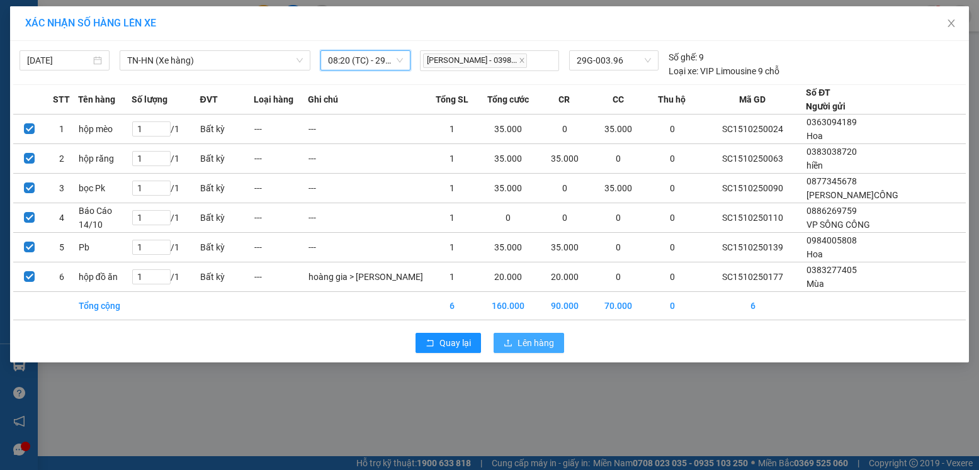
click at [538, 347] on span "Lên hàng" at bounding box center [536, 343] width 37 height 14
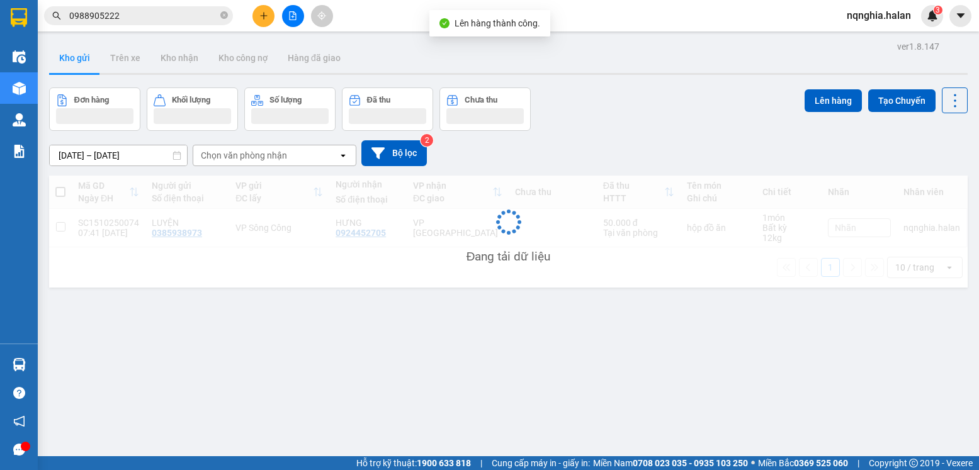
click at [141, 18] on input "0988905222" at bounding box center [143, 16] width 149 height 14
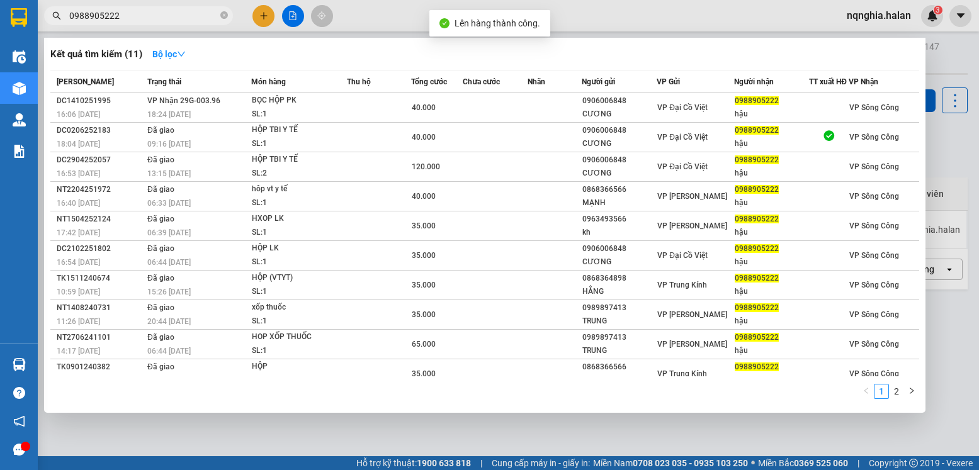
click at [141, 18] on input "0988905222" at bounding box center [143, 16] width 149 height 14
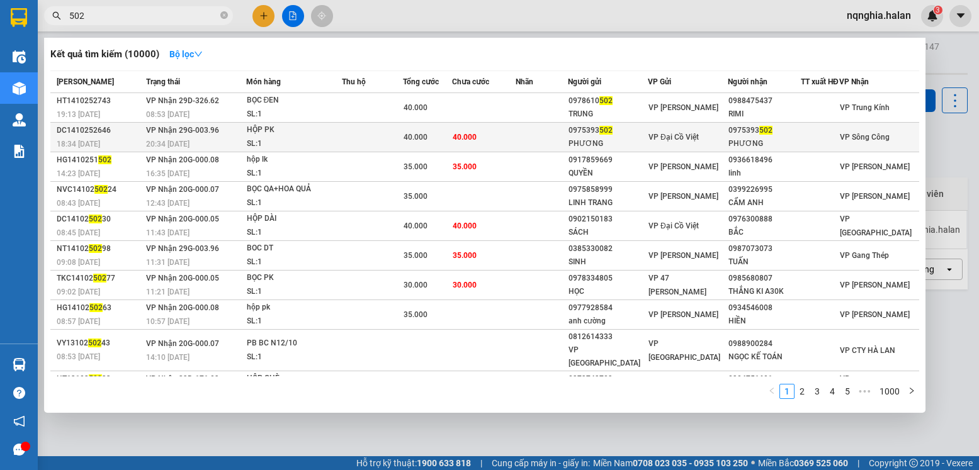
click at [266, 137] on div "HỘP PK" at bounding box center [294, 130] width 94 height 14
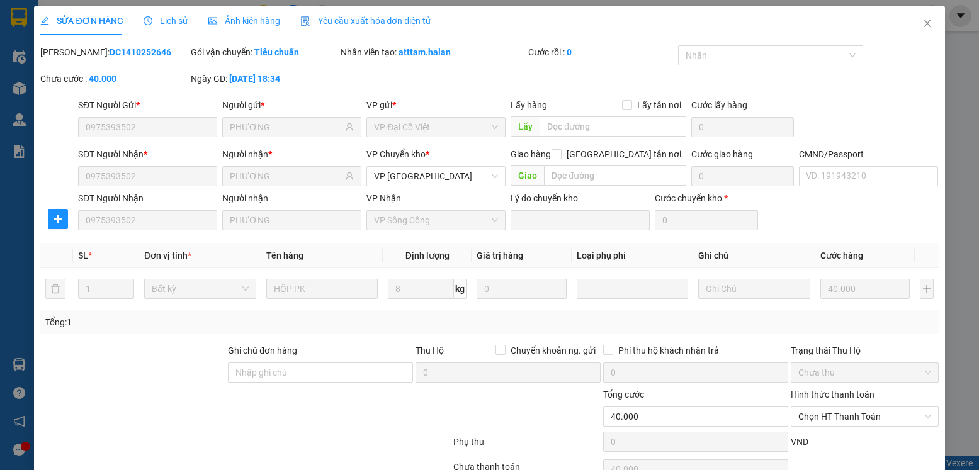
scroll to position [66, 0]
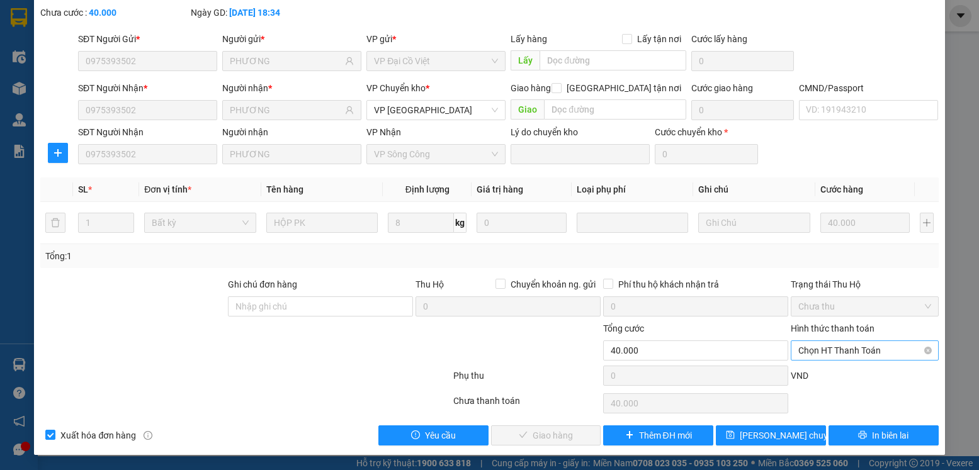
click at [827, 360] on span "Chọn HT Thanh Toán" at bounding box center [864, 350] width 132 height 19
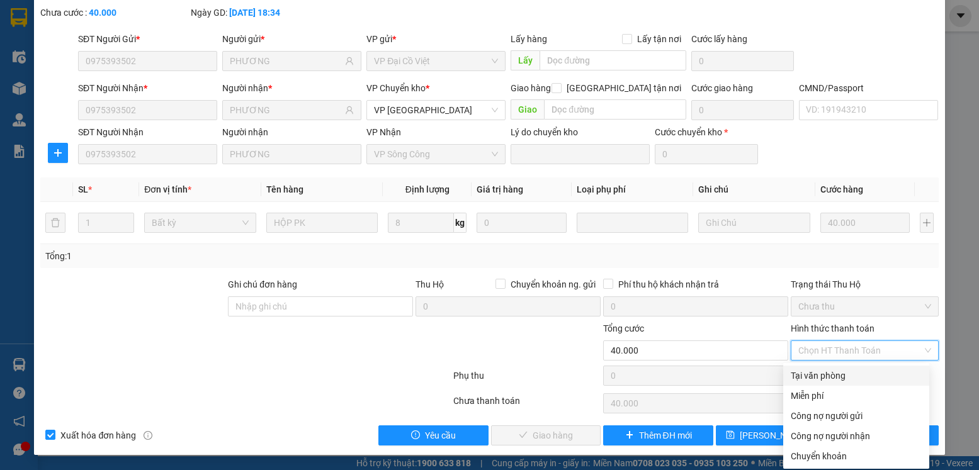
click at [824, 376] on div "Tại văn phòng" at bounding box center [856, 376] width 131 height 14
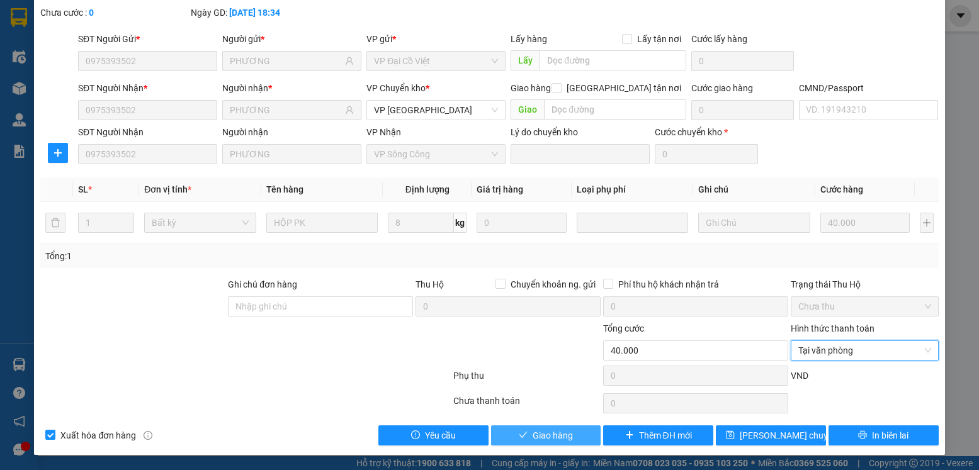
click at [536, 429] on span "Giao hàng" at bounding box center [553, 436] width 40 height 14
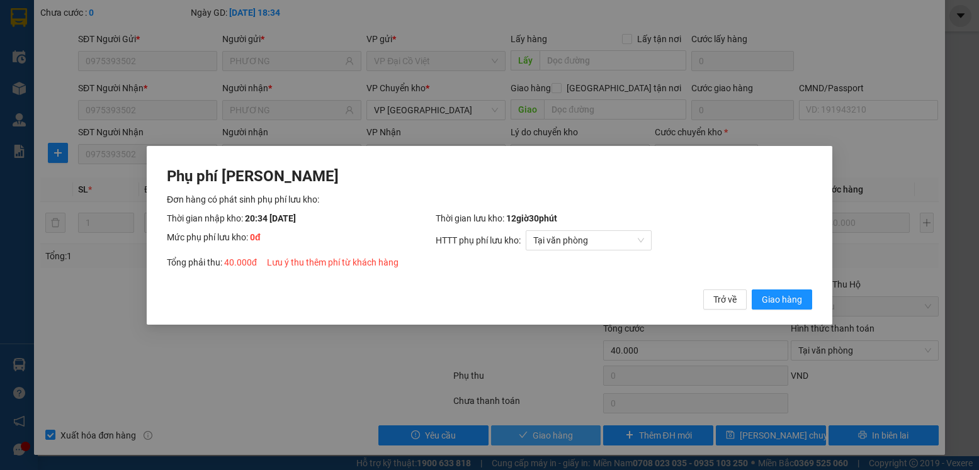
click at [752, 289] on button "Giao hàng" at bounding box center [782, 299] width 60 height 20
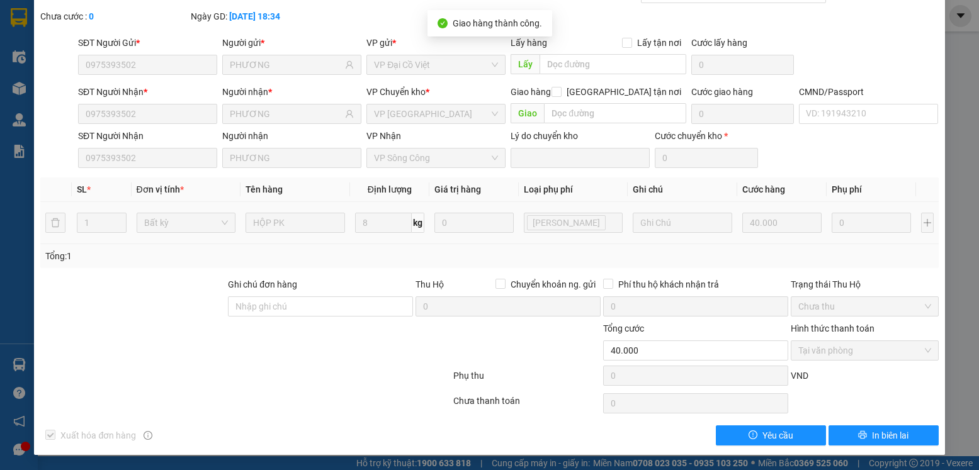
scroll to position [0, 0]
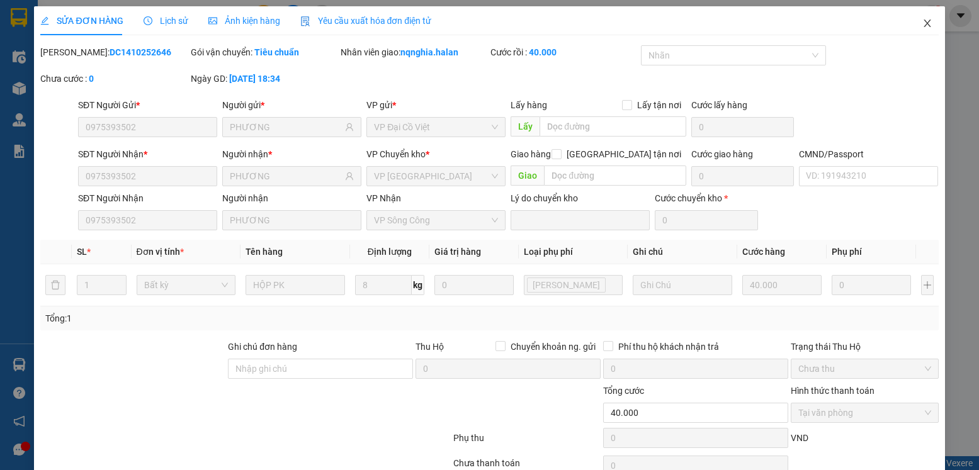
click at [924, 31] on span "Close" at bounding box center [927, 23] width 35 height 35
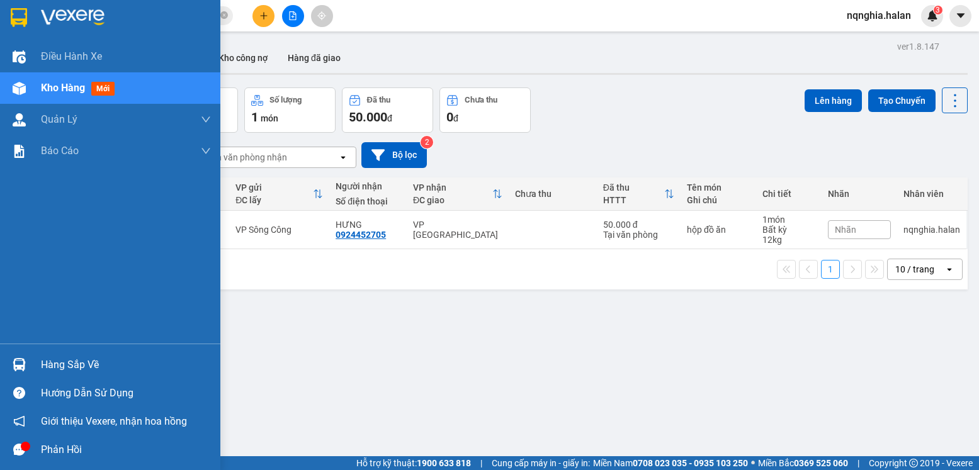
click at [8, 360] on div at bounding box center [19, 365] width 22 height 22
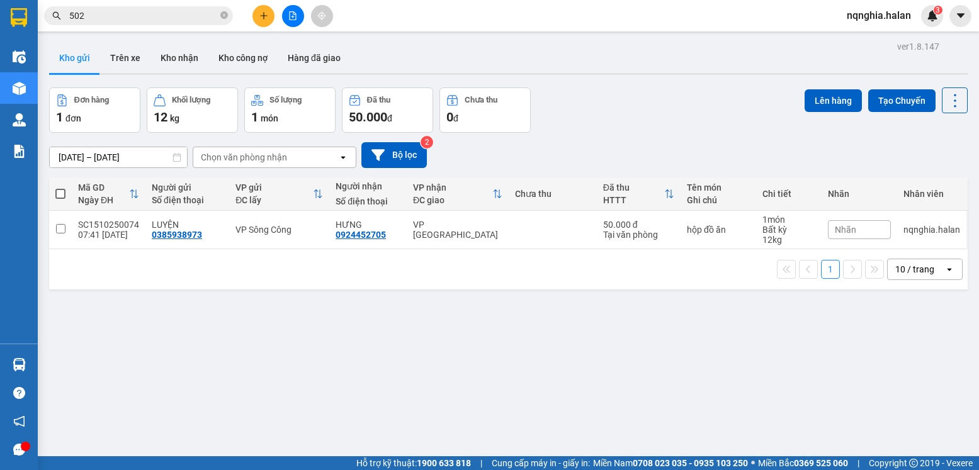
click at [756, 326] on section "Kết quả tìm kiếm ( 10000 ) Bộ lọc Mã ĐH Trạng thái Món hàng Thu hộ Tổng cước Ch…" at bounding box center [489, 235] width 979 height 470
click at [166, 12] on input "502" at bounding box center [143, 16] width 149 height 14
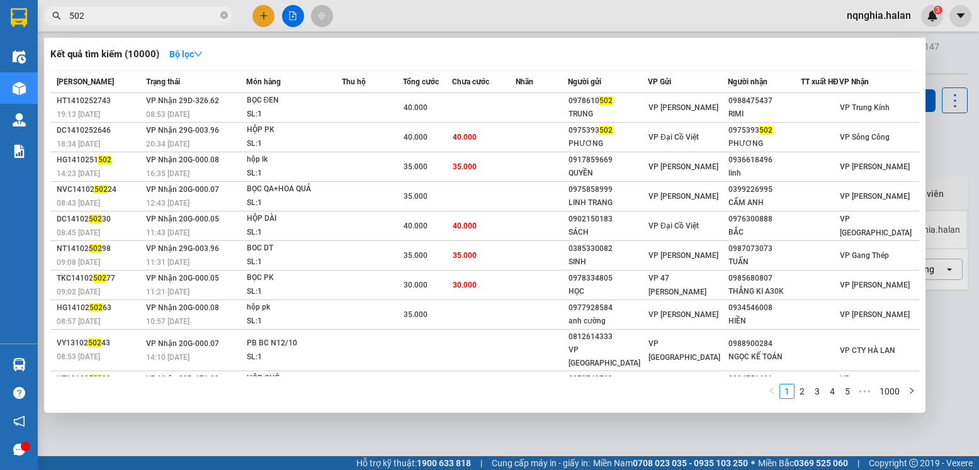
click at [166, 12] on input "502" at bounding box center [143, 16] width 149 height 14
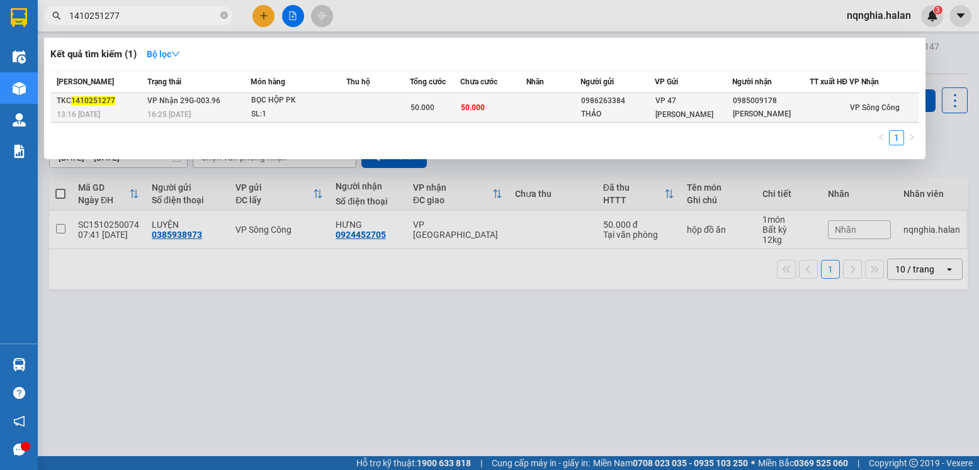
click at [334, 120] on div "SL: 1" at bounding box center [298, 115] width 94 height 14
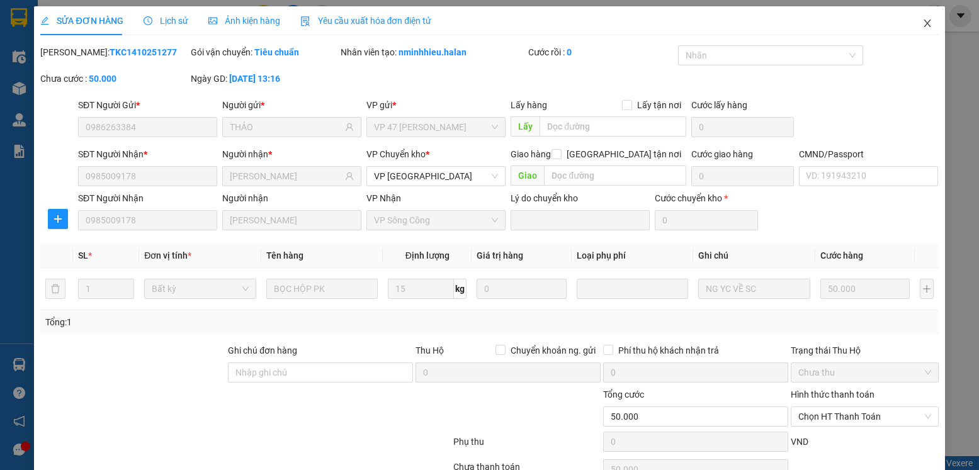
click at [923, 24] on icon "close" at bounding box center [928, 23] width 10 height 10
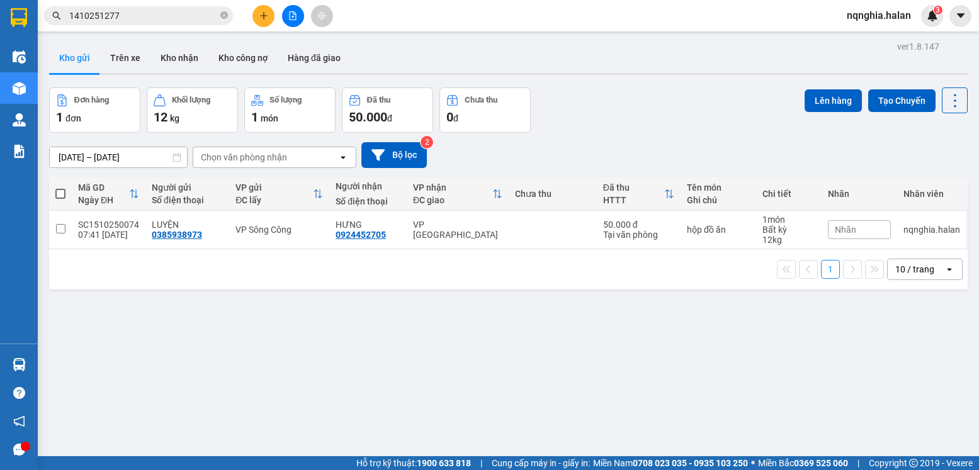
click at [164, 16] on input "1410251277" at bounding box center [143, 16] width 149 height 14
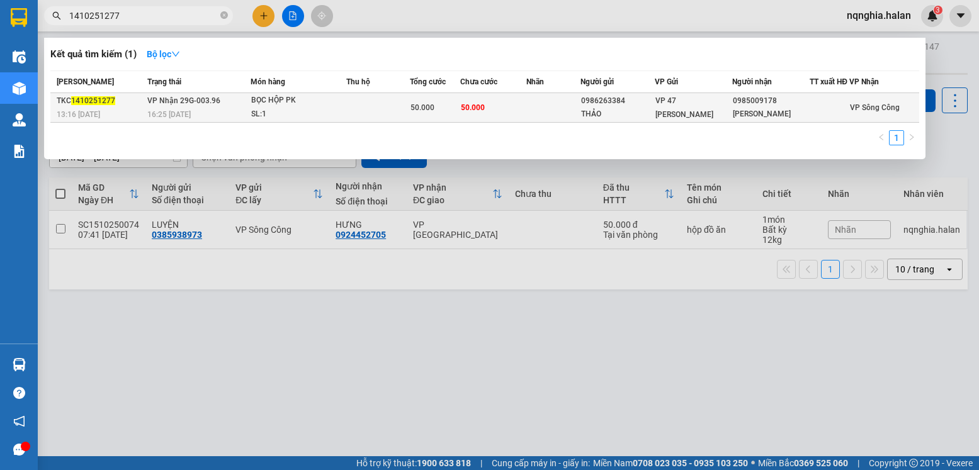
click at [297, 108] on div "BỌC HỘP PK" at bounding box center [298, 101] width 94 height 14
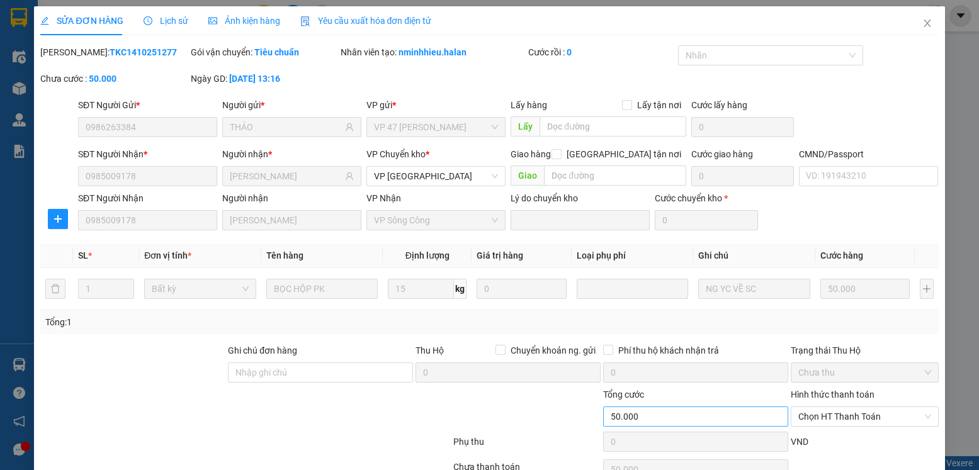
scroll to position [66, 0]
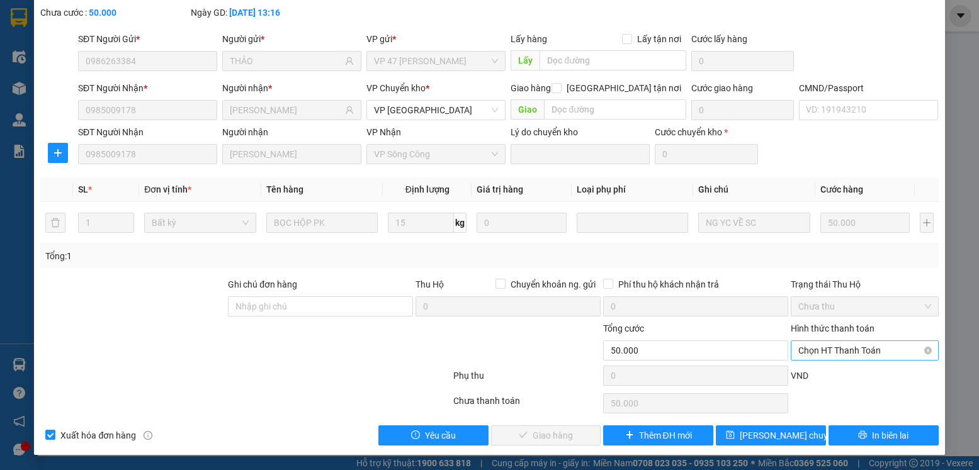
click at [846, 355] on span "Chọn HT Thanh Toán" at bounding box center [864, 350] width 132 height 19
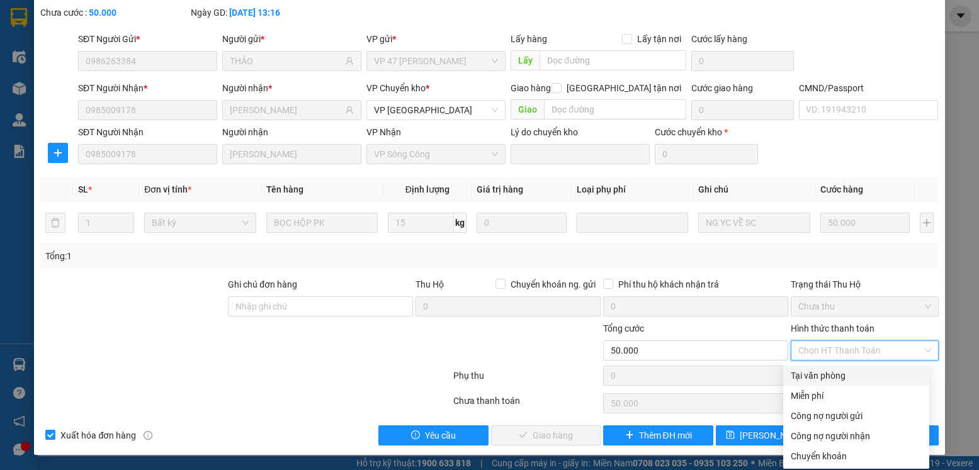
click at [815, 373] on div "Tại văn phòng" at bounding box center [856, 376] width 131 height 14
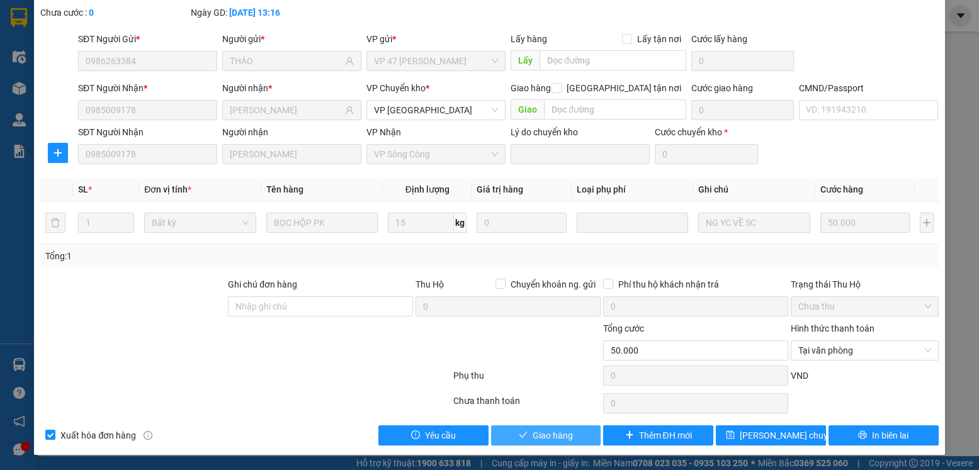
click at [542, 436] on span "Giao hàng" at bounding box center [553, 436] width 40 height 14
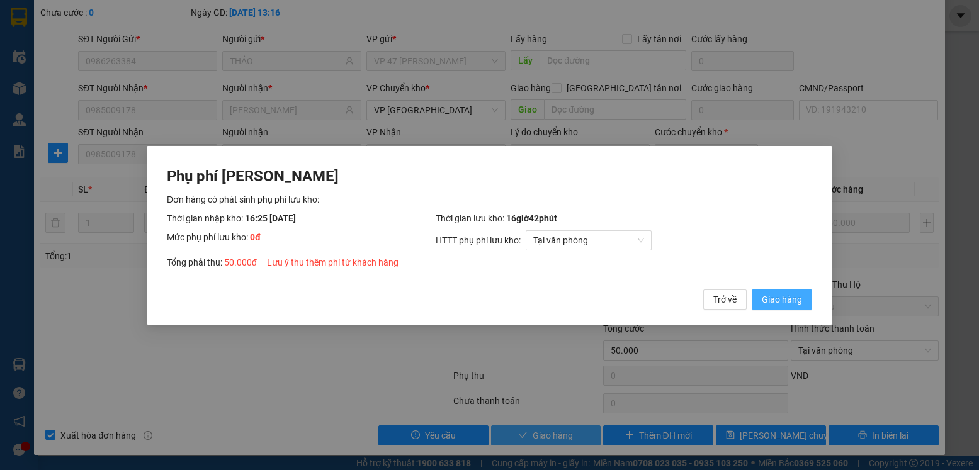
click at [752, 289] on button "Giao hàng" at bounding box center [782, 299] width 60 height 20
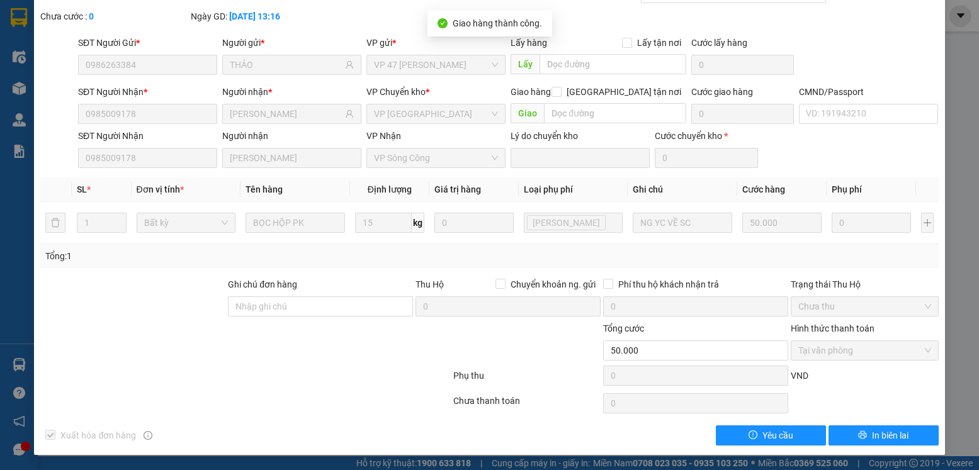
scroll to position [0, 0]
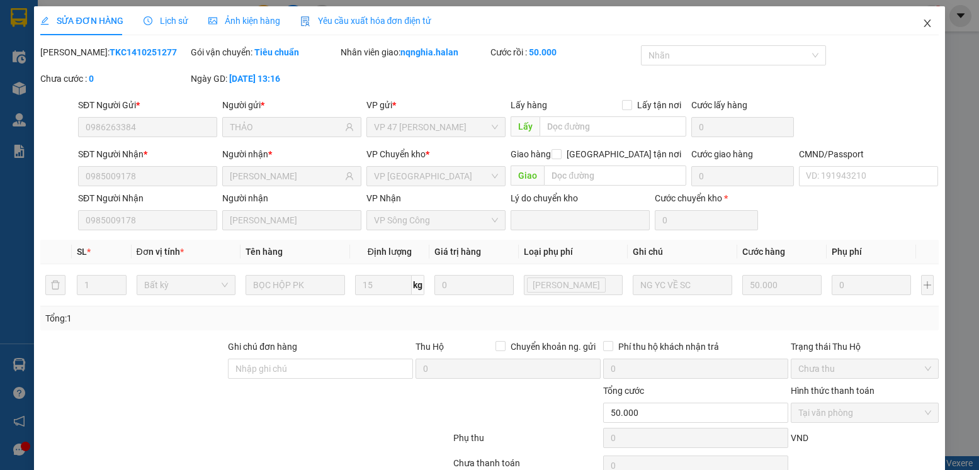
click at [916, 32] on span "Close" at bounding box center [927, 23] width 35 height 35
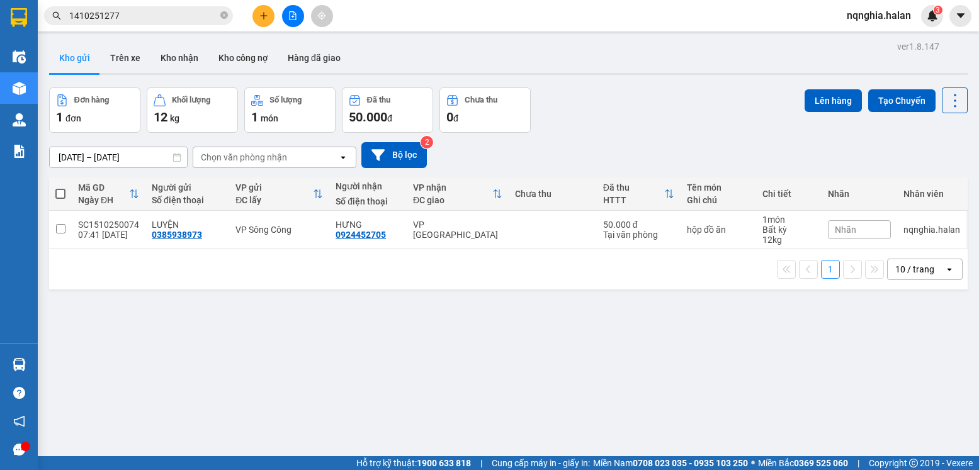
click at [151, 11] on input "1410251277" at bounding box center [143, 16] width 149 height 14
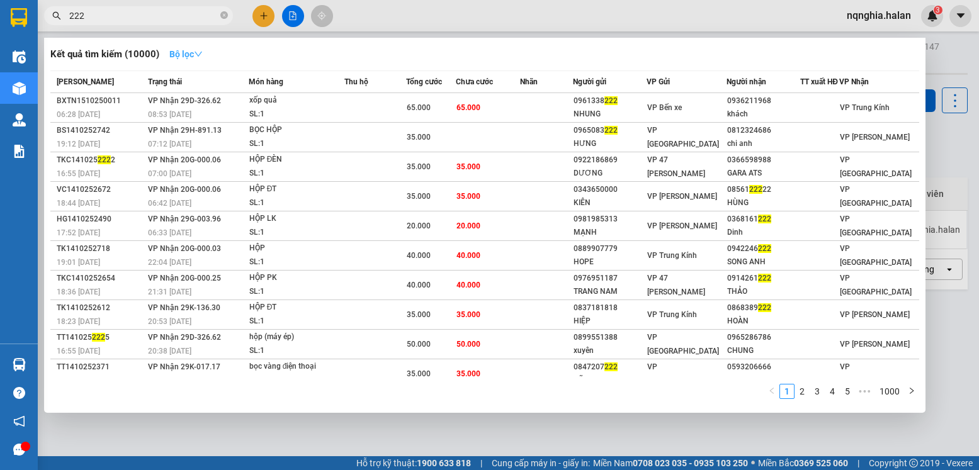
click at [191, 55] on strong "Bộ lọc" at bounding box center [185, 54] width 33 height 10
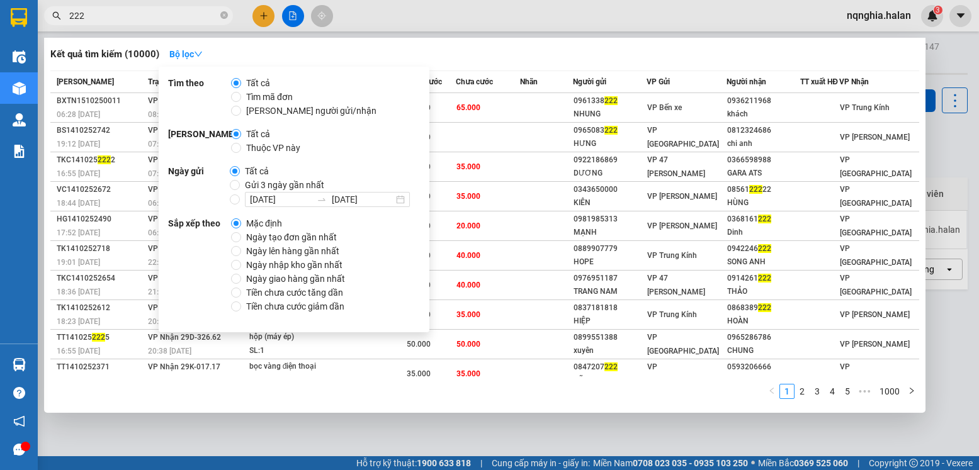
click at [244, 147] on span "Thuộc VP này" at bounding box center [273, 148] width 64 height 14
click at [241, 147] on input "Thuộc VP này" at bounding box center [236, 148] width 10 height 10
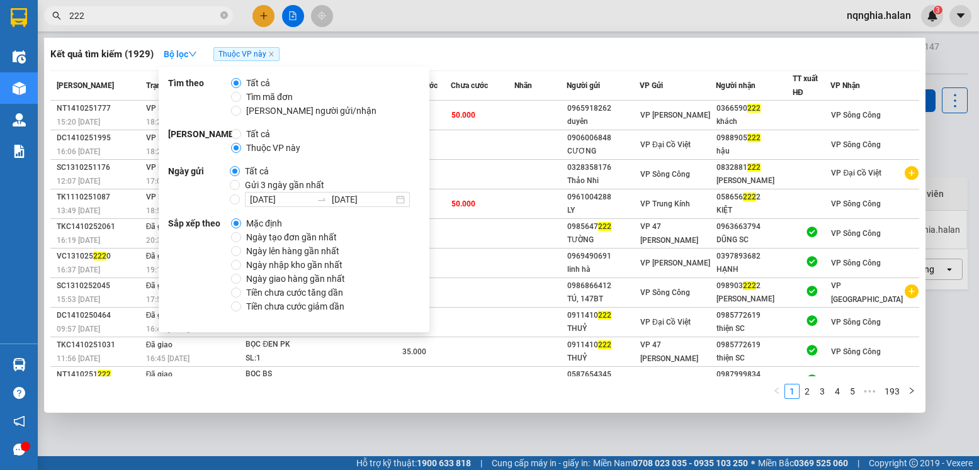
click at [435, 47] on div "Kết quả tìm kiếm ( 1929 ) Bộ lọc Thuộc VP này" at bounding box center [484, 54] width 869 height 20
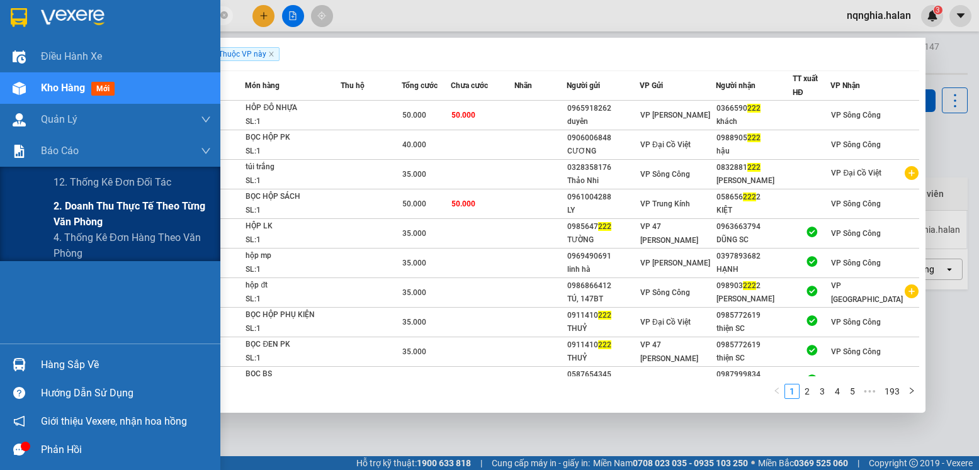
click at [47, 220] on div "2. Doanh thu thực tế theo từng văn phòng" at bounding box center [110, 213] width 220 height 31
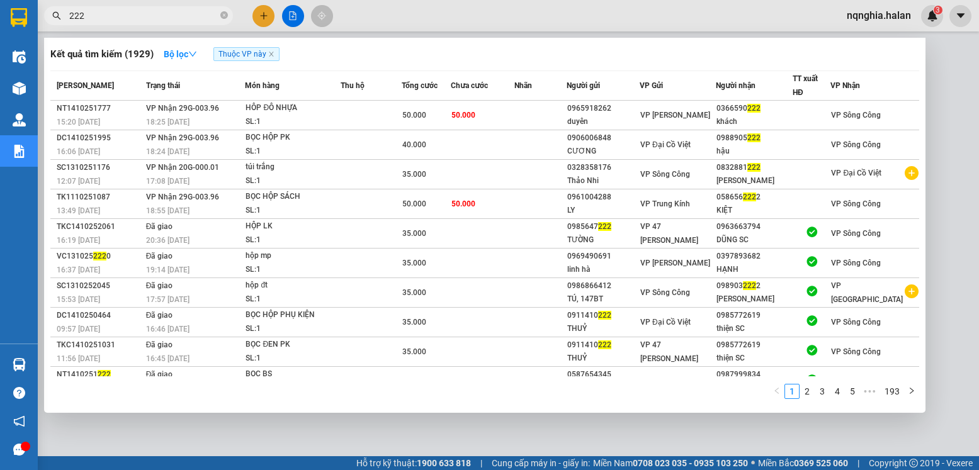
click at [937, 164] on div at bounding box center [489, 235] width 979 height 470
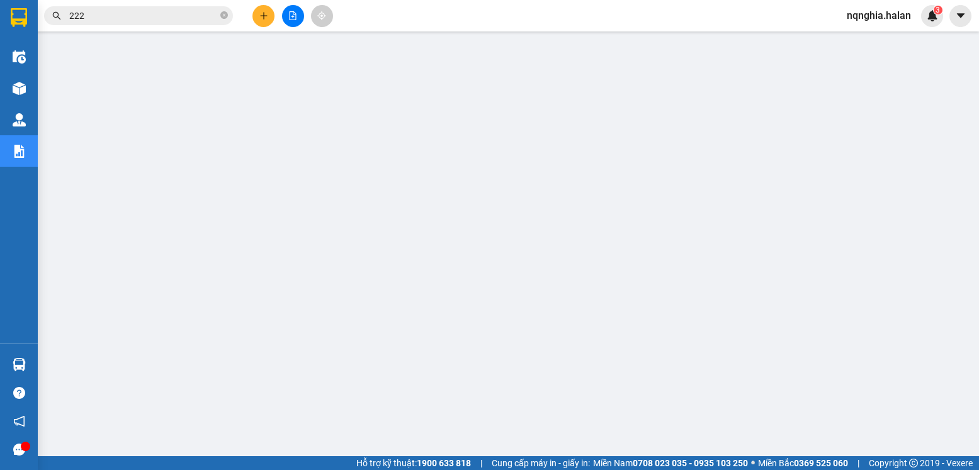
click at [146, 18] on input "222" at bounding box center [143, 16] width 149 height 14
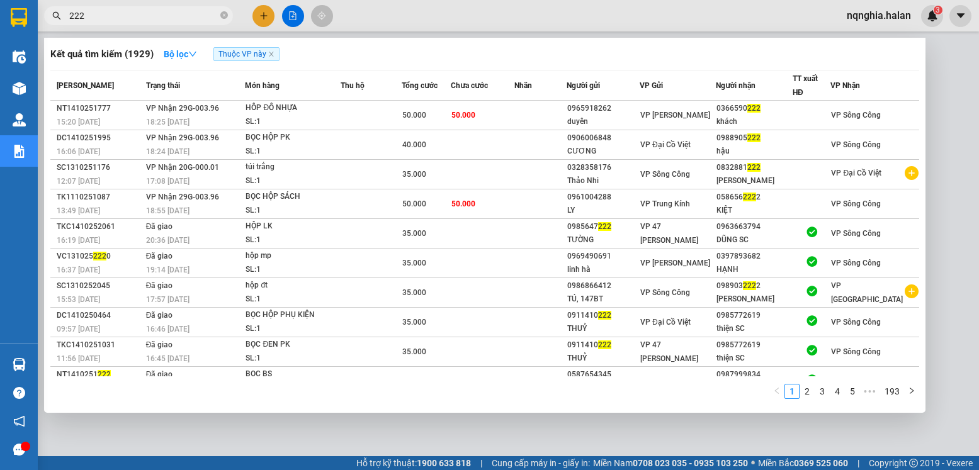
click at [146, 18] on input "222" at bounding box center [143, 16] width 149 height 14
click at [188, 18] on input "222" at bounding box center [143, 16] width 149 height 14
click at [275, 55] on icon "close" at bounding box center [271, 54] width 6 height 6
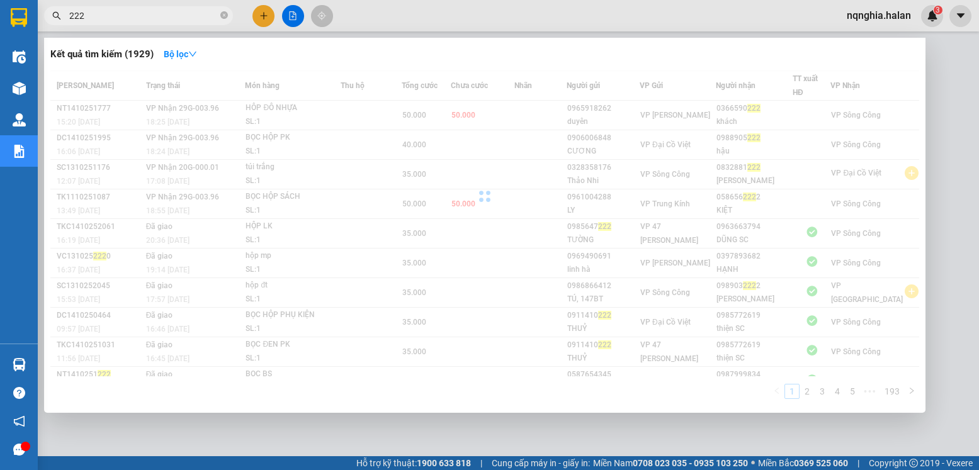
click at [155, 14] on input "222" at bounding box center [143, 16] width 149 height 14
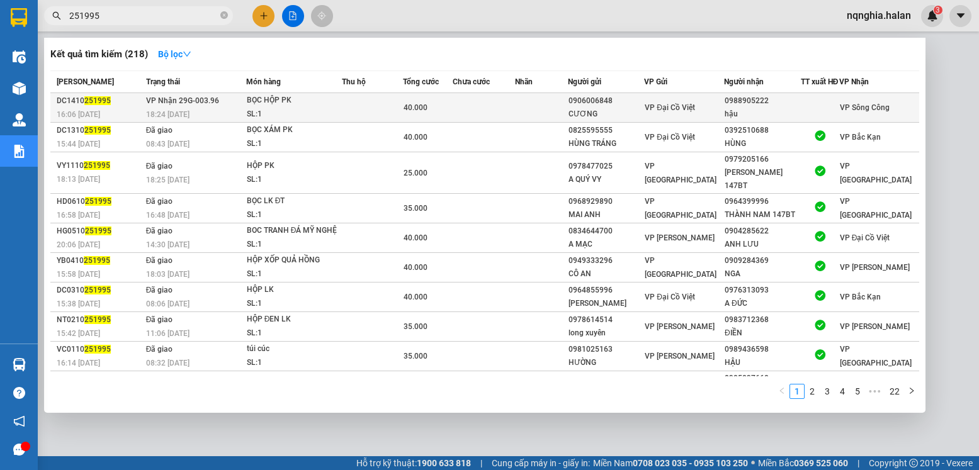
click at [414, 112] on span "40.000" at bounding box center [416, 107] width 24 height 9
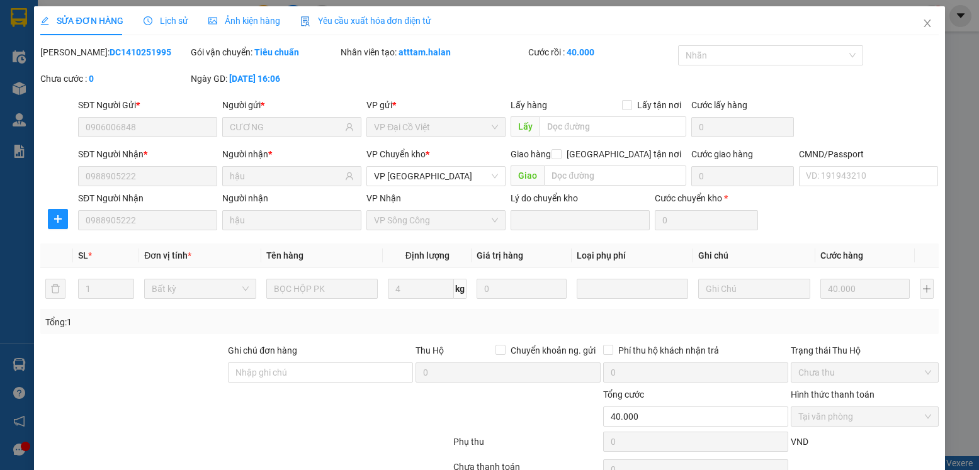
scroll to position [66, 0]
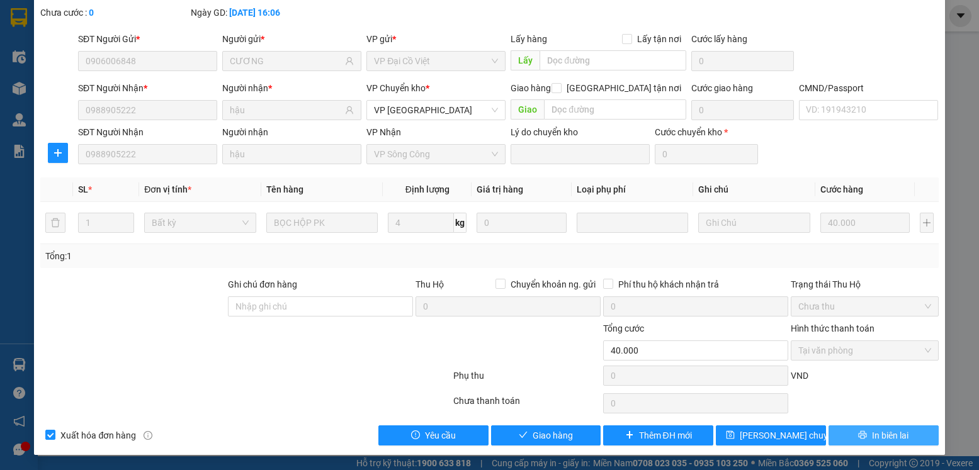
click at [895, 442] on span "In biên lai" at bounding box center [890, 436] width 37 height 14
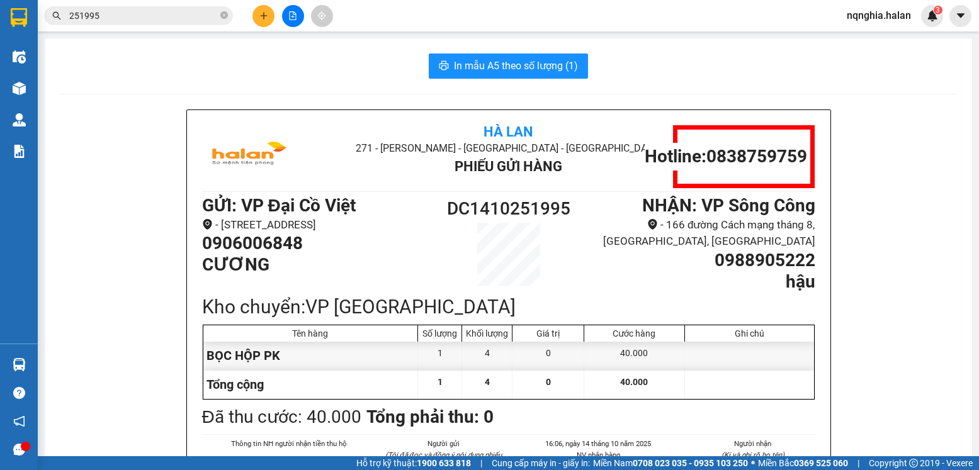
click at [555, 80] on div "In mẫu A5 theo số lượng (1) Hà Lan 271 - Dương Tự Minh - Phường Tân Long - Thái…" at bounding box center [509, 326] width 928 height 576
click at [550, 65] on span "In mẫu A5 theo số lượng (1)" at bounding box center [516, 66] width 124 height 16
click at [153, 21] on input "251995" at bounding box center [143, 16] width 149 height 14
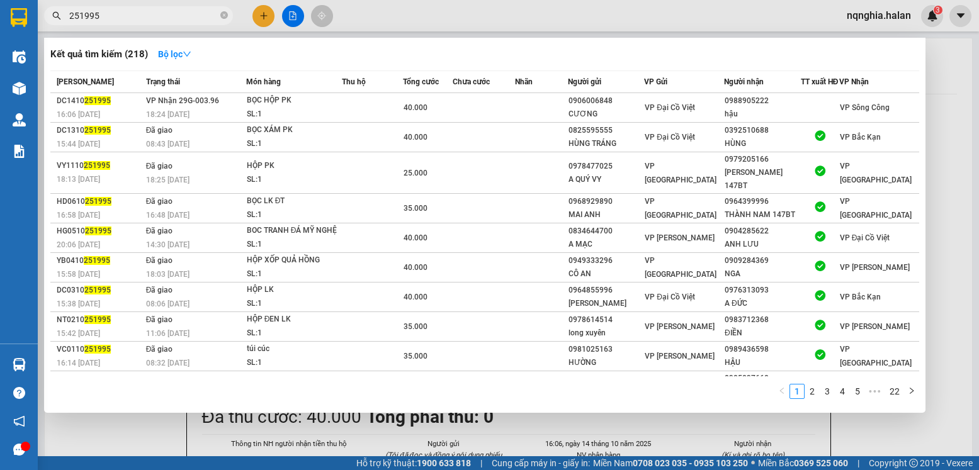
click at [153, 21] on input "251995" at bounding box center [143, 16] width 149 height 14
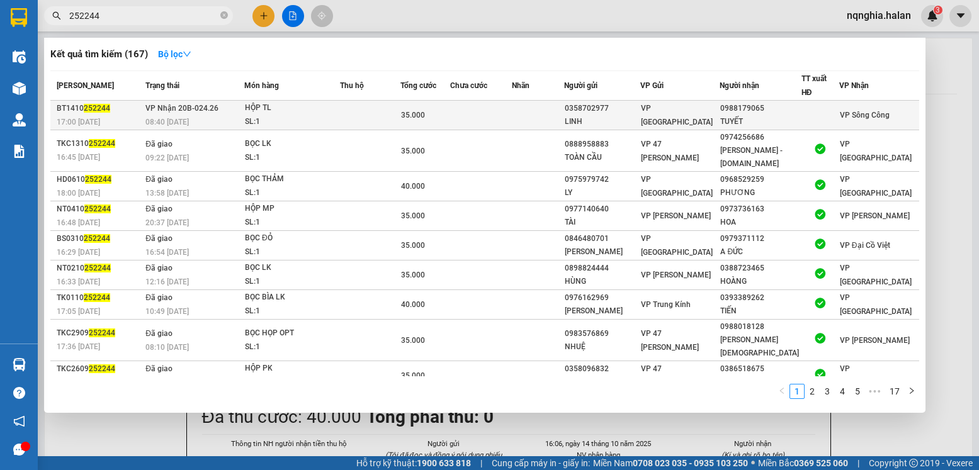
click at [392, 122] on td at bounding box center [370, 116] width 60 height 30
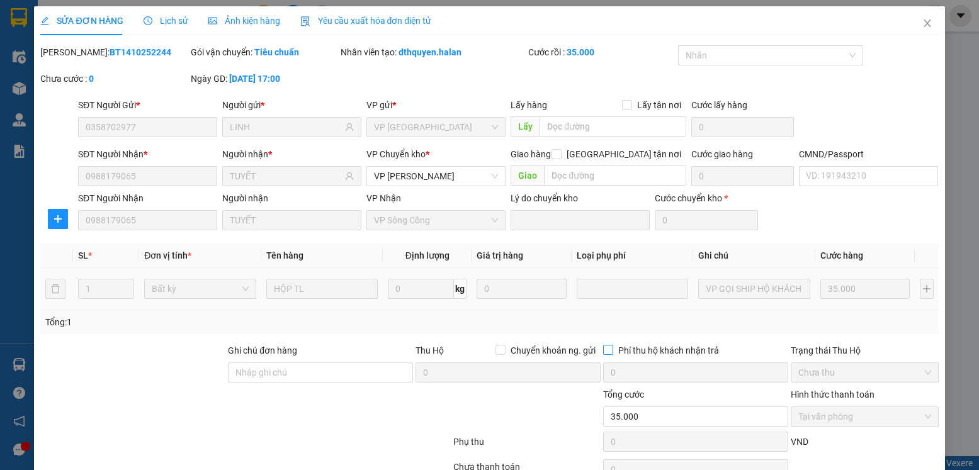
scroll to position [66, 0]
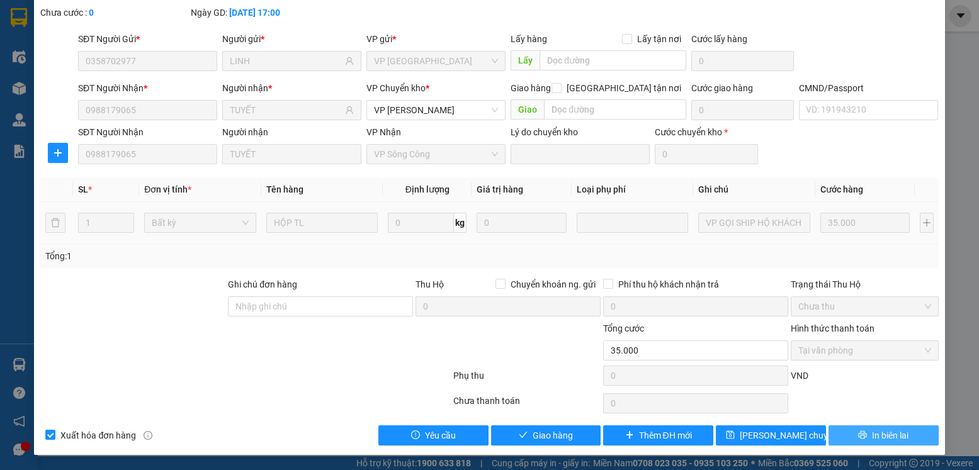
click at [874, 433] on span "In biên lai" at bounding box center [890, 436] width 37 height 14
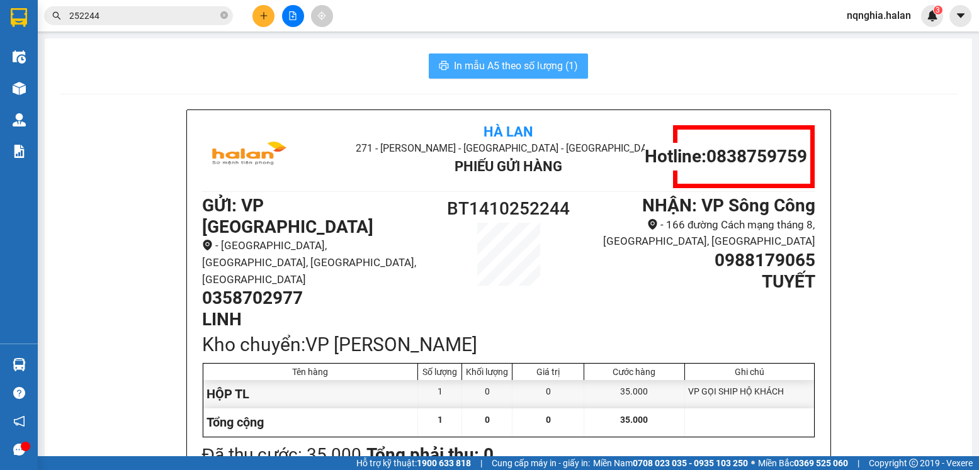
click at [540, 64] on span "In mẫu A5 theo số lượng (1)" at bounding box center [516, 66] width 124 height 16
click at [125, 14] on input "252244" at bounding box center [143, 16] width 149 height 14
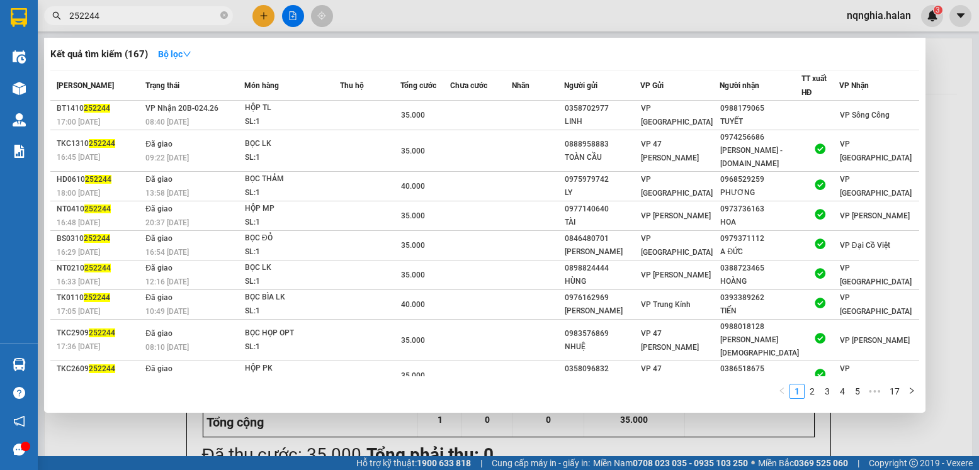
click at [125, 14] on input "252244" at bounding box center [143, 16] width 149 height 14
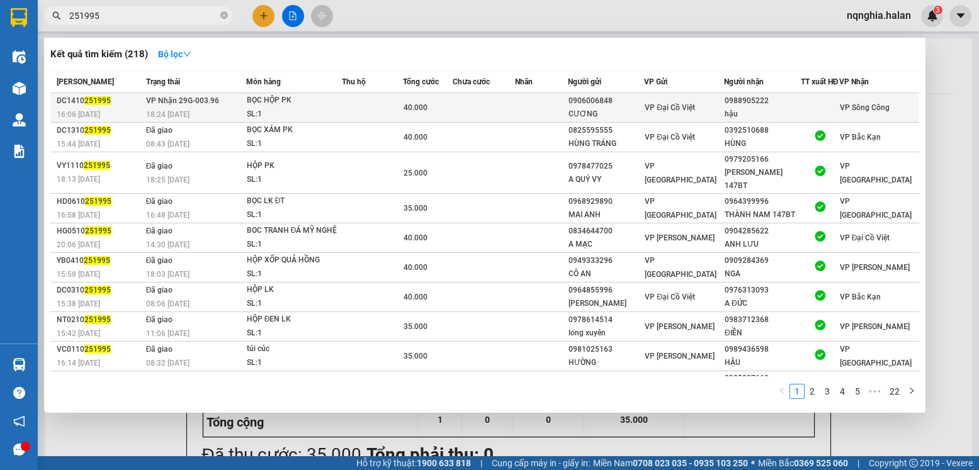
click at [428, 112] on span "40.000" at bounding box center [416, 107] width 24 height 9
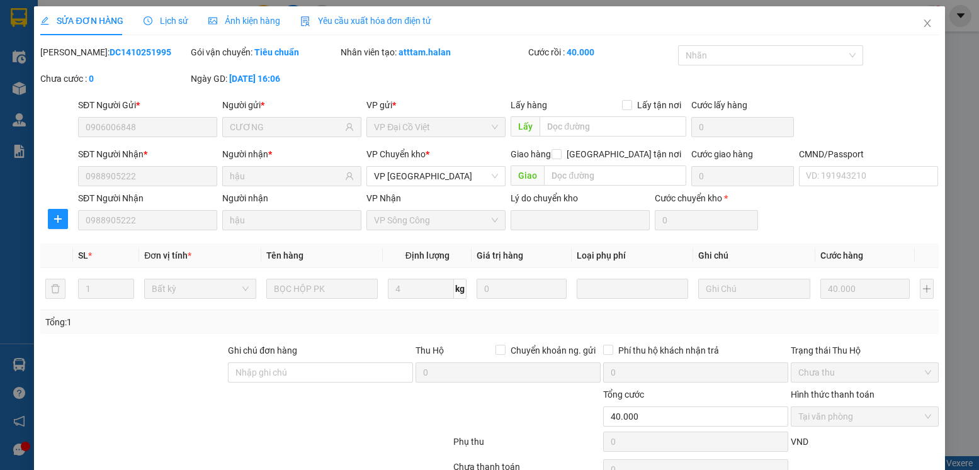
scroll to position [66, 0]
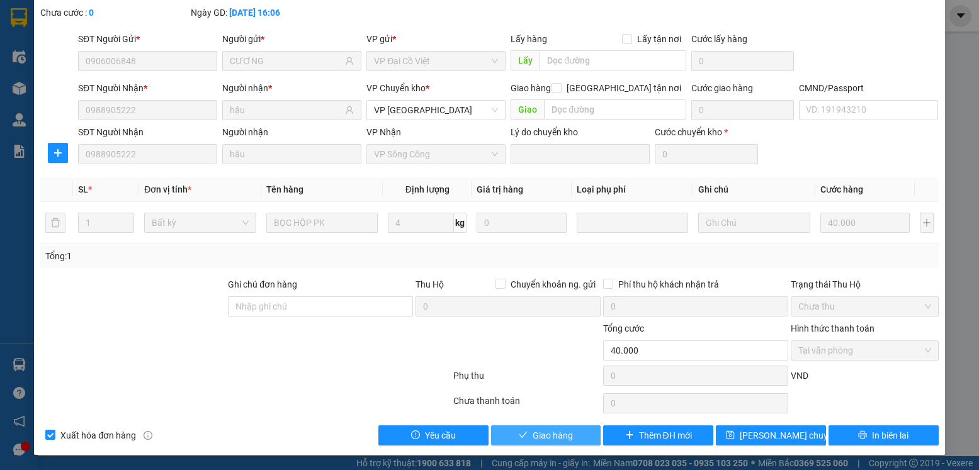
click at [544, 436] on span "Giao hàng" at bounding box center [553, 436] width 40 height 14
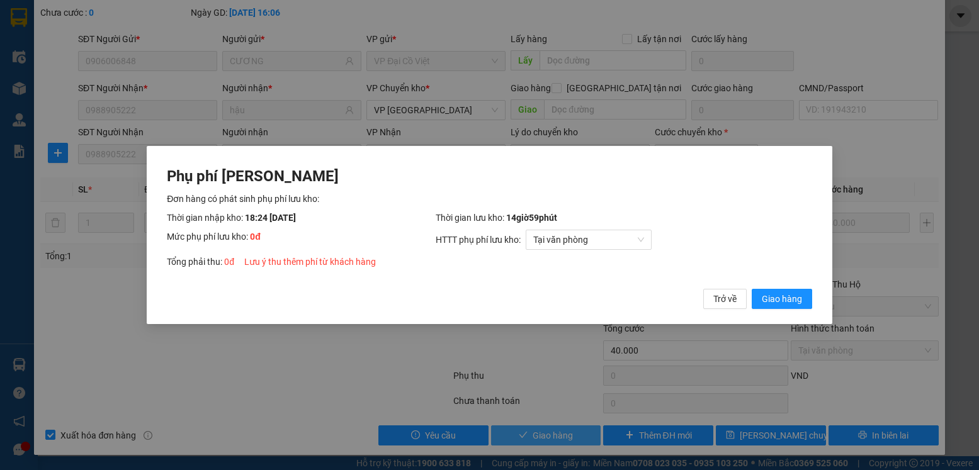
click at [752, 289] on button "Giao hàng" at bounding box center [782, 299] width 60 height 20
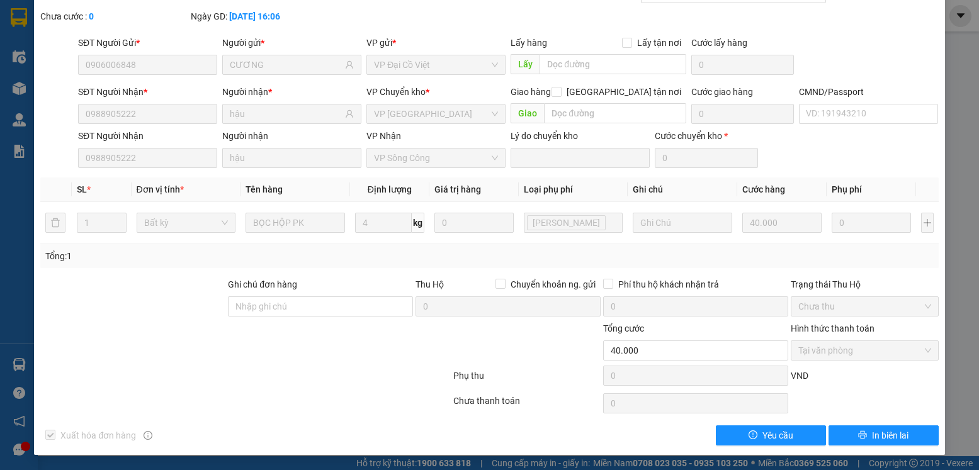
scroll to position [0, 0]
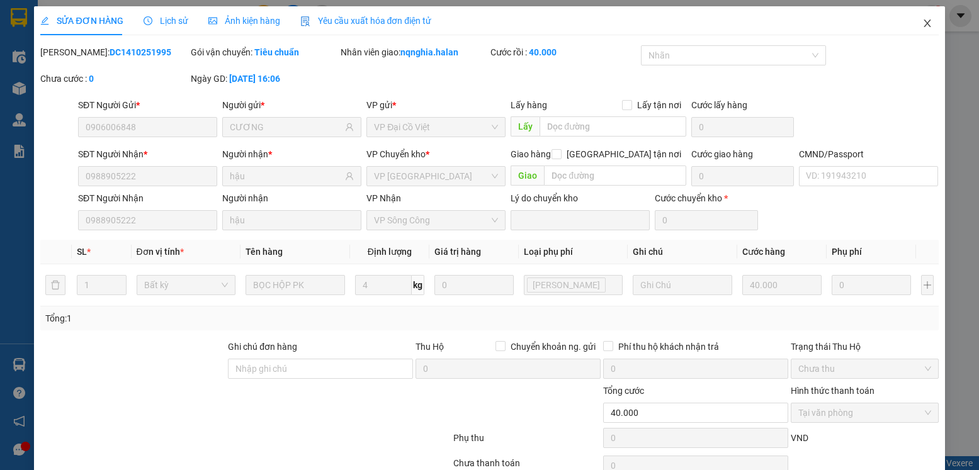
click at [913, 18] on span "Close" at bounding box center [927, 23] width 35 height 35
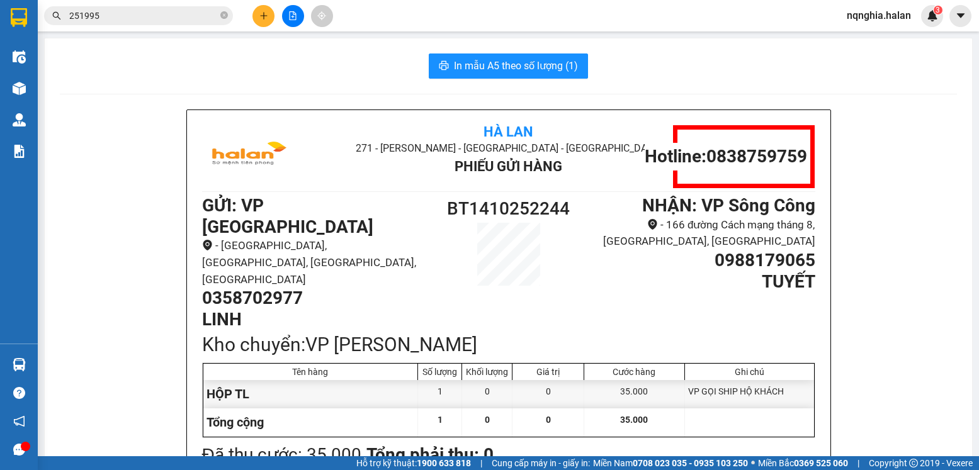
click at [161, 9] on input "251995" at bounding box center [143, 16] width 149 height 14
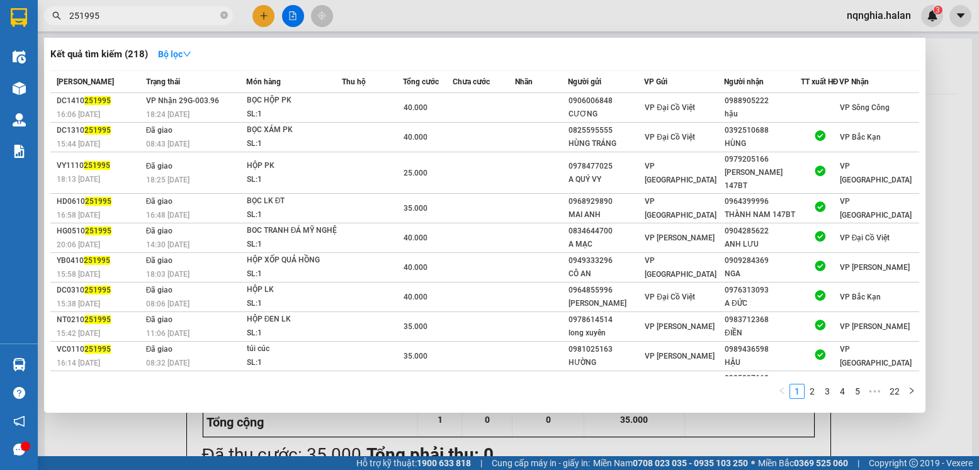
click at [161, 9] on input "251995" at bounding box center [143, 16] width 149 height 14
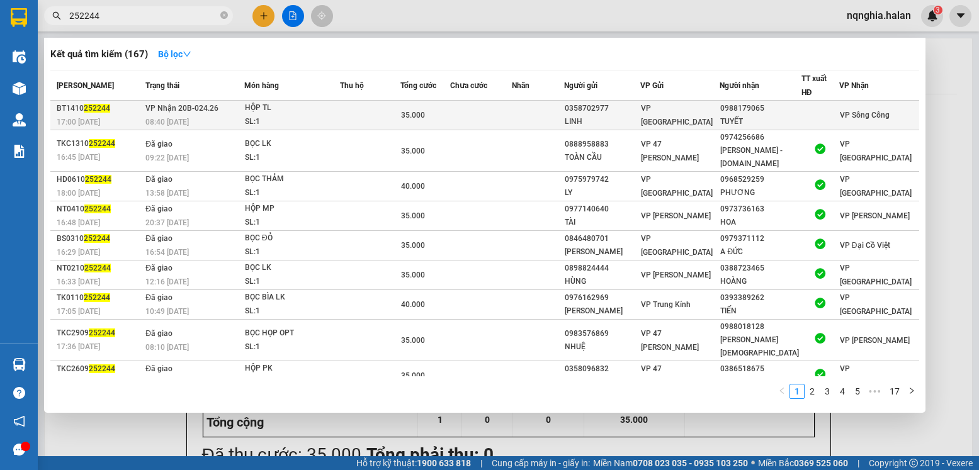
click at [390, 120] on td at bounding box center [370, 116] width 60 height 30
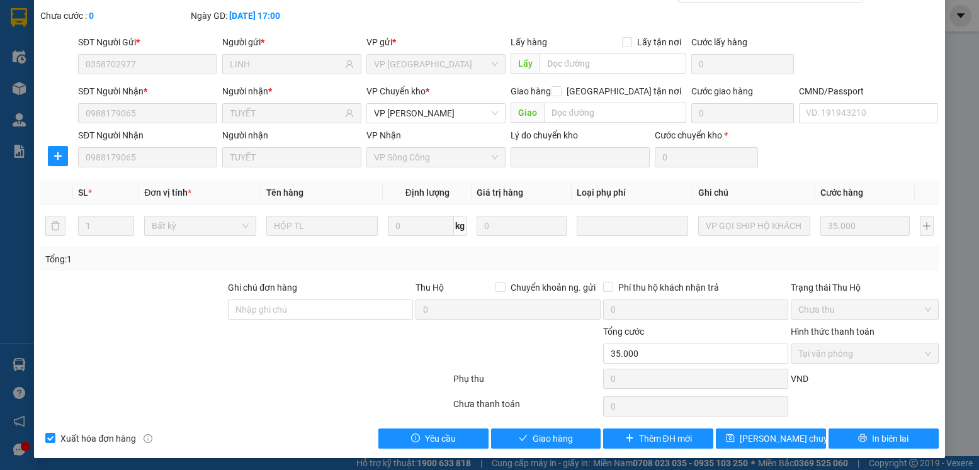
scroll to position [66, 0]
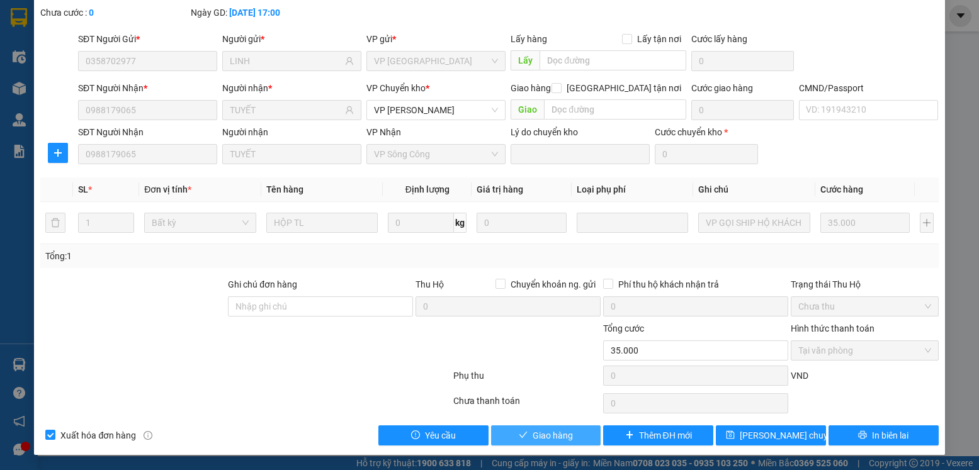
click at [526, 436] on button "Giao hàng" at bounding box center [546, 436] width 110 height 20
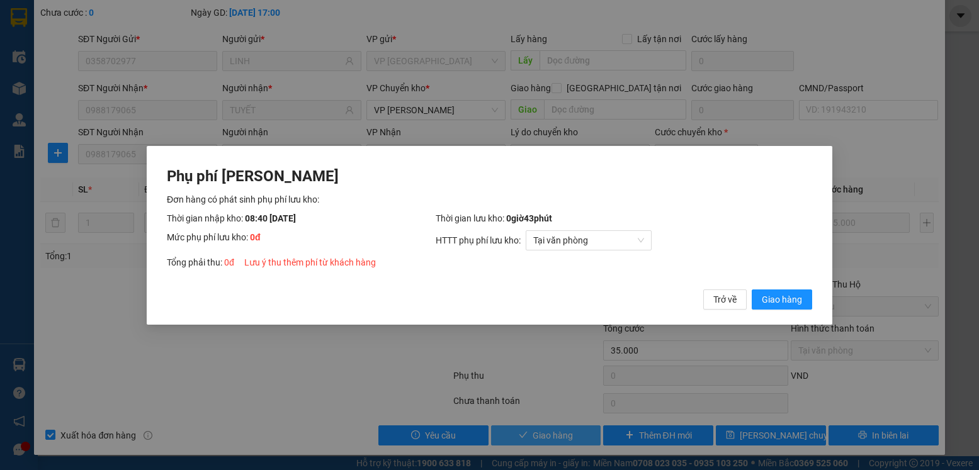
click at [752, 289] on button "Giao hàng" at bounding box center [782, 299] width 60 height 20
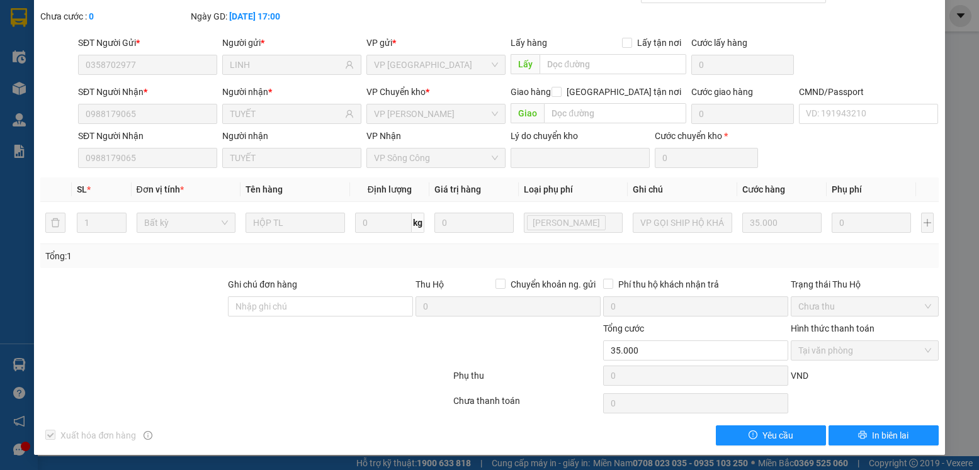
scroll to position [0, 0]
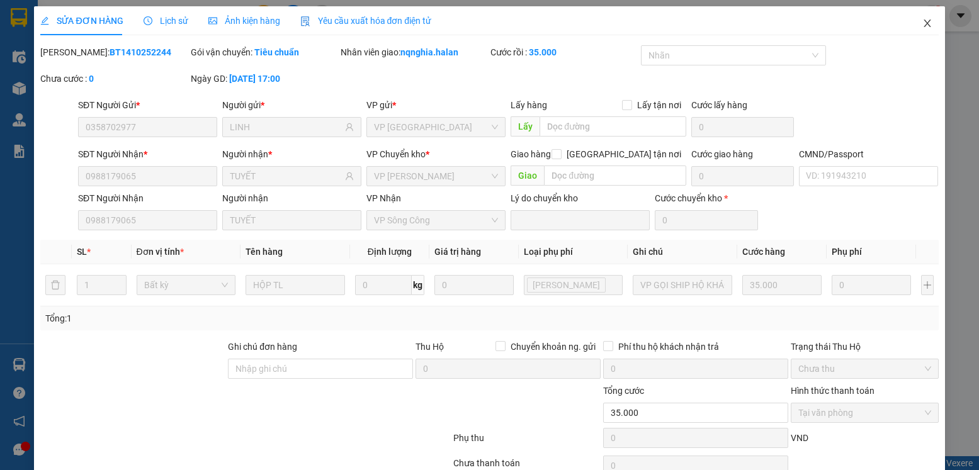
click at [923, 23] on icon "close" at bounding box center [928, 23] width 10 height 10
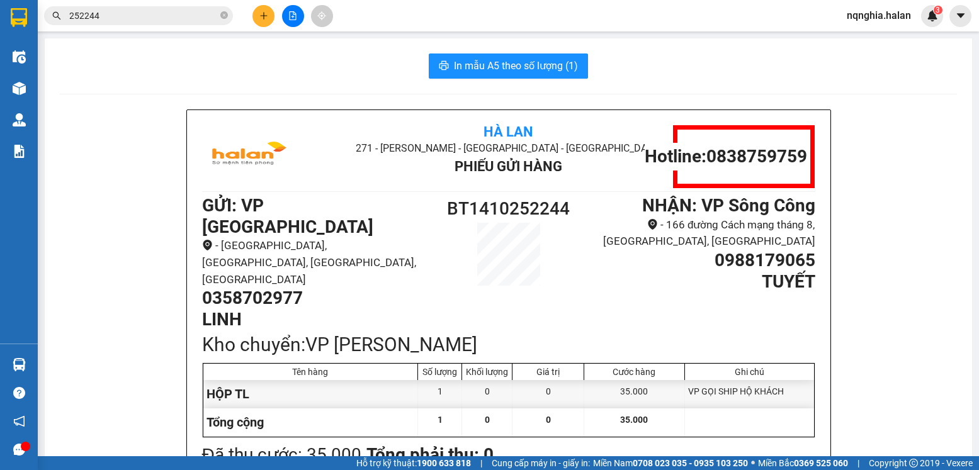
click at [144, 17] on input "252244" at bounding box center [143, 16] width 149 height 14
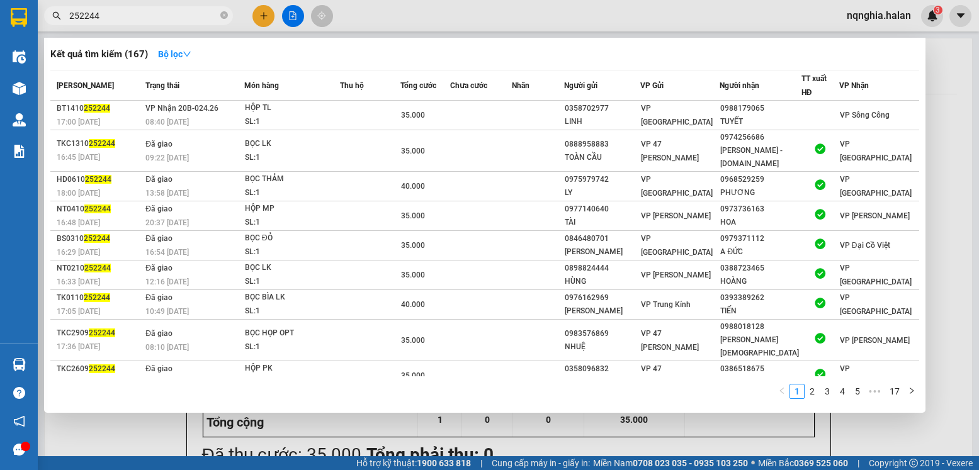
click at [144, 17] on input "252244" at bounding box center [143, 16] width 149 height 14
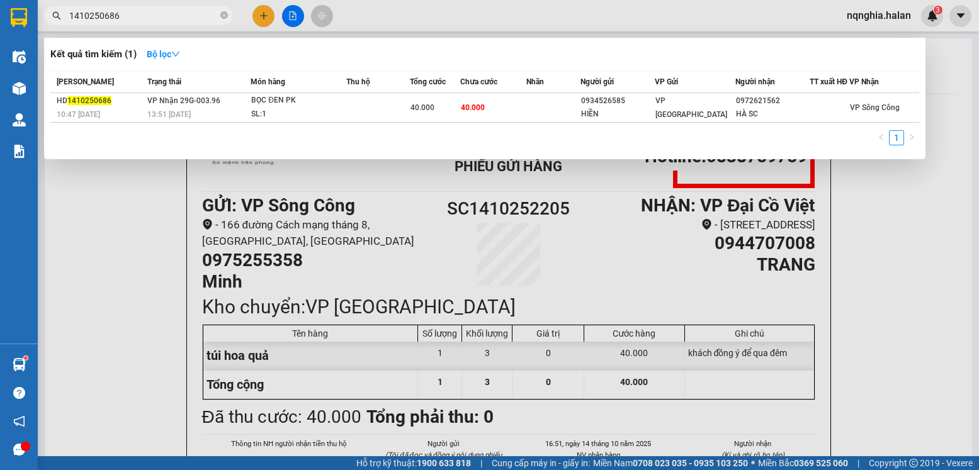
type input "1410250686"
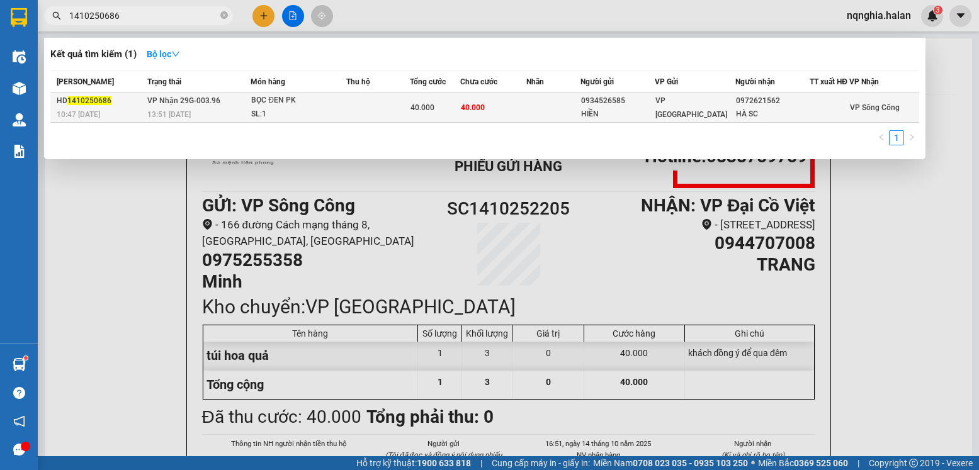
click at [402, 110] on td at bounding box center [378, 108] width 64 height 30
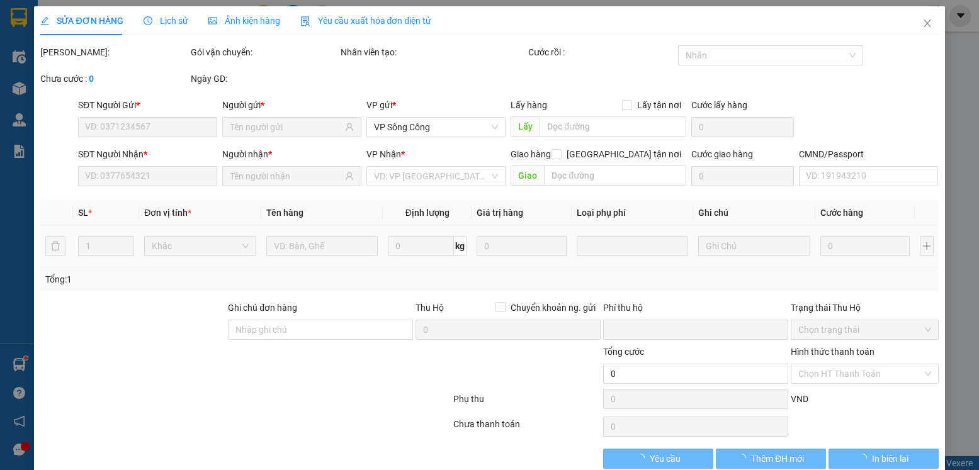
type input "0934526585"
type input "HIỀN"
type input "0972621562"
type input "HÀ SC"
type input "0"
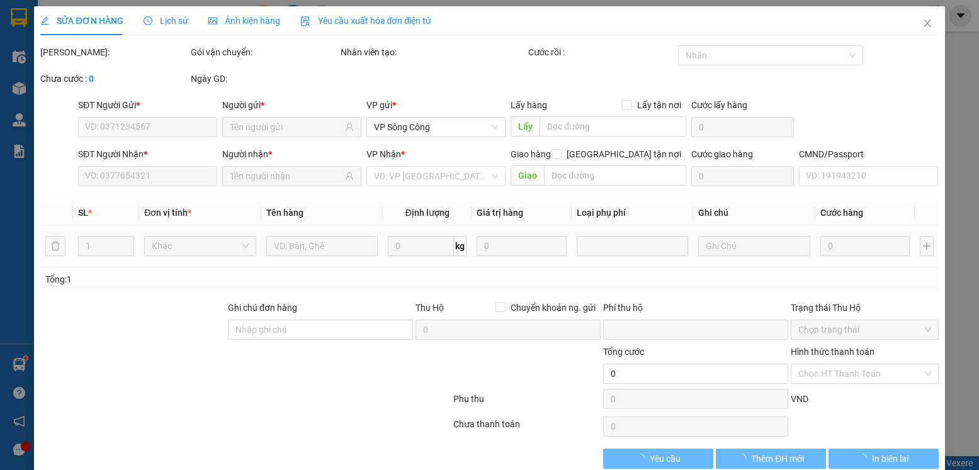
type input "40.000"
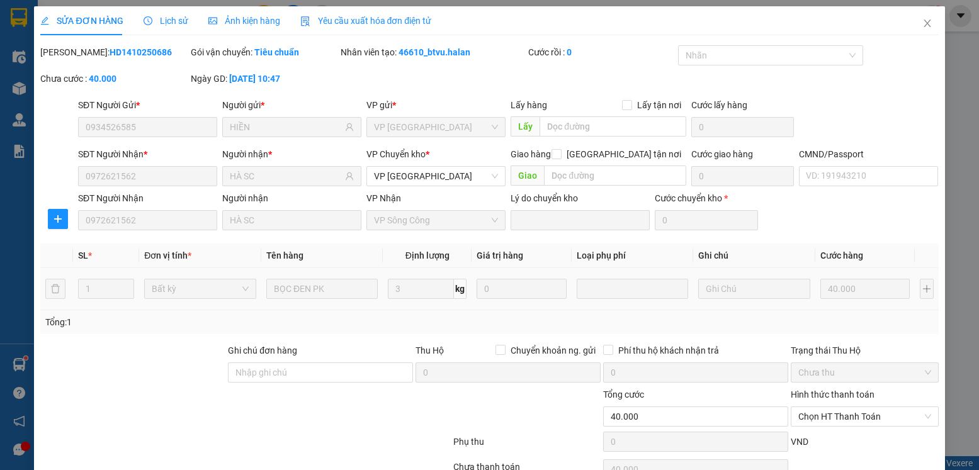
scroll to position [66, 0]
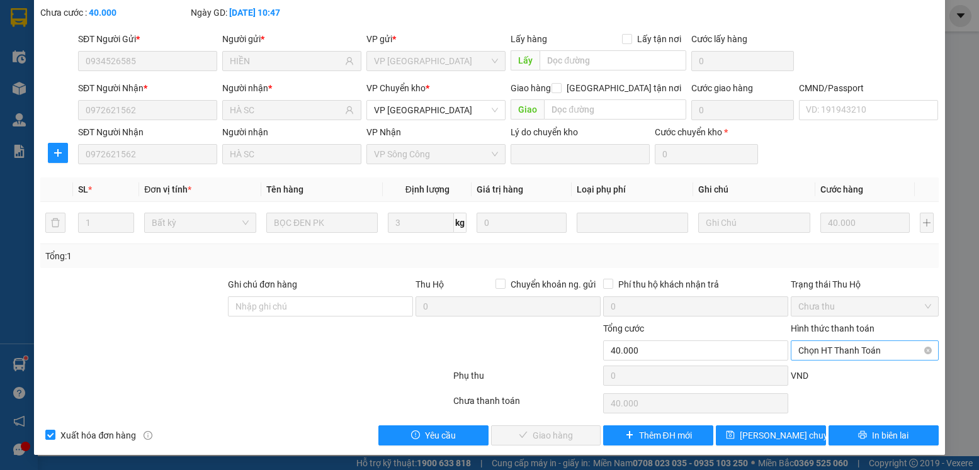
click at [822, 355] on span "Chọn HT Thanh Toán" at bounding box center [864, 350] width 132 height 19
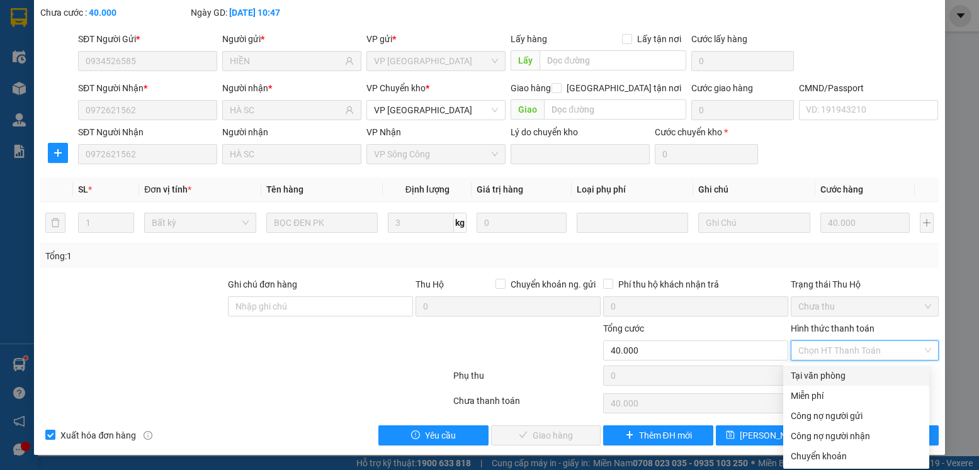
click at [807, 373] on div "Tại văn phòng" at bounding box center [856, 376] width 131 height 14
type input "0"
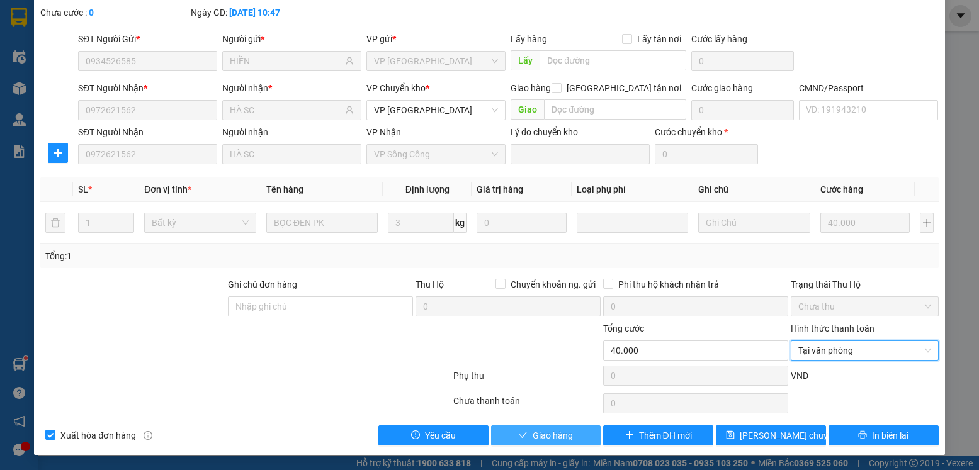
click at [546, 433] on span "Giao hàng" at bounding box center [553, 436] width 40 height 14
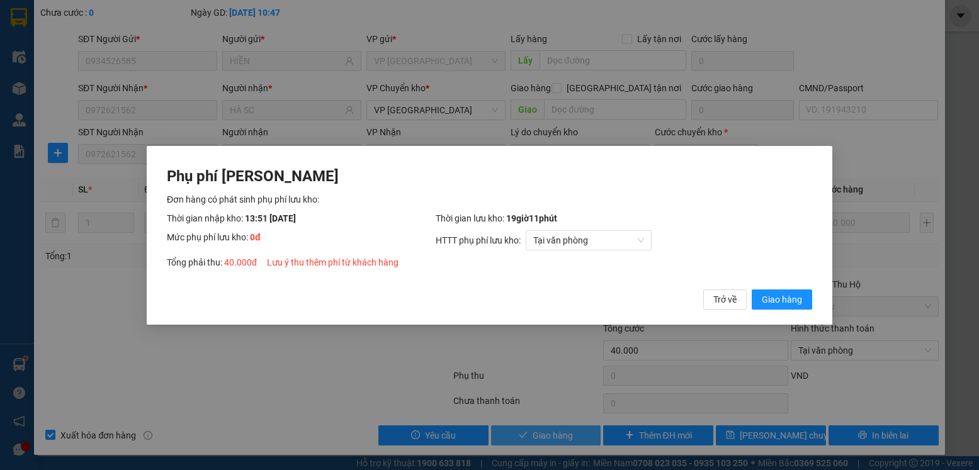
click at [752, 289] on button "Giao hàng" at bounding box center [782, 299] width 60 height 20
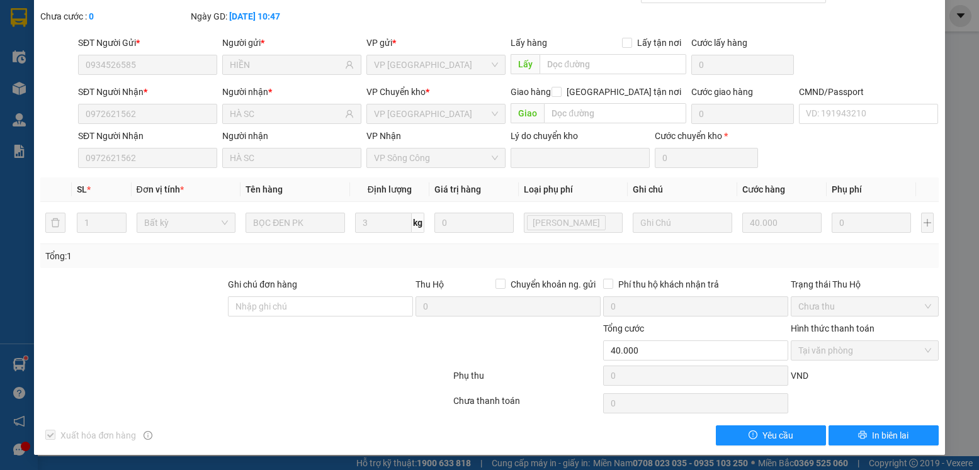
scroll to position [0, 0]
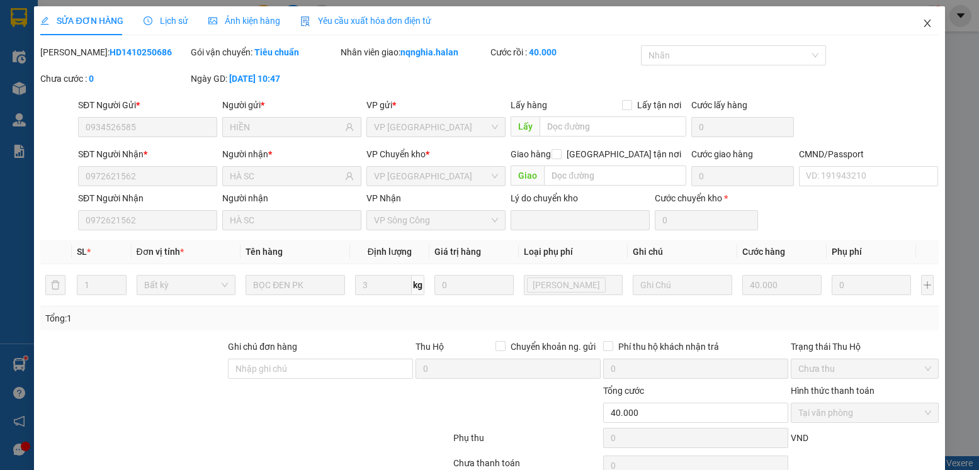
click at [924, 24] on span "Close" at bounding box center [927, 23] width 35 height 35
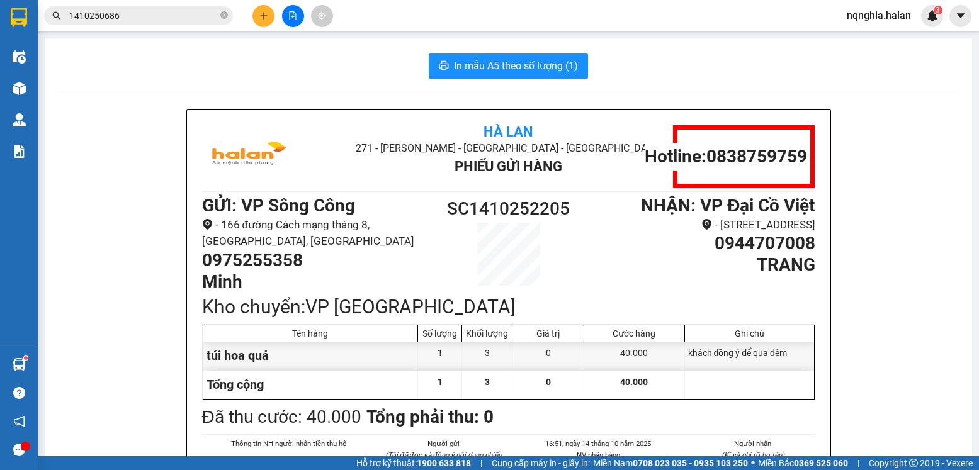
click at [183, 16] on input "1410250686" at bounding box center [143, 16] width 149 height 14
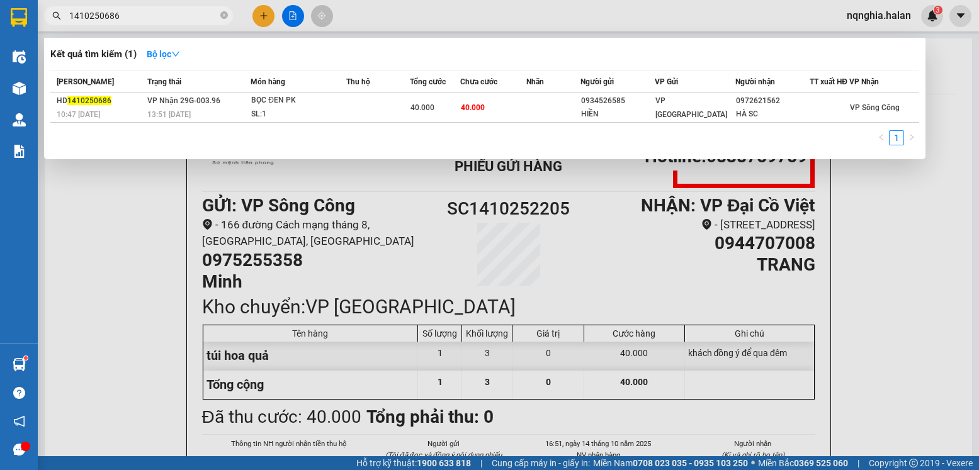
click at [183, 16] on input "1410250686" at bounding box center [143, 16] width 149 height 14
click at [132, 224] on div at bounding box center [489, 235] width 979 height 470
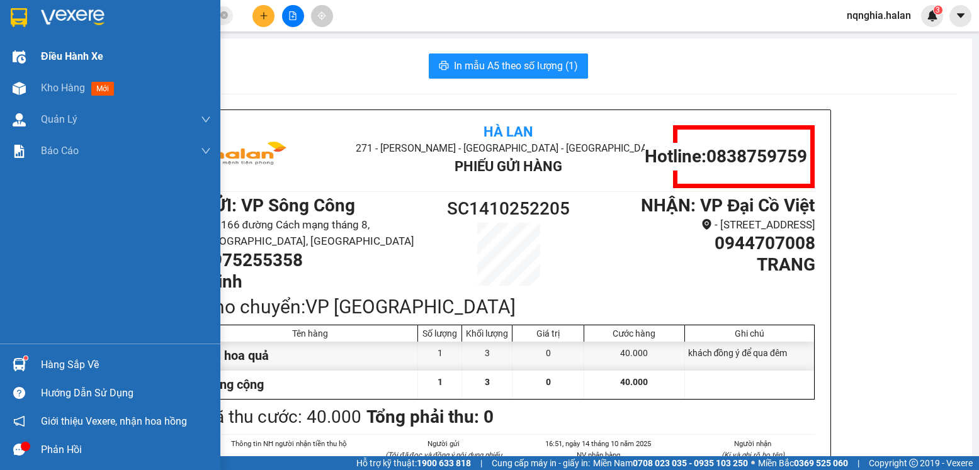
click at [28, 54] on div at bounding box center [19, 57] width 22 height 22
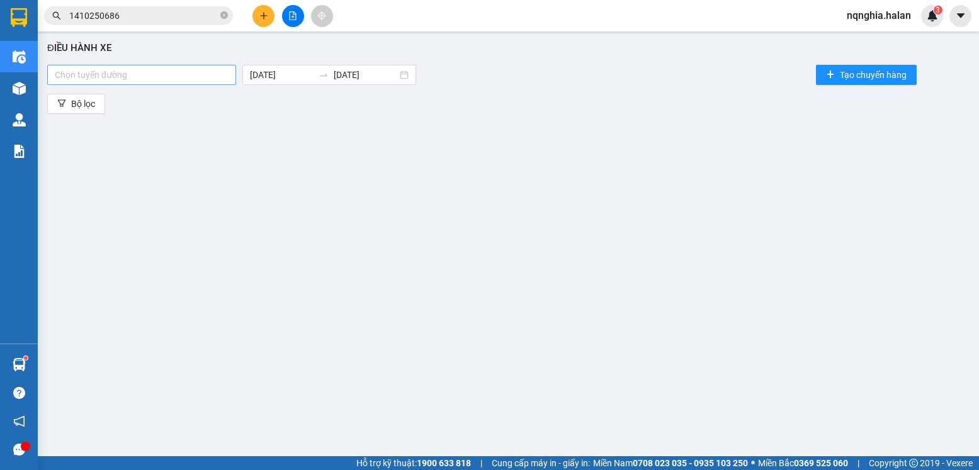
click at [213, 82] on div "Chọn tuyến đường" at bounding box center [141, 75] width 189 height 20
type input "xe"
click at [142, 103] on div "TN-HN (Xe hàng)" at bounding box center [142, 100] width 174 height 14
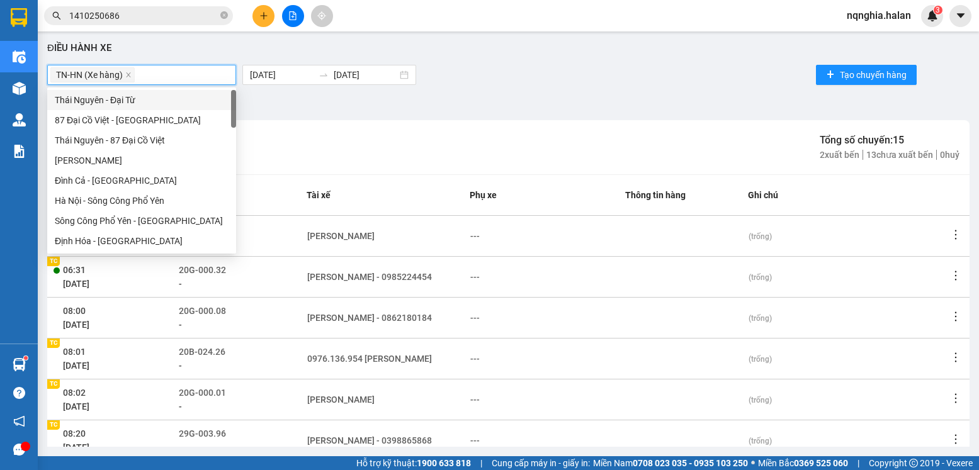
click at [639, 111] on div "Bộ lọc" at bounding box center [508, 104] width 923 height 20
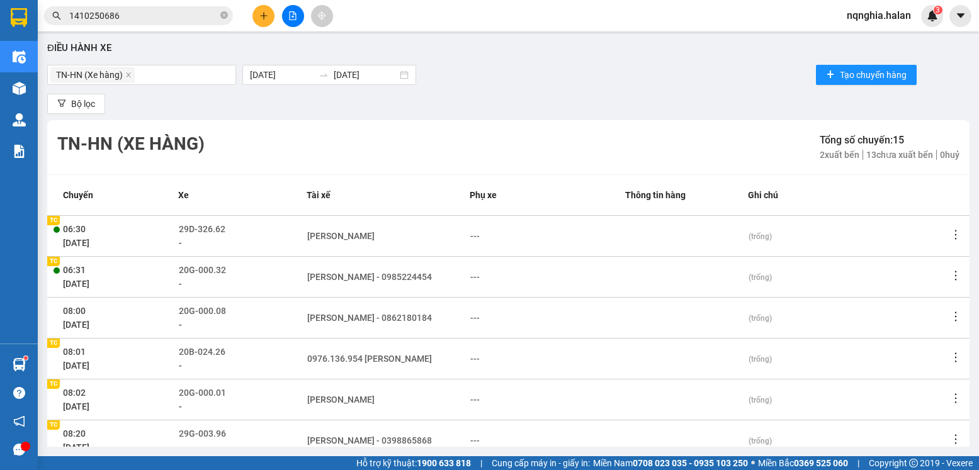
scroll to position [229, 0]
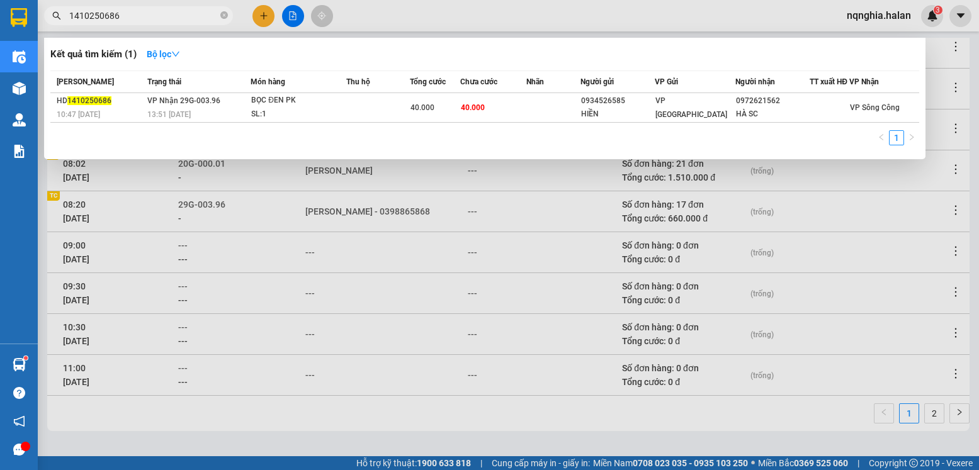
click at [157, 22] on input "1410250686" at bounding box center [143, 16] width 149 height 14
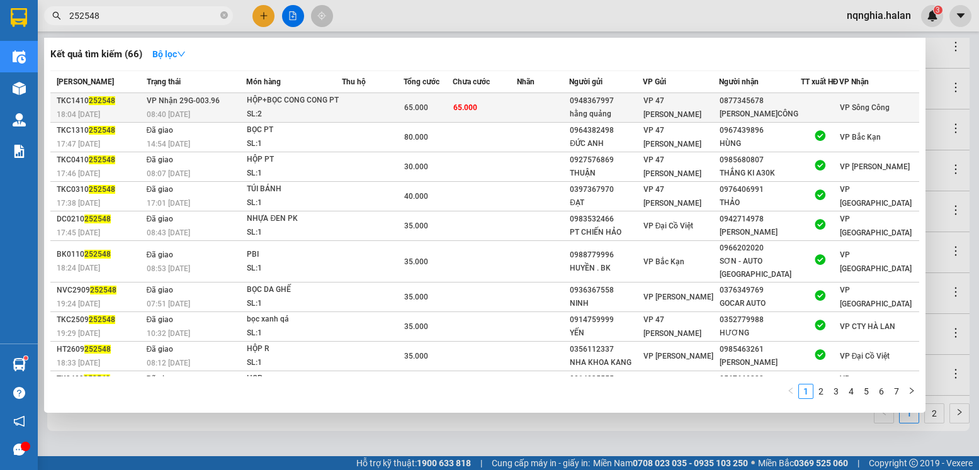
type input "252548"
click at [475, 112] on span "65.000" at bounding box center [465, 107] width 24 height 9
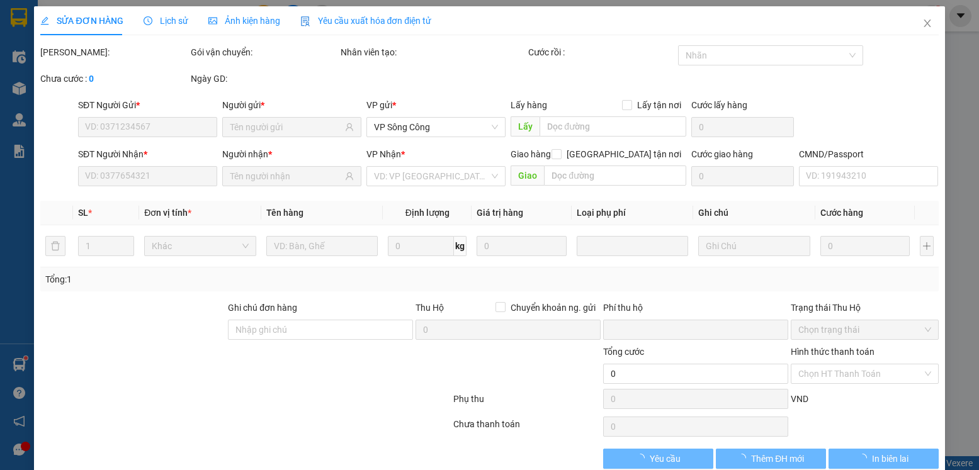
type input "0948367997"
type input "hằng quảng"
type input "0877345678"
type input "[PERSON_NAME]CÔNG"
type input "0"
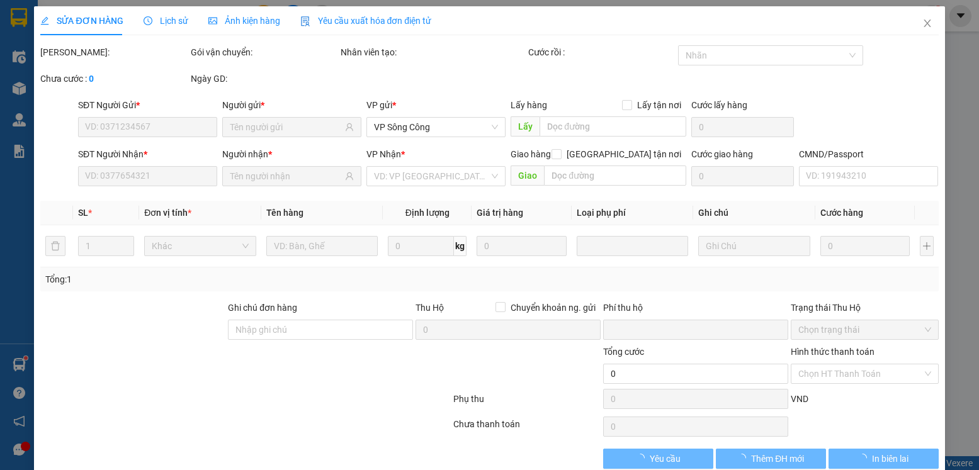
type input "65.000"
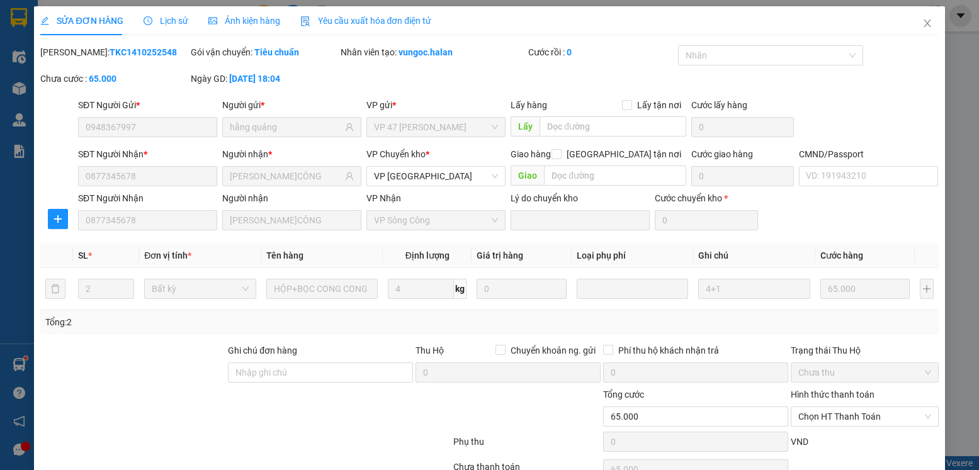
scroll to position [66, 0]
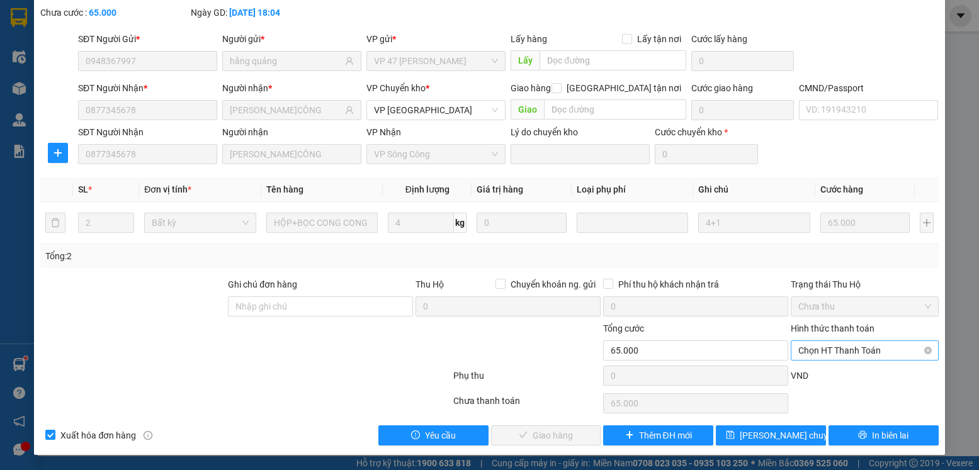
click at [835, 353] on span "Chọn HT Thanh Toán" at bounding box center [864, 350] width 132 height 19
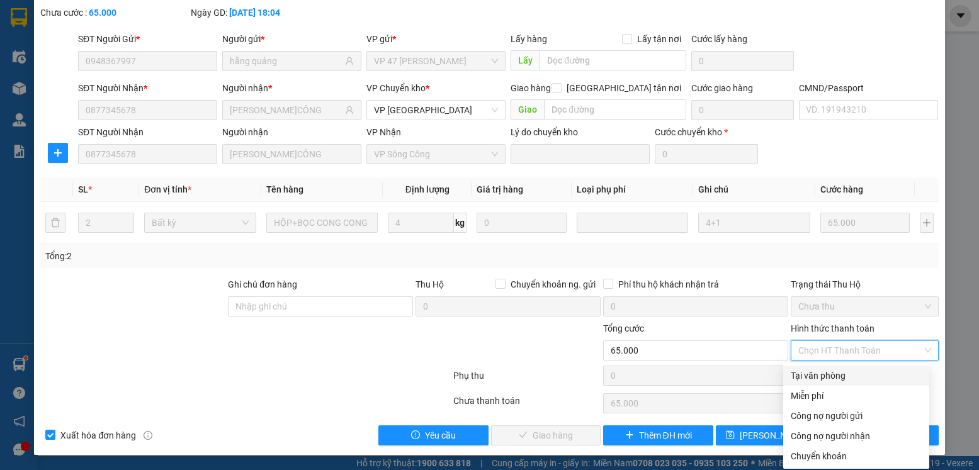
click at [824, 367] on div "Tại văn phòng" at bounding box center [856, 376] width 146 height 20
type input "0"
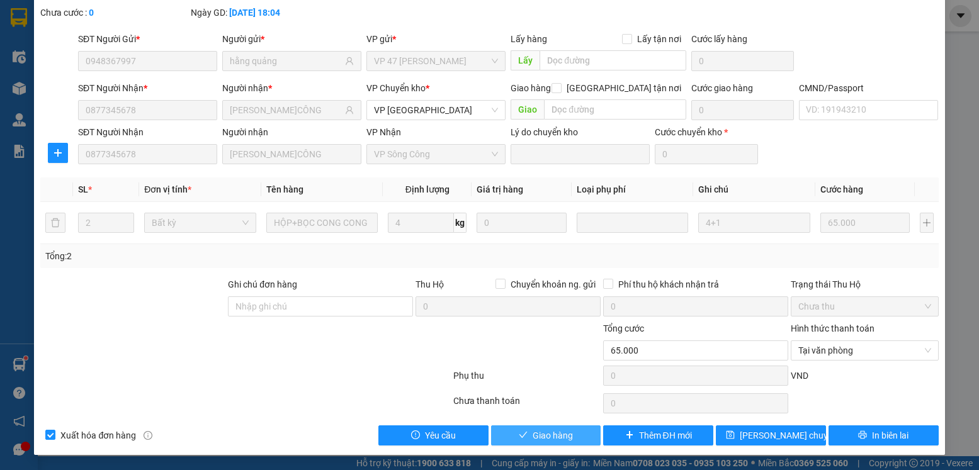
click at [574, 437] on button "Giao hàng" at bounding box center [546, 436] width 110 height 20
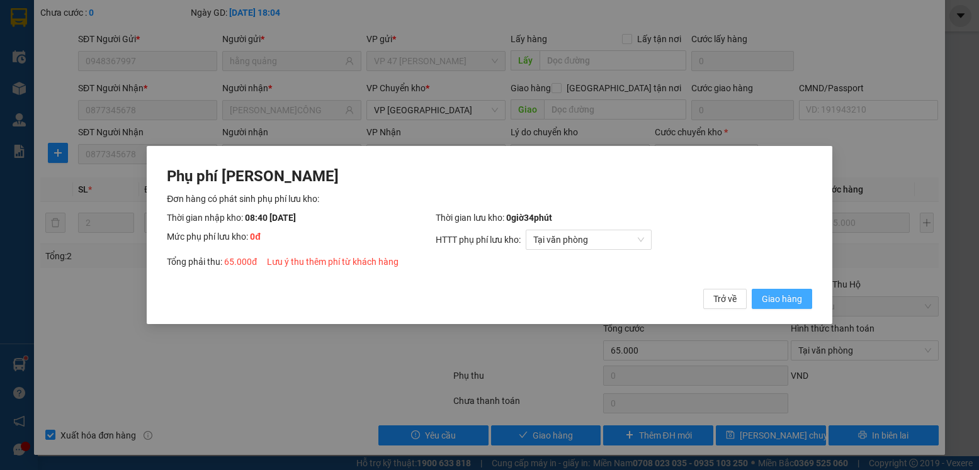
click at [793, 292] on span "Giao hàng" at bounding box center [782, 299] width 40 height 14
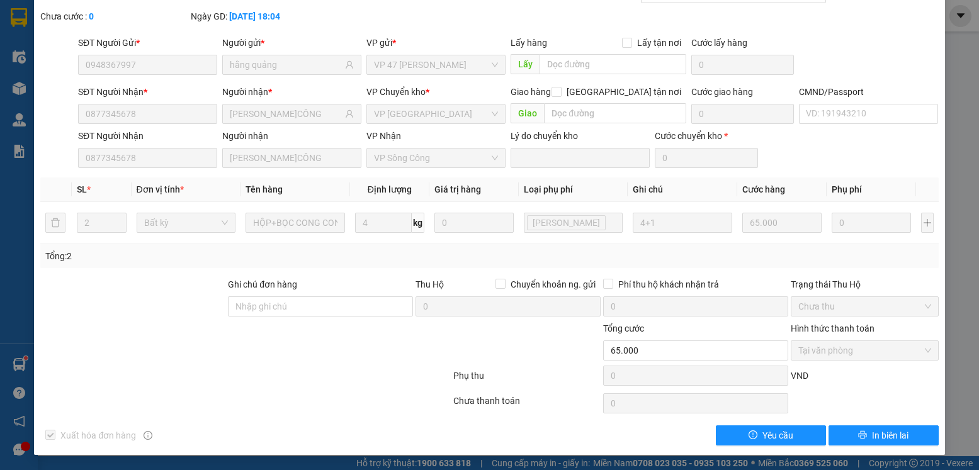
scroll to position [0, 0]
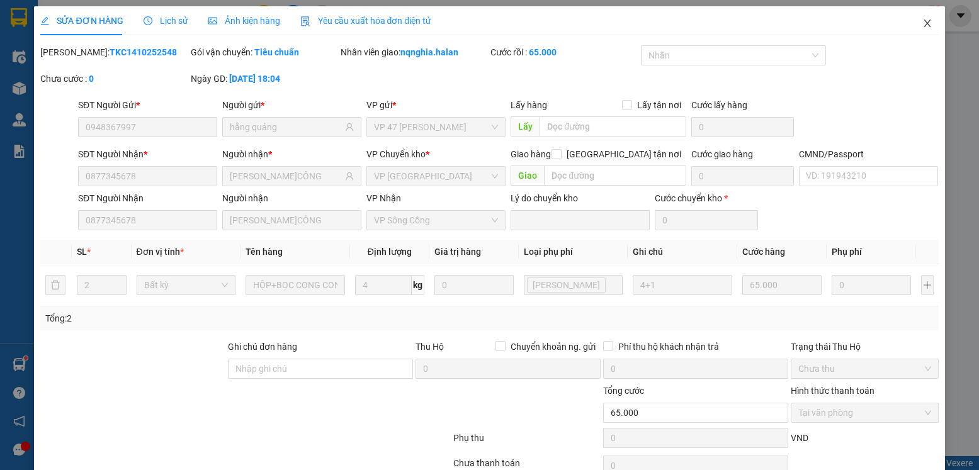
click at [910, 25] on span "Close" at bounding box center [927, 23] width 35 height 35
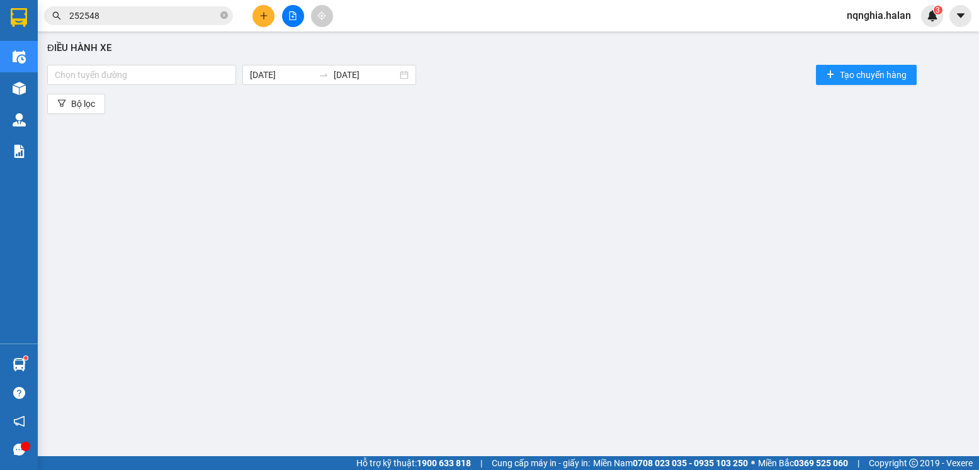
click at [182, 7] on span "252548" at bounding box center [138, 15] width 189 height 19
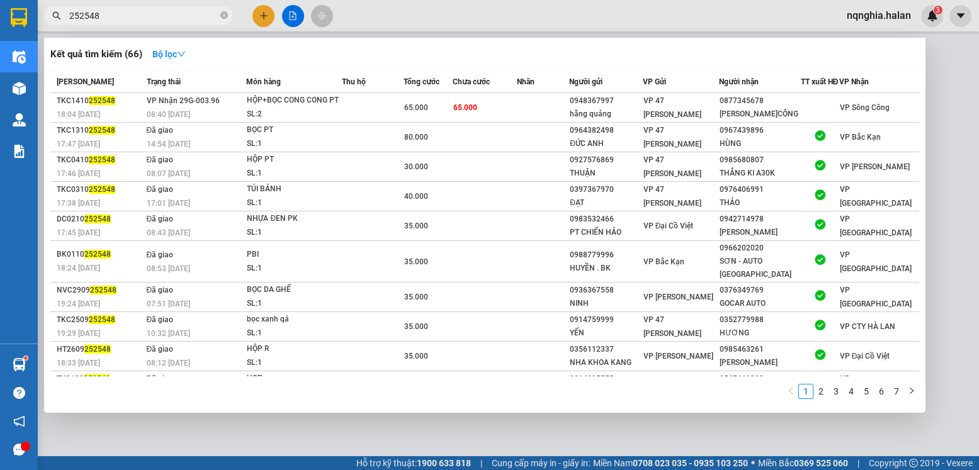
click at [185, 9] on input "252548" at bounding box center [143, 16] width 149 height 14
drag, startPoint x: 950, startPoint y: 217, endPoint x: 305, endPoint y: 111, distance: 652.9
click at [949, 217] on div at bounding box center [489, 235] width 979 height 470
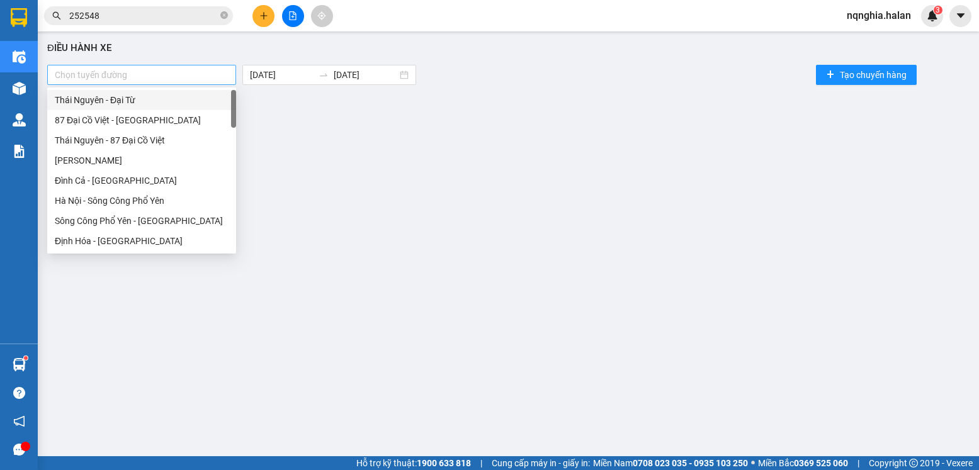
click at [152, 71] on div at bounding box center [141, 74] width 183 height 15
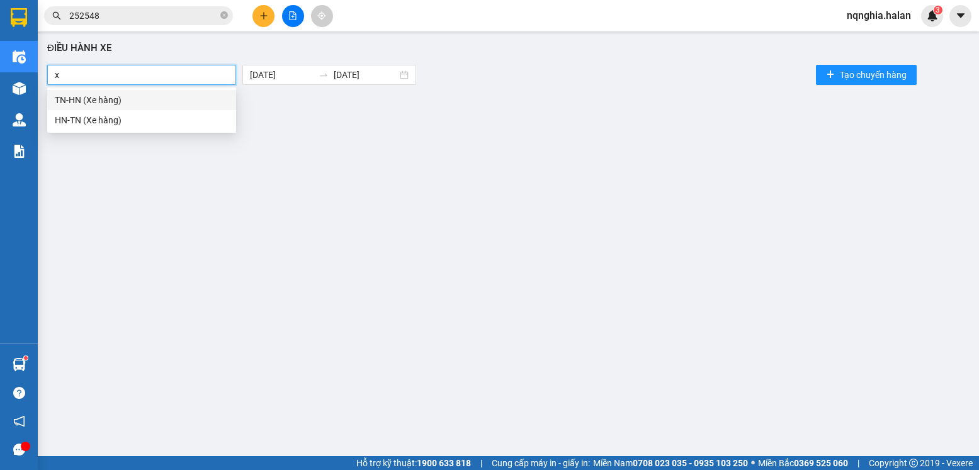
type input "xe"
click at [85, 94] on div "TN-HN (Xe hàng)" at bounding box center [142, 100] width 174 height 14
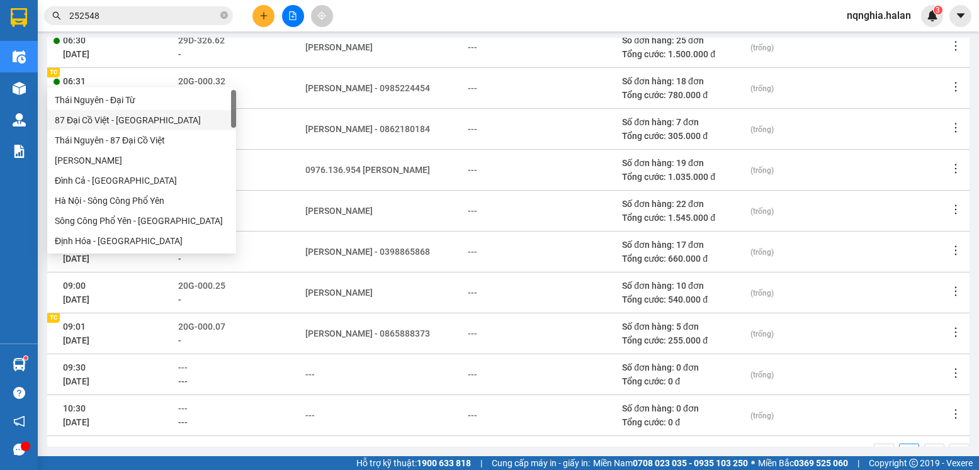
click at [554, 397] on td "---" at bounding box center [544, 415] width 154 height 41
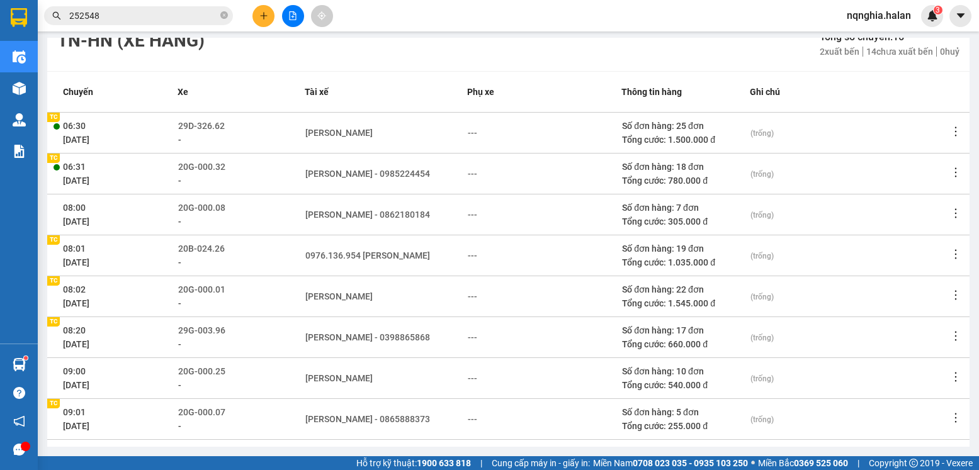
scroll to position [166, 0]
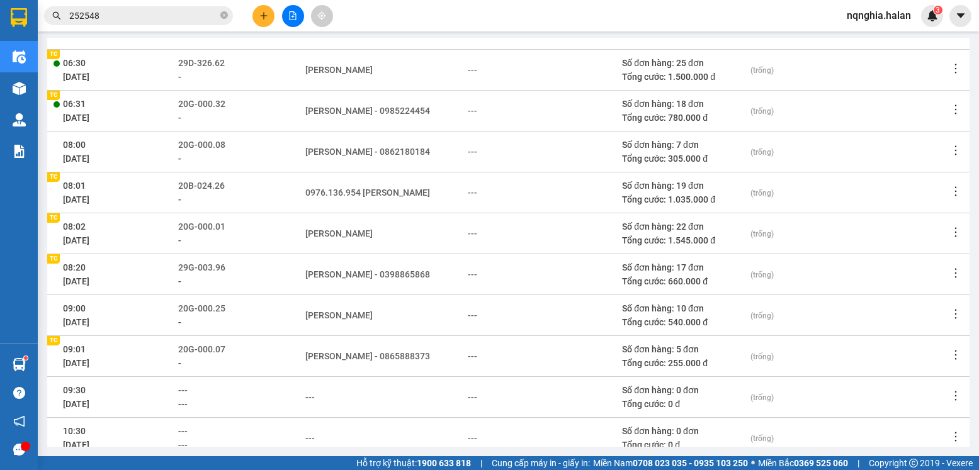
click at [145, 8] on span "252548" at bounding box center [138, 15] width 189 height 19
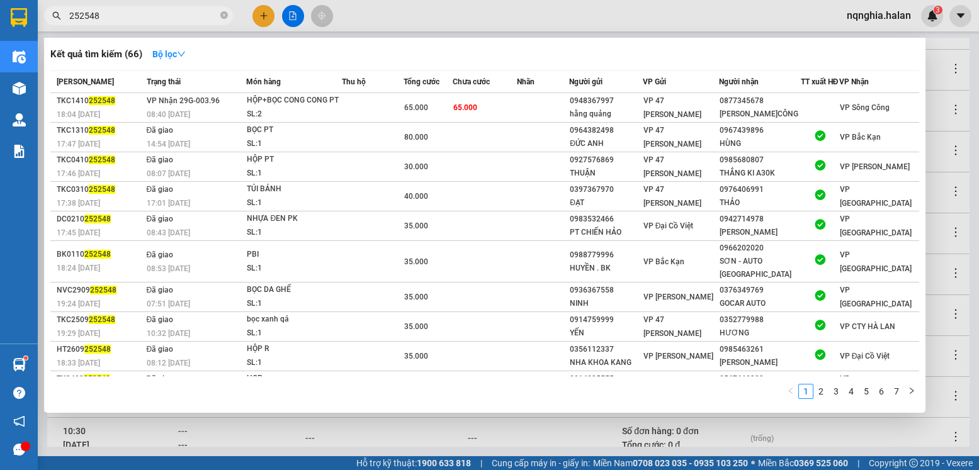
click at [144, 10] on input "252548" at bounding box center [143, 16] width 149 height 14
paste input "0965123601"
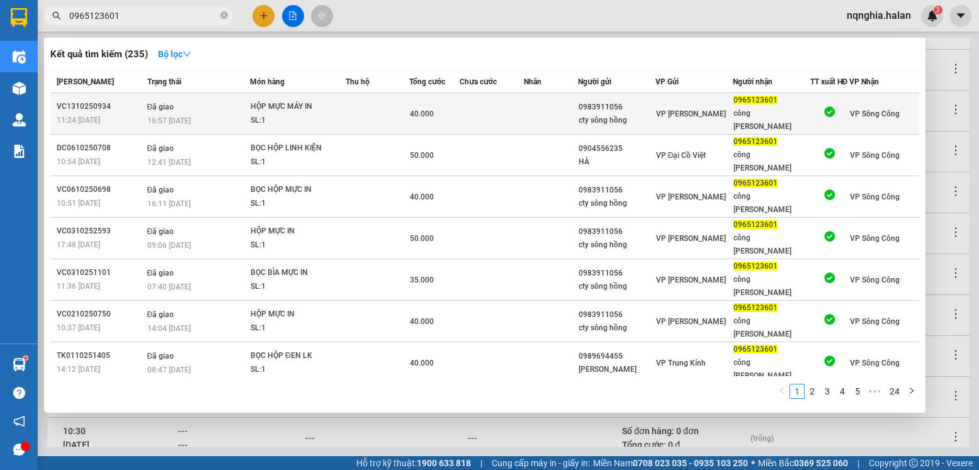
type input "0965123601"
click at [734, 123] on div "công [PERSON_NAME]" at bounding box center [772, 120] width 76 height 26
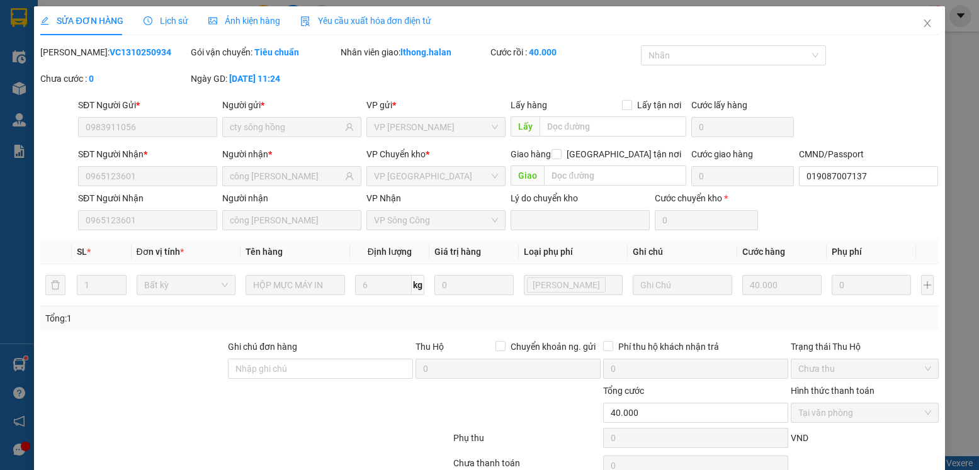
type input "0983911056"
type input "cty sông hồng"
type input "0965123601"
type input "công [PERSON_NAME]"
type input "019087007137"
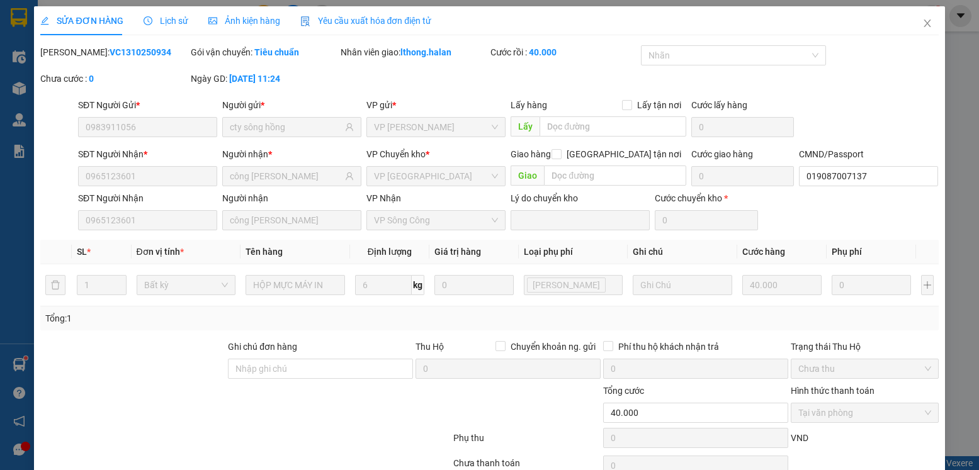
type input "0"
type input "40.000"
click at [916, 13] on span "Close" at bounding box center [927, 23] width 35 height 35
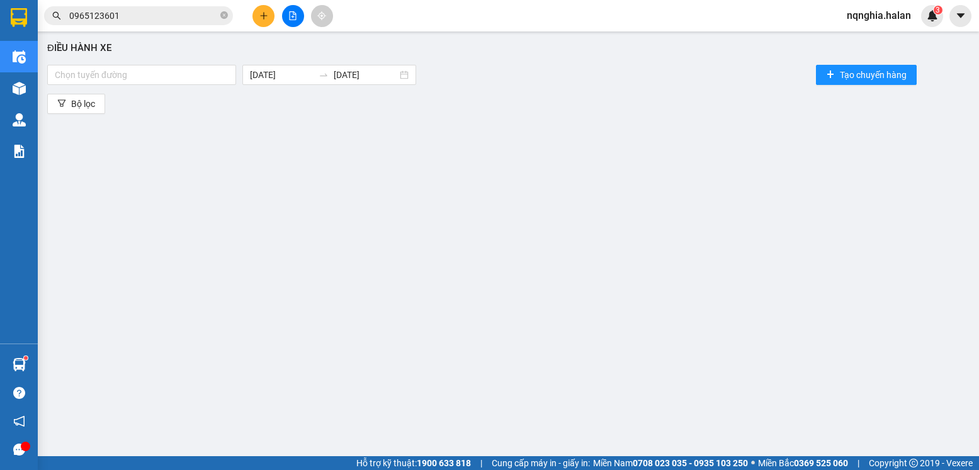
click at [166, 15] on input "0965123601" at bounding box center [143, 16] width 149 height 14
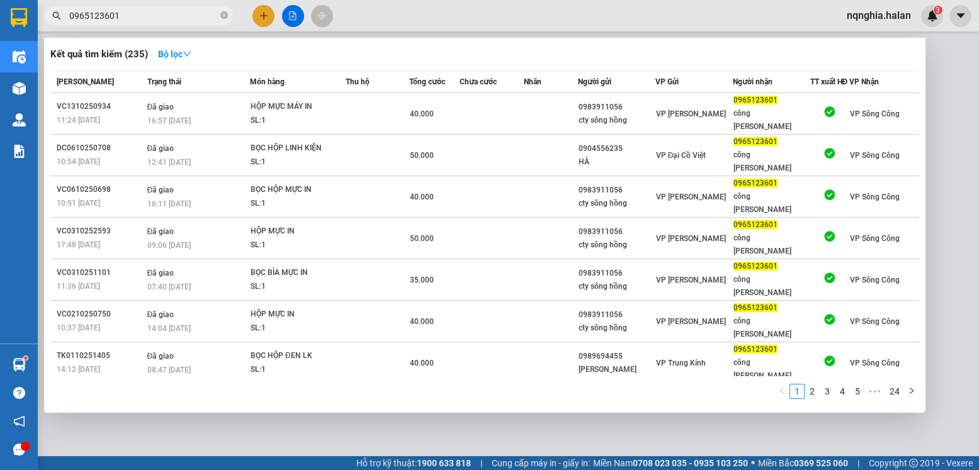
click at [166, 15] on input "0965123601" at bounding box center [143, 16] width 149 height 14
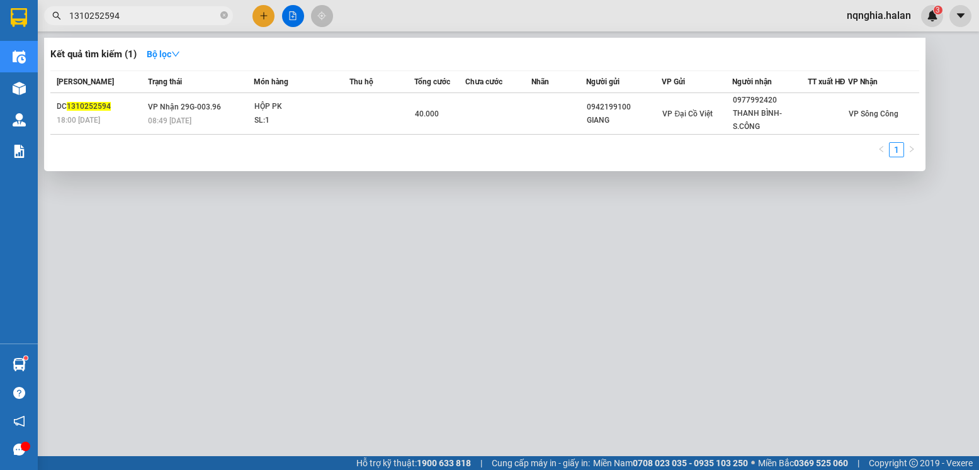
type input "1310252594"
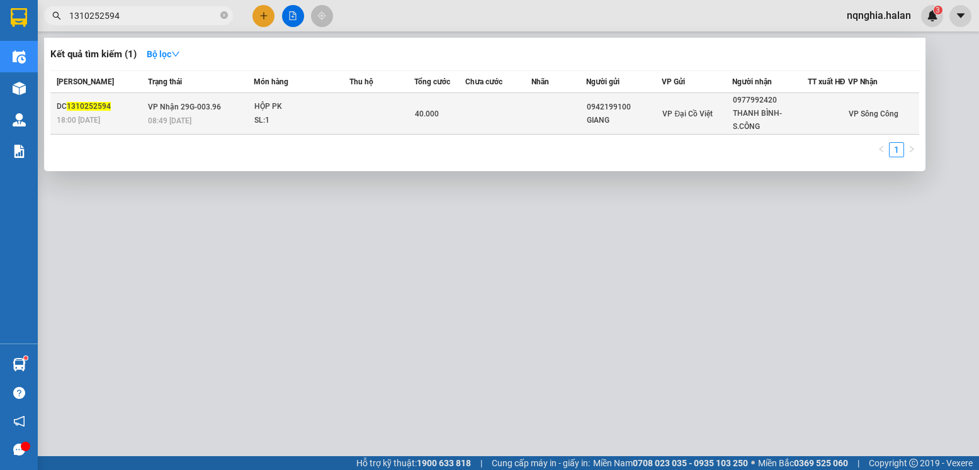
click at [382, 117] on td at bounding box center [381, 114] width 65 height 42
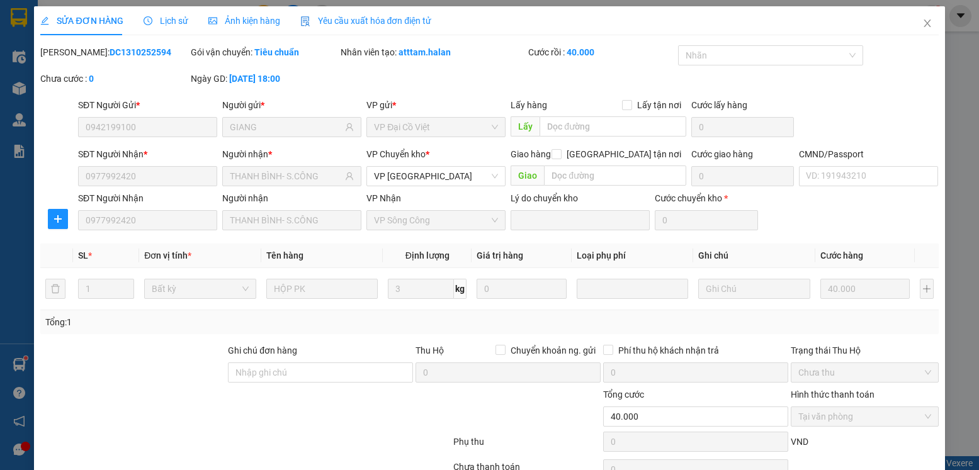
type input "0942199100"
type input "GIANG"
type input "0977992420"
type input "THANH BÌNH- S.CÔNG"
type input "0"
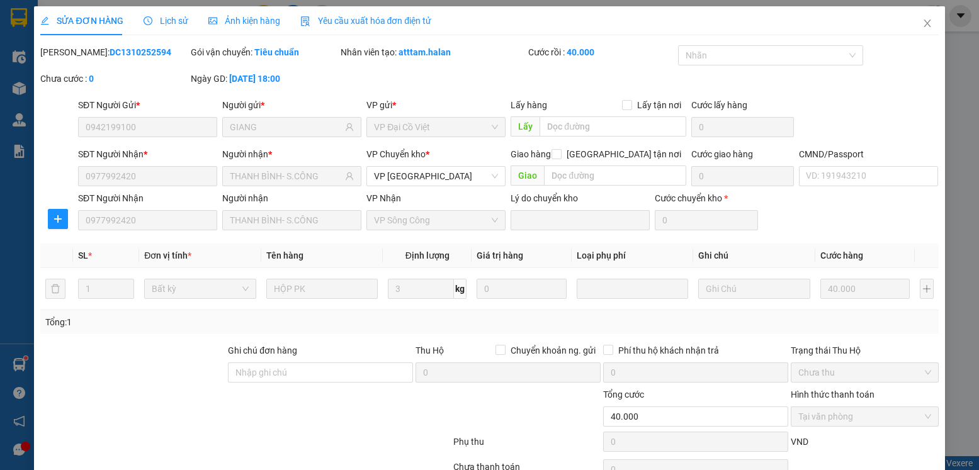
type input "40.000"
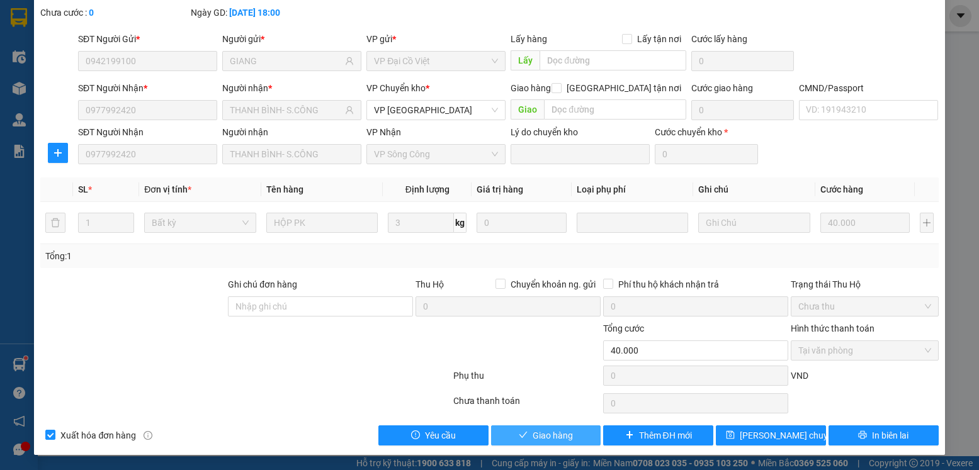
click at [535, 435] on span "Giao hàng" at bounding box center [553, 436] width 40 height 14
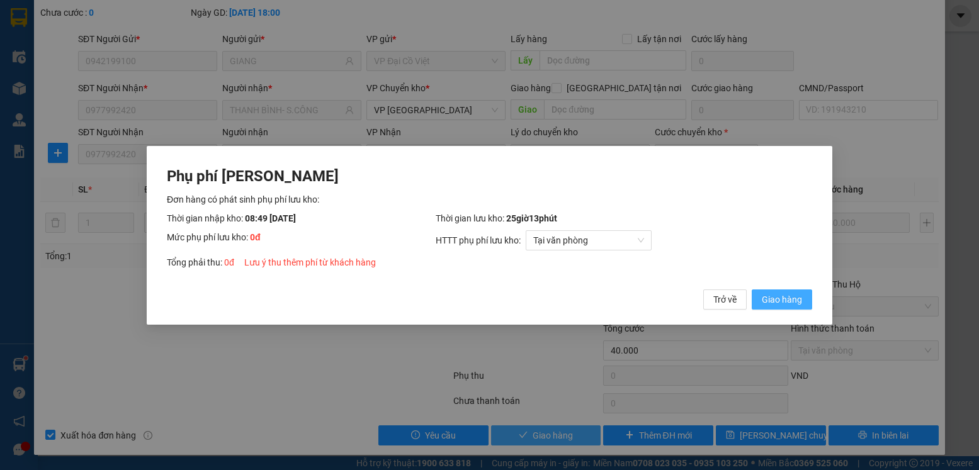
click at [752, 289] on button "Giao hàng" at bounding box center [782, 299] width 60 height 20
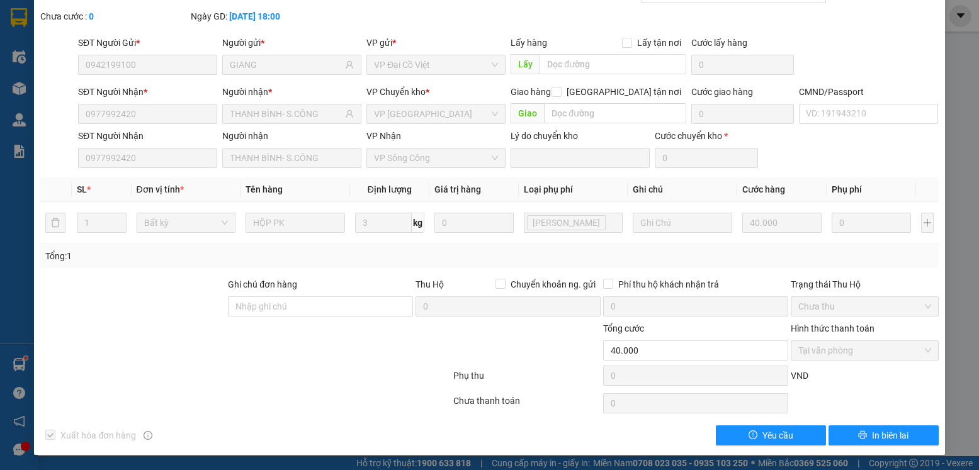
scroll to position [0, 0]
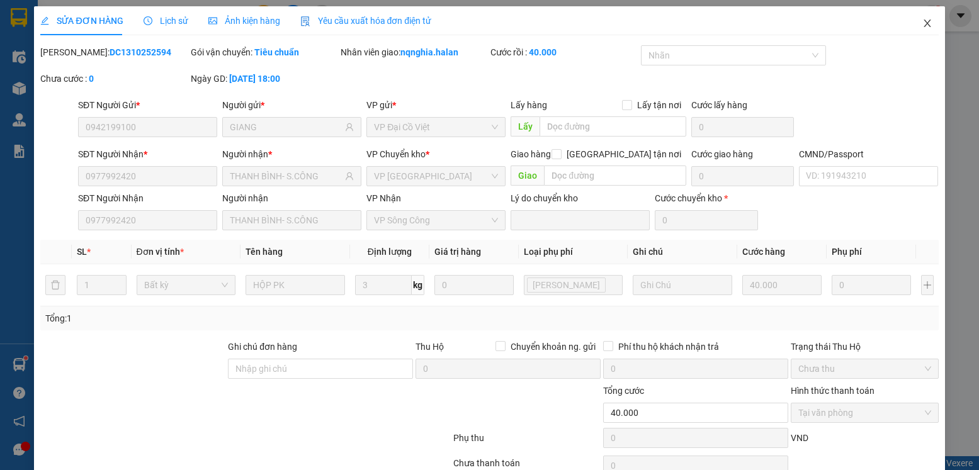
click at [918, 12] on span "Close" at bounding box center [927, 23] width 35 height 35
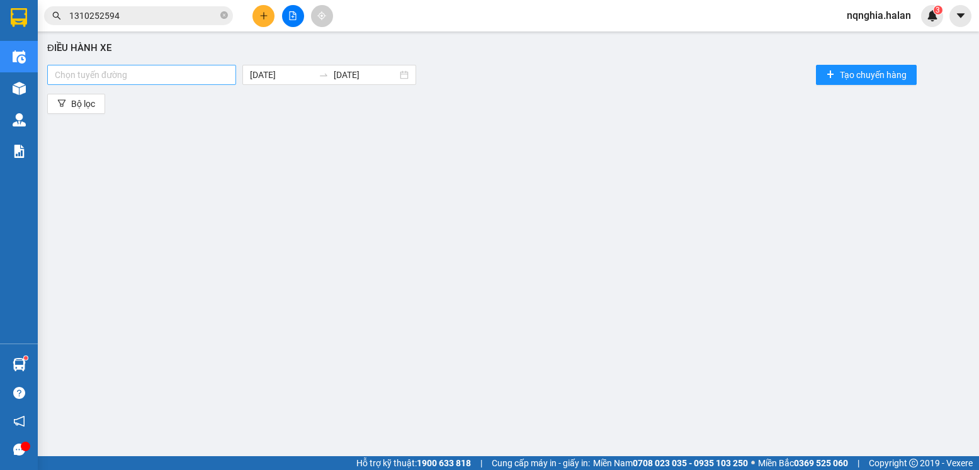
click at [120, 79] on div at bounding box center [141, 74] width 183 height 15
type input "xe"
click at [104, 103] on div "TN-HN (Xe hàng)" at bounding box center [142, 100] width 174 height 14
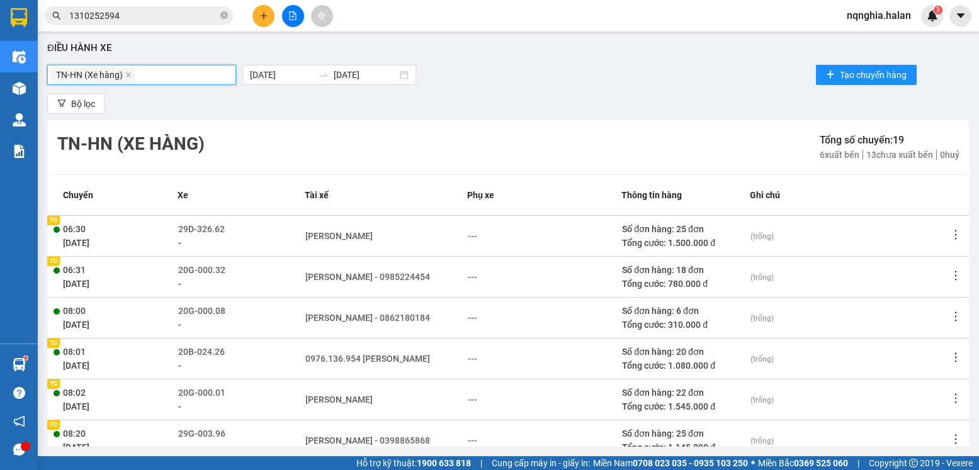
click at [155, 23] on span "1310252594" at bounding box center [138, 15] width 189 height 19
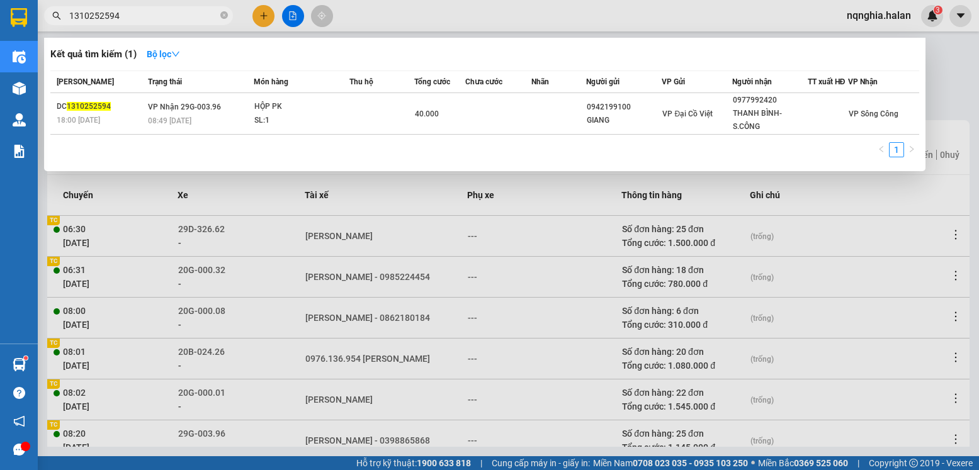
click at [154, 19] on input "1310252594" at bounding box center [143, 16] width 149 height 14
paste input "0565431413"
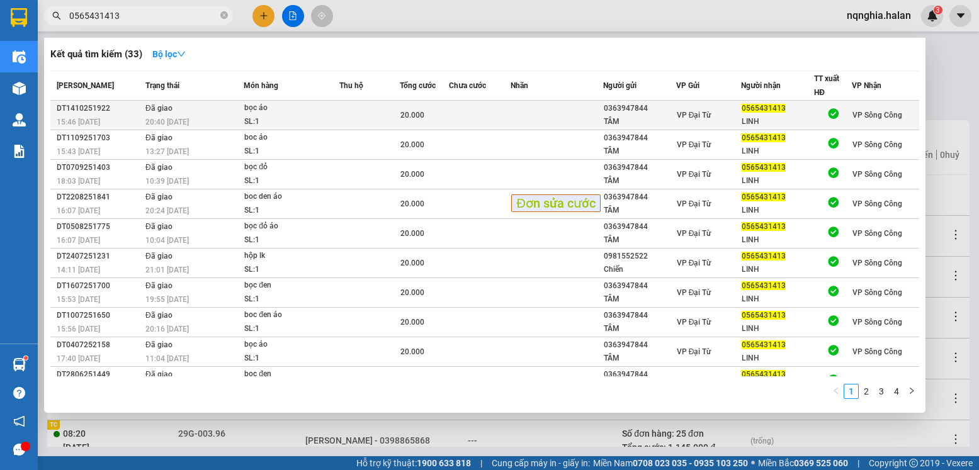
type input "0565431413"
click at [606, 120] on div "TÂM" at bounding box center [640, 121] width 72 height 13
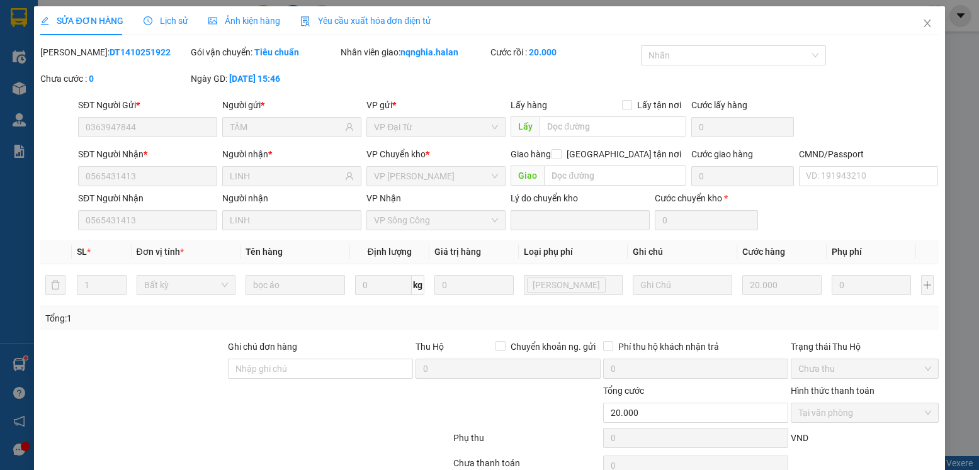
type input "0363947844"
type input "TÂM"
type input "0565431413"
type input "LINH"
type input "0"
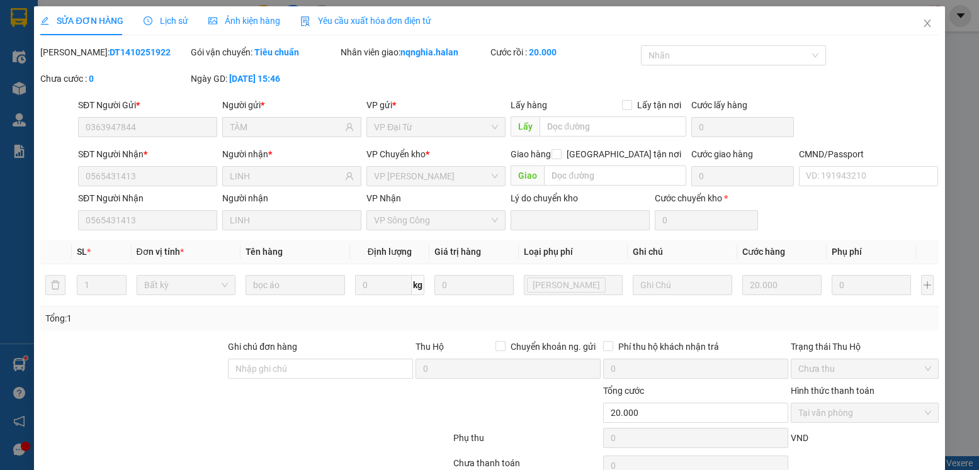
type input "20.000"
click at [927, 30] on span "Close" at bounding box center [927, 23] width 35 height 35
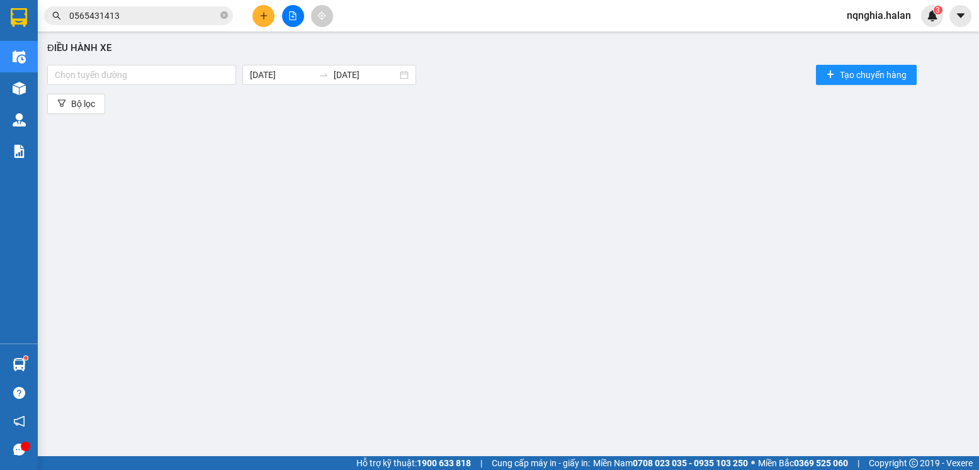
click at [149, 26] on div "Kết quả tìm kiếm ( 33 ) Bộ lọc Mã ĐH Trạng thái Món hàng Thu hộ Tổng cước Chưa …" at bounding box center [123, 16] width 246 height 22
click at [140, 17] on input "0565431413" at bounding box center [143, 16] width 149 height 14
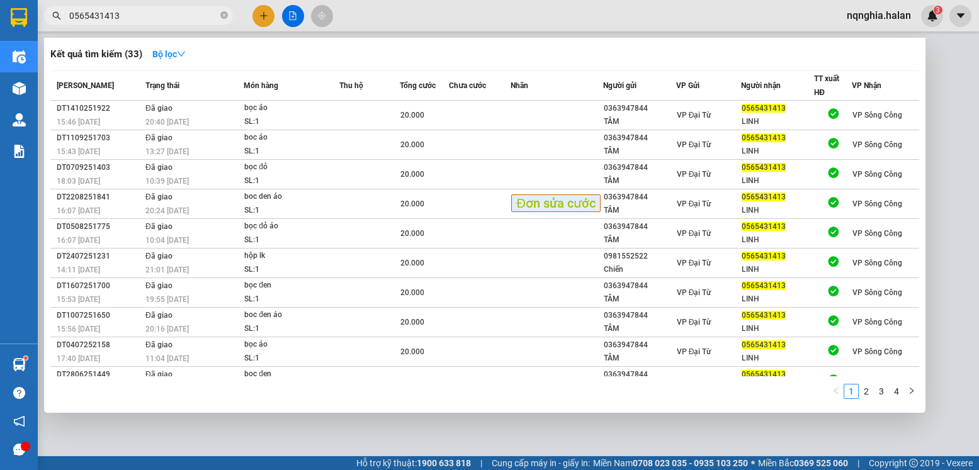
click at [140, 17] on input "0565431413" at bounding box center [143, 16] width 149 height 14
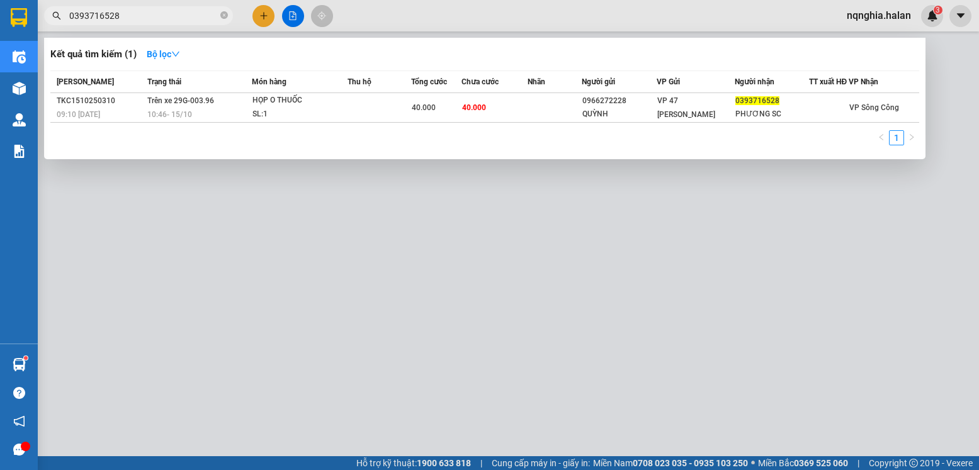
click at [142, 20] on input "0393716528" at bounding box center [143, 16] width 149 height 14
paste input "63947844"
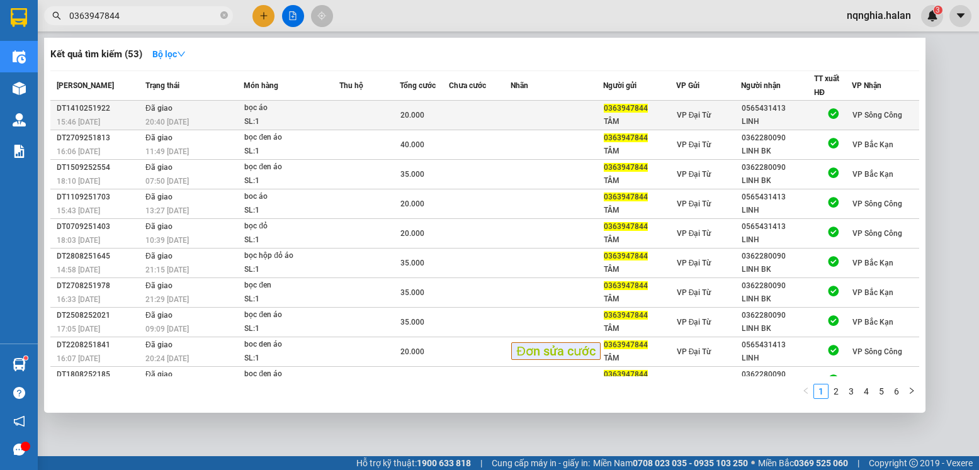
type input "0363947844"
click at [621, 123] on div "TÂM" at bounding box center [640, 121] width 72 height 13
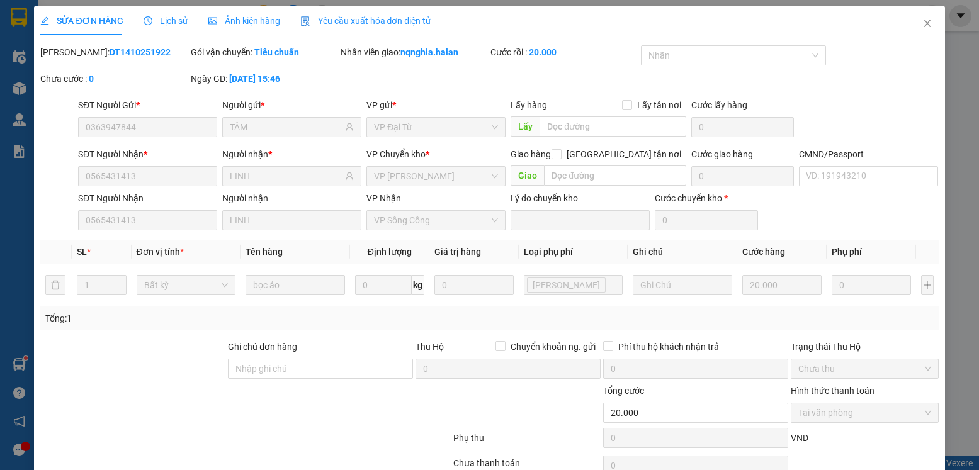
type input "0363947844"
type input "TÂM"
type input "0565431413"
type input "LINH"
type input "0"
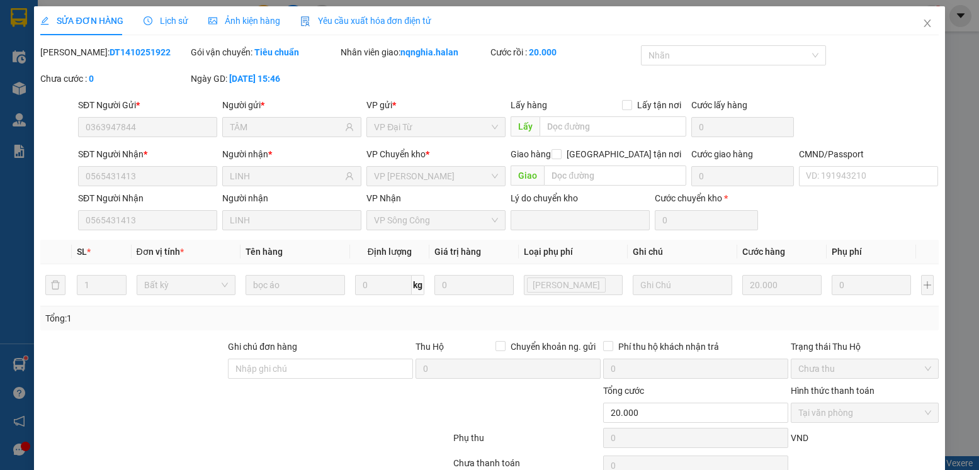
type input "20.000"
click at [290, 136] on span "TÂM" at bounding box center [291, 127] width 139 height 20
click at [923, 23] on icon "close" at bounding box center [928, 23] width 10 height 10
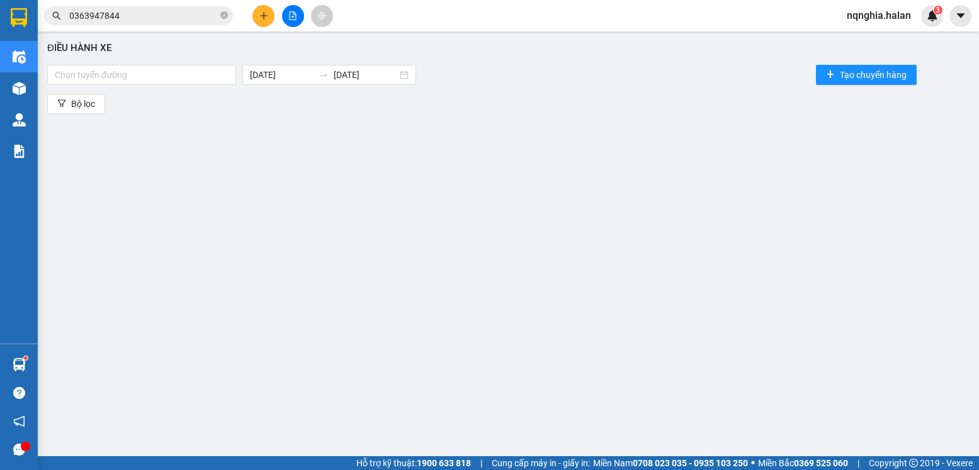
click at [161, 16] on input "0363947844" at bounding box center [143, 16] width 149 height 14
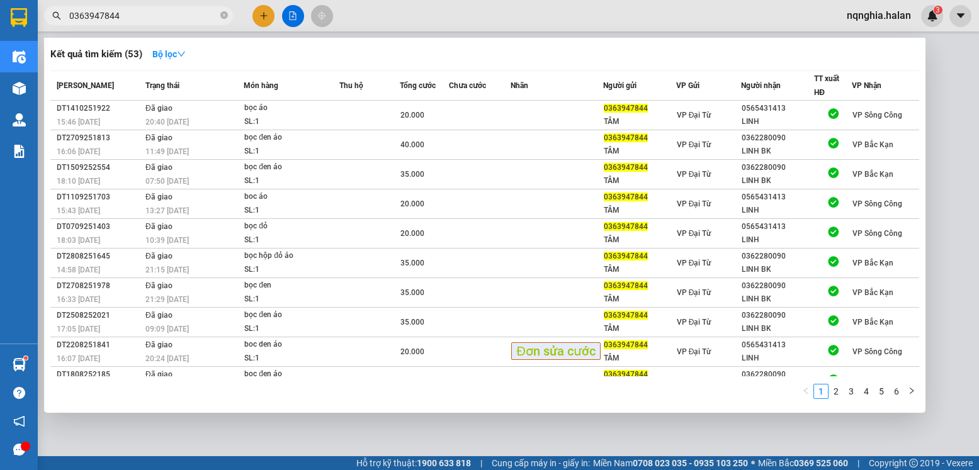
click at [161, 16] on input "0363947844" at bounding box center [143, 16] width 149 height 14
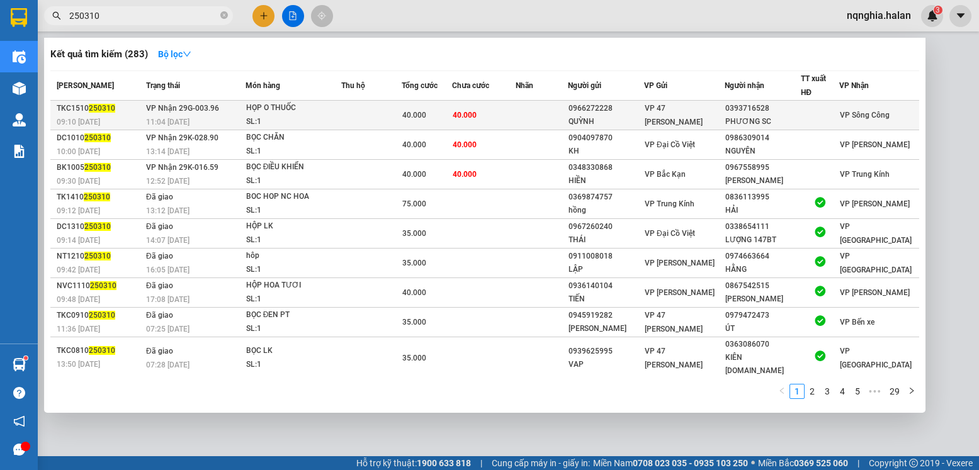
type input "250310"
click at [467, 111] on span "40.000" at bounding box center [465, 115] width 24 height 9
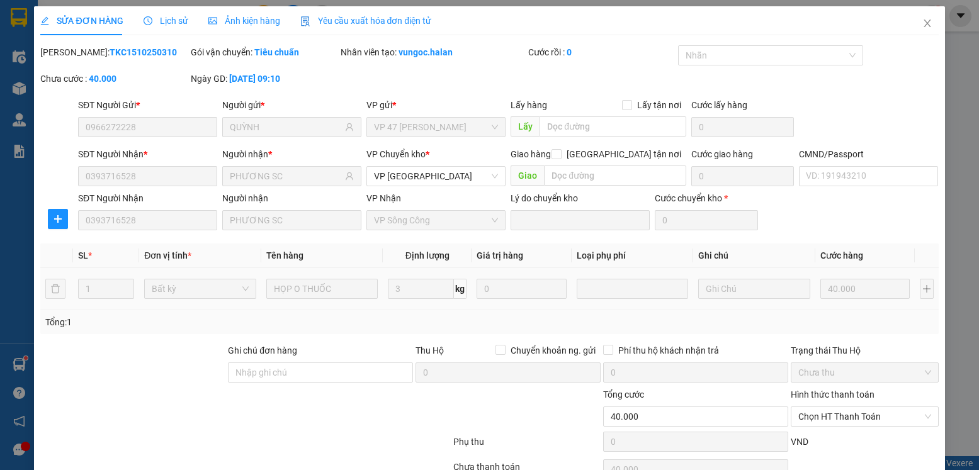
type input "0966272228"
type input "QUỲNH"
type input "0393716528"
type input "PHƯƠNG SC"
type input "0"
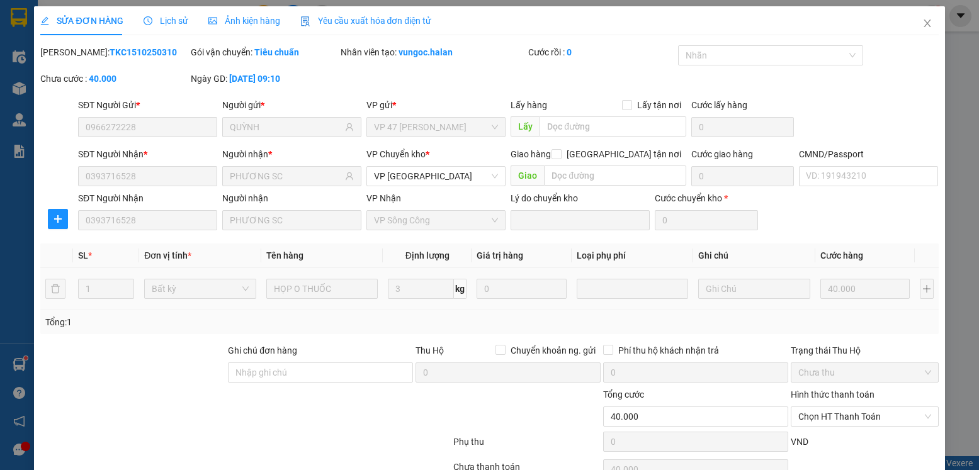
type input "40.000"
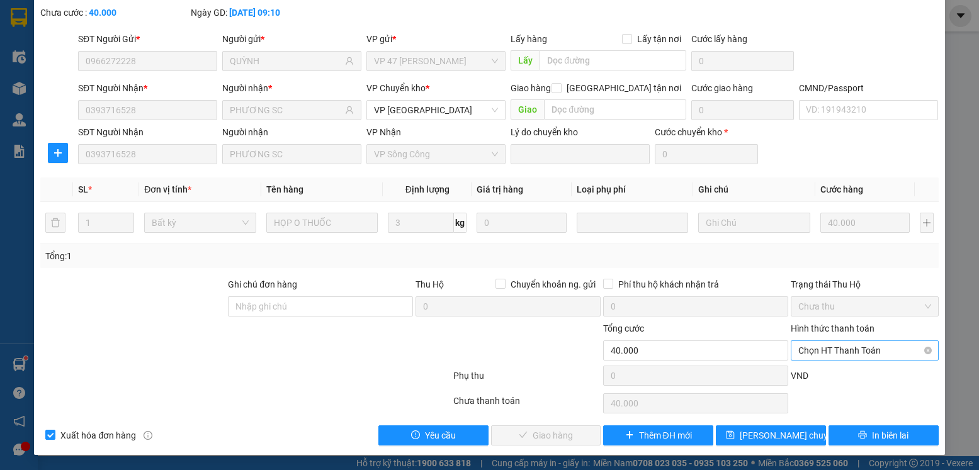
click at [829, 346] on span "Chọn HT Thanh Toán" at bounding box center [864, 350] width 132 height 19
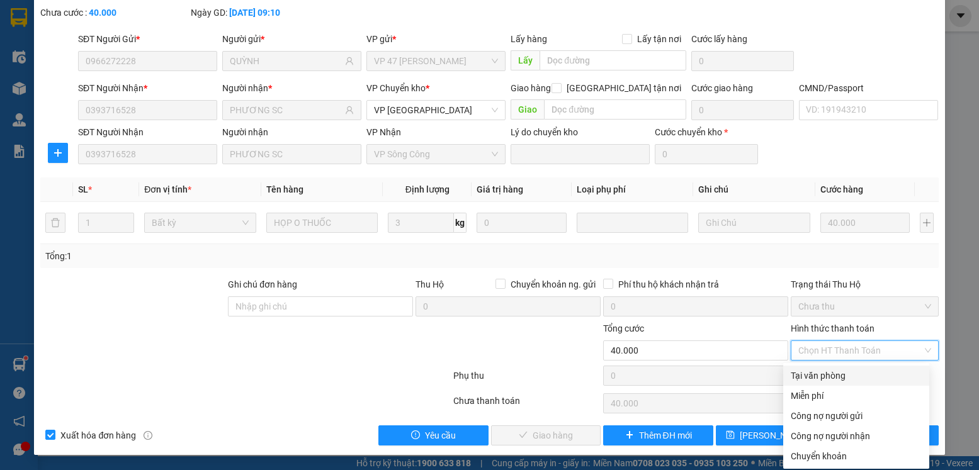
click at [809, 374] on div "Tại văn phòng" at bounding box center [856, 376] width 131 height 14
type input "0"
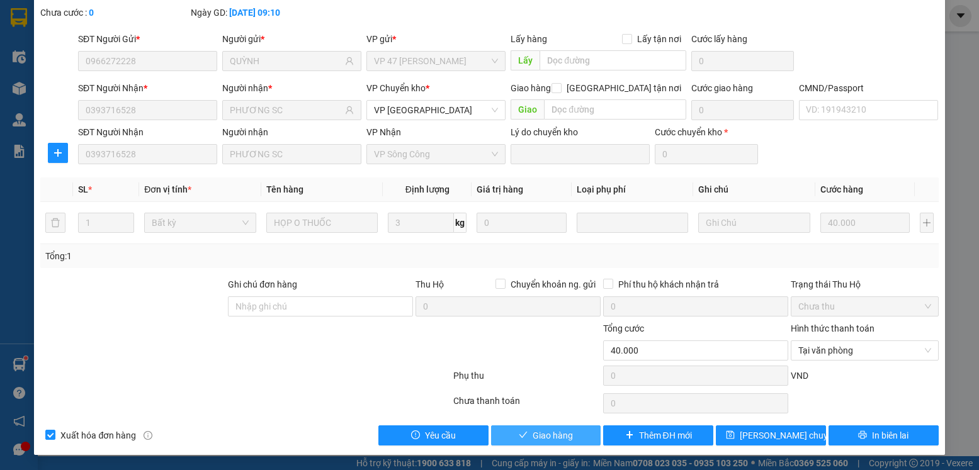
click at [533, 429] on span "Giao hàng" at bounding box center [553, 436] width 40 height 14
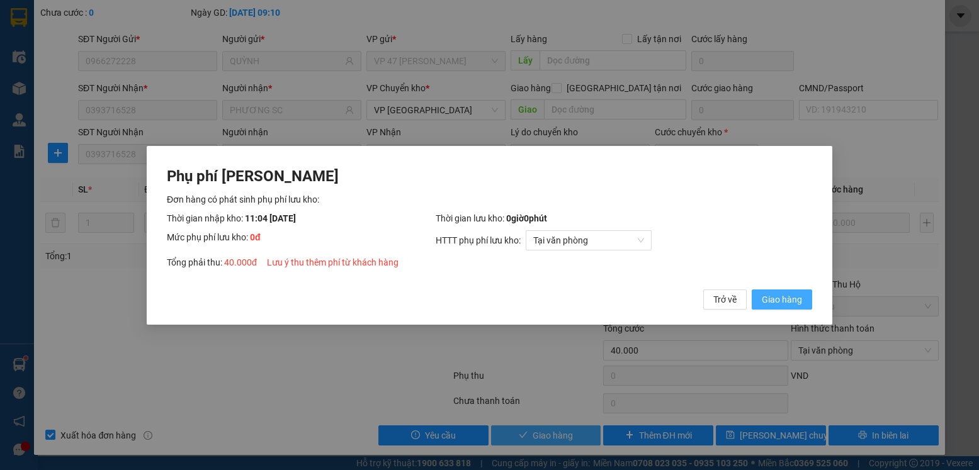
click at [752, 289] on button "Giao hàng" at bounding box center [782, 299] width 60 height 20
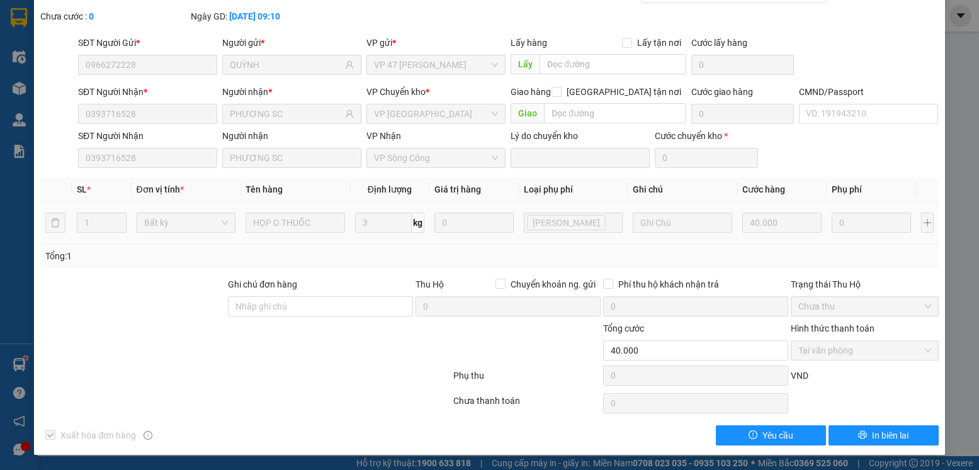
scroll to position [0, 0]
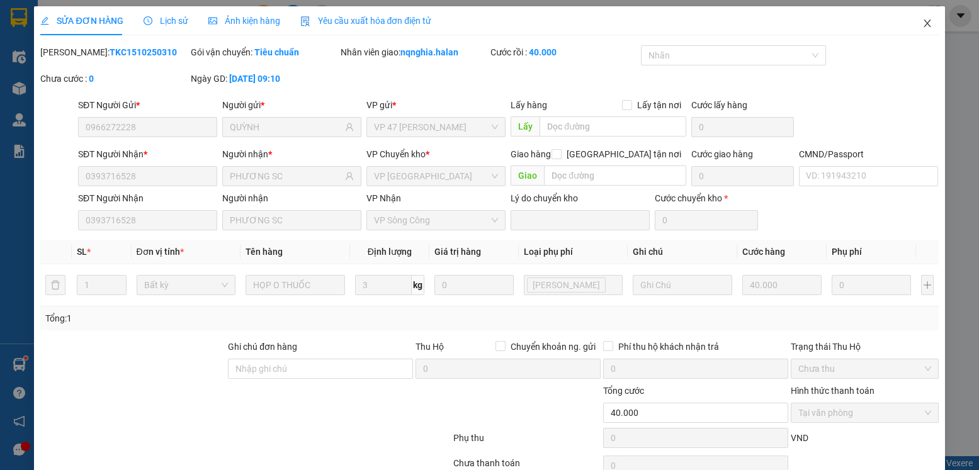
click at [923, 22] on icon "close" at bounding box center [928, 23] width 10 height 10
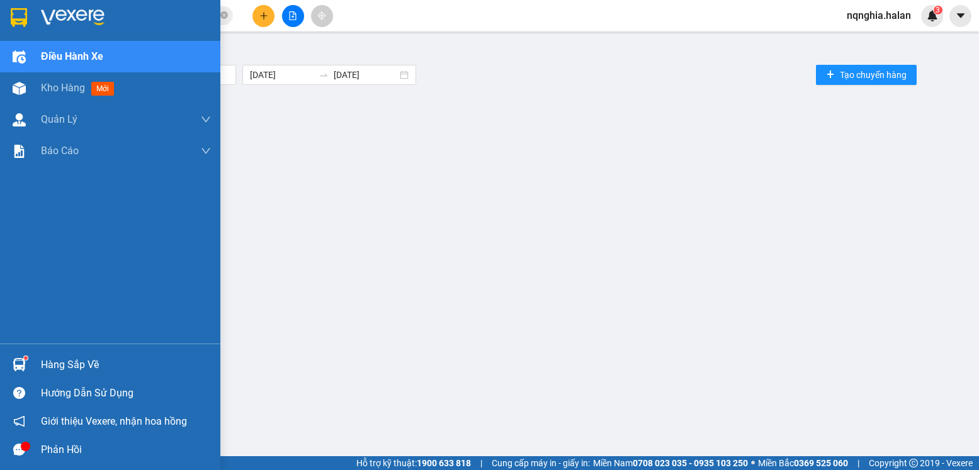
click at [33, 361] on div "Hàng sắp về" at bounding box center [110, 365] width 220 height 28
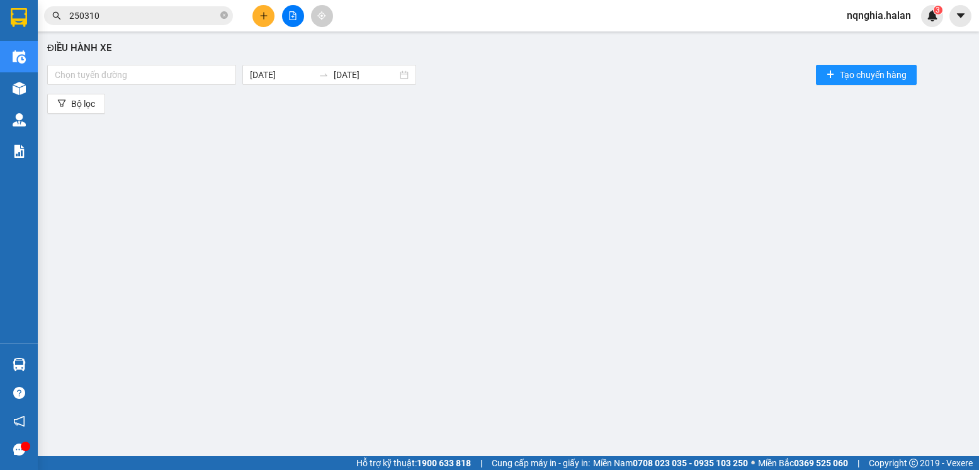
click at [315, 232] on section "Kết quả tìm kiếm ( 283 ) Bộ lọc Mã ĐH Trạng thái Món hàng Thu hộ Tổng cước Chưa…" at bounding box center [489, 235] width 979 height 470
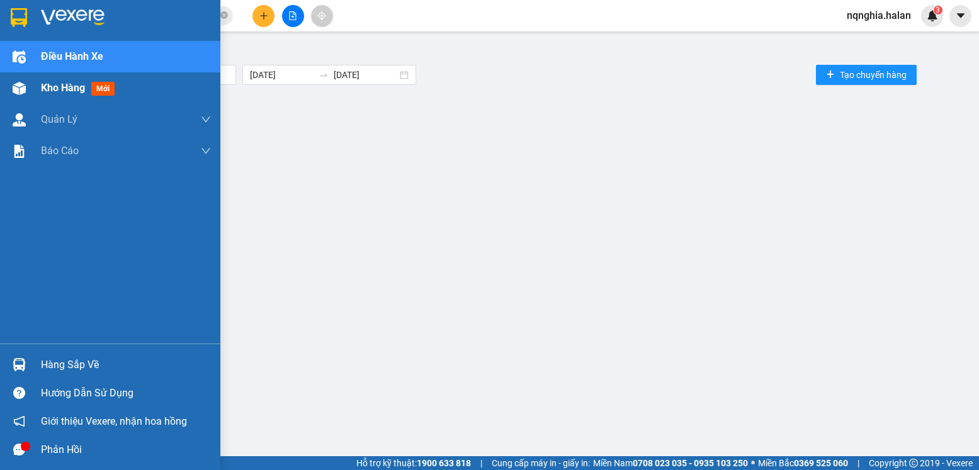
click at [34, 92] on div "Kho hàng mới" at bounding box center [110, 87] width 220 height 31
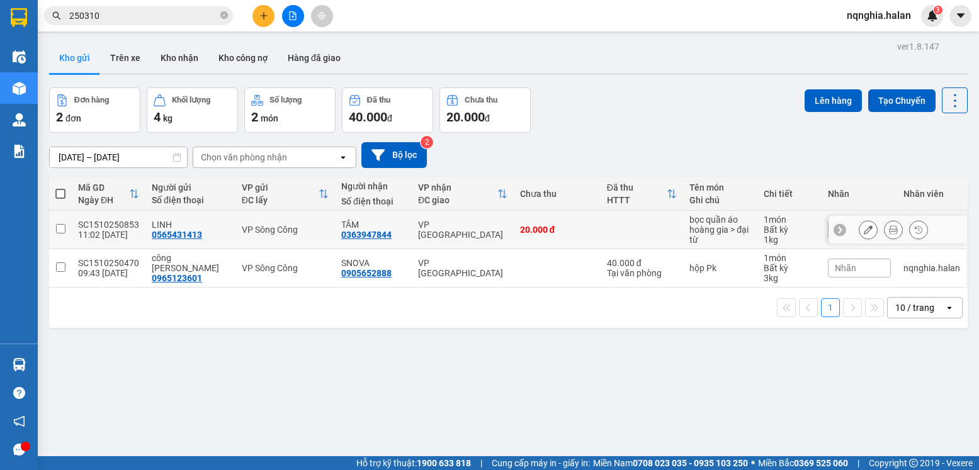
click at [432, 241] on td "VP [GEOGRAPHIC_DATA]" at bounding box center [463, 230] width 102 height 38
checkbox input "true"
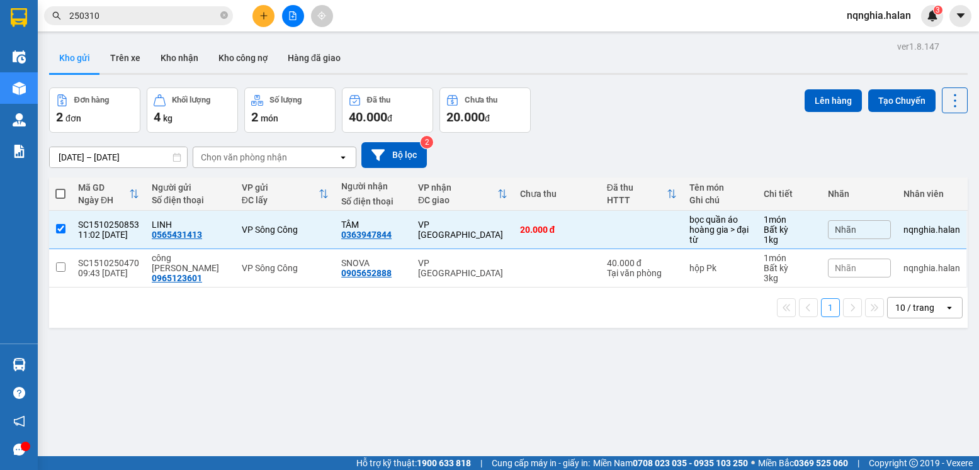
click at [429, 296] on div "1 10 / trang open" at bounding box center [508, 308] width 919 height 40
click at [448, 269] on div "VP [GEOGRAPHIC_DATA]" at bounding box center [462, 268] width 89 height 20
checkbox input "true"
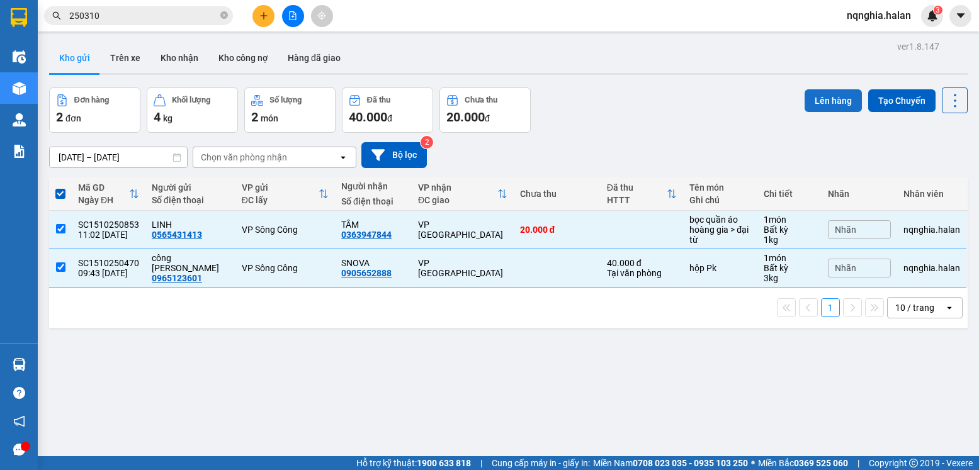
click at [830, 98] on button "Lên hàng" at bounding box center [833, 100] width 57 height 23
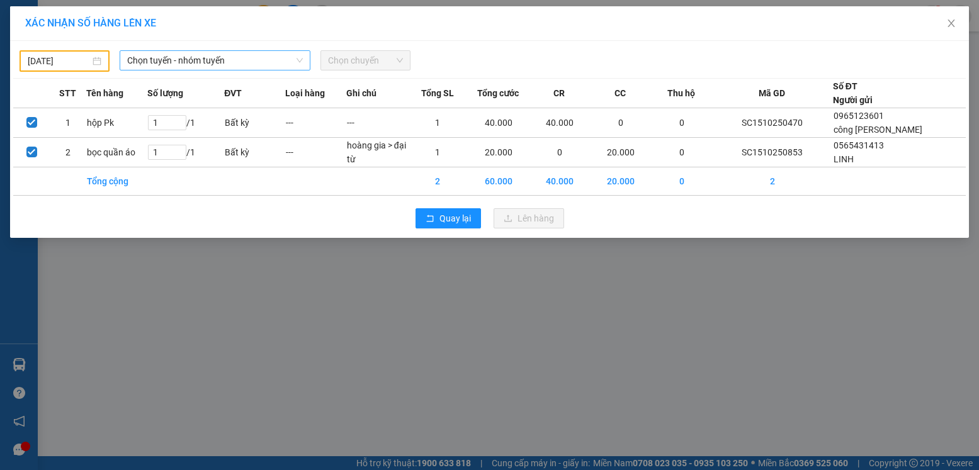
click at [184, 59] on span "Chọn tuyến - nhóm tuyến" at bounding box center [215, 60] width 176 height 19
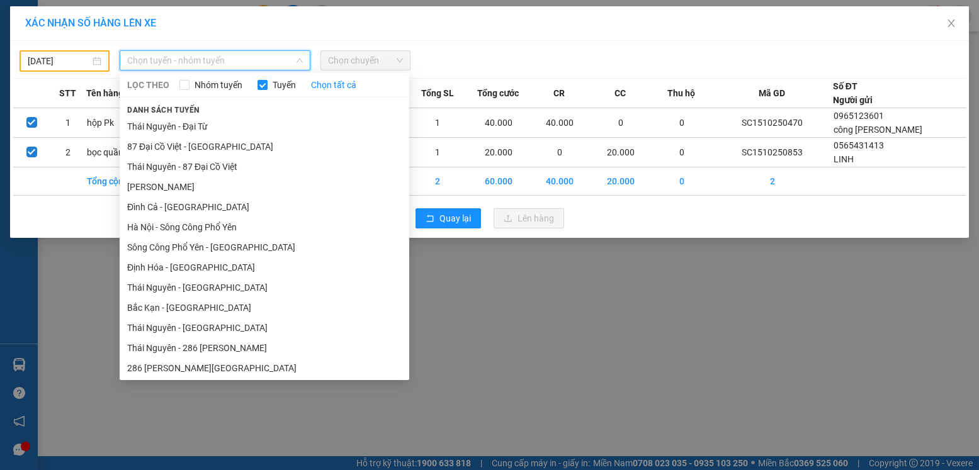
click at [42, 58] on body "Kết quả tìm kiếm ( 283 ) Bộ lọc Mã ĐH Trạng thái Món hàng Thu hộ Tổng cước Chưa…" at bounding box center [489, 235] width 979 height 470
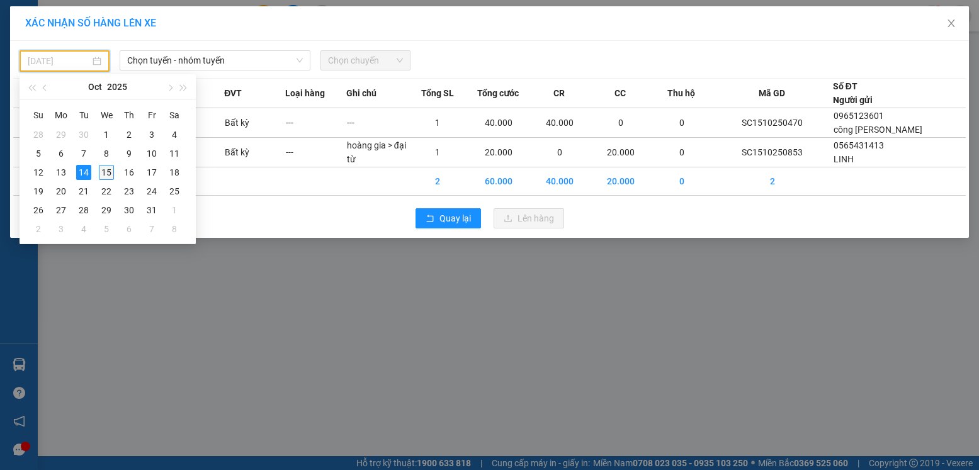
click at [107, 171] on div "15" at bounding box center [106, 172] width 15 height 15
type input "[DATE]"
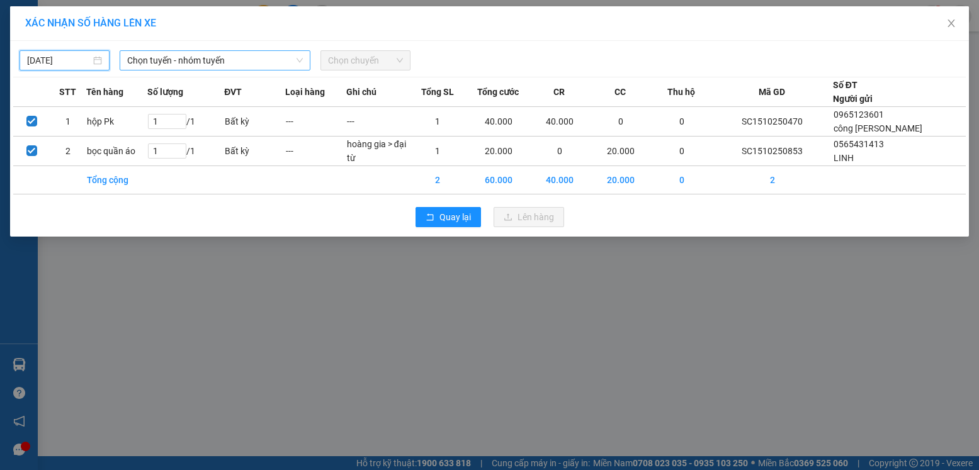
click at [202, 65] on span "Chọn tuyến - nhóm tuyến" at bounding box center [215, 60] width 176 height 19
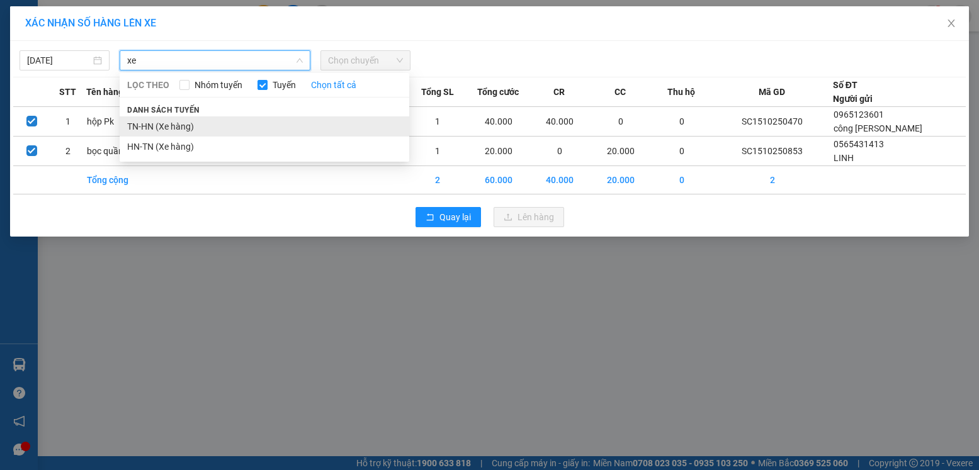
type input "xe"
click at [161, 125] on li "TN-HN (Xe hàng)" at bounding box center [265, 126] width 290 height 20
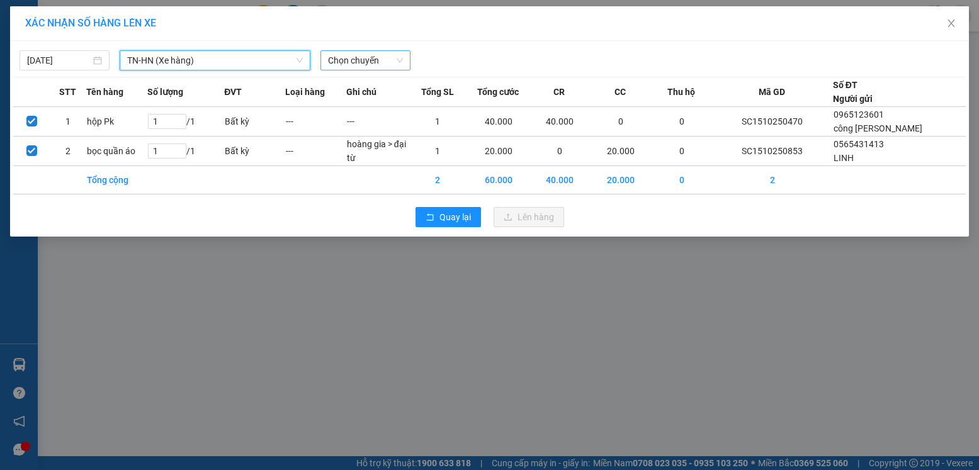
click at [322, 64] on div "Chọn chuyến" at bounding box center [366, 60] width 90 height 20
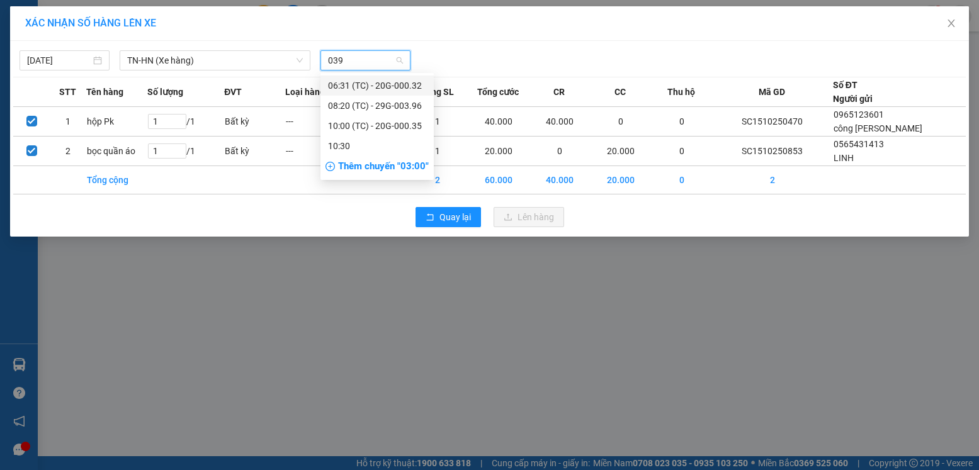
type input "0396"
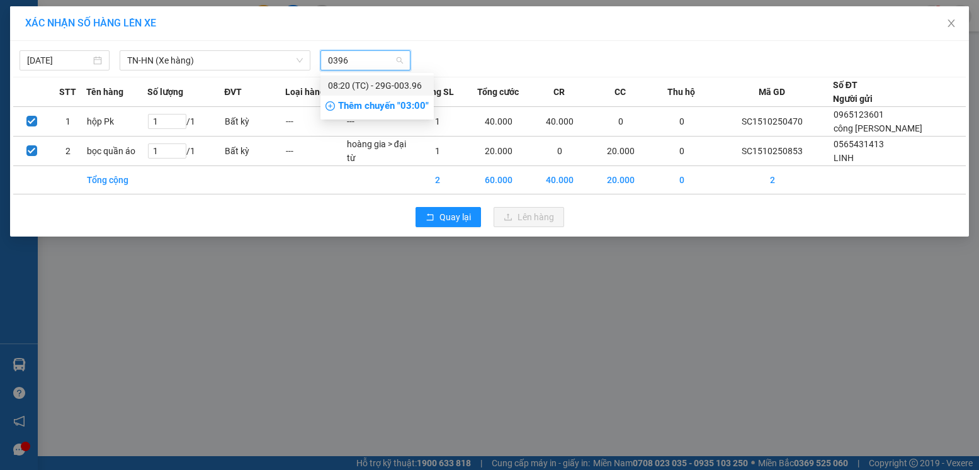
click at [363, 60] on input "0396" at bounding box center [361, 60] width 66 height 19
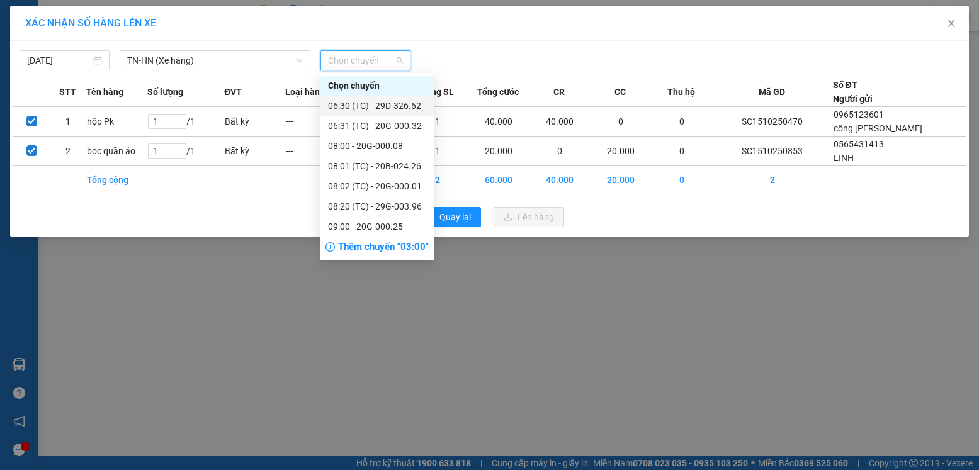
scroll to position [242, 0]
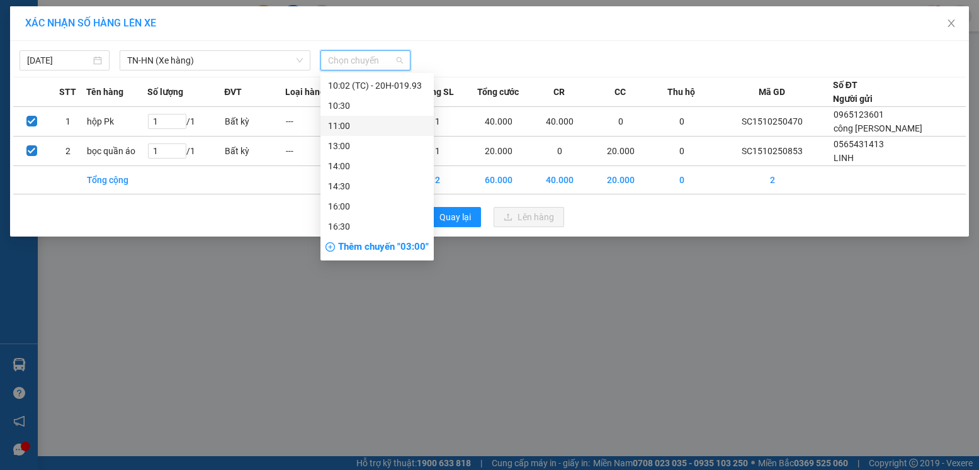
click at [356, 128] on div "11:00" at bounding box center [377, 126] width 98 height 14
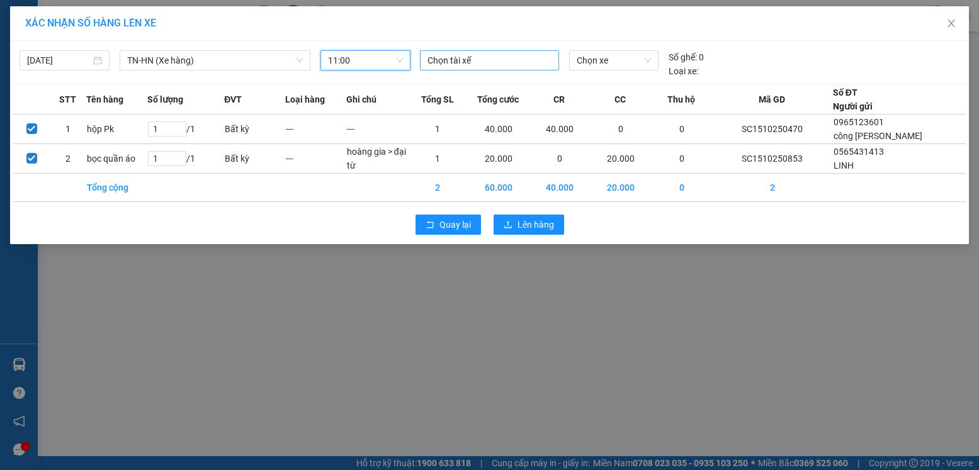
click at [494, 65] on div at bounding box center [489, 60] width 133 height 15
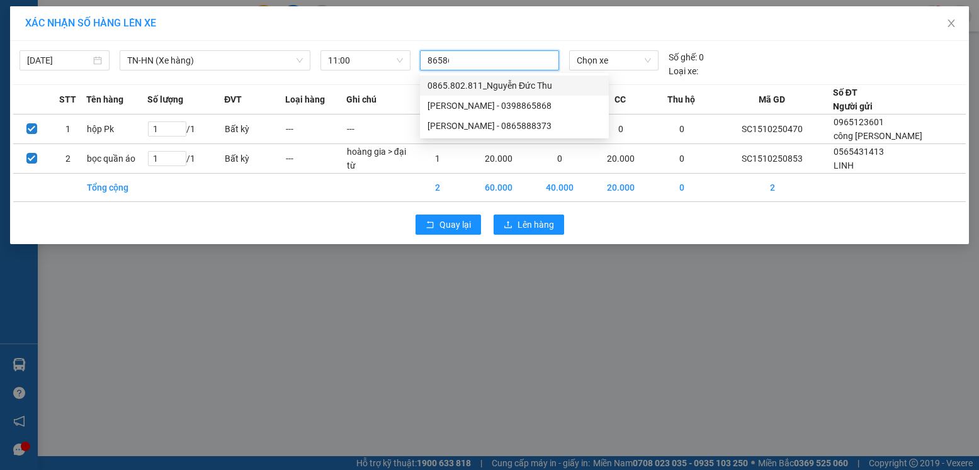
type input "865868"
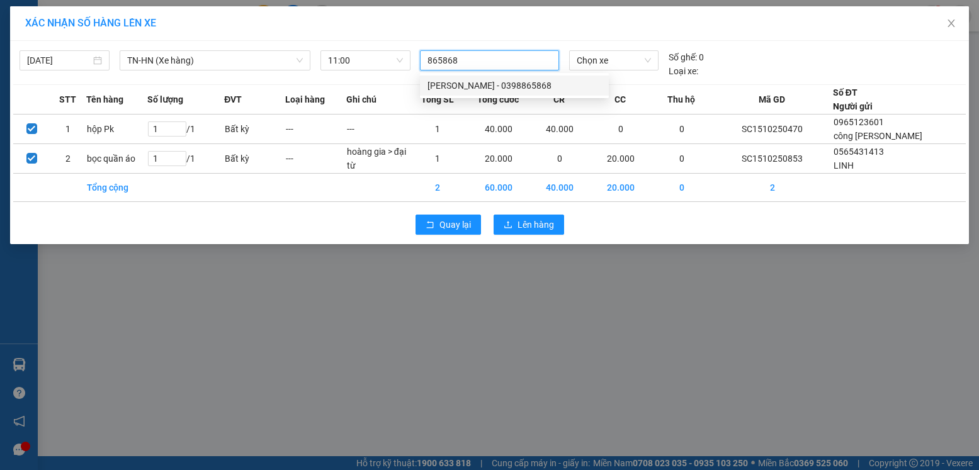
click at [475, 88] on div "[PERSON_NAME] - 0398865868" at bounding box center [515, 86] width 174 height 14
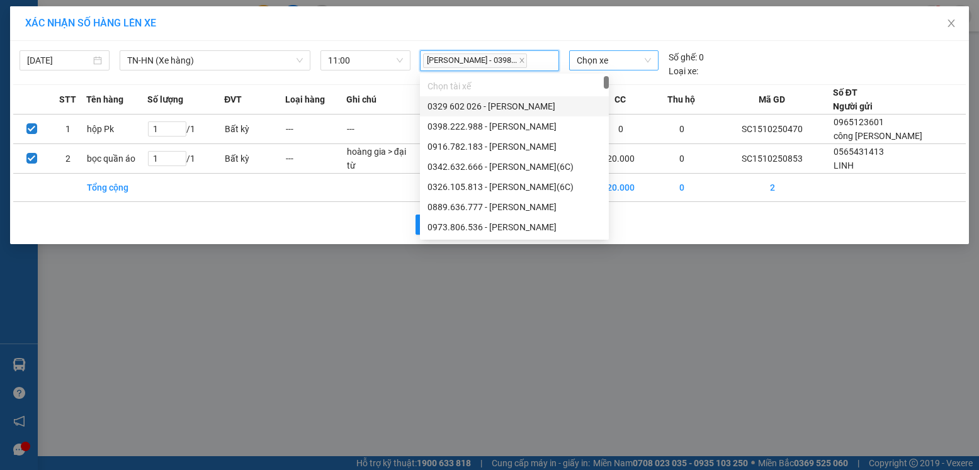
click at [600, 69] on span "Chọn xe" at bounding box center [614, 60] width 74 height 19
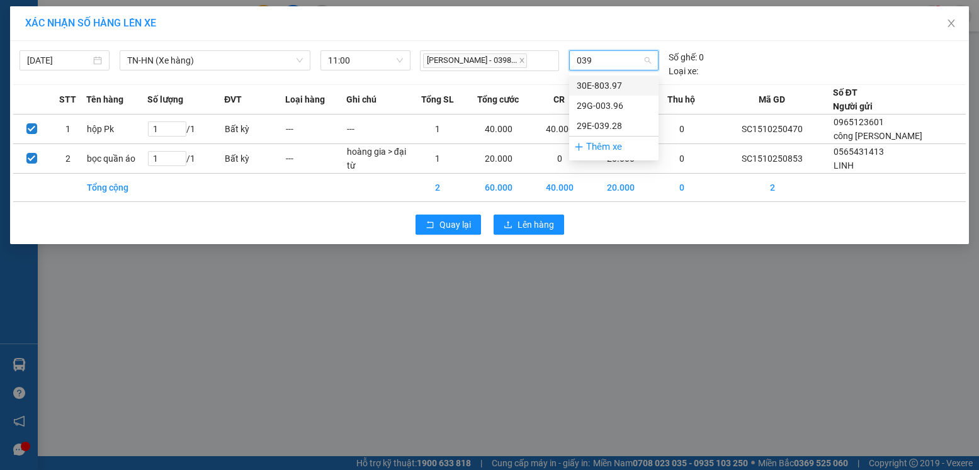
type input "0396"
click at [601, 80] on div "29G-003.96" at bounding box center [614, 86] width 74 height 14
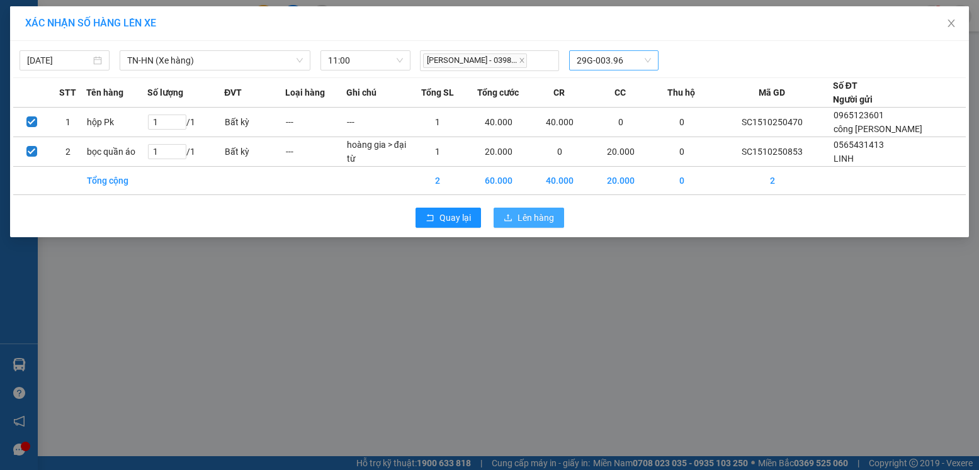
click at [531, 224] on span "Lên hàng" at bounding box center [536, 218] width 37 height 14
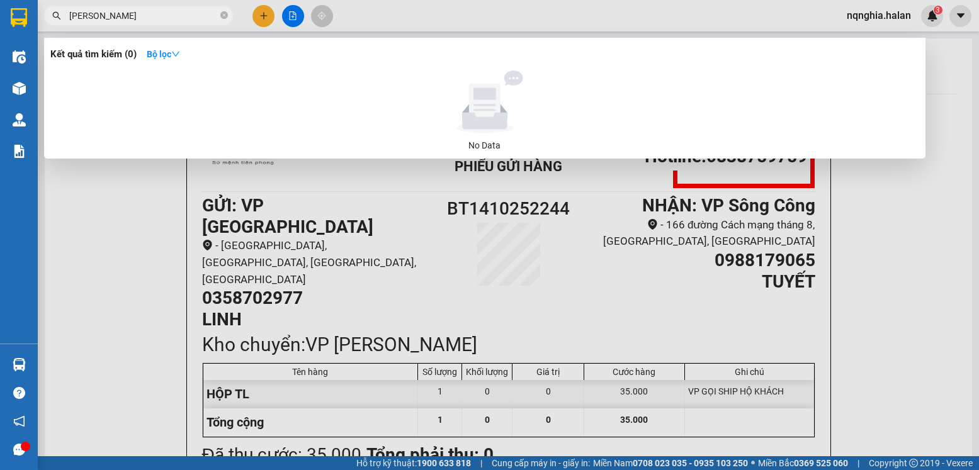
type input "V"
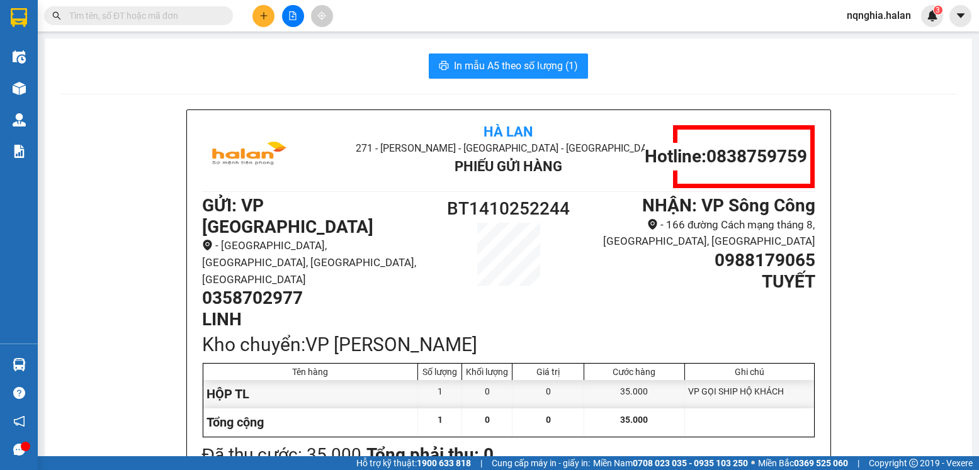
click at [168, 16] on input "text" at bounding box center [143, 16] width 149 height 14
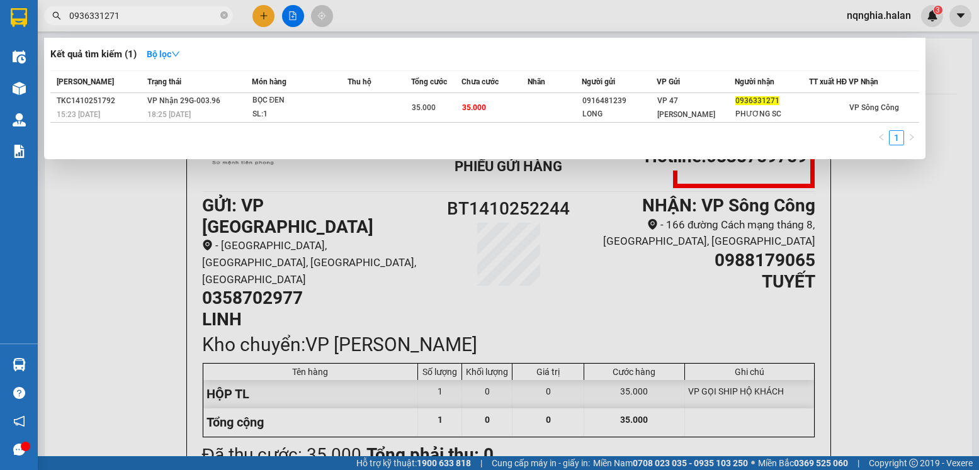
type input "0936331271"
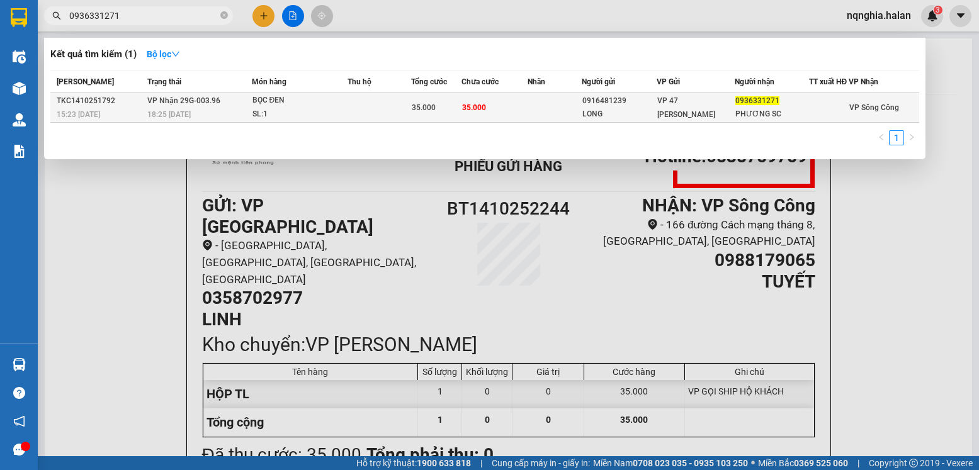
click at [467, 123] on td "35.000" at bounding box center [495, 108] width 66 height 30
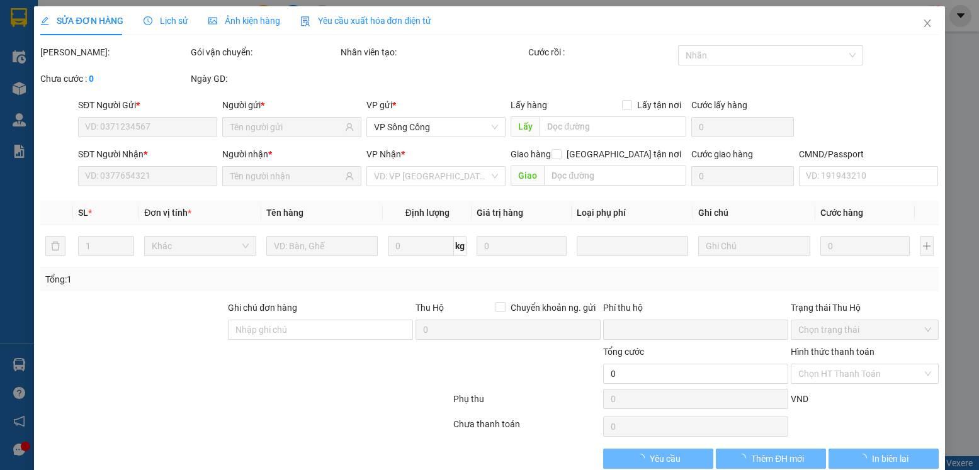
type input "0916481239"
type input "LONG"
type input "0936331271"
type input "PHƯƠNG SC"
type input "0"
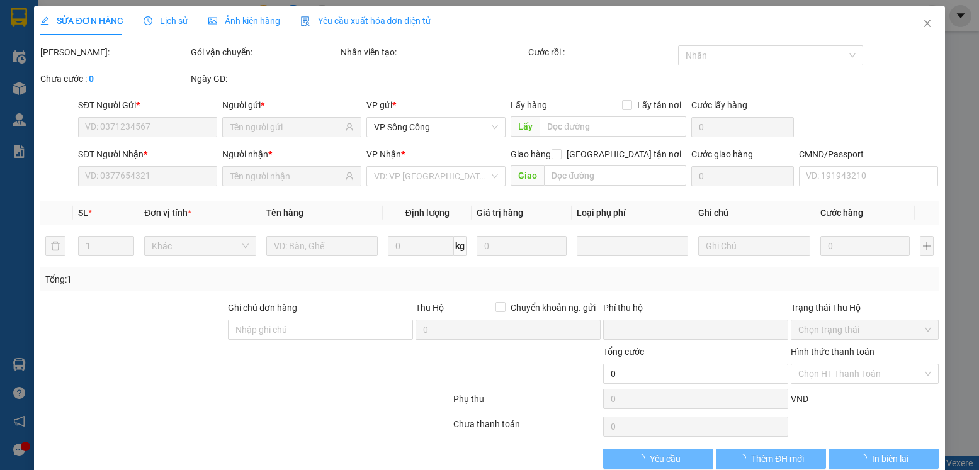
type input "35.000"
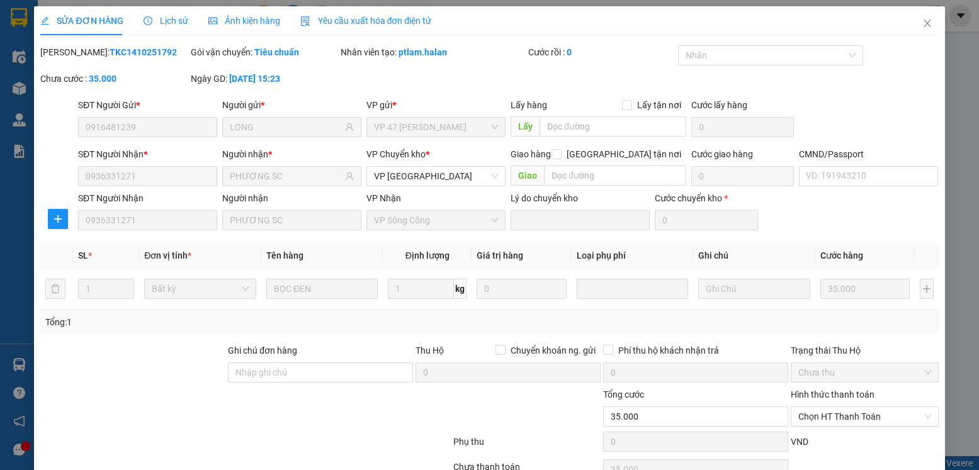
scroll to position [66, 0]
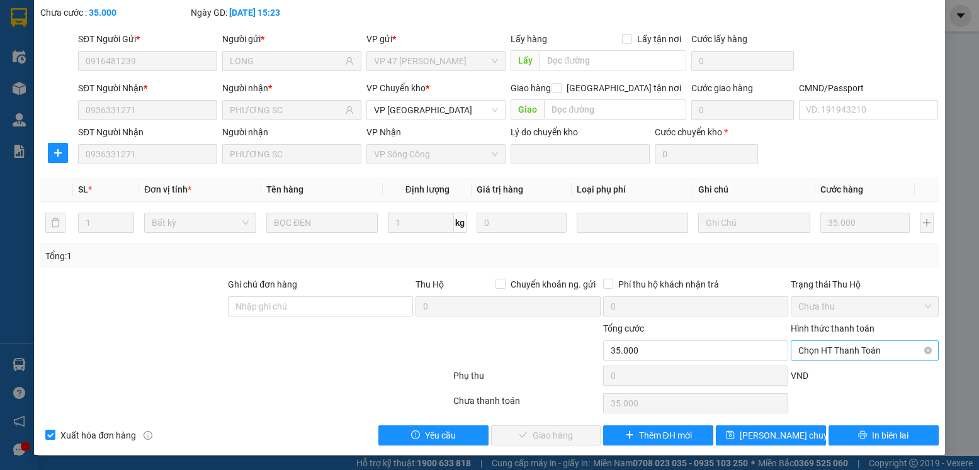
click at [838, 353] on span "Chọn HT Thanh Toán" at bounding box center [864, 350] width 132 height 19
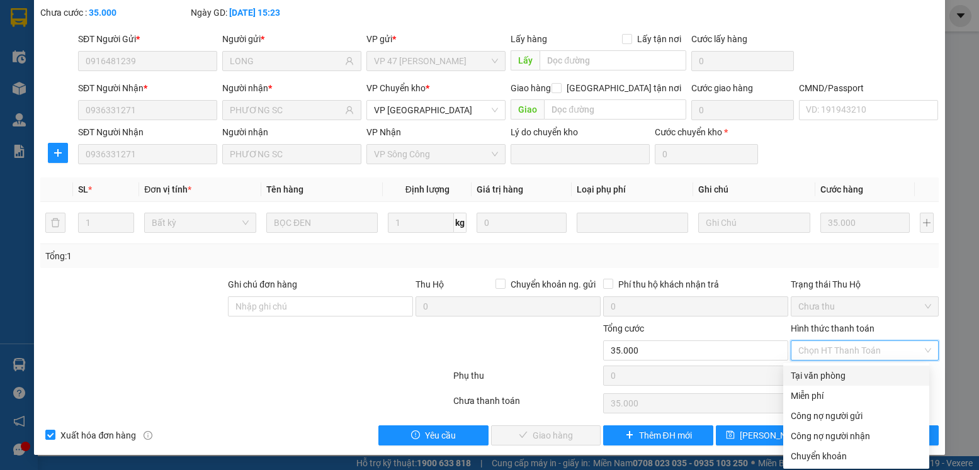
click at [831, 372] on div "Tại văn phòng" at bounding box center [856, 376] width 131 height 14
type input "0"
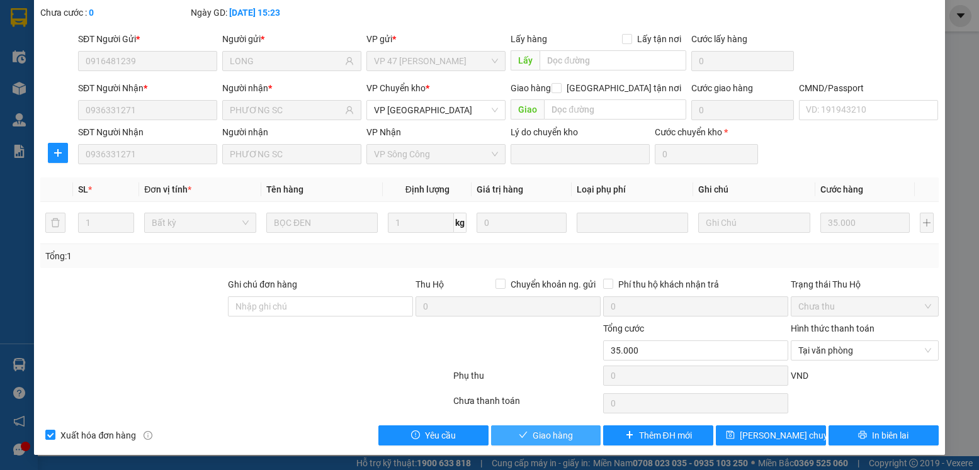
click at [542, 431] on span "Giao hàng" at bounding box center [553, 436] width 40 height 14
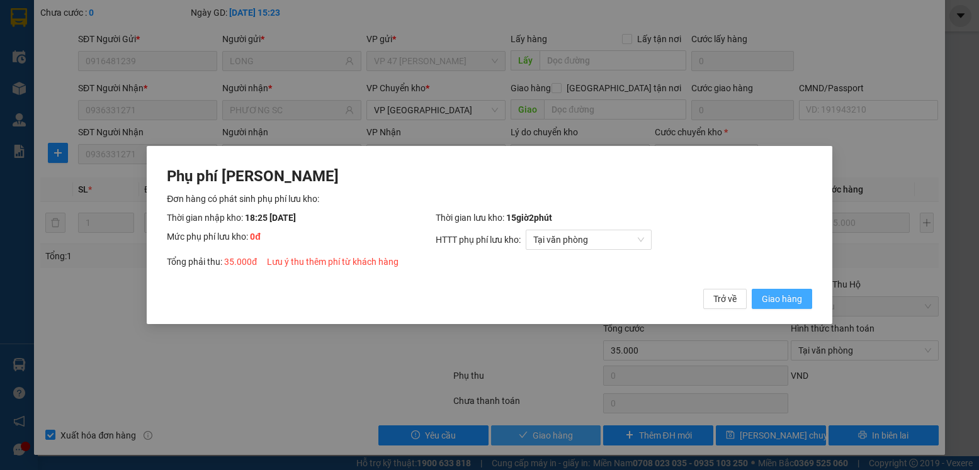
click at [752, 289] on button "Giao hàng" at bounding box center [782, 299] width 60 height 20
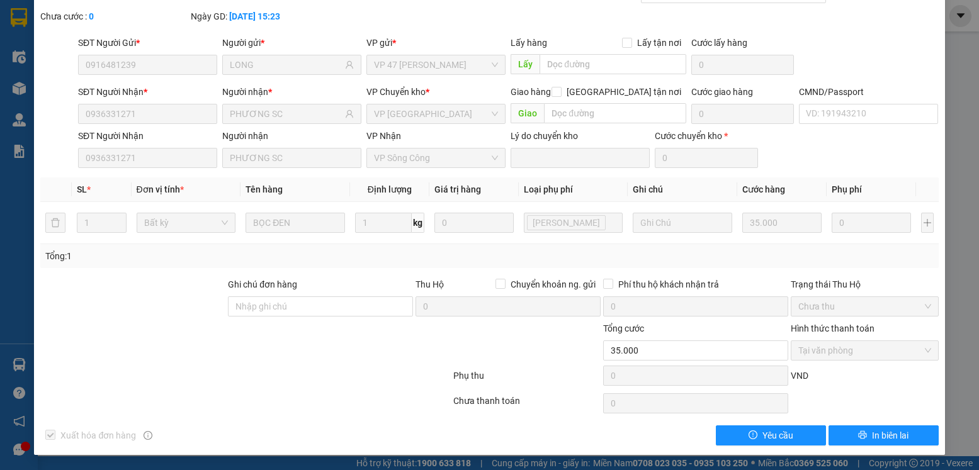
scroll to position [0, 0]
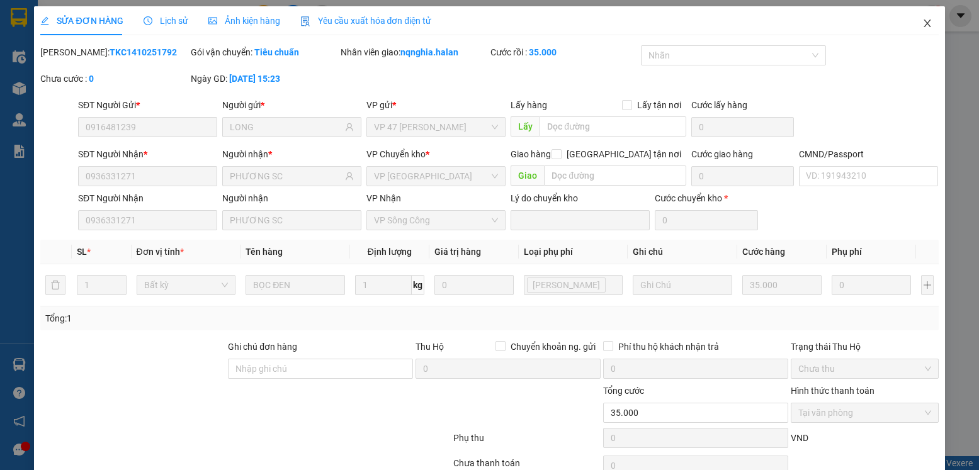
click at [911, 27] on span "Close" at bounding box center [927, 23] width 35 height 35
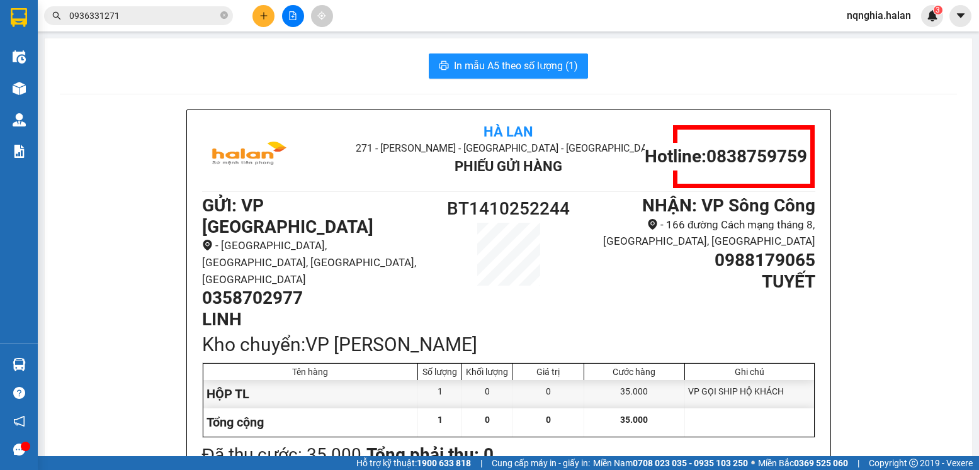
click at [168, 20] on input "0936331271" at bounding box center [143, 16] width 149 height 14
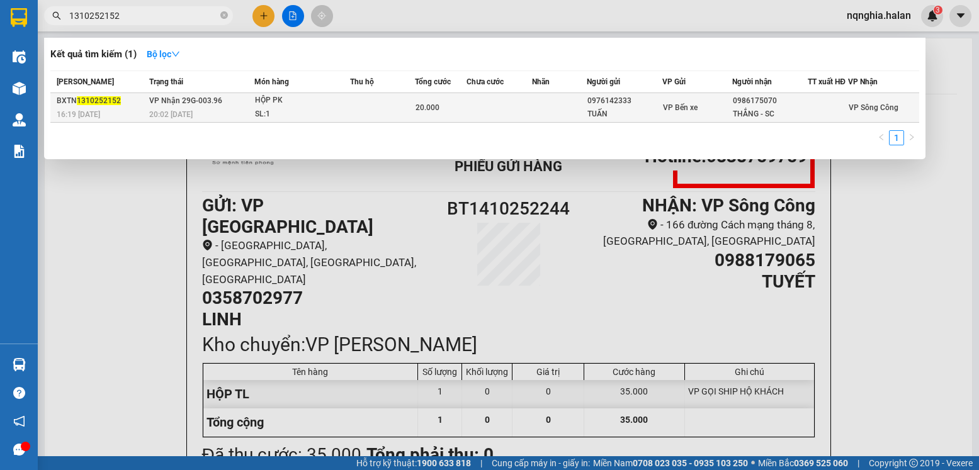
type input "1310252152"
click at [203, 115] on div "20:02 [DATE]" at bounding box center [201, 115] width 105 height 14
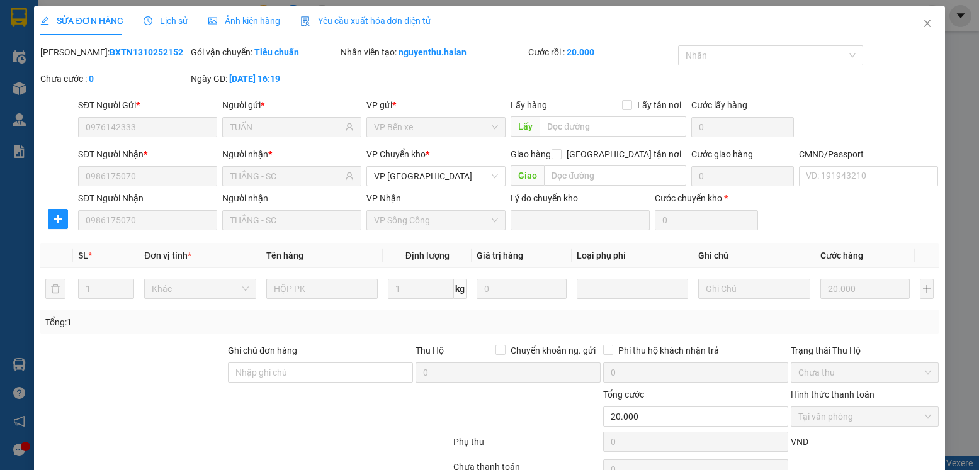
type input "0976142333"
type input "TUẤN"
type input "0986175070"
type input "THẮNG - SC"
type input "0"
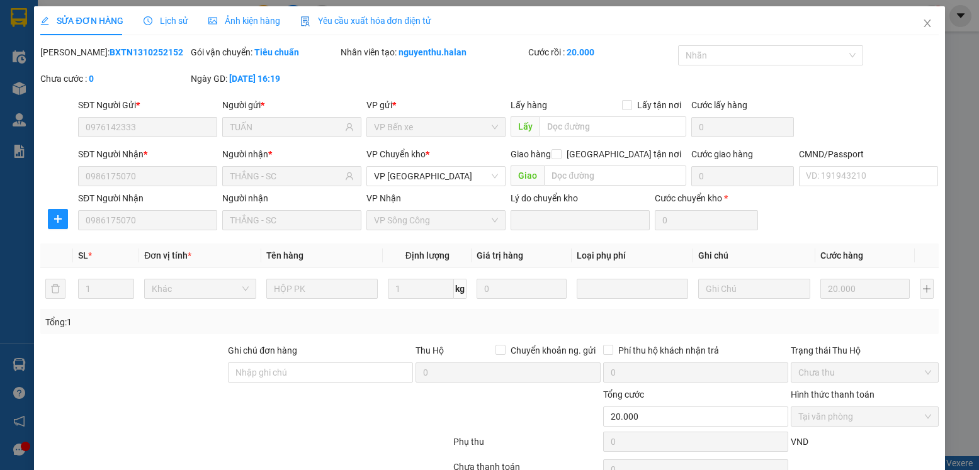
type input "20.000"
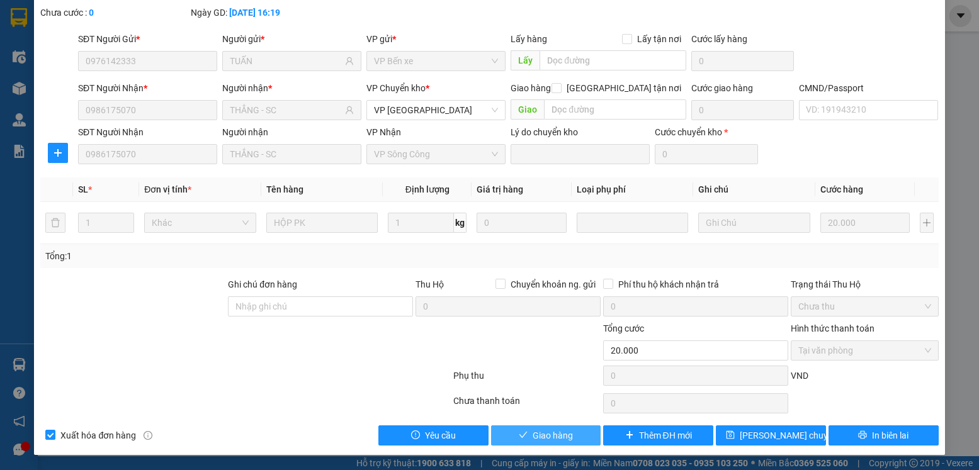
click at [558, 433] on span "Giao hàng" at bounding box center [553, 436] width 40 height 14
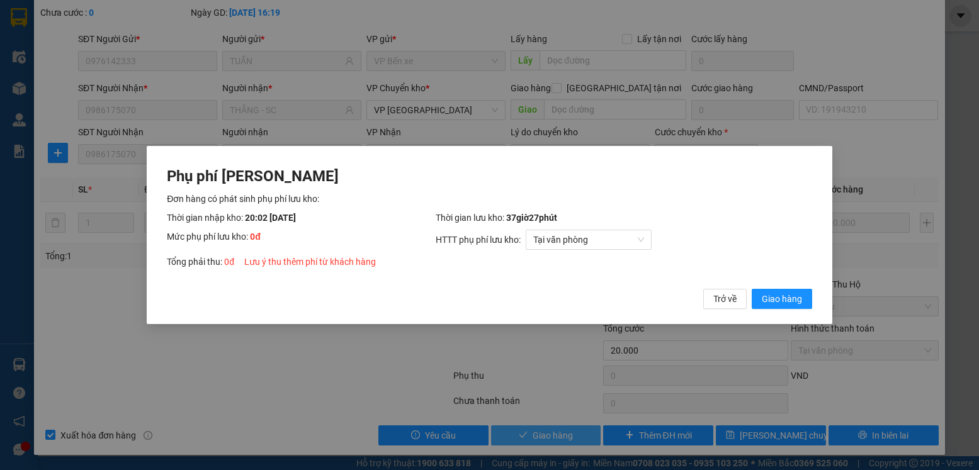
click at [752, 289] on button "Giao hàng" at bounding box center [782, 299] width 60 height 20
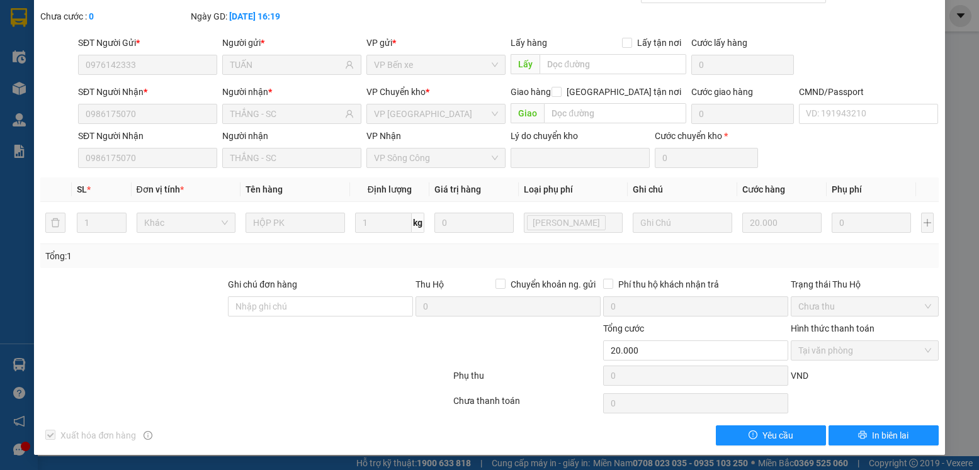
scroll to position [0, 0]
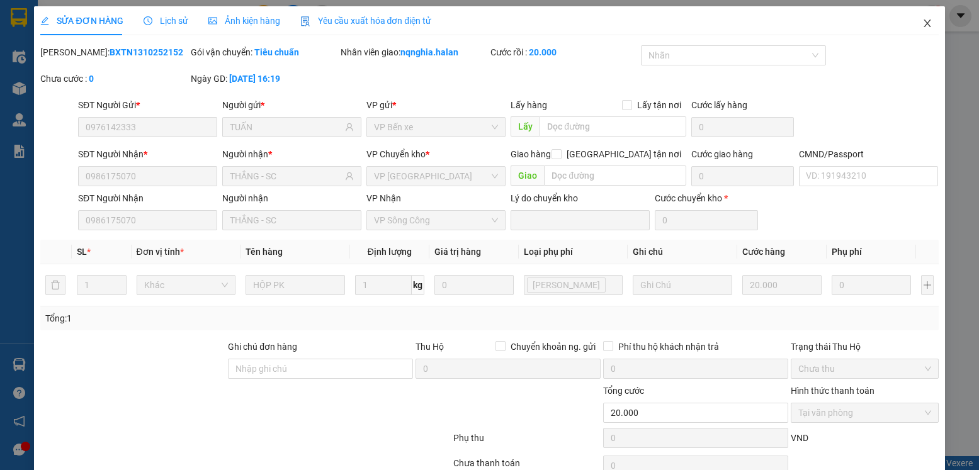
click at [923, 23] on icon "close" at bounding box center [928, 23] width 10 height 10
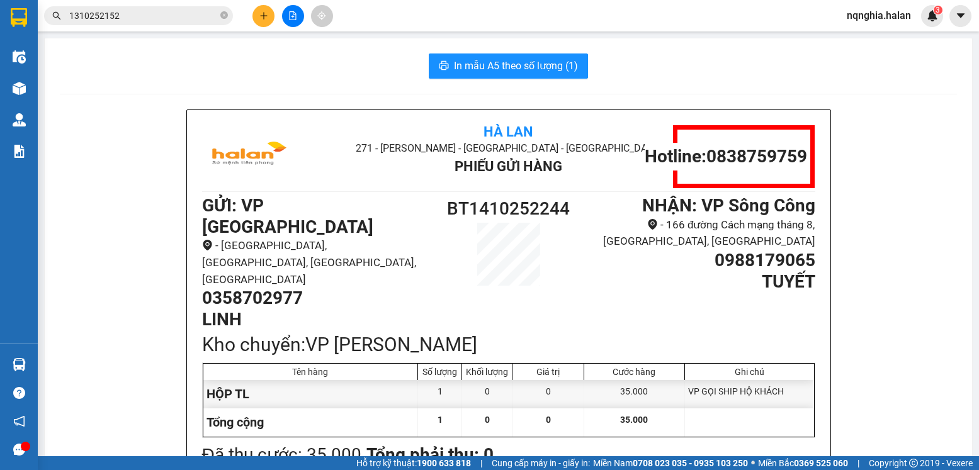
click at [261, 18] on icon "plus" at bounding box center [263, 15] width 9 height 9
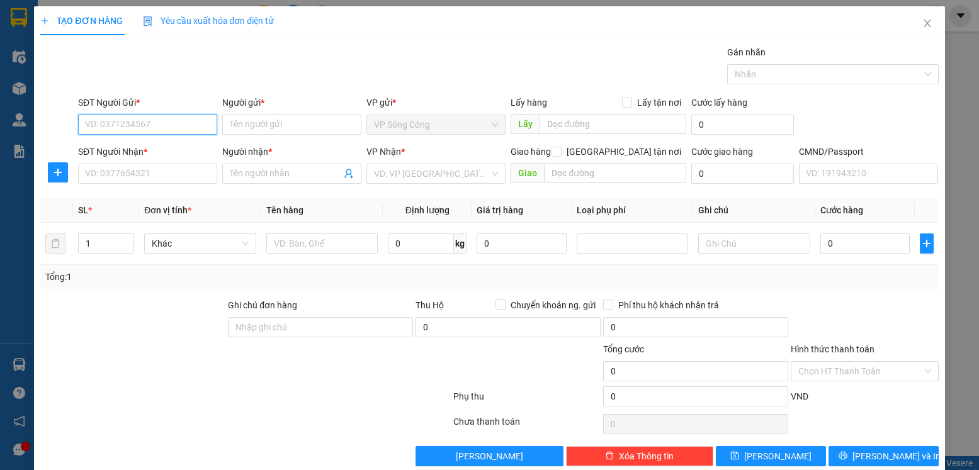
click at [158, 128] on input "SĐT Người Gửi *" at bounding box center [147, 125] width 139 height 20
click at [158, 128] on input "0965123601" at bounding box center [147, 125] width 139 height 20
click at [159, 130] on input "0965123601" at bounding box center [147, 125] width 139 height 20
type input "0965123601"
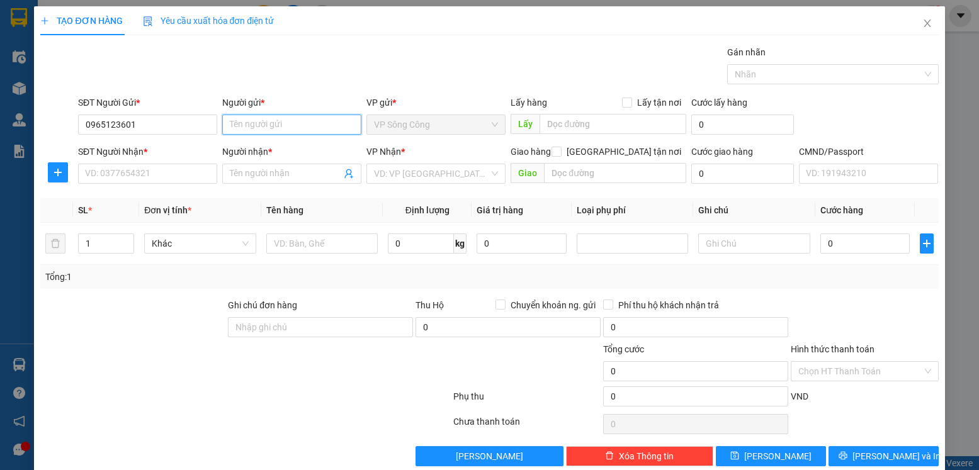
click at [261, 128] on input "Người gửi *" at bounding box center [291, 125] width 139 height 20
paste input "công [PERSON_NAME]"
type input "công [PERSON_NAME]"
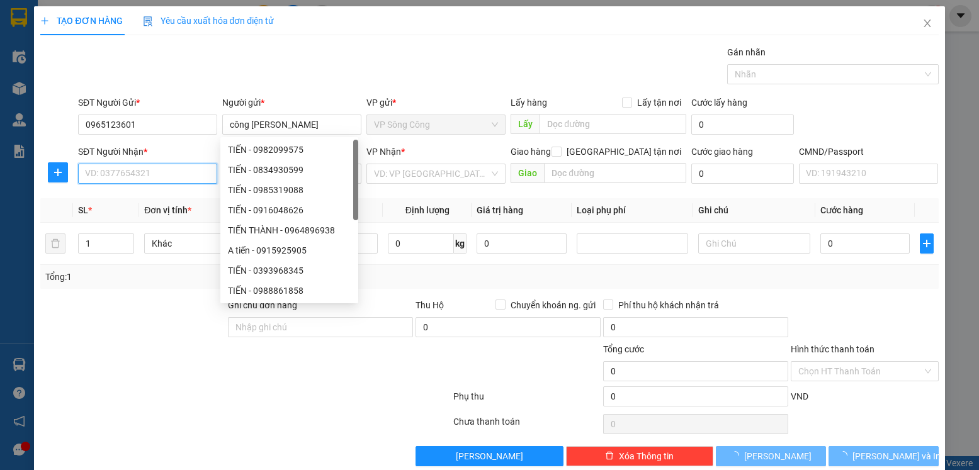
click at [171, 170] on input "SĐT Người Nhận *" at bounding box center [147, 174] width 139 height 20
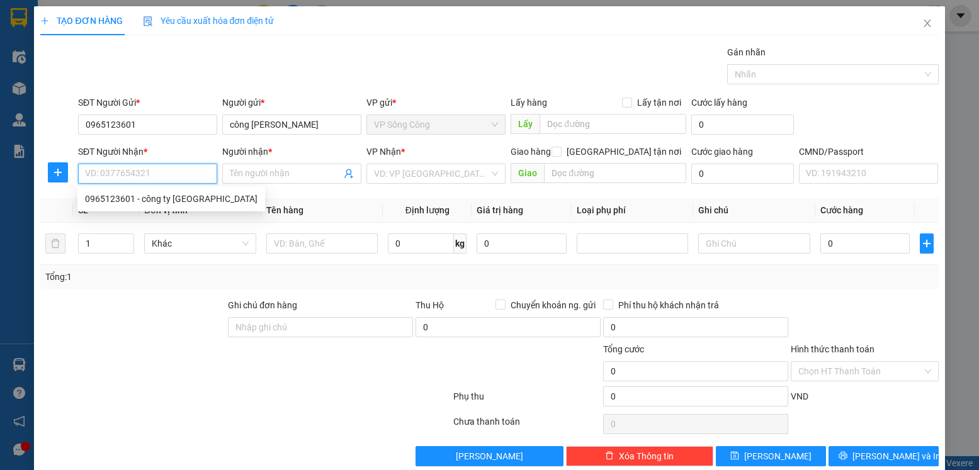
click at [171, 172] on input "SĐT Người Nhận *" at bounding box center [147, 174] width 139 height 20
click at [171, 200] on div "0905652888 - SNOVA" at bounding box center [146, 199] width 123 height 14
type input "0905652888"
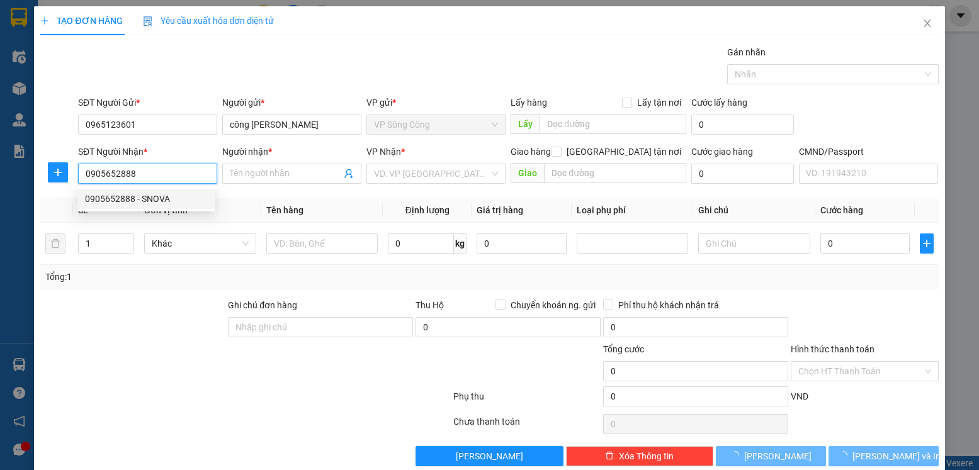
type input "SNOVA"
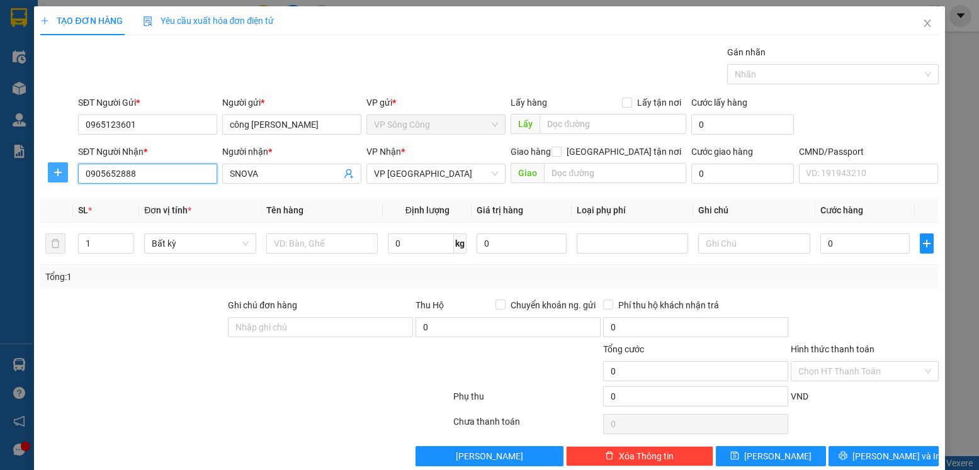
type input "0905652888"
click at [58, 176] on icon "plus" at bounding box center [58, 173] width 1 height 8
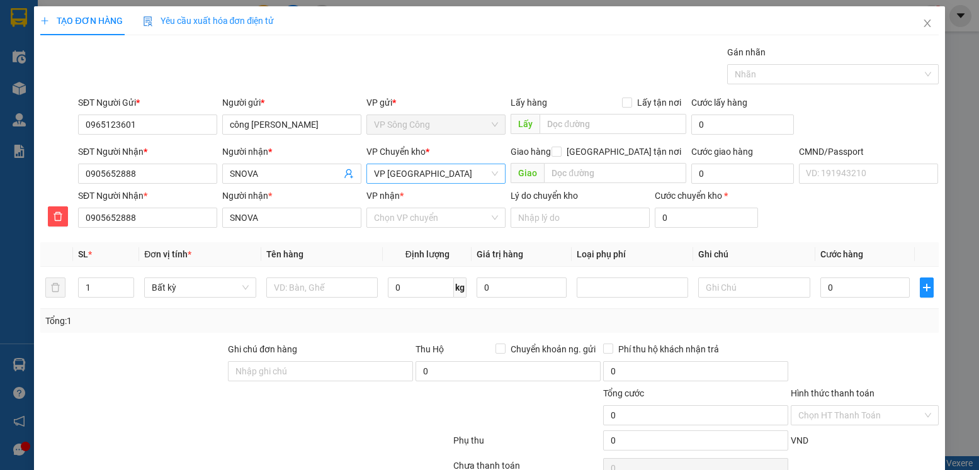
click at [460, 168] on span "VP [GEOGRAPHIC_DATA]" at bounding box center [436, 173] width 124 height 19
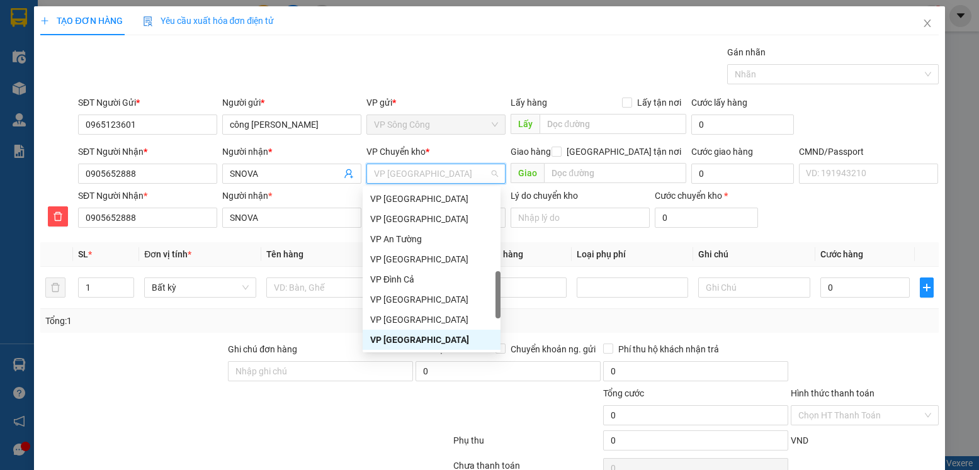
type input "y"
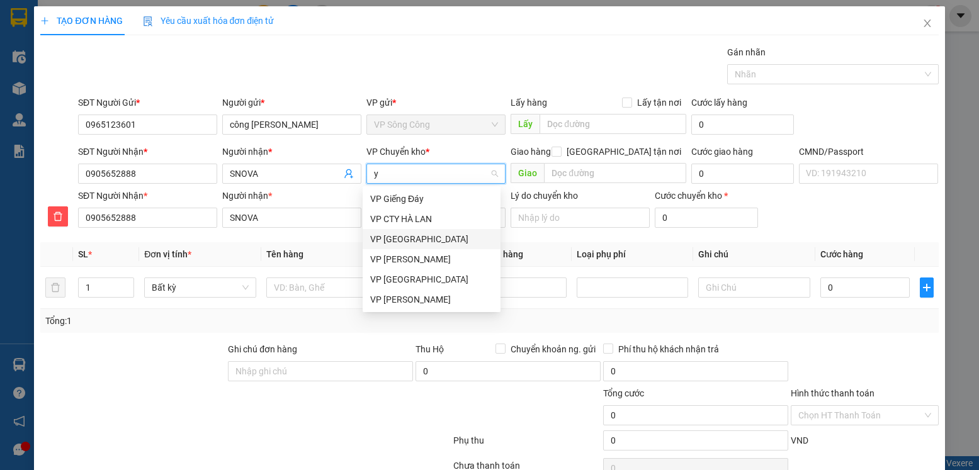
click at [395, 236] on div "VP [GEOGRAPHIC_DATA]" at bounding box center [431, 239] width 123 height 14
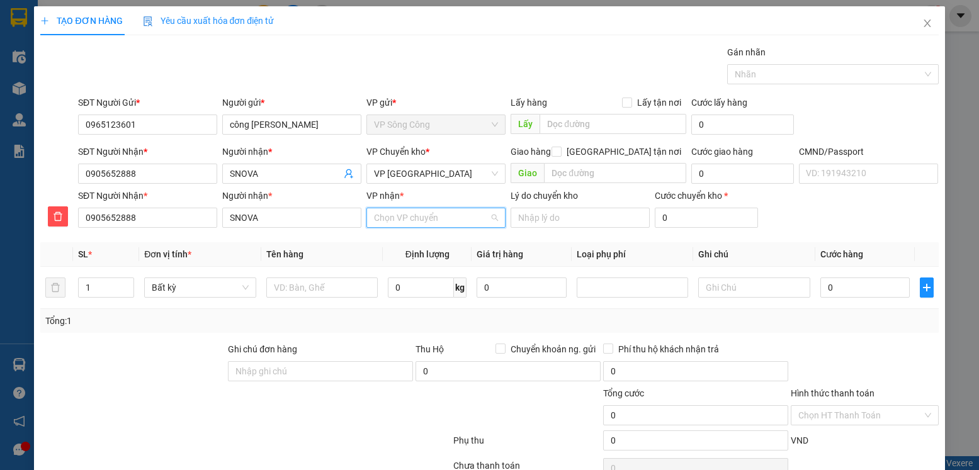
click at [411, 216] on input "VP nhận *" at bounding box center [431, 217] width 115 height 19
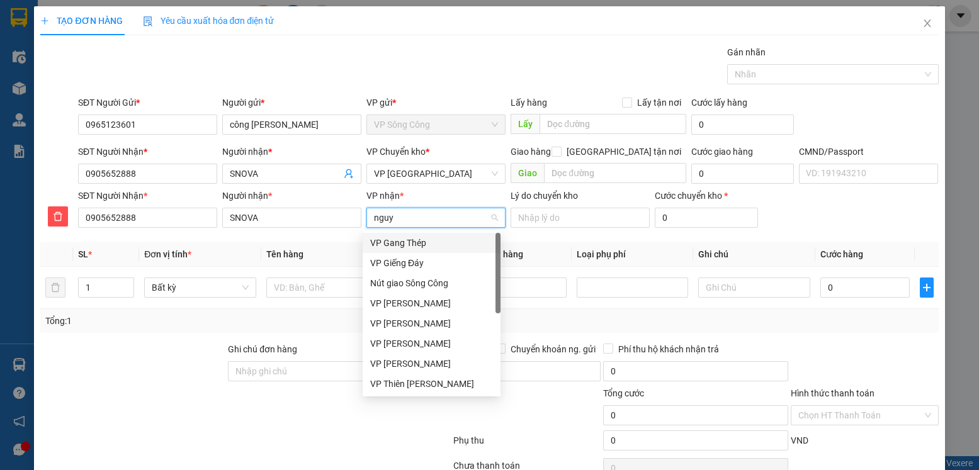
type input "nguye"
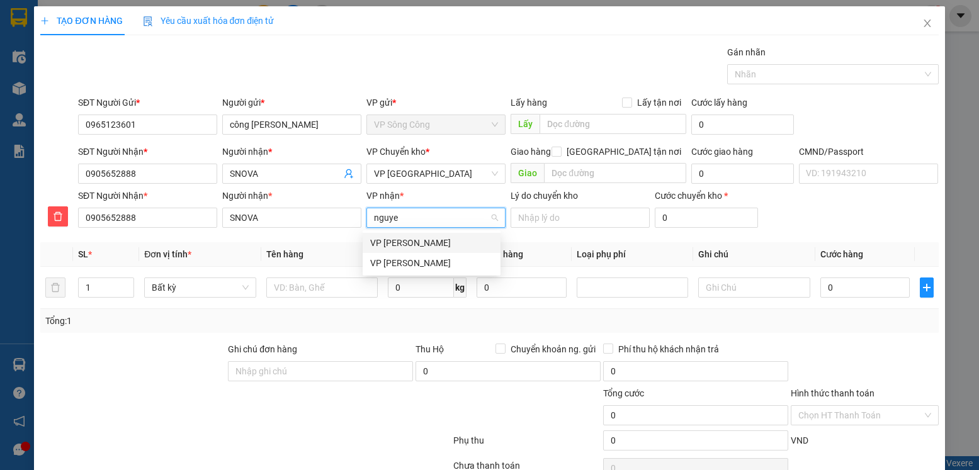
click at [414, 236] on div "VP [PERSON_NAME]" at bounding box center [431, 243] width 123 height 14
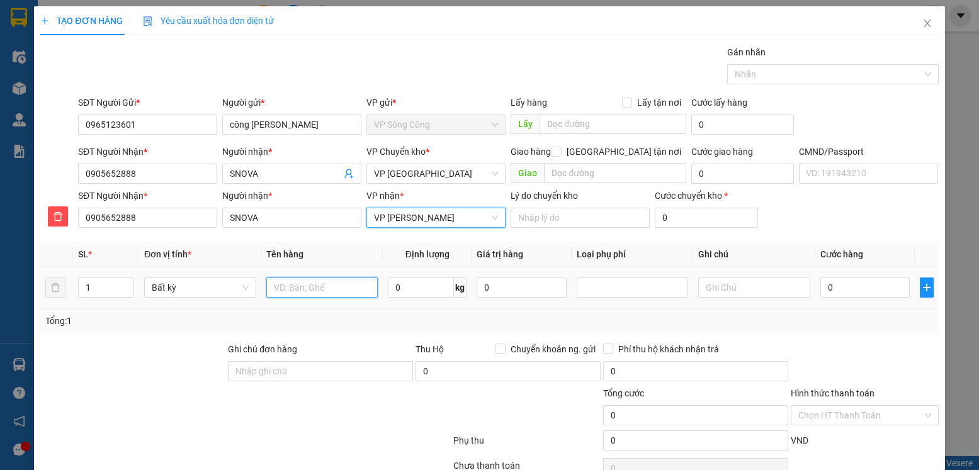
click at [318, 289] on input "text" at bounding box center [322, 288] width 112 height 20
type input "hộp Pk"
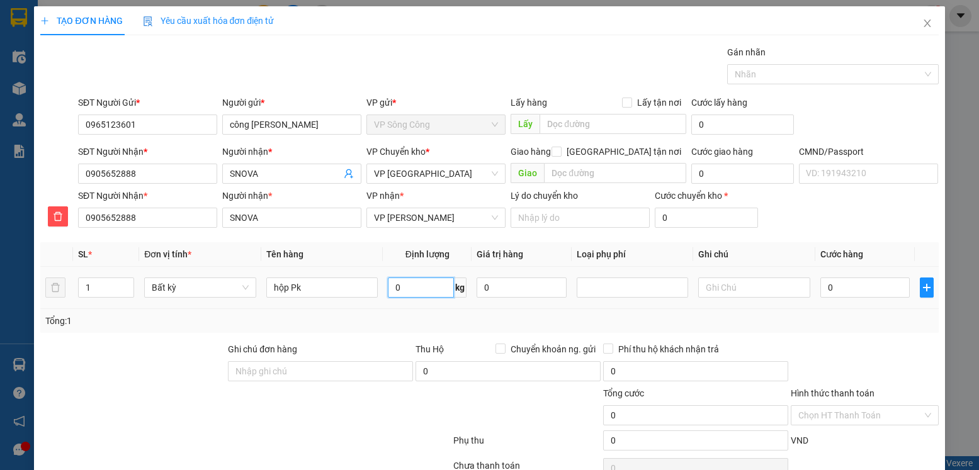
click at [415, 293] on input "0" at bounding box center [421, 288] width 66 height 20
type input "3"
click at [868, 331] on div "Tổng: 1" at bounding box center [489, 321] width 898 height 24
type input "40.000"
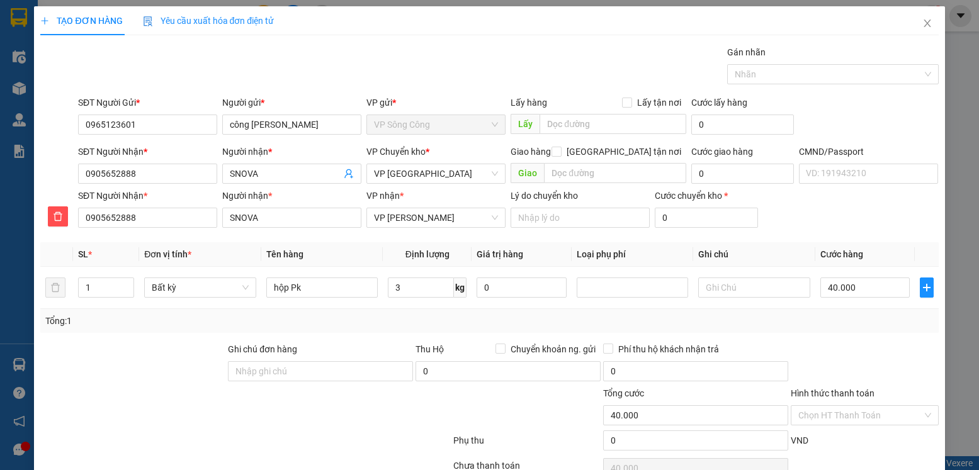
scroll to position [65, 0]
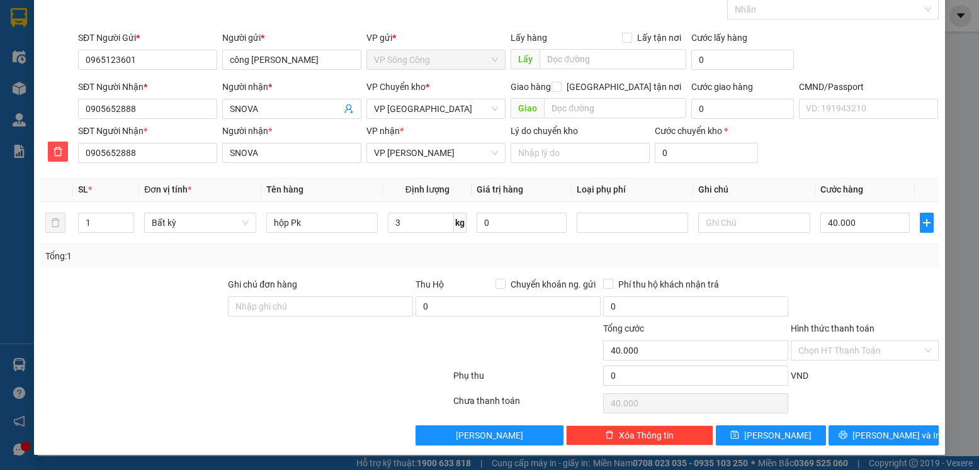
click at [862, 366] on div "Phụ thu 0 VND" at bounding box center [489, 378] width 900 height 25
click at [861, 351] on input "Hình thức thanh toán" at bounding box center [859, 350] width 123 height 19
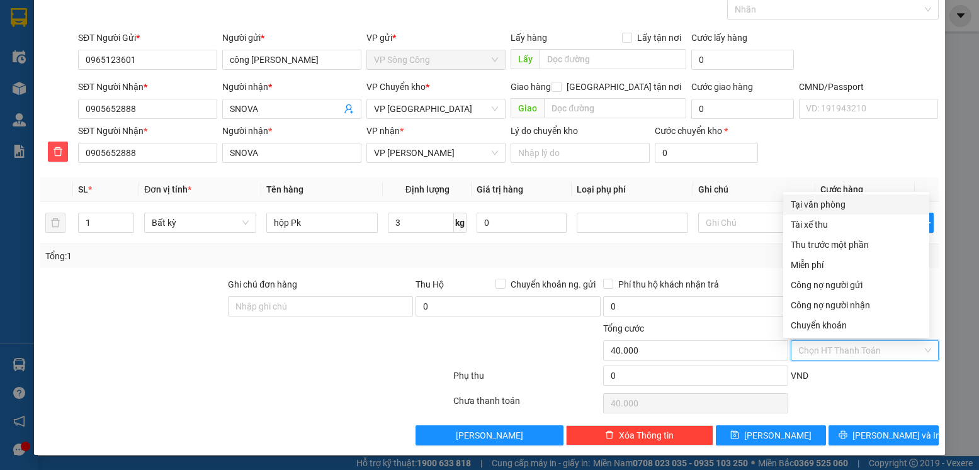
click at [847, 198] on div "Tại văn phòng" at bounding box center [856, 205] width 131 height 14
type input "0"
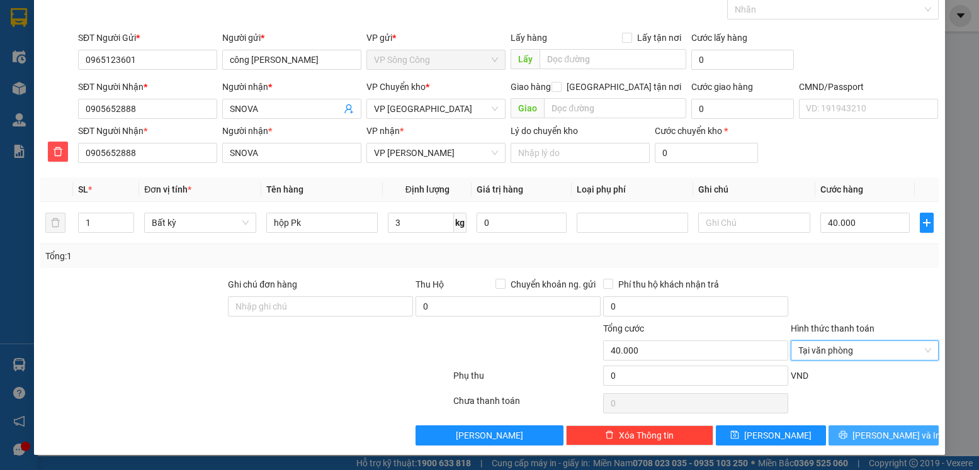
click at [842, 426] on button "[PERSON_NAME] và In" at bounding box center [884, 436] width 110 height 20
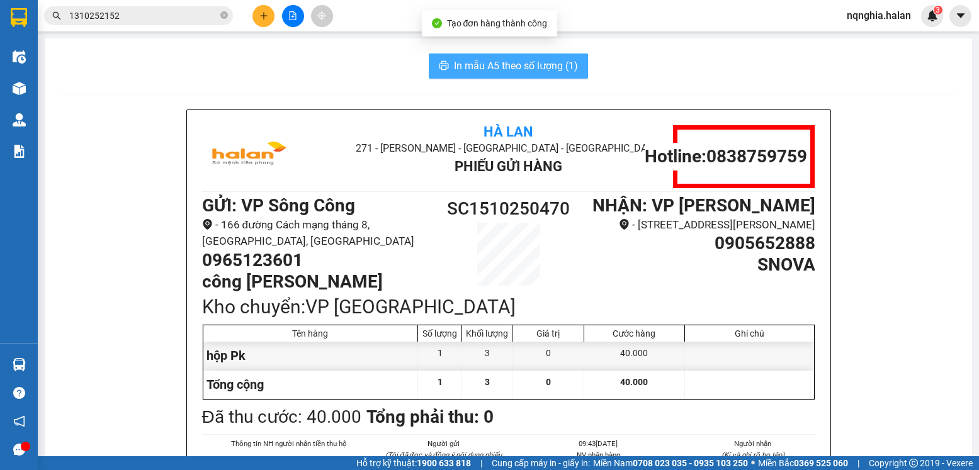
click at [497, 63] on span "In mẫu A5 theo số lượng (1)" at bounding box center [516, 66] width 124 height 16
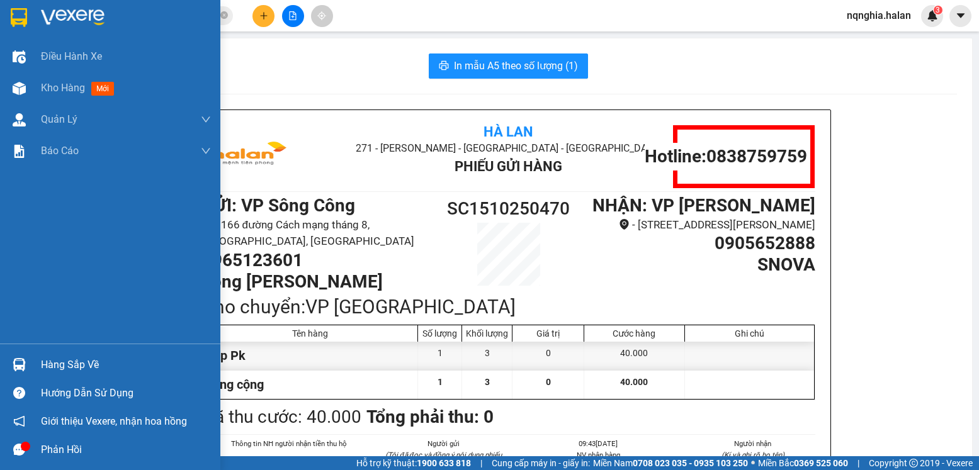
click at [23, 370] on img at bounding box center [19, 364] width 13 height 13
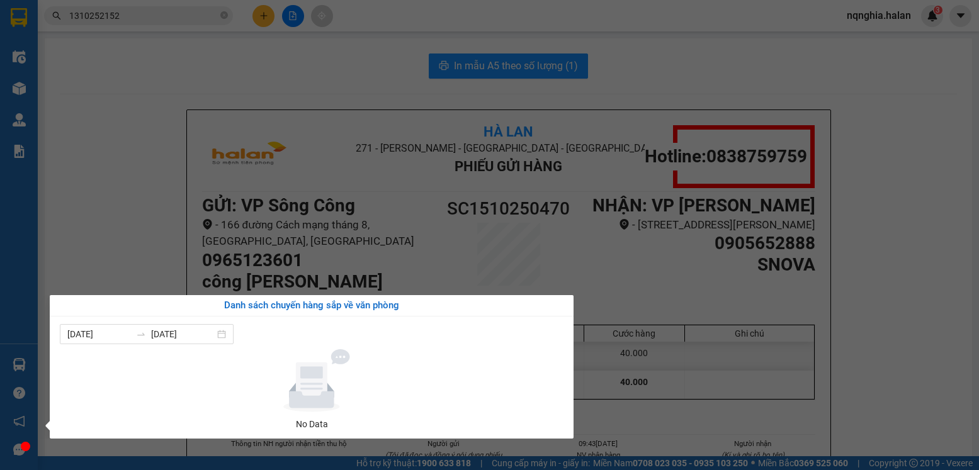
click at [113, 225] on section "Kết quả tìm kiếm ( 1 ) Bộ lọc Mã ĐH Trạng thái Món hàng Thu hộ Tổng cước Chưa c…" at bounding box center [489, 235] width 979 height 470
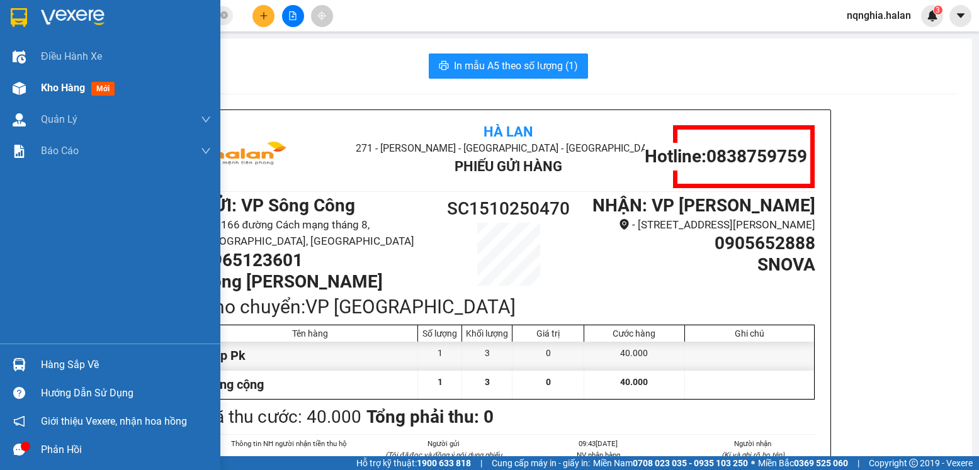
click at [27, 96] on div at bounding box center [19, 88] width 22 height 22
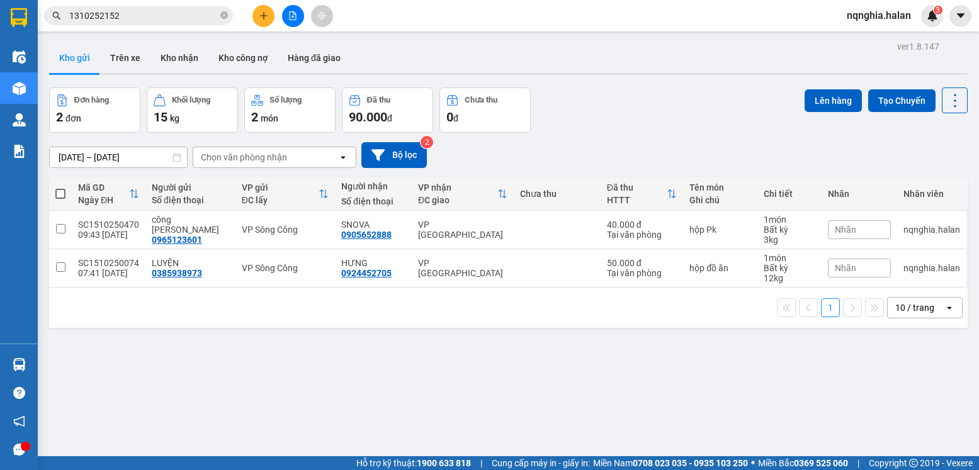
click at [164, 21] on input "1310252152" at bounding box center [143, 16] width 149 height 14
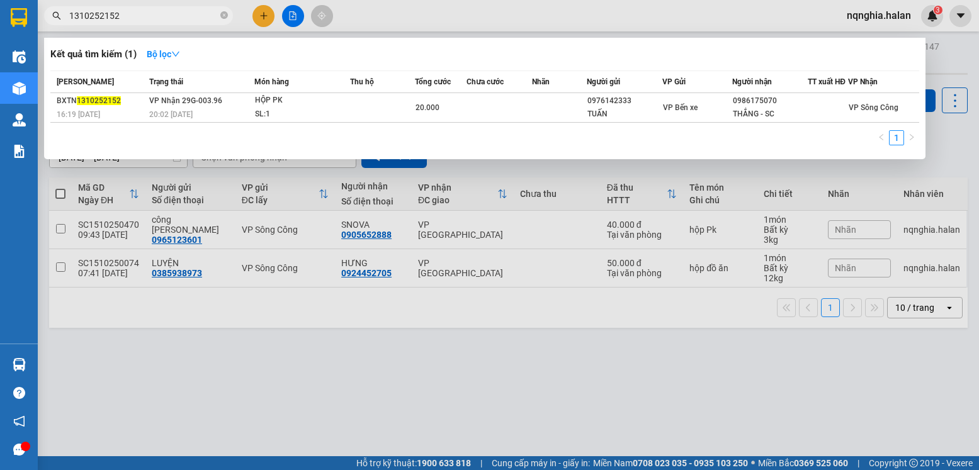
click at [164, 21] on input "1310252152" at bounding box center [143, 16] width 149 height 14
type input "1410250322"
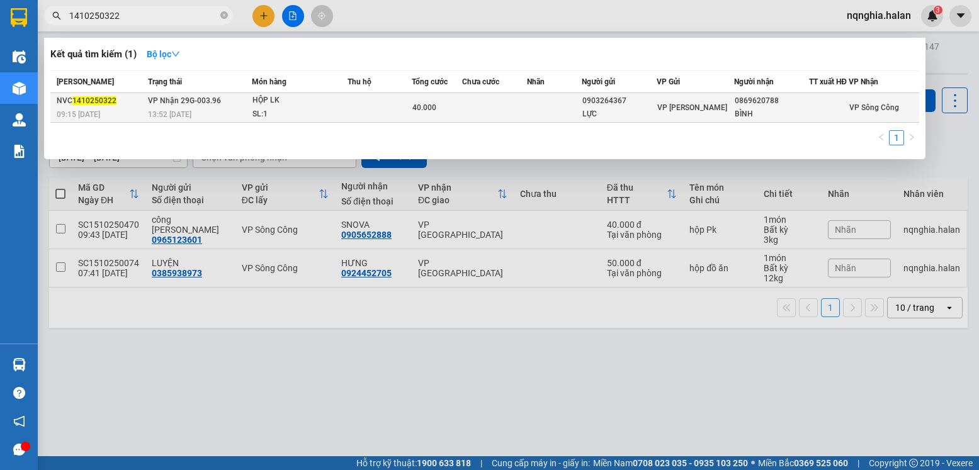
click at [387, 122] on td at bounding box center [380, 108] width 64 height 30
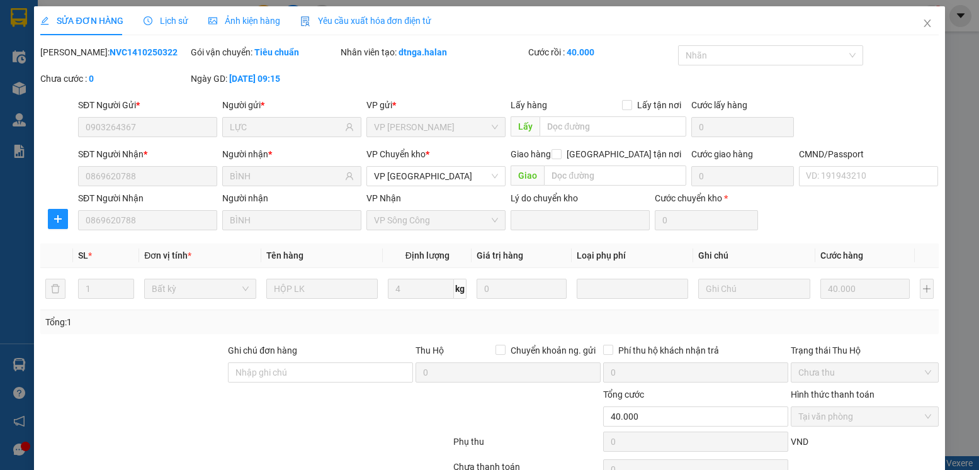
type input "0903264367"
type input "LỰC"
type input "0869620788"
type input "BÌNH"
type input "0"
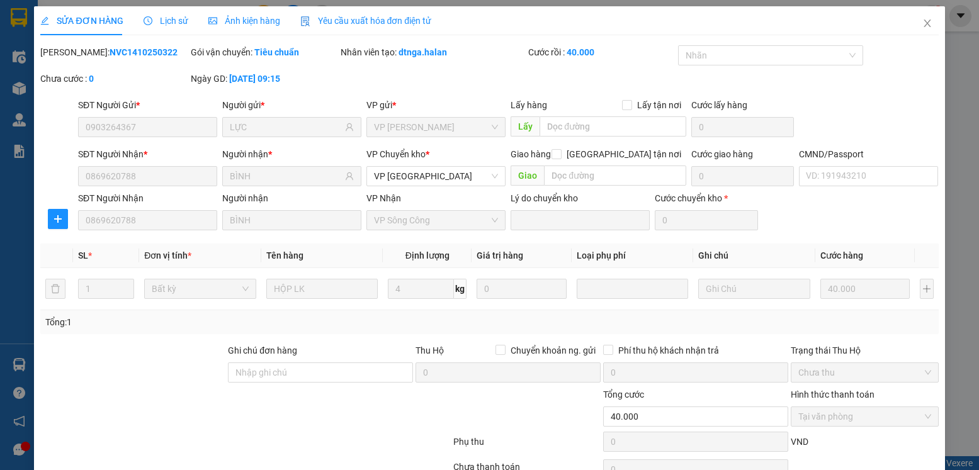
type input "40.000"
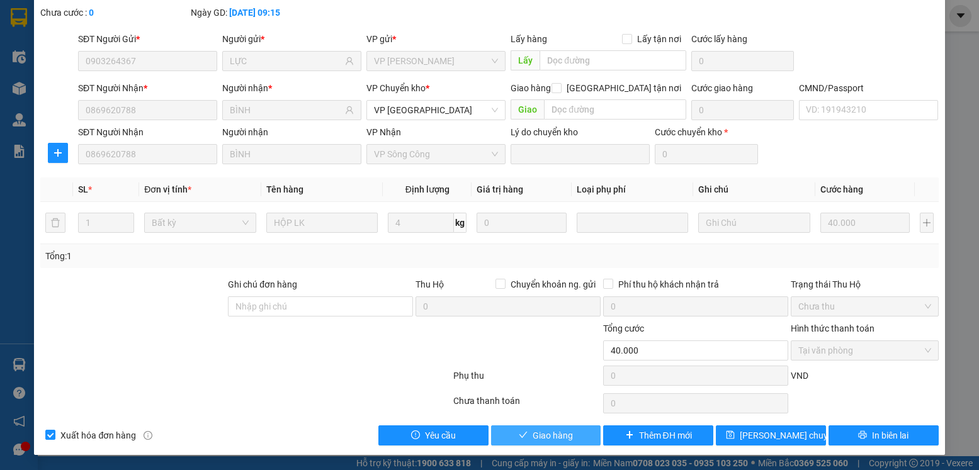
click at [533, 443] on button "Giao hàng" at bounding box center [546, 436] width 110 height 20
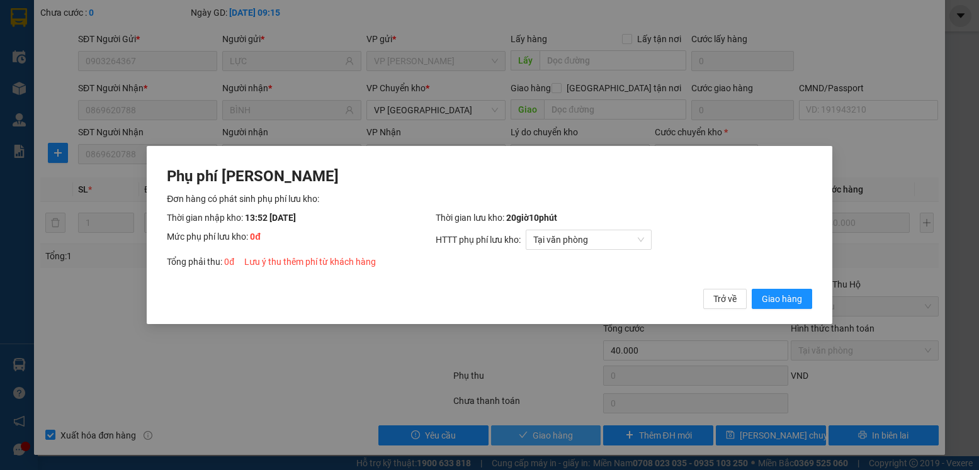
click at [752, 289] on button "Giao hàng" at bounding box center [782, 299] width 60 height 20
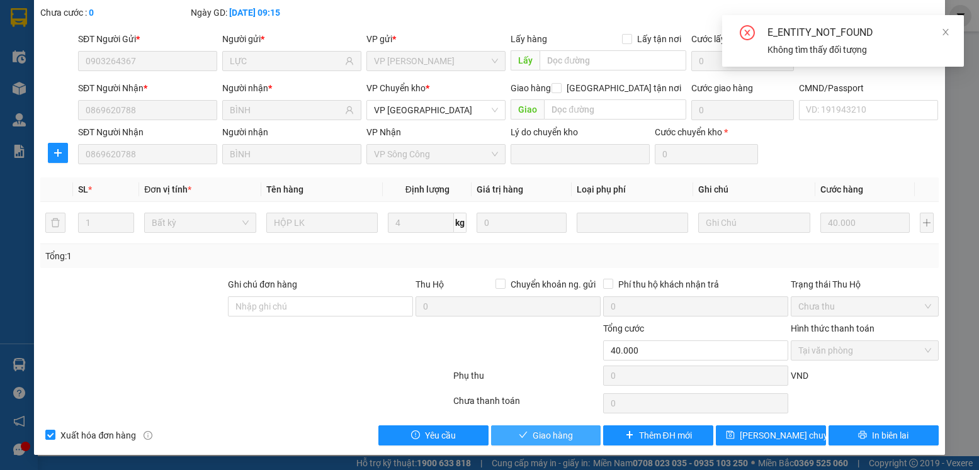
click at [533, 443] on button "Giao hàng" at bounding box center [546, 436] width 110 height 20
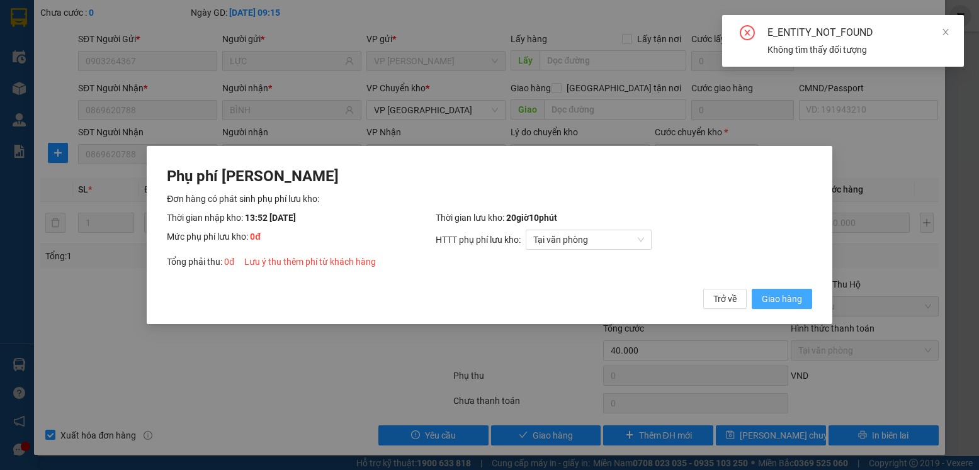
click at [764, 305] on span "Giao hàng" at bounding box center [782, 299] width 40 height 14
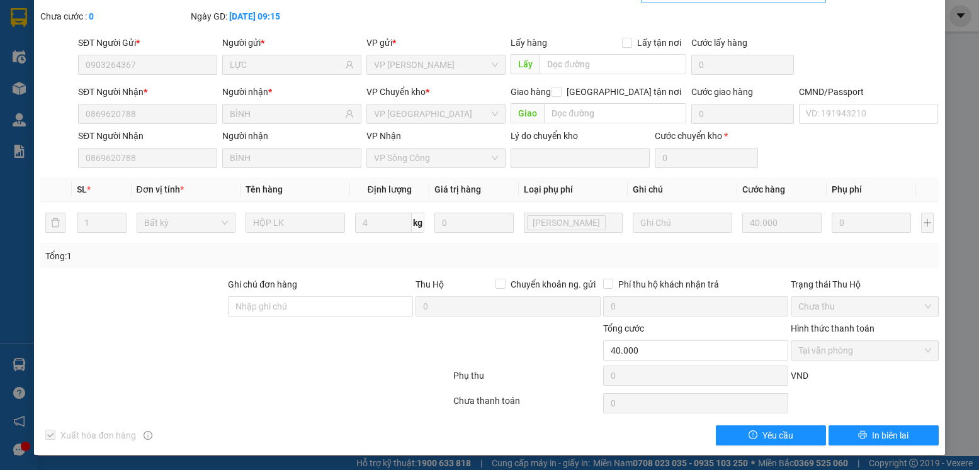
scroll to position [0, 0]
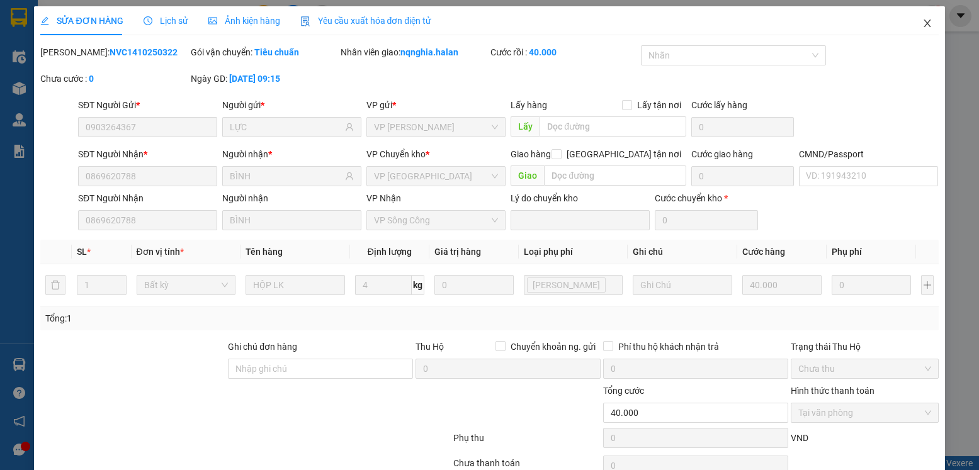
click at [910, 27] on span "Close" at bounding box center [927, 23] width 35 height 35
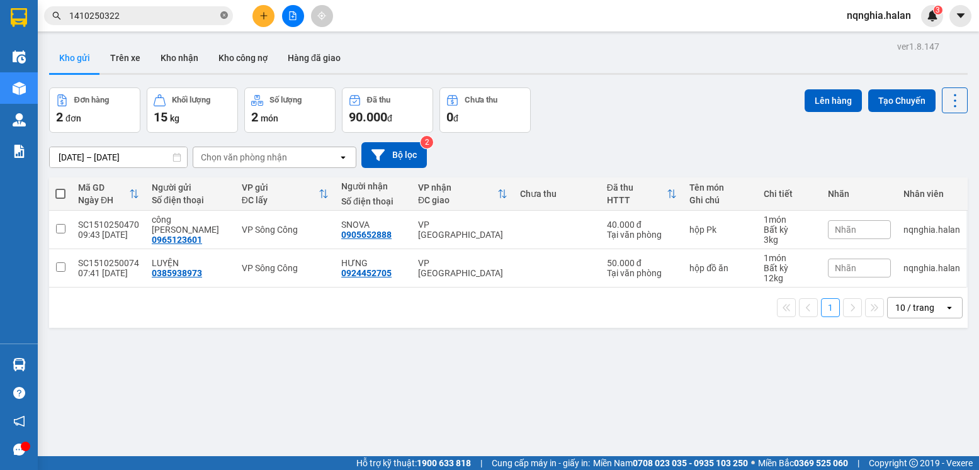
drag, startPoint x: 225, startPoint y: 20, endPoint x: 179, endPoint y: 20, distance: 46.6
click at [225, 20] on span at bounding box center [224, 16] width 8 height 12
click at [177, 20] on input "text" at bounding box center [143, 16] width 149 height 14
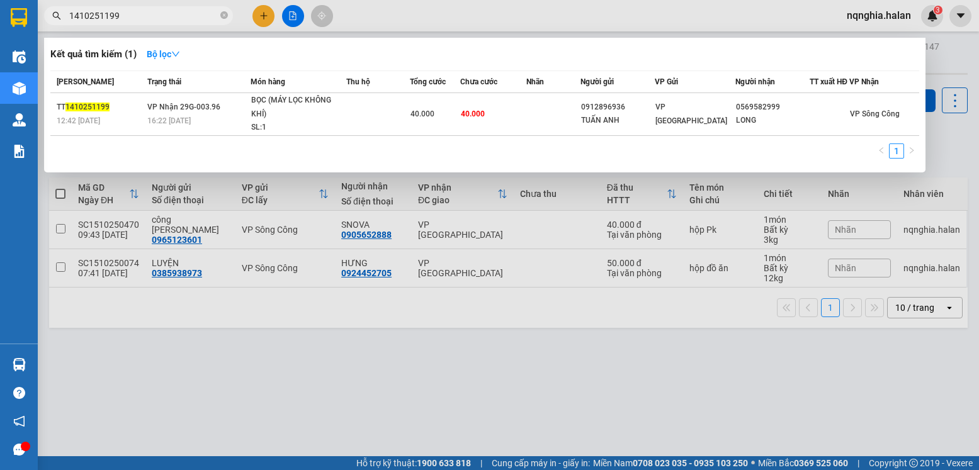
type input "1410251199"
click at [464, 144] on div "Mã ĐH Trạng thái Món hàng Thu hộ Tổng cước Chưa cước Nhãn Người gửi VP Gửi Ngườ…" at bounding box center [484, 119] width 869 height 96
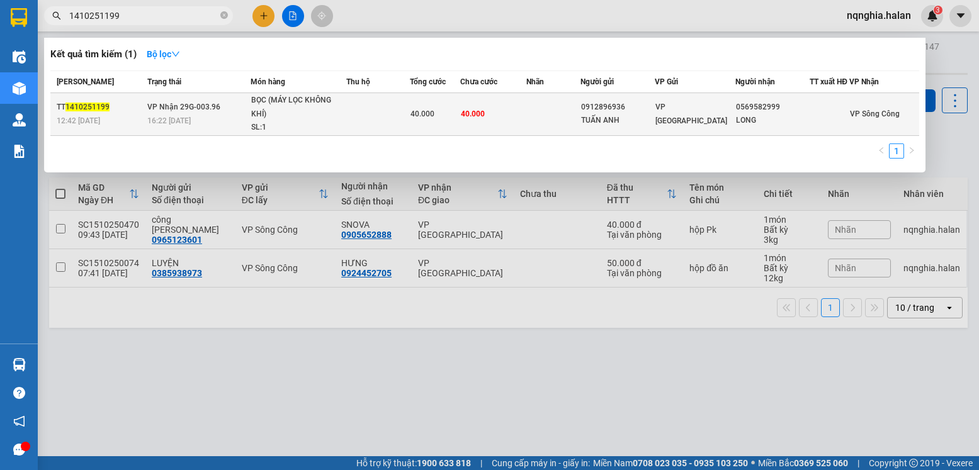
click at [466, 132] on td "40.000" at bounding box center [492, 114] width 65 height 43
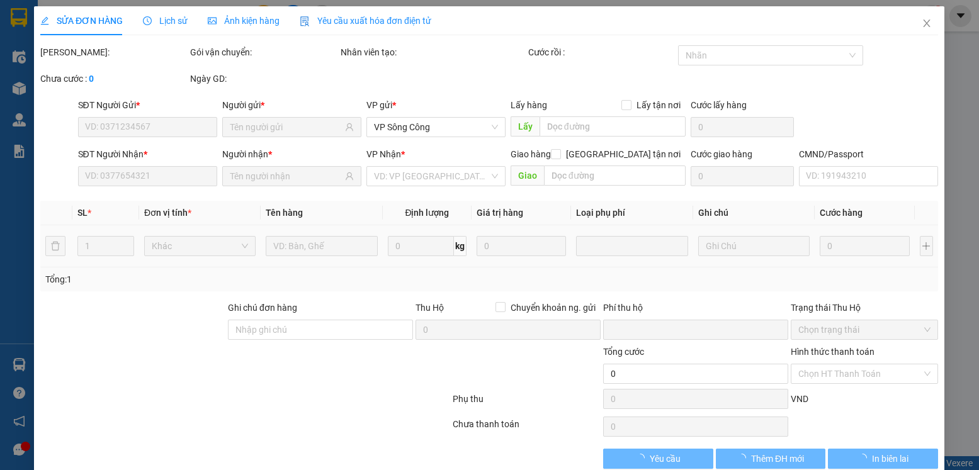
type input "0912896936"
type input "TUẤN ANH"
type input "0569582999"
type input "LONG"
type input "0"
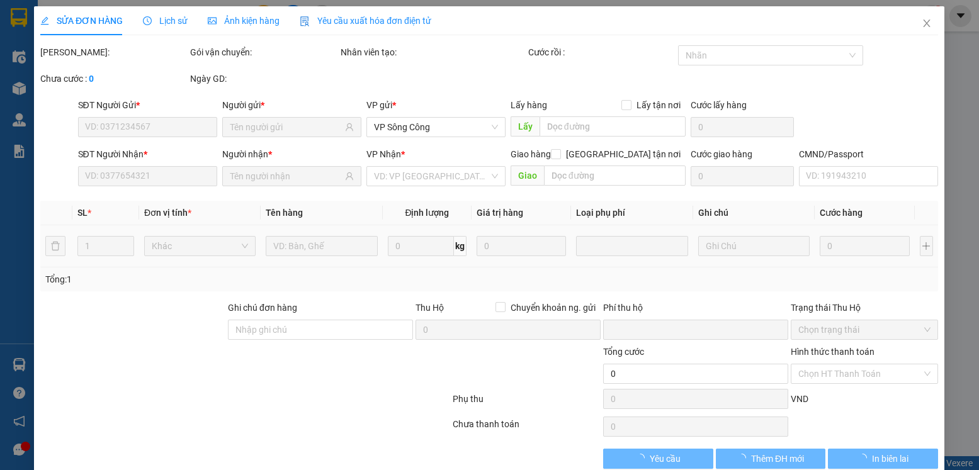
type input "40.000"
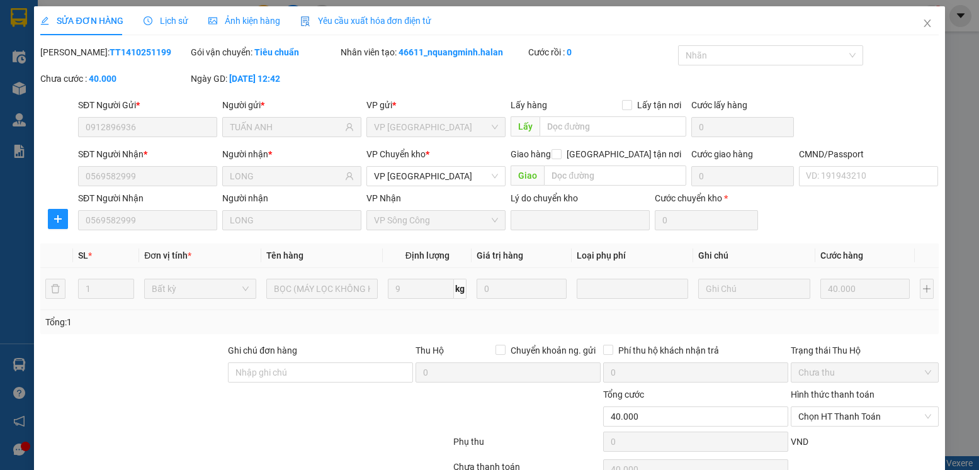
scroll to position [66, 0]
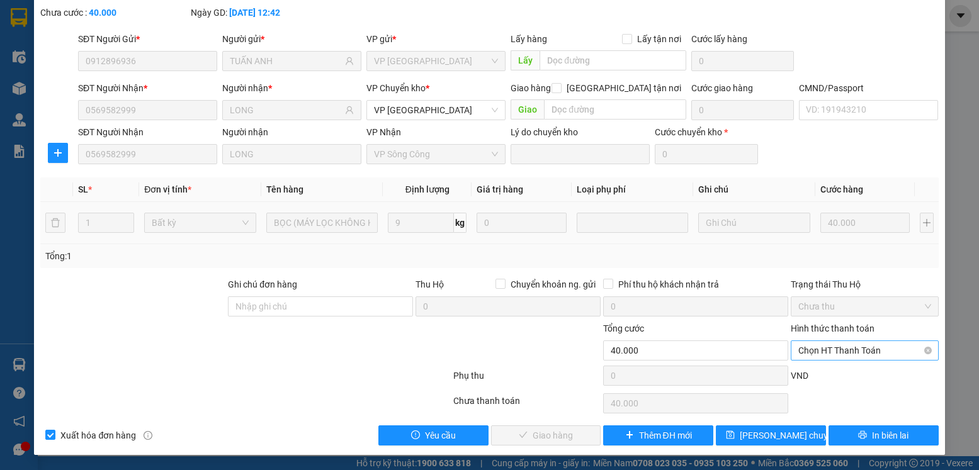
click at [822, 355] on span "Chọn HT Thanh Toán" at bounding box center [864, 350] width 132 height 19
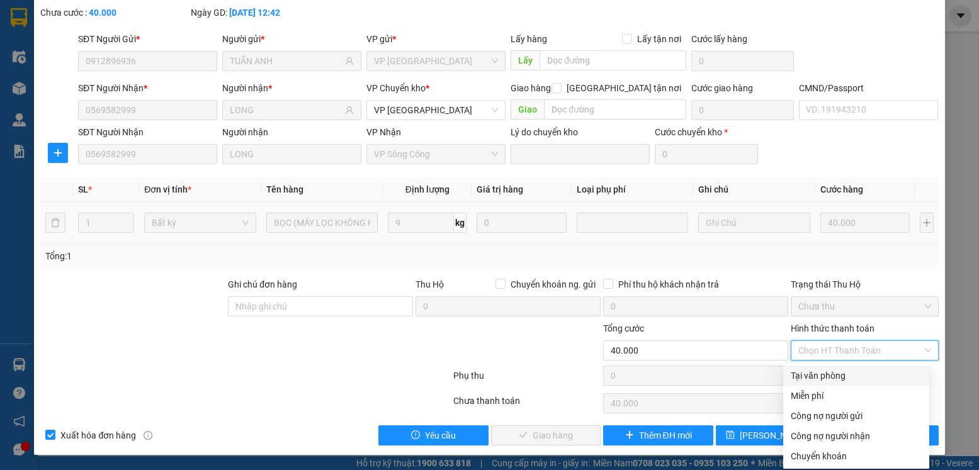
click at [817, 379] on div "Tại văn phòng" at bounding box center [856, 376] width 131 height 14
type input "0"
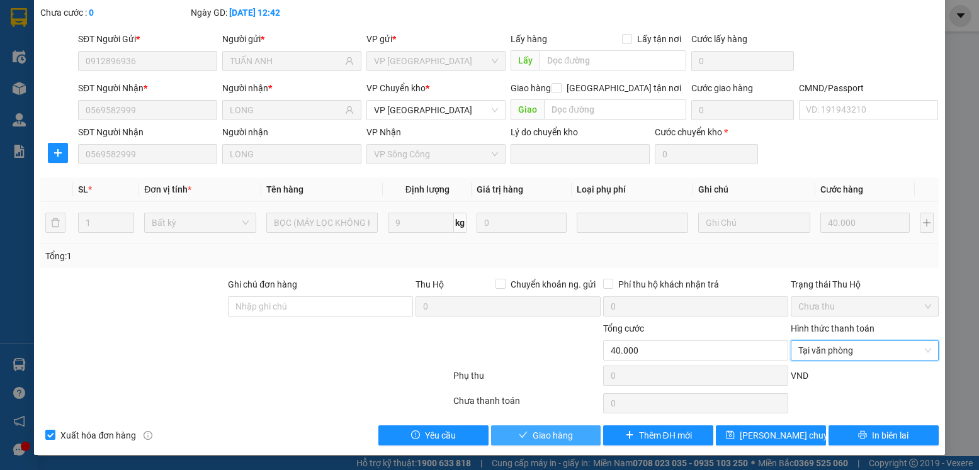
click at [509, 436] on button "Giao hàng" at bounding box center [546, 436] width 110 height 20
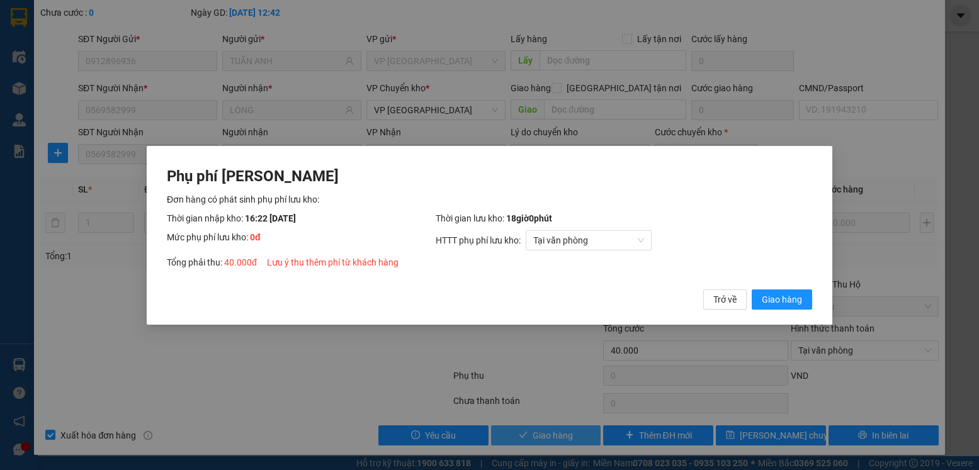
click at [752, 289] on button "Giao hàng" at bounding box center [782, 299] width 60 height 20
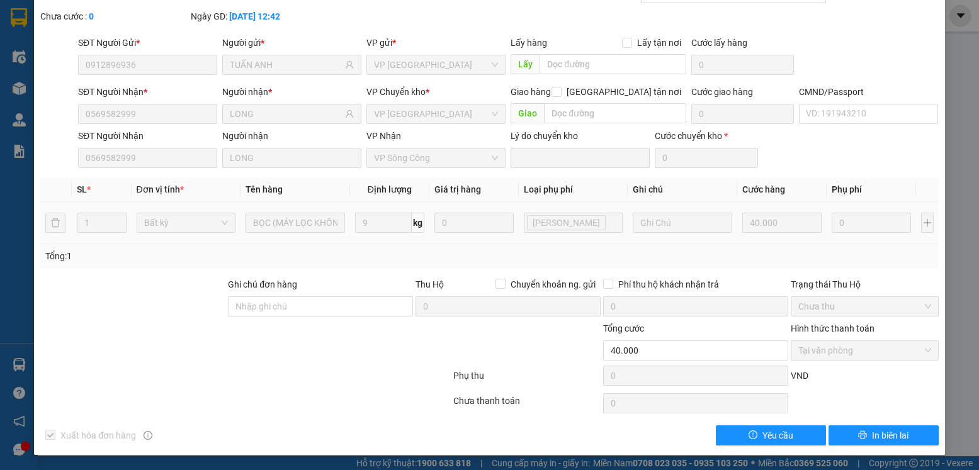
scroll to position [0, 0]
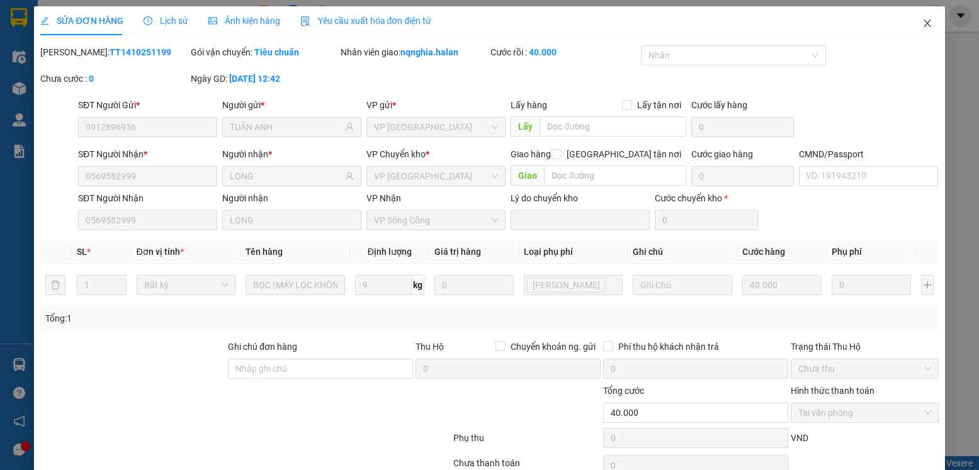
click at [924, 24] on icon "close" at bounding box center [927, 24] width 7 height 8
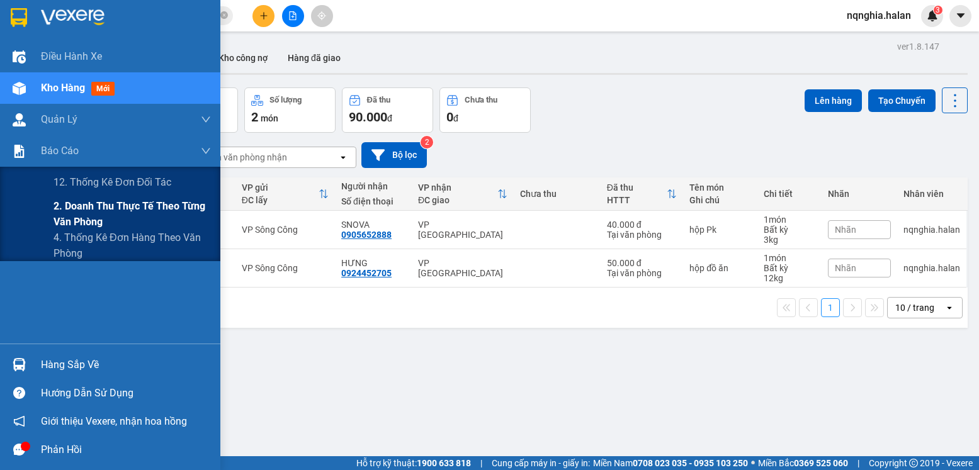
click at [89, 206] on span "2. Doanh thu thực tế theo từng văn phòng" at bounding box center [132, 213] width 157 height 31
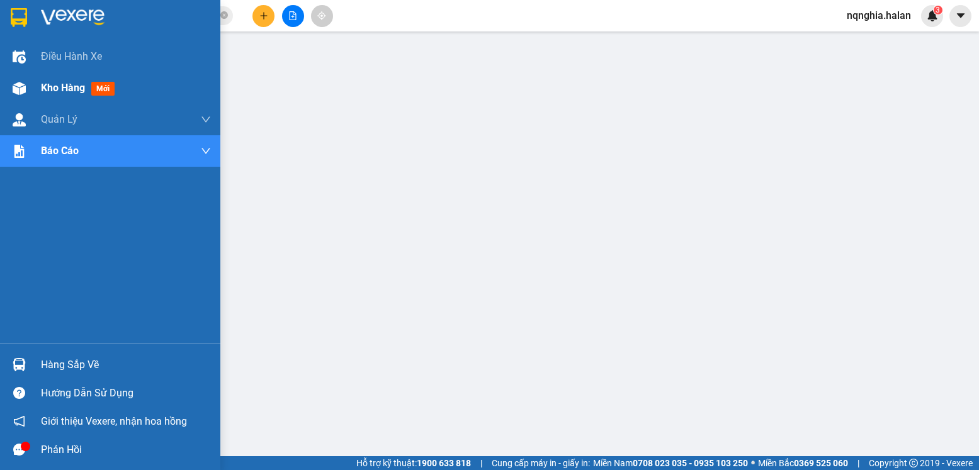
click at [34, 96] on div "Kho hàng mới" at bounding box center [110, 87] width 220 height 31
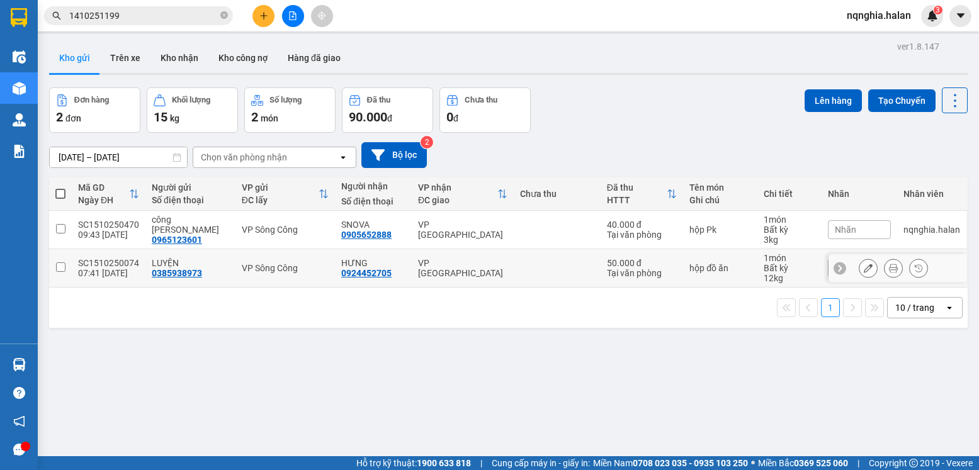
click at [497, 272] on td "VP [GEOGRAPHIC_DATA]" at bounding box center [463, 268] width 102 height 38
checkbox input "true"
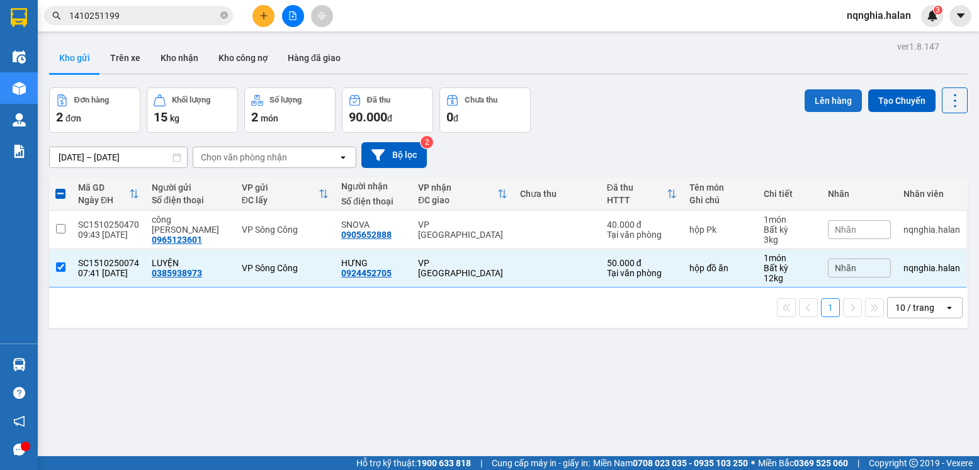
click at [805, 101] on button "Lên hàng" at bounding box center [833, 100] width 57 height 23
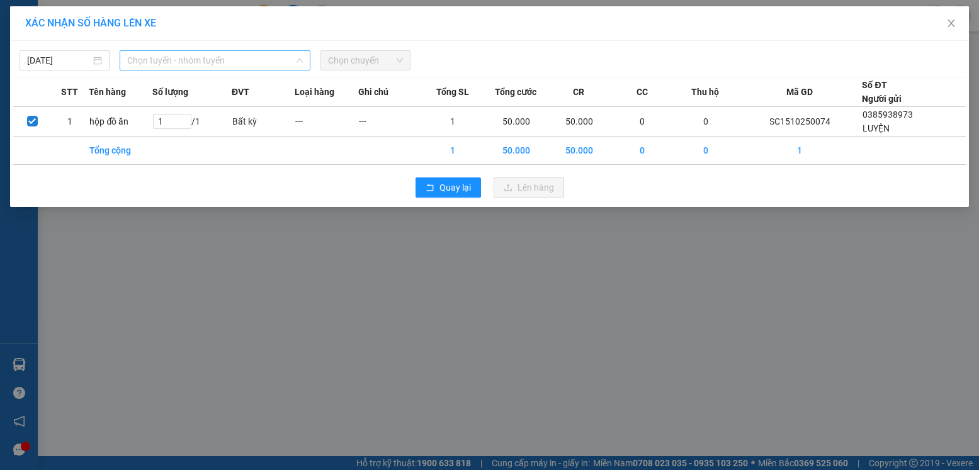
click at [137, 55] on span "Chọn tuyến - nhóm tuyến" at bounding box center [215, 60] width 176 height 19
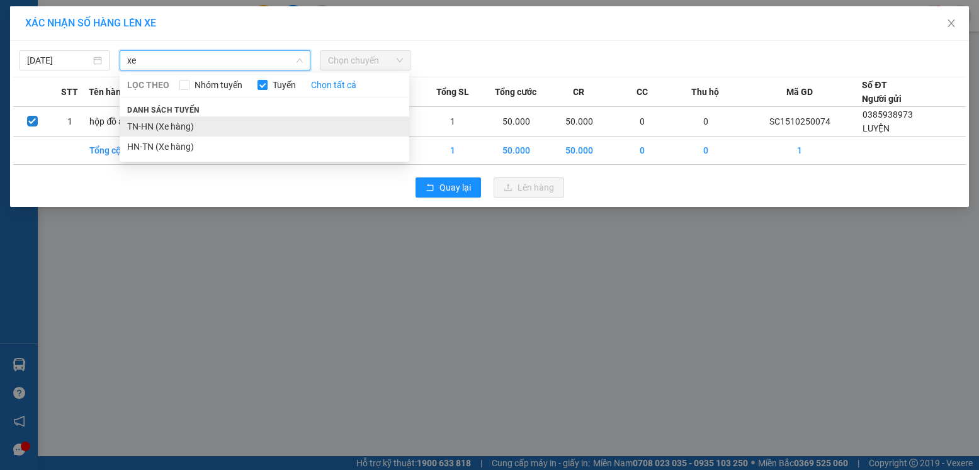
type input "xe"
click at [165, 128] on li "TN-HN (Xe hàng)" at bounding box center [265, 126] width 290 height 20
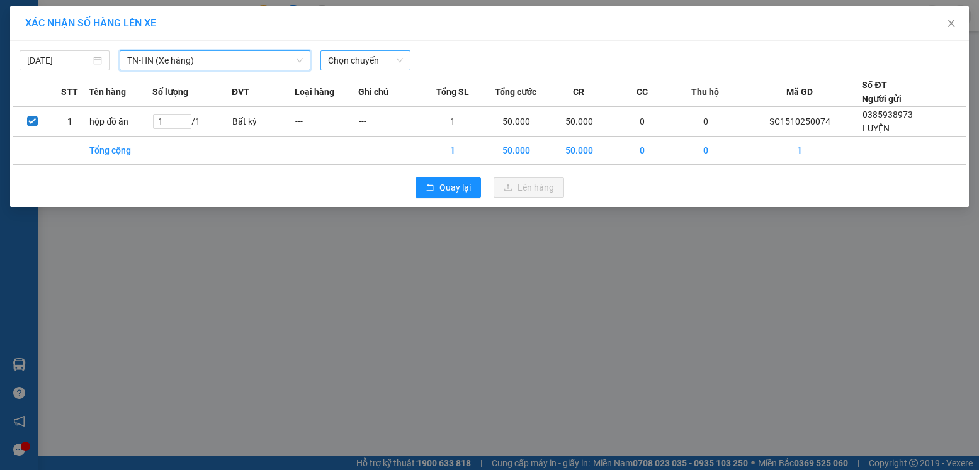
click at [332, 61] on span "Chọn chuyến" at bounding box center [365, 60] width 75 height 19
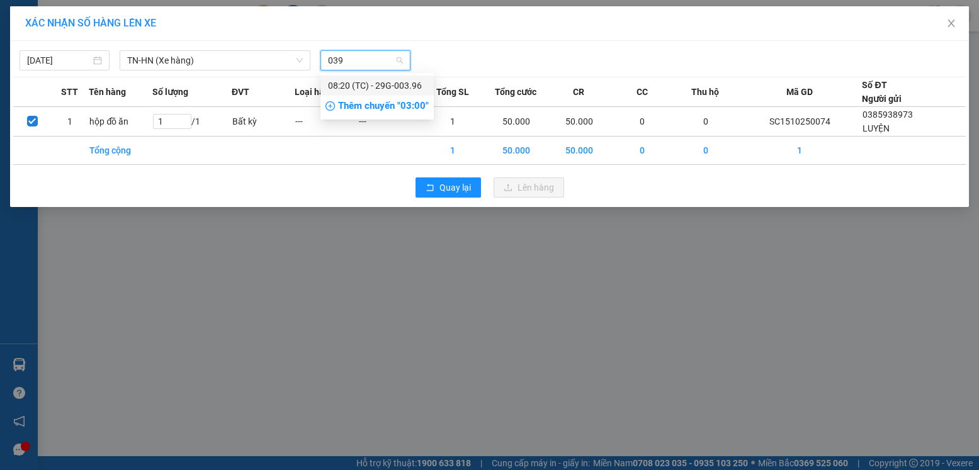
type input "0396"
click at [365, 88] on div "08:20 (TC) - 29G-003.96" at bounding box center [377, 86] width 98 height 14
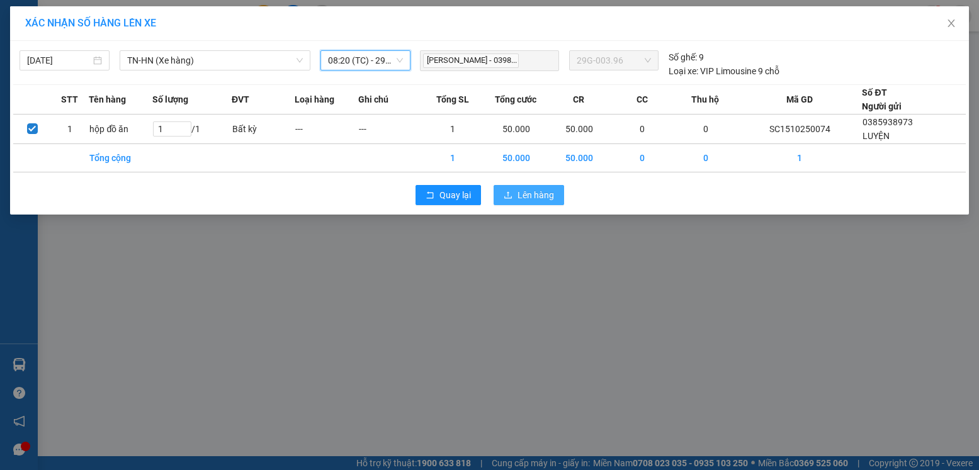
click at [554, 198] on button "Lên hàng" at bounding box center [529, 195] width 71 height 20
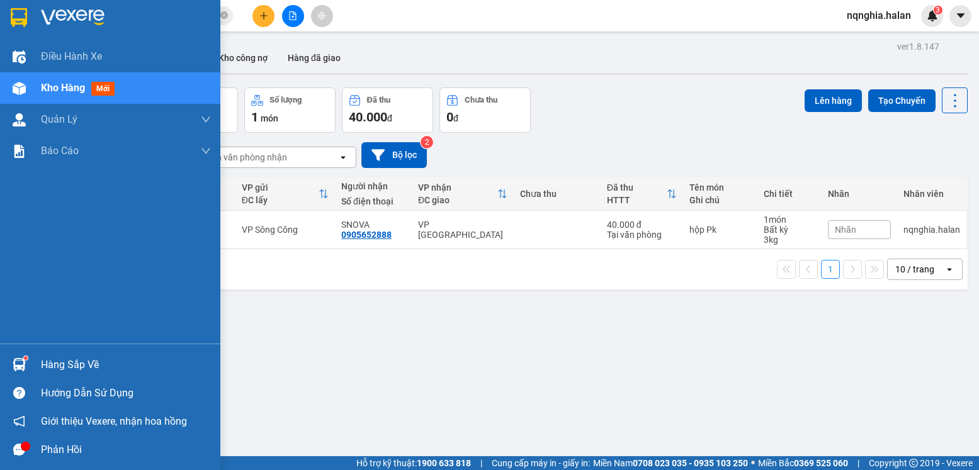
click at [17, 360] on img at bounding box center [19, 364] width 13 height 13
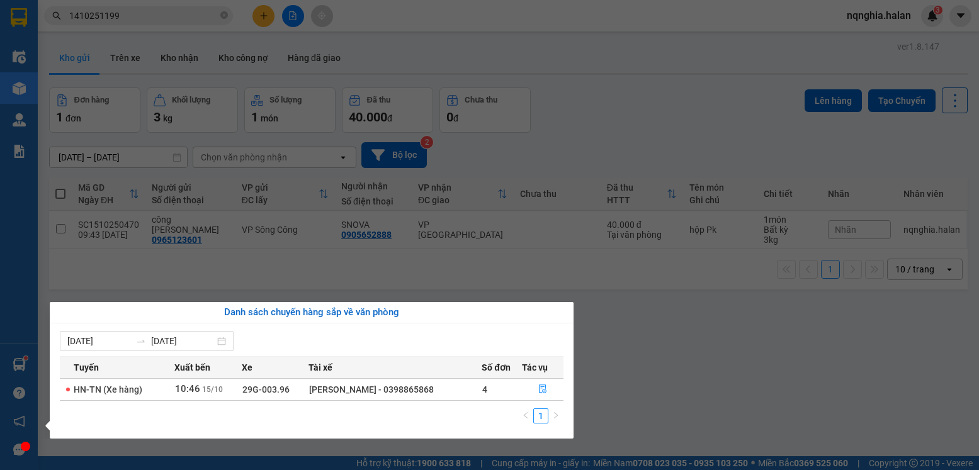
click at [31, 89] on div "Điều hành xe Kho hàng mới Quản [PERSON_NAME] lý chuyến Quản lý kiểm kho Báo cáo…" at bounding box center [19, 235] width 38 height 470
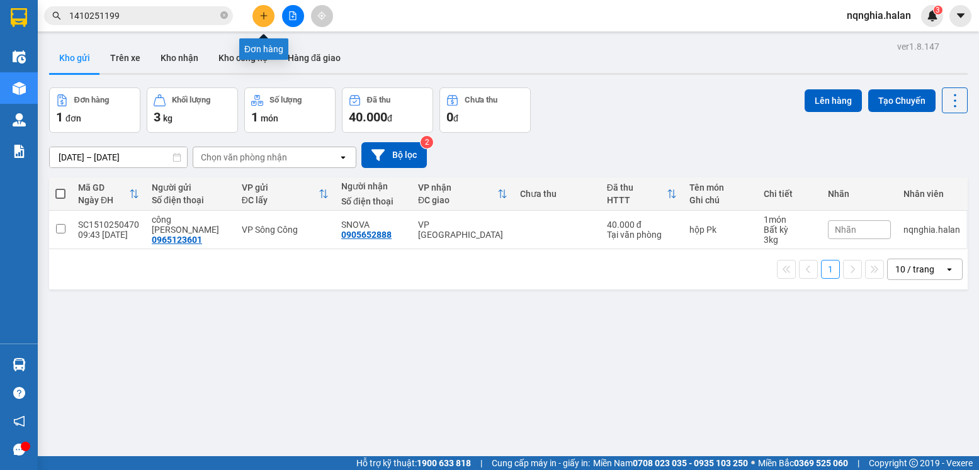
click at [258, 21] on button at bounding box center [264, 16] width 22 height 22
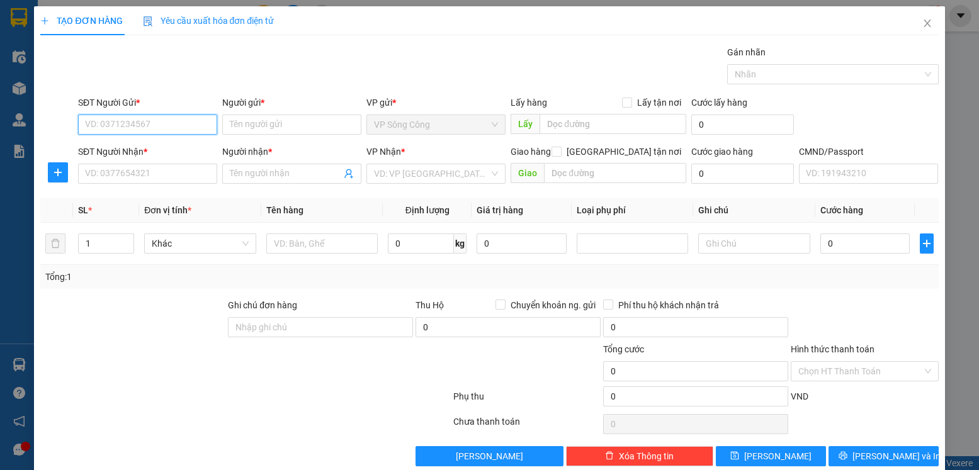
click at [145, 130] on input "SĐT Người Gửi *" at bounding box center [147, 125] width 139 height 20
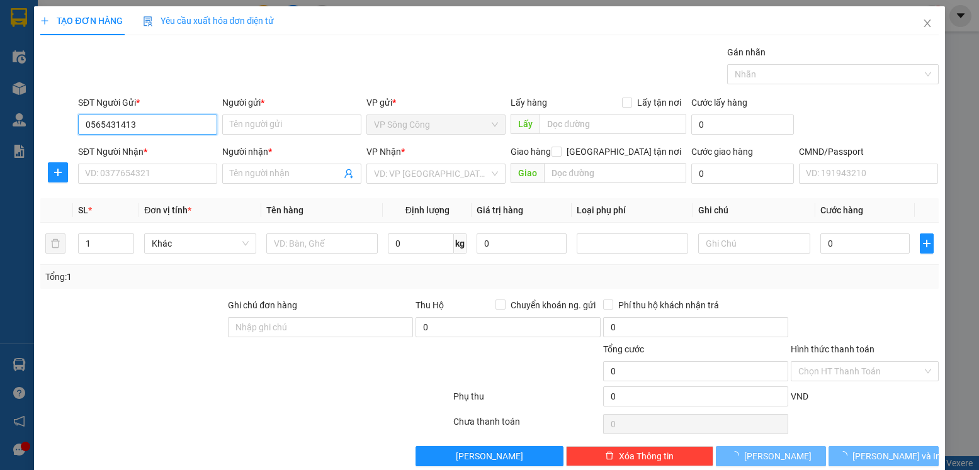
click at [145, 130] on input "0565431413" at bounding box center [147, 125] width 139 height 20
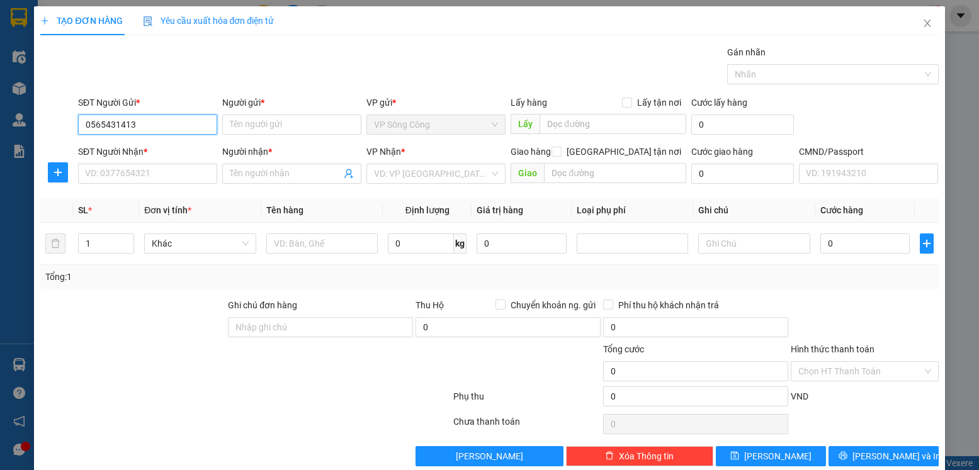
type input "0565431413"
click at [298, 125] on input "Người gửi *" at bounding box center [291, 125] width 139 height 20
paste input "LINH"
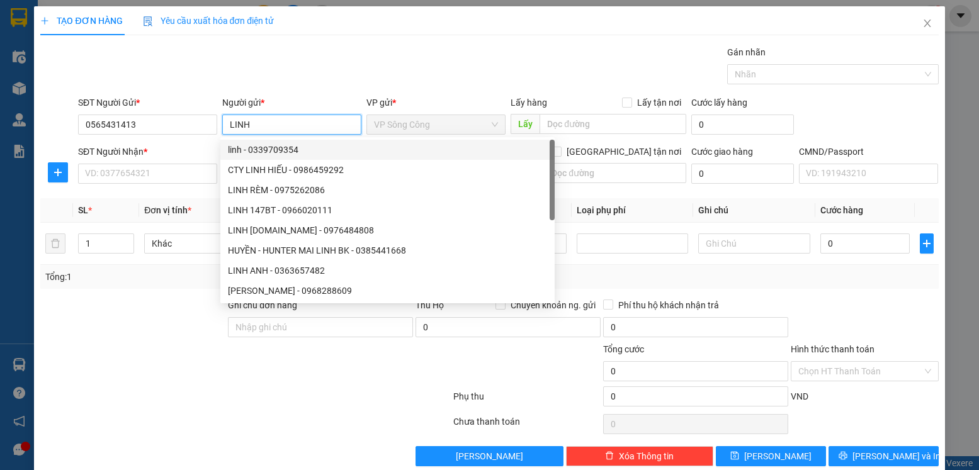
type input "LINH"
click at [348, 83] on div "Gói vận chuyển * Tiêu chuẩn Gán nhãn Nhãn" at bounding box center [509, 67] width 866 height 44
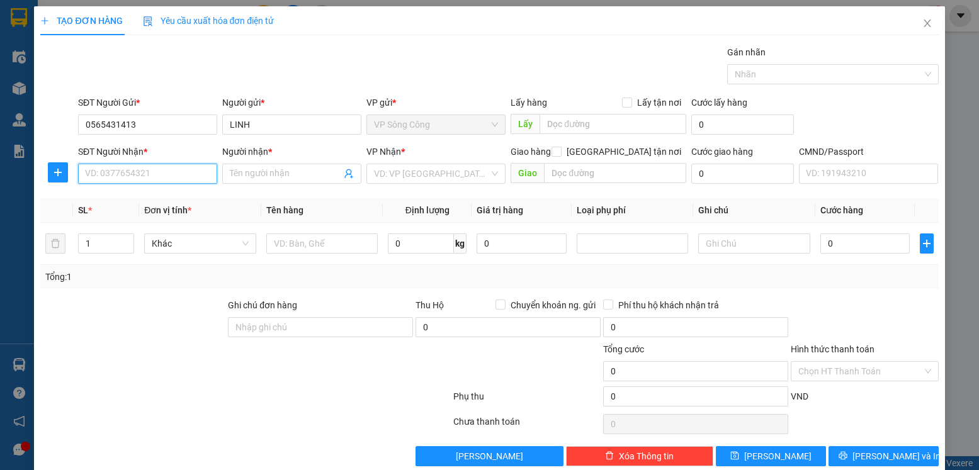
click at [156, 166] on input "SĐT Người Nhận *" at bounding box center [147, 174] width 139 height 20
click at [176, 174] on input "SĐT Người Nhận *" at bounding box center [147, 174] width 139 height 20
click at [173, 173] on input "SĐT Người Nhận *" at bounding box center [147, 174] width 139 height 20
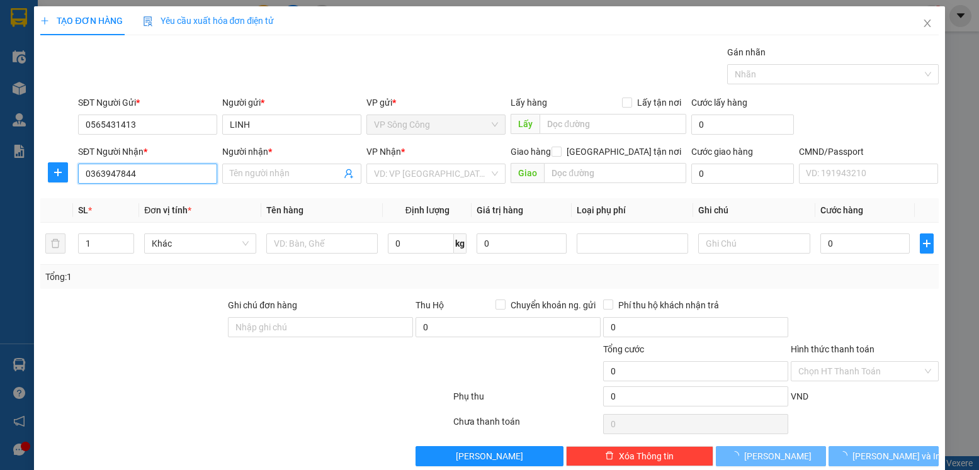
click at [173, 173] on input "0363947844" at bounding box center [147, 174] width 139 height 20
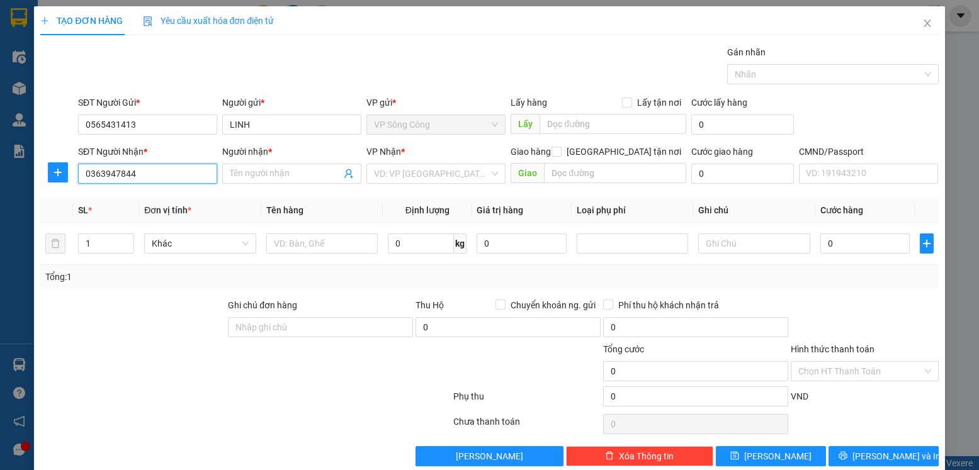
click at [173, 173] on input "0363947844" at bounding box center [147, 174] width 139 height 20
type input "0363947844"
click at [250, 179] on input "Người nhận *" at bounding box center [285, 174] width 111 height 14
paste input "TÂM"
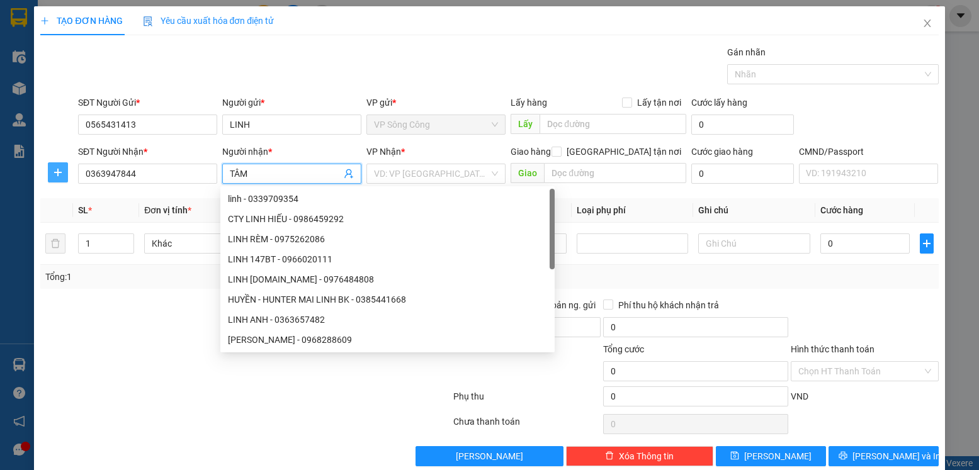
type input "TÂM"
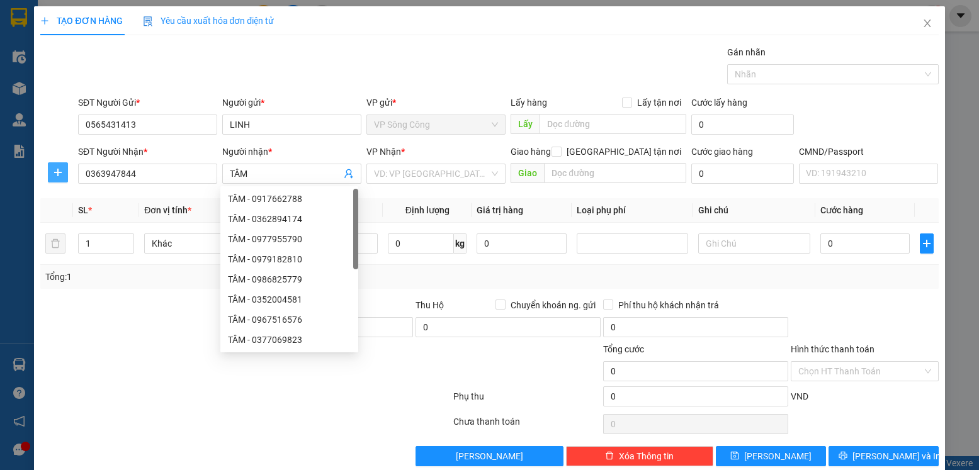
click at [54, 179] on button "button" at bounding box center [58, 172] width 20 height 20
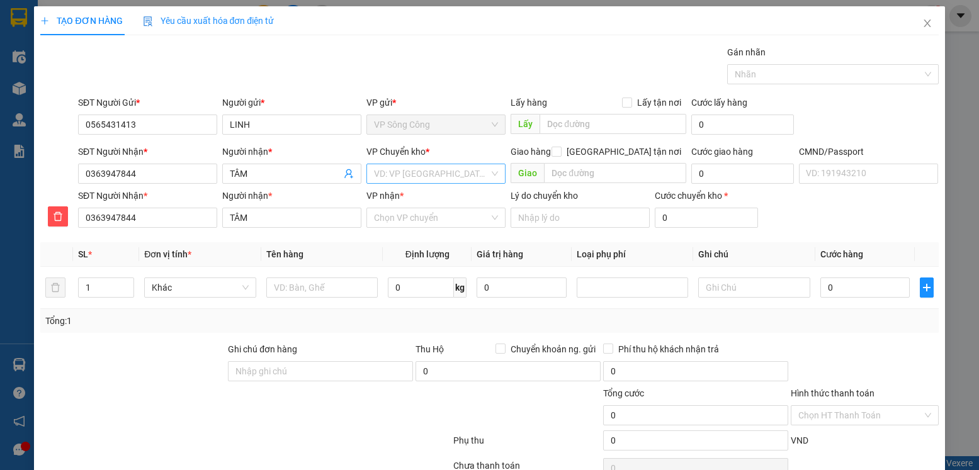
click at [431, 173] on input "search" at bounding box center [431, 173] width 115 height 19
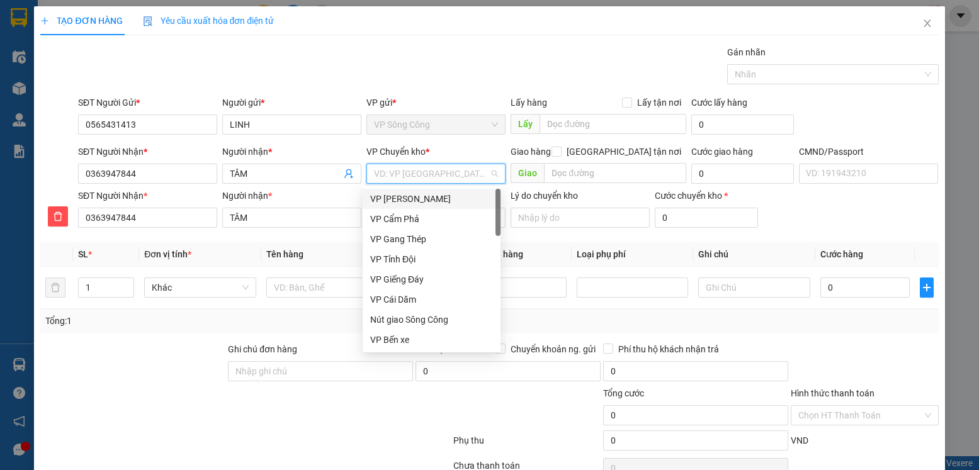
type input "y"
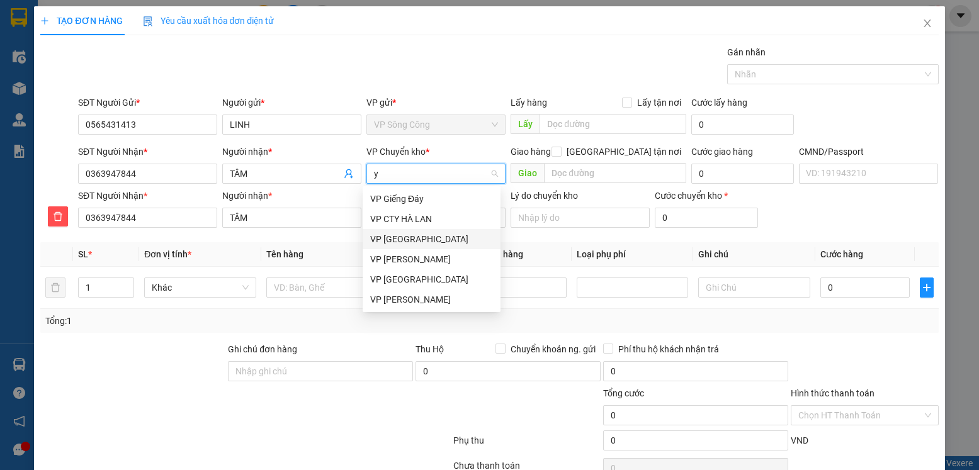
click at [409, 236] on div "VP [GEOGRAPHIC_DATA]" at bounding box center [431, 239] width 123 height 14
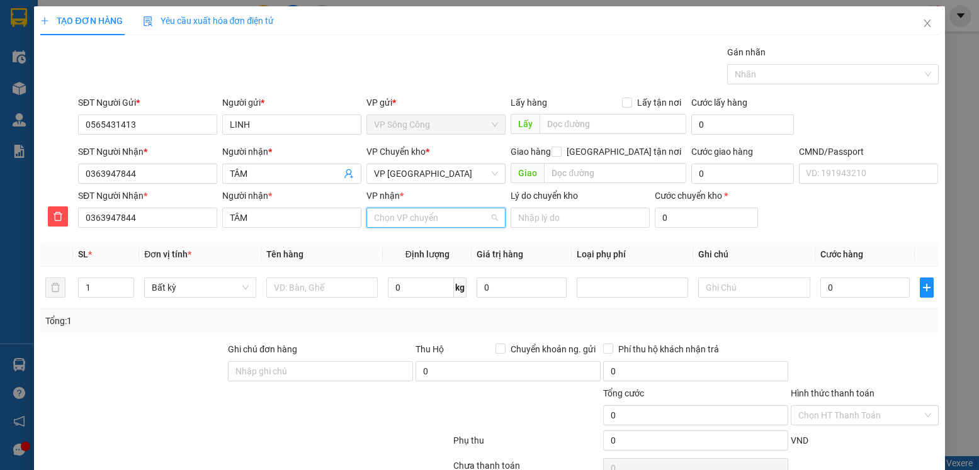
click at [402, 213] on input "VP nhận *" at bounding box center [431, 217] width 115 height 19
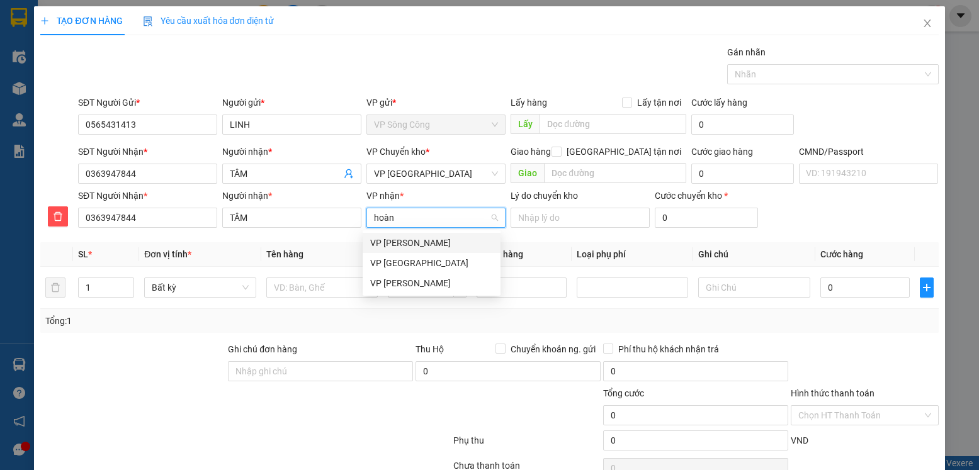
type input "hoàng"
click at [421, 256] on div "VP [PERSON_NAME]" at bounding box center [431, 263] width 123 height 14
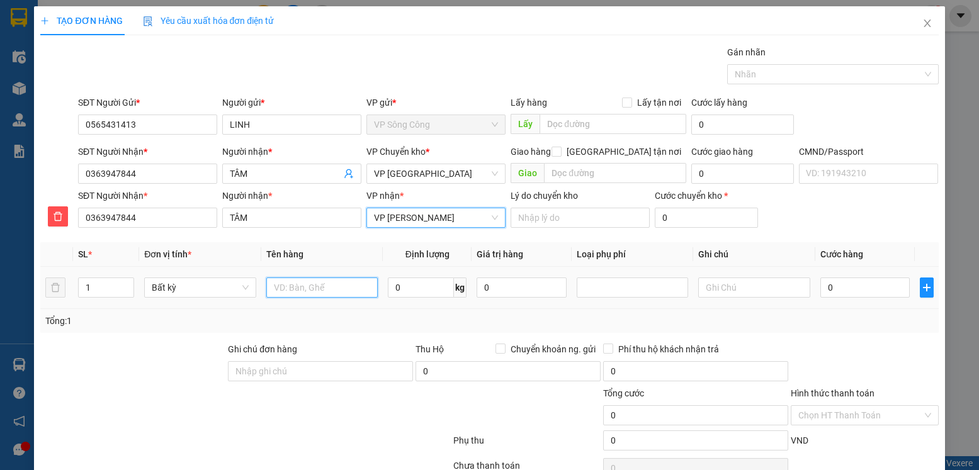
click at [300, 294] on input "text" at bounding box center [322, 288] width 112 height 20
type input "bọc quần áo"
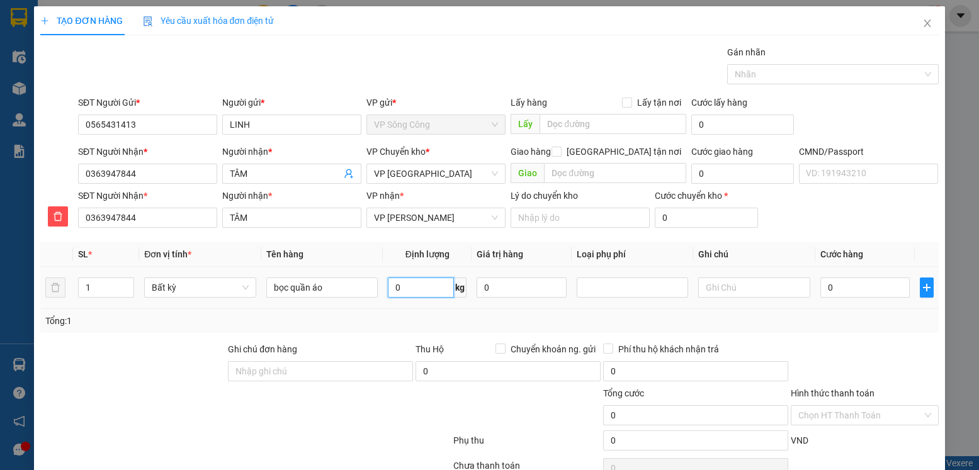
click at [388, 295] on input "0" at bounding box center [421, 288] width 66 height 20
type input "1"
click at [722, 298] on div at bounding box center [754, 287] width 112 height 25
type input "35.000"
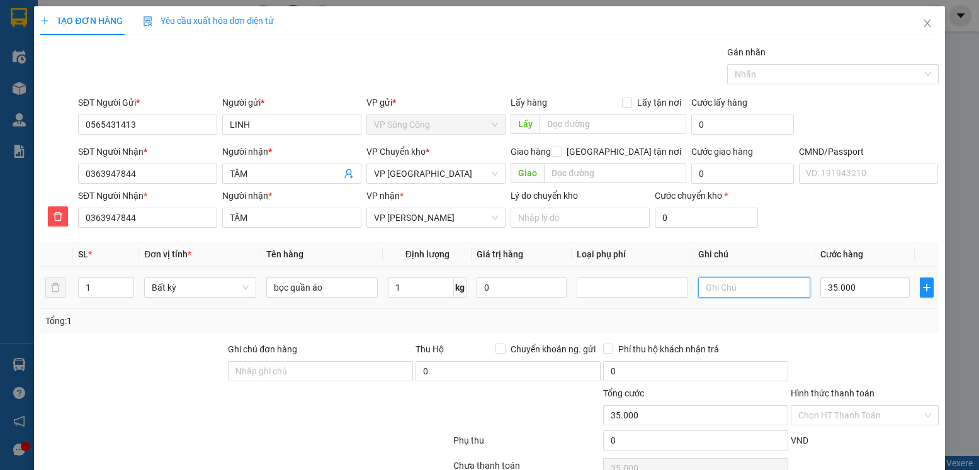
type input "35.000"
click at [708, 288] on input "text" at bounding box center [754, 288] width 112 height 20
type input "hoàng gia > đại từ"
click at [826, 281] on input "35.000" at bounding box center [865, 288] width 89 height 20
type input "2"
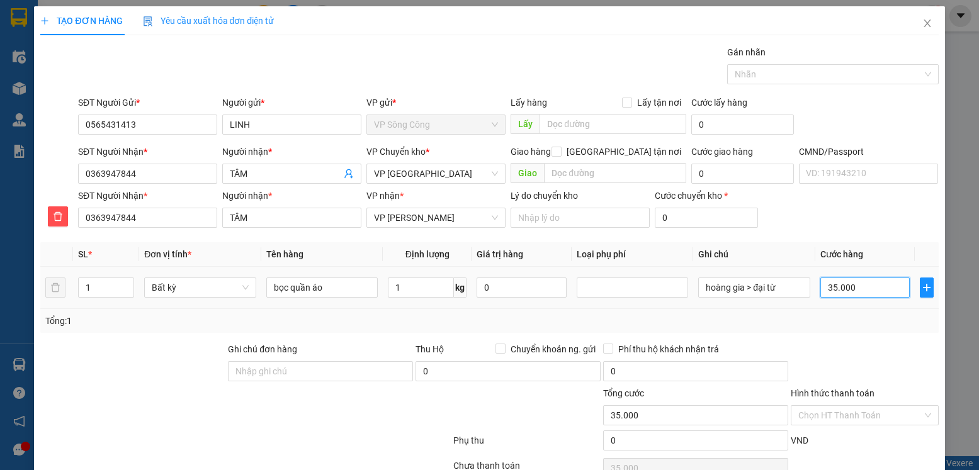
type input "2"
type input "20"
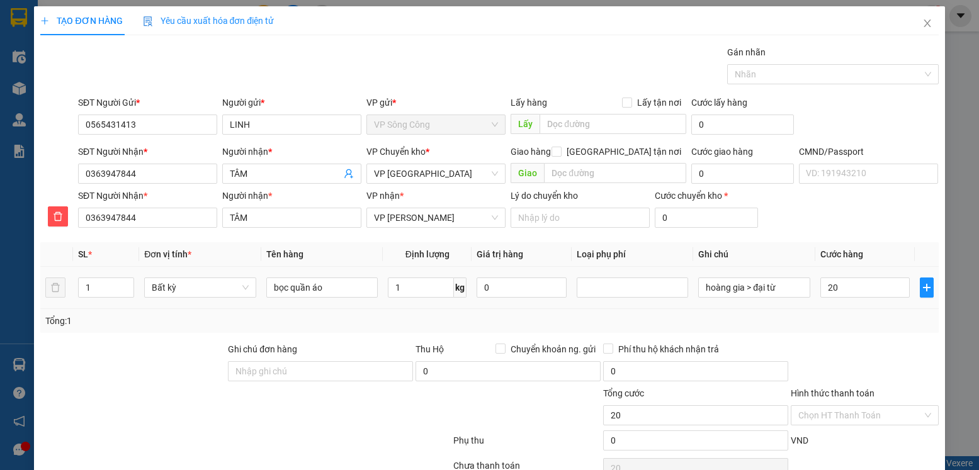
type input "20.000"
click at [831, 326] on div "Tổng: 1" at bounding box center [489, 321] width 888 height 14
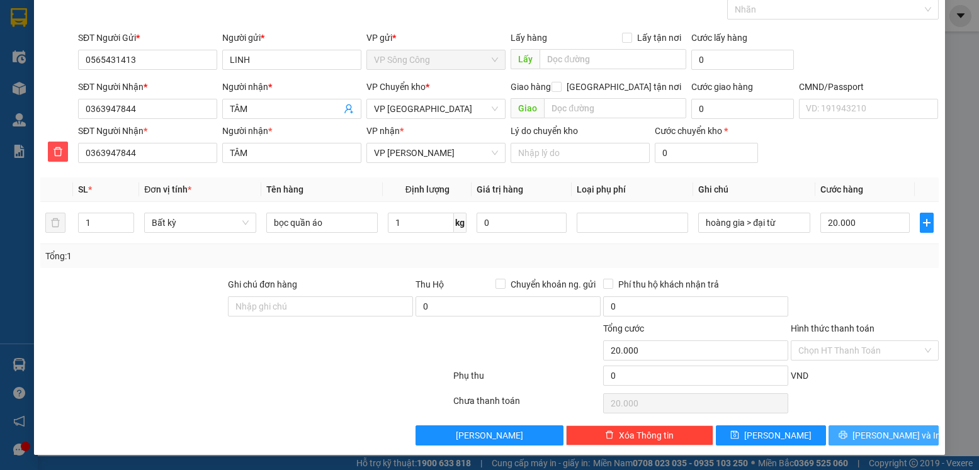
click at [877, 441] on span "[PERSON_NAME] và In" at bounding box center [897, 436] width 88 height 14
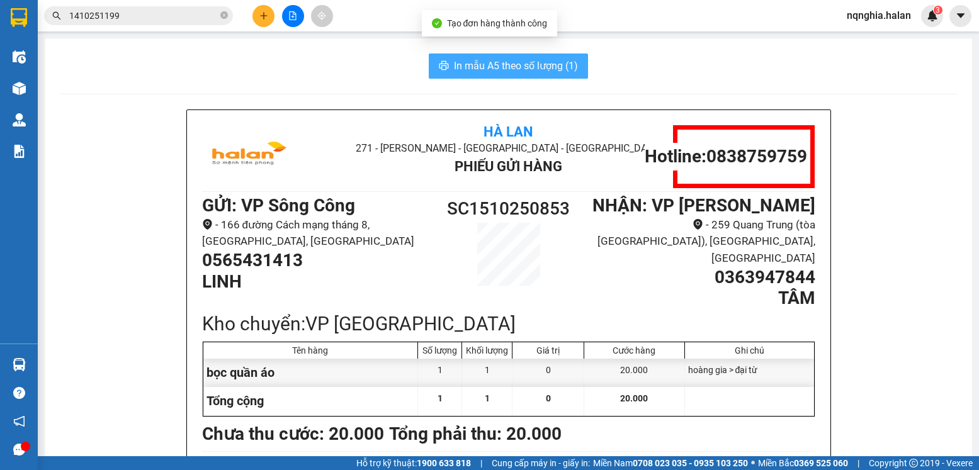
click at [515, 68] on span "In mẫu A5 theo số lượng (1)" at bounding box center [516, 66] width 124 height 16
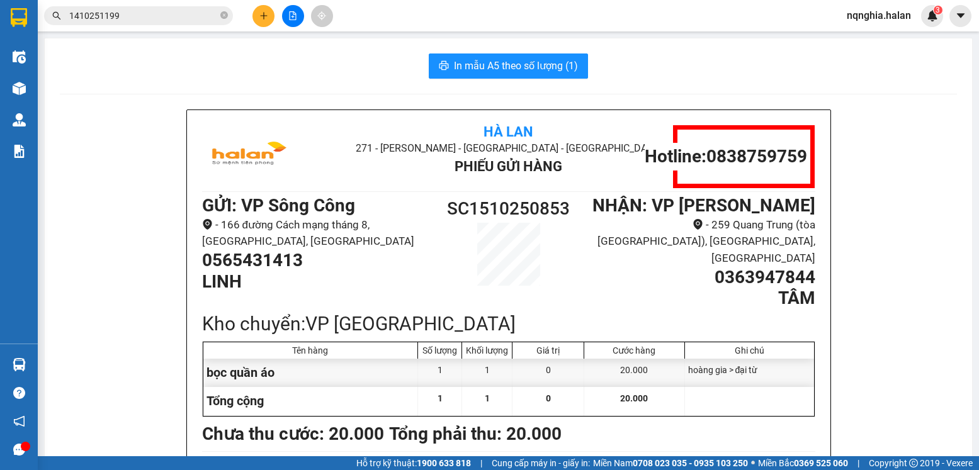
click at [163, 7] on span "1410251199" at bounding box center [138, 15] width 189 height 19
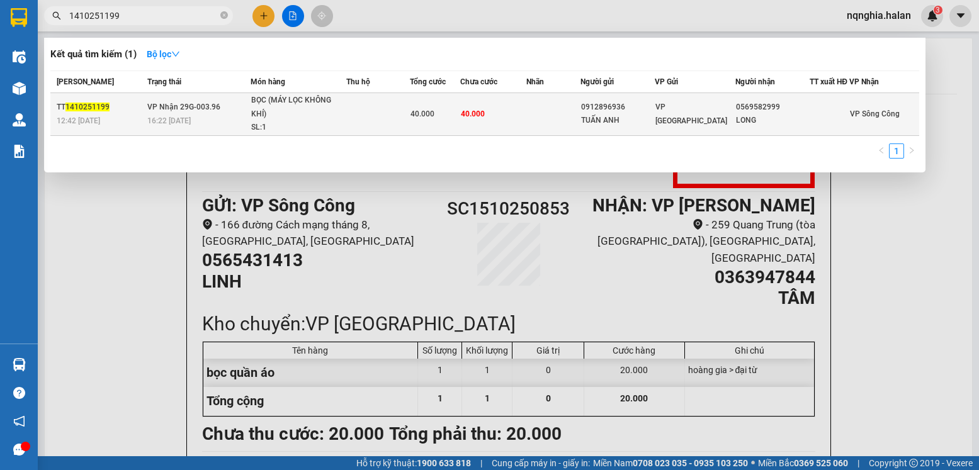
click at [409, 132] on td at bounding box center [378, 114] width 64 height 43
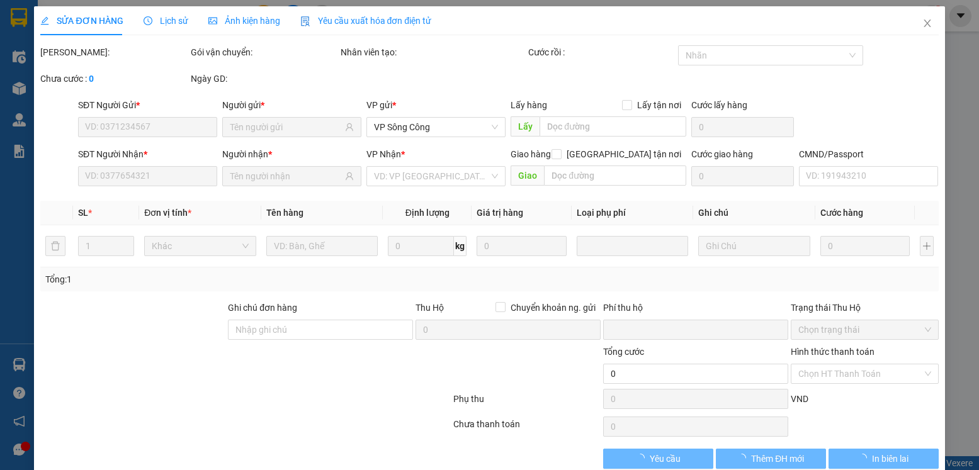
type input "0912896936"
type input "TUẤN ANH"
type input "0569582999"
type input "LONG"
type input "0"
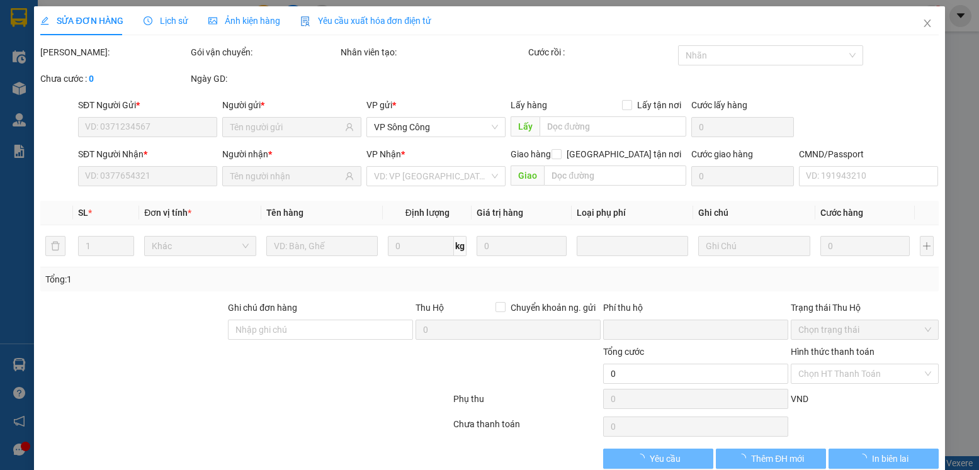
type input "40.000"
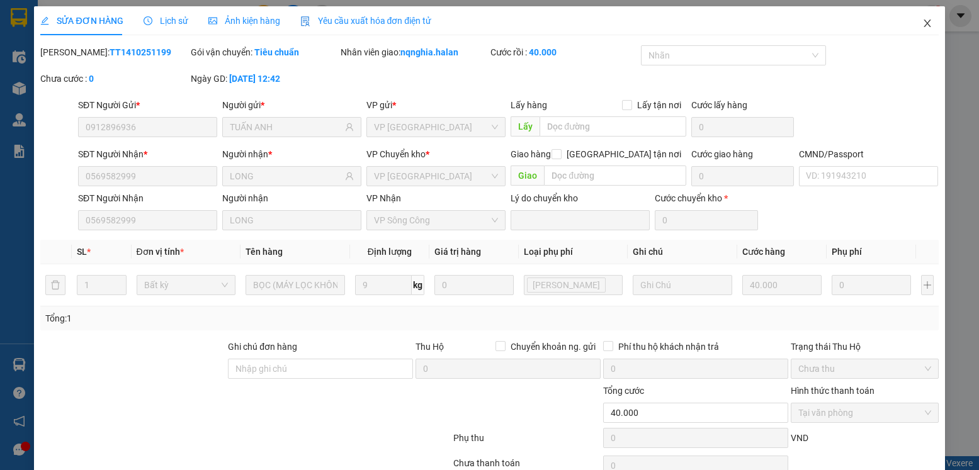
click at [911, 36] on span "Close" at bounding box center [927, 23] width 35 height 35
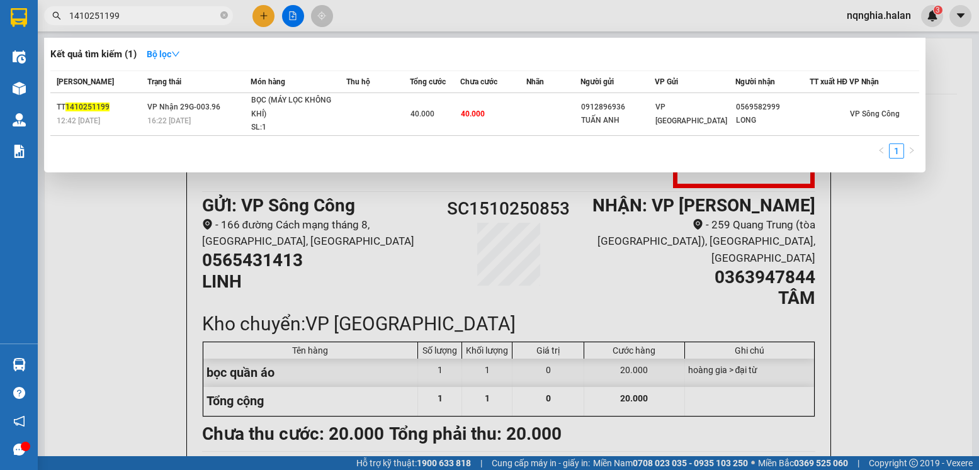
click at [166, 14] on input "1410251199" at bounding box center [143, 16] width 149 height 14
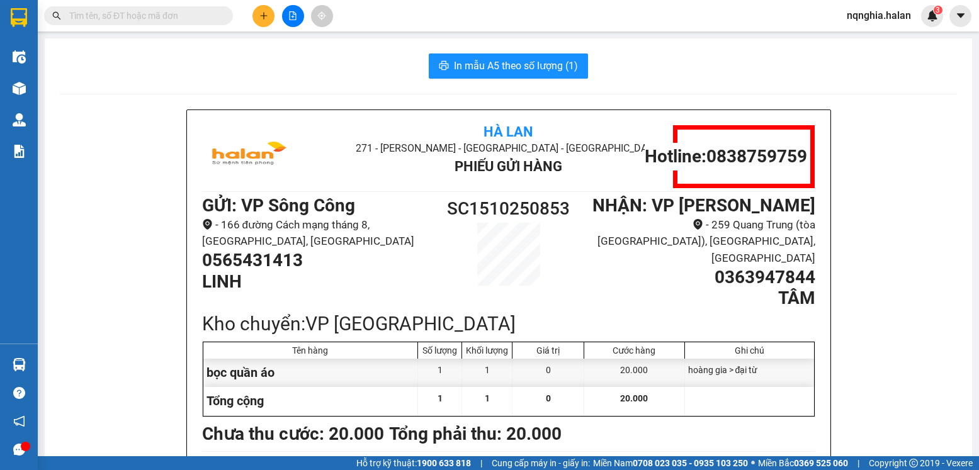
click at [166, 14] on input "text" at bounding box center [143, 16] width 149 height 14
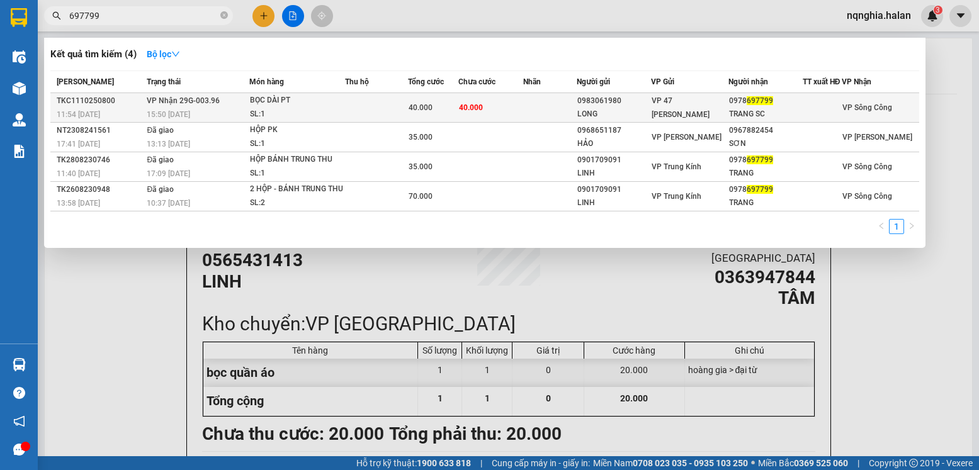
type input "697799"
click at [510, 116] on td "40.000" at bounding box center [490, 108] width 65 height 30
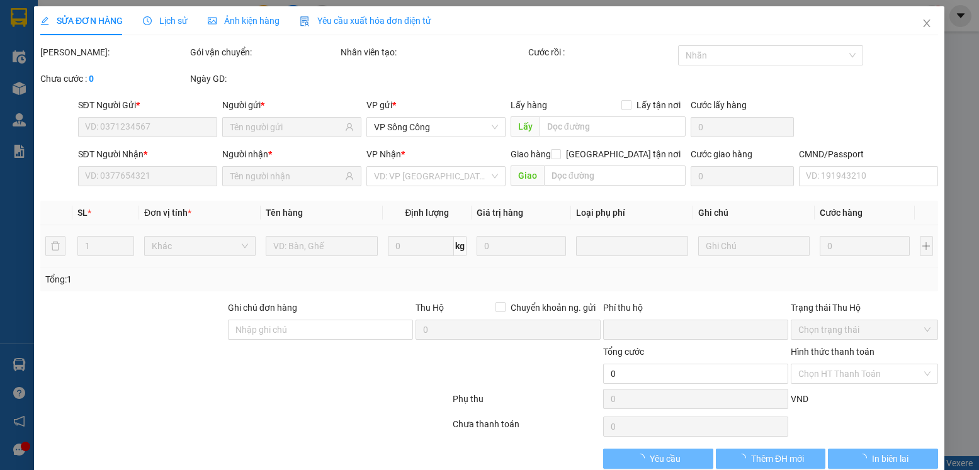
type input "0983061980"
type input "LONG"
type input "0978697799"
type input "TRANG SC"
type input "0"
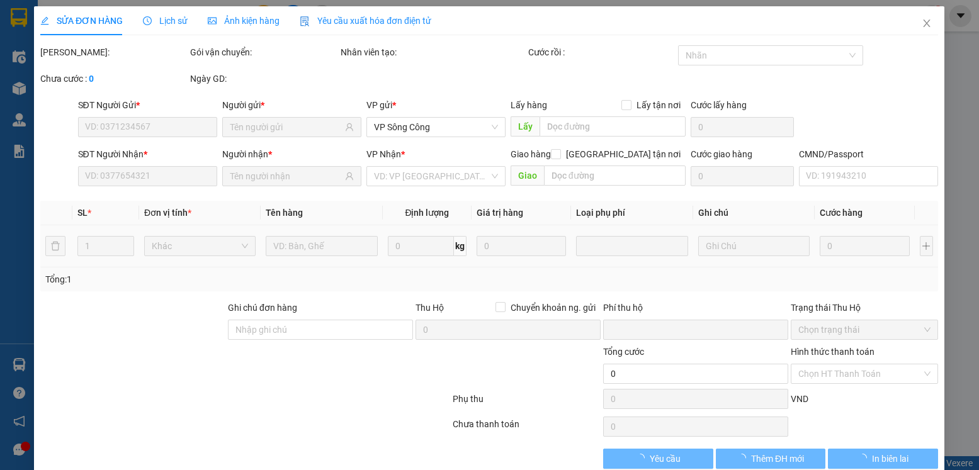
type input "40.000"
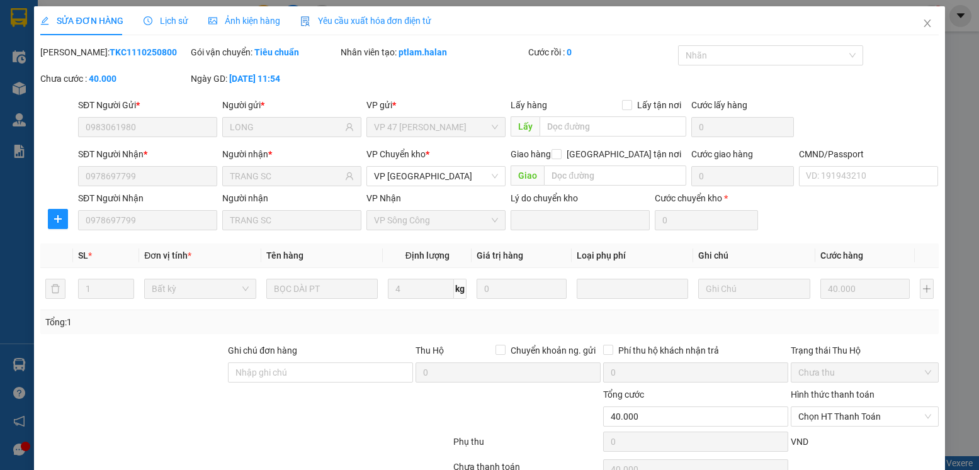
scroll to position [66, 0]
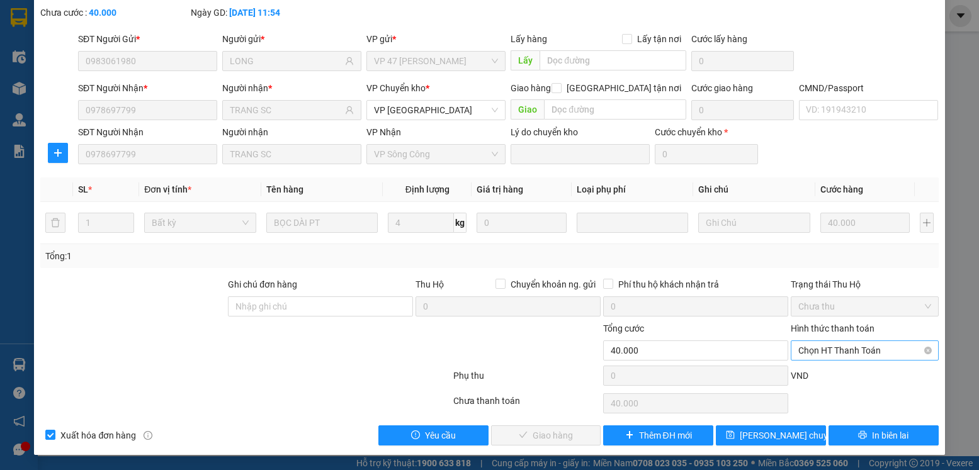
click at [798, 354] on span "Chọn HT Thanh Toán" at bounding box center [864, 350] width 132 height 19
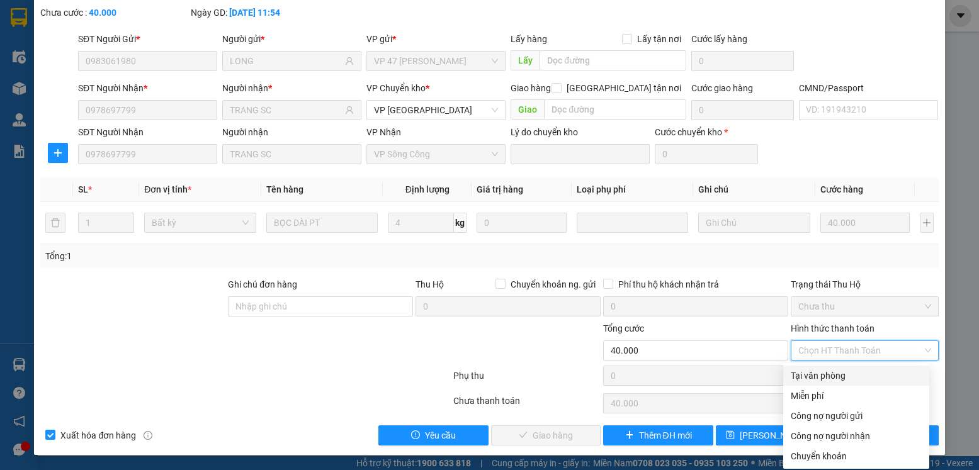
click at [827, 373] on div "Tại văn phòng" at bounding box center [856, 376] width 131 height 14
type input "0"
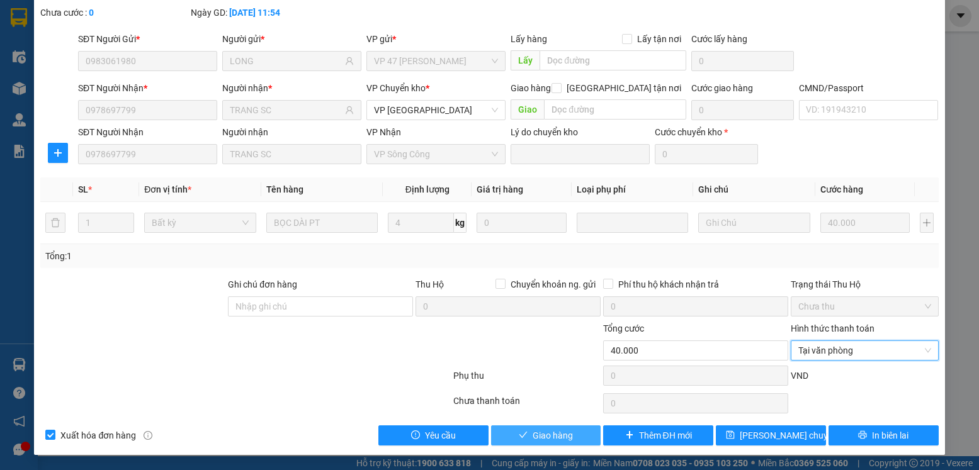
drag, startPoint x: 562, startPoint y: 436, endPoint x: 574, endPoint y: 431, distance: 13.6
click at [561, 437] on span "Giao hàng" at bounding box center [553, 436] width 40 height 14
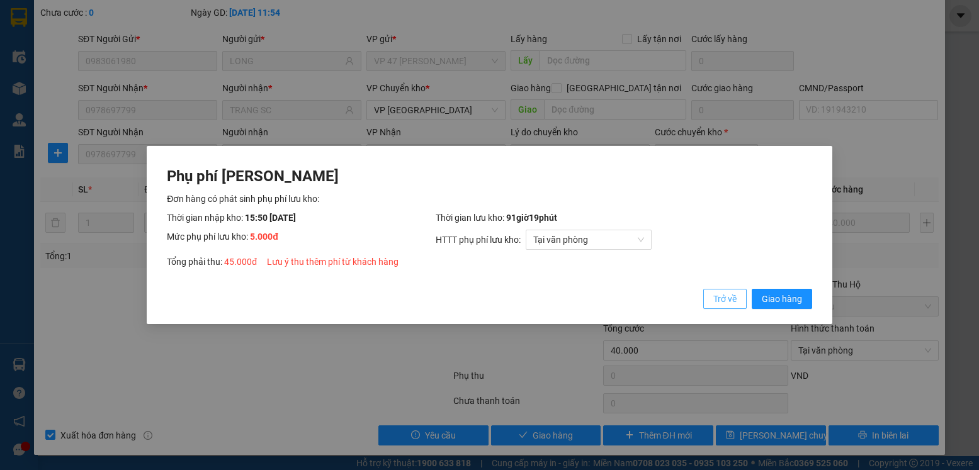
click at [730, 307] on button "Trở về" at bounding box center [724, 299] width 43 height 20
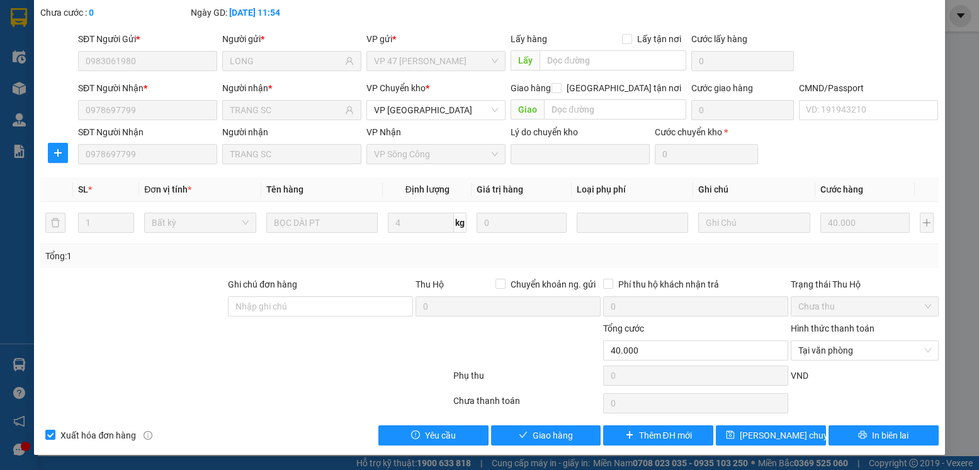
scroll to position [0, 0]
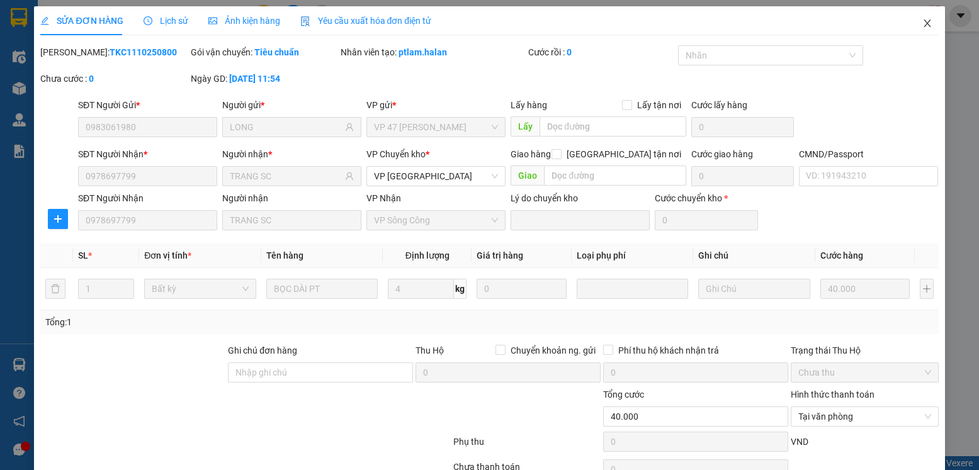
click at [923, 24] on icon "close" at bounding box center [928, 23] width 10 height 10
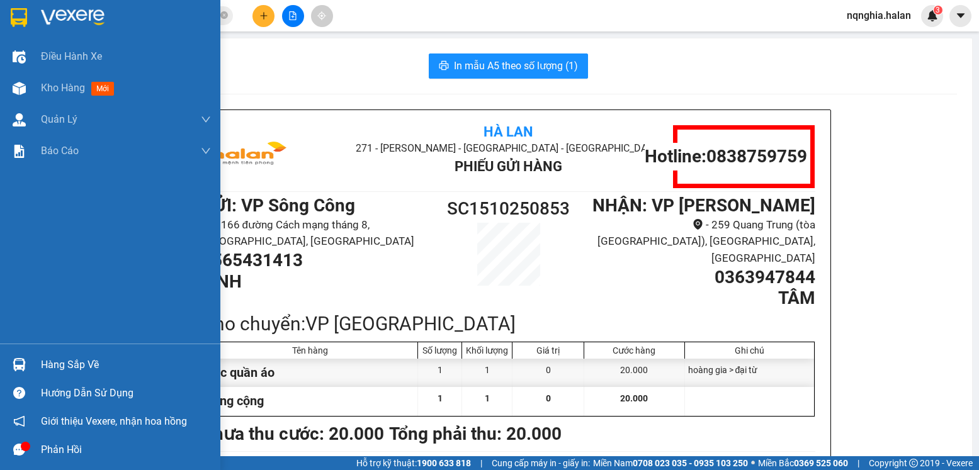
click at [20, 356] on div at bounding box center [19, 365] width 22 height 22
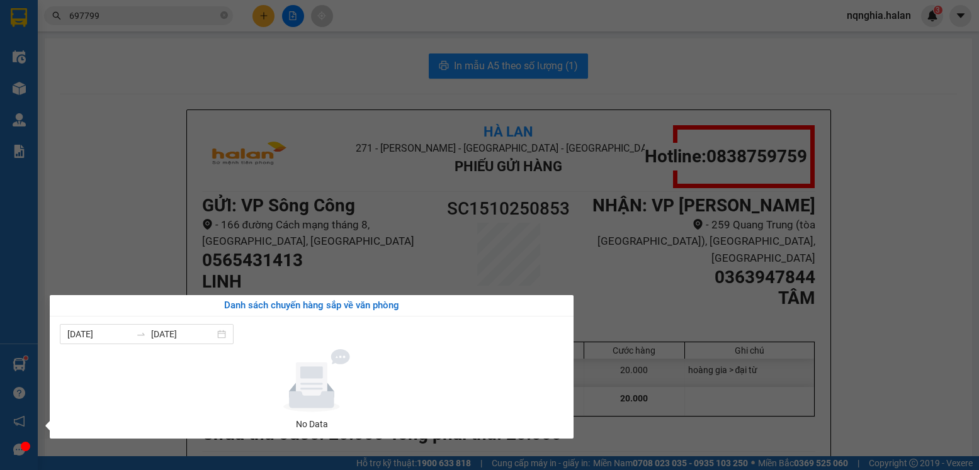
click at [163, 152] on section "Kết quả tìm kiếm ( 4 ) Bộ lọc Mã ĐH Trạng thái Món hàng Thu hộ Tổng cước Chưa c…" at bounding box center [489, 235] width 979 height 470
